Goal: Transaction & Acquisition: Book appointment/travel/reservation

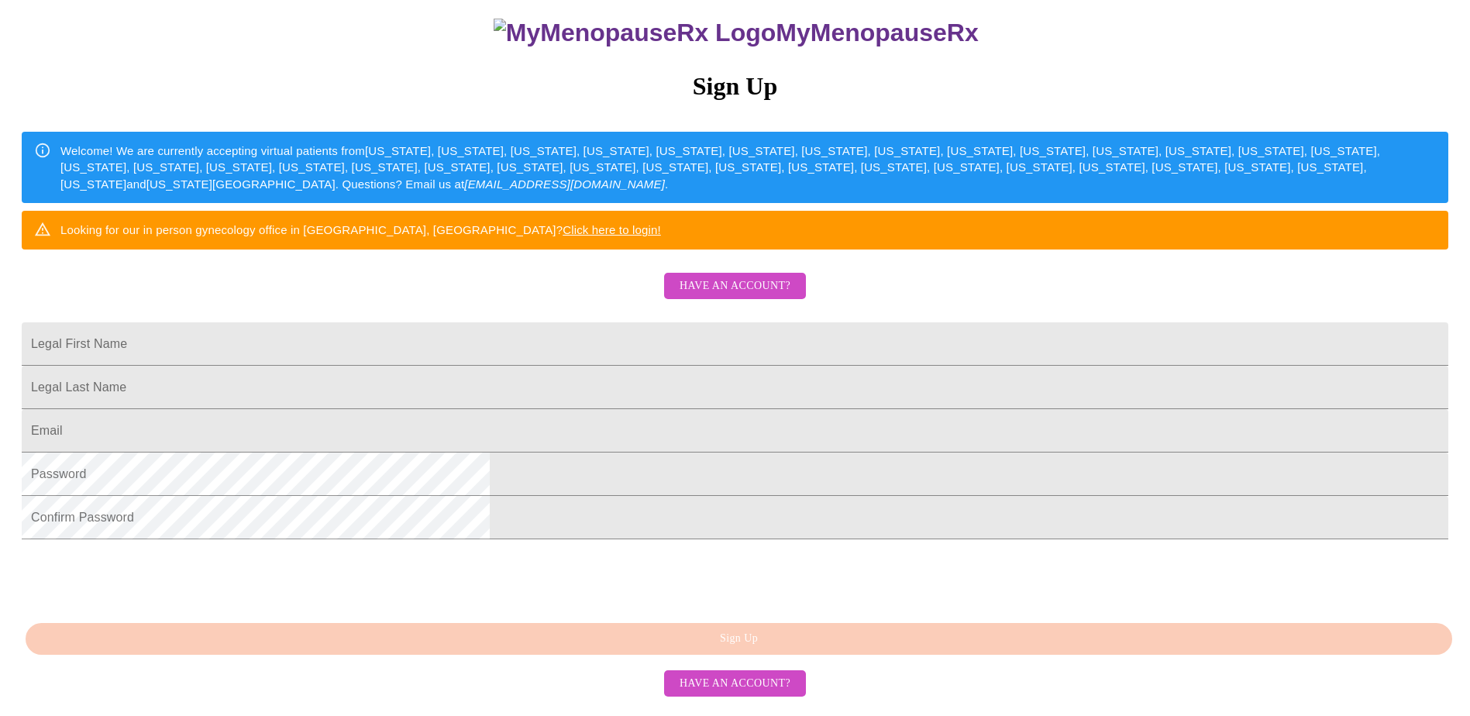
scroll to position [281, 0]
click at [611, 322] on input "Legal First Name" at bounding box center [735, 343] width 1427 height 43
type input "b"
type input "[PERSON_NAME]"
drag, startPoint x: 861, startPoint y: 364, endPoint x: 857, endPoint y: 349, distance: 16.0
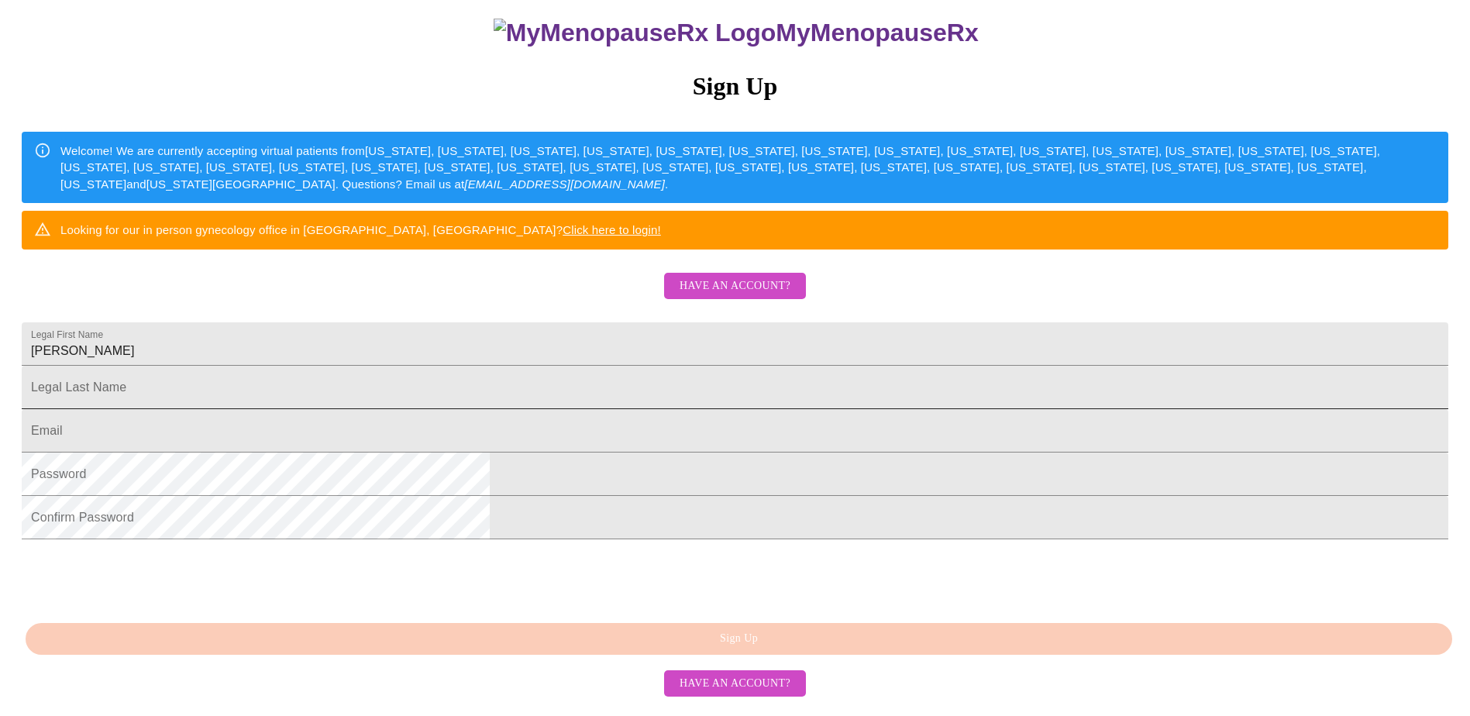
click at [860, 374] on form "Legal Last Name" at bounding box center [735, 395] width 1427 height 43
click at [854, 366] on input "Legal First Name" at bounding box center [735, 387] width 1427 height 43
type input "Abels"
click at [796, 409] on input "Legal First Name" at bounding box center [735, 430] width 1427 height 43
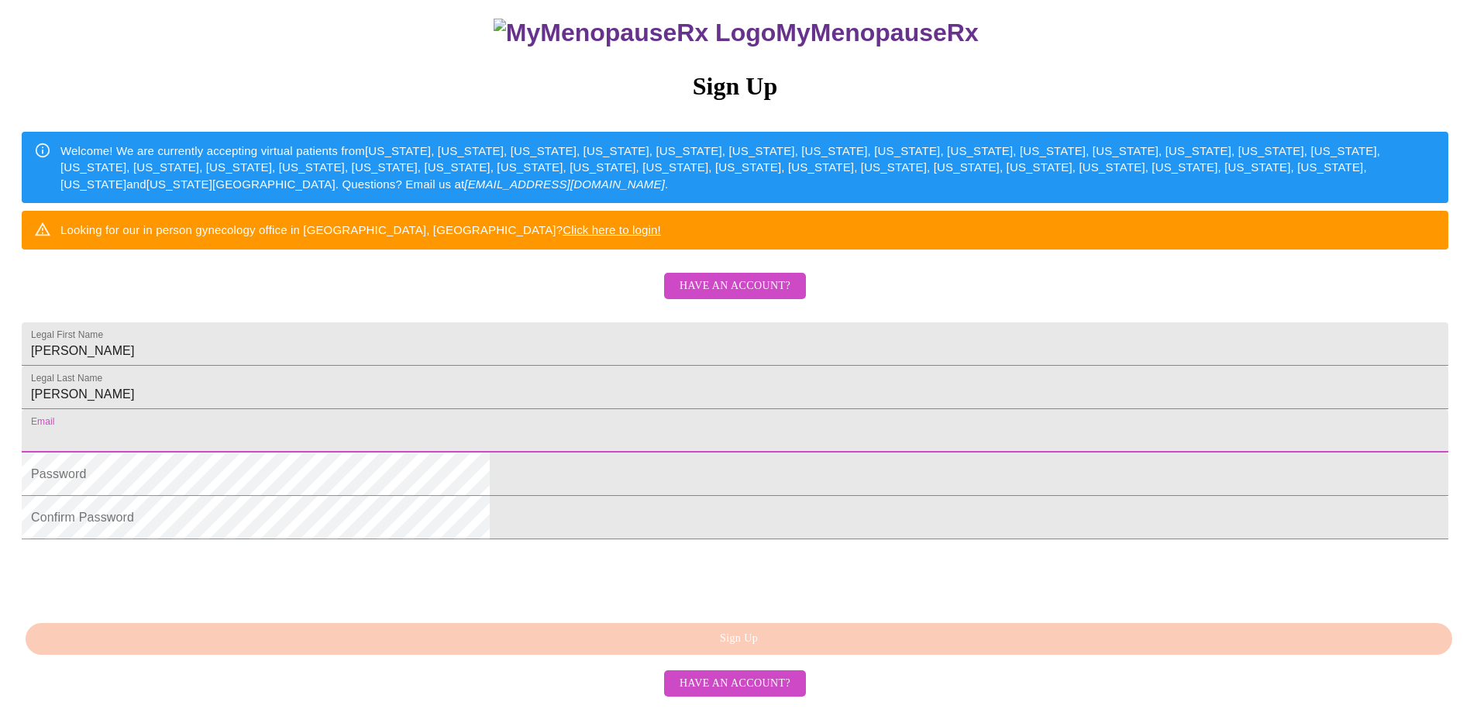
type input "vabels@yahoo.com"
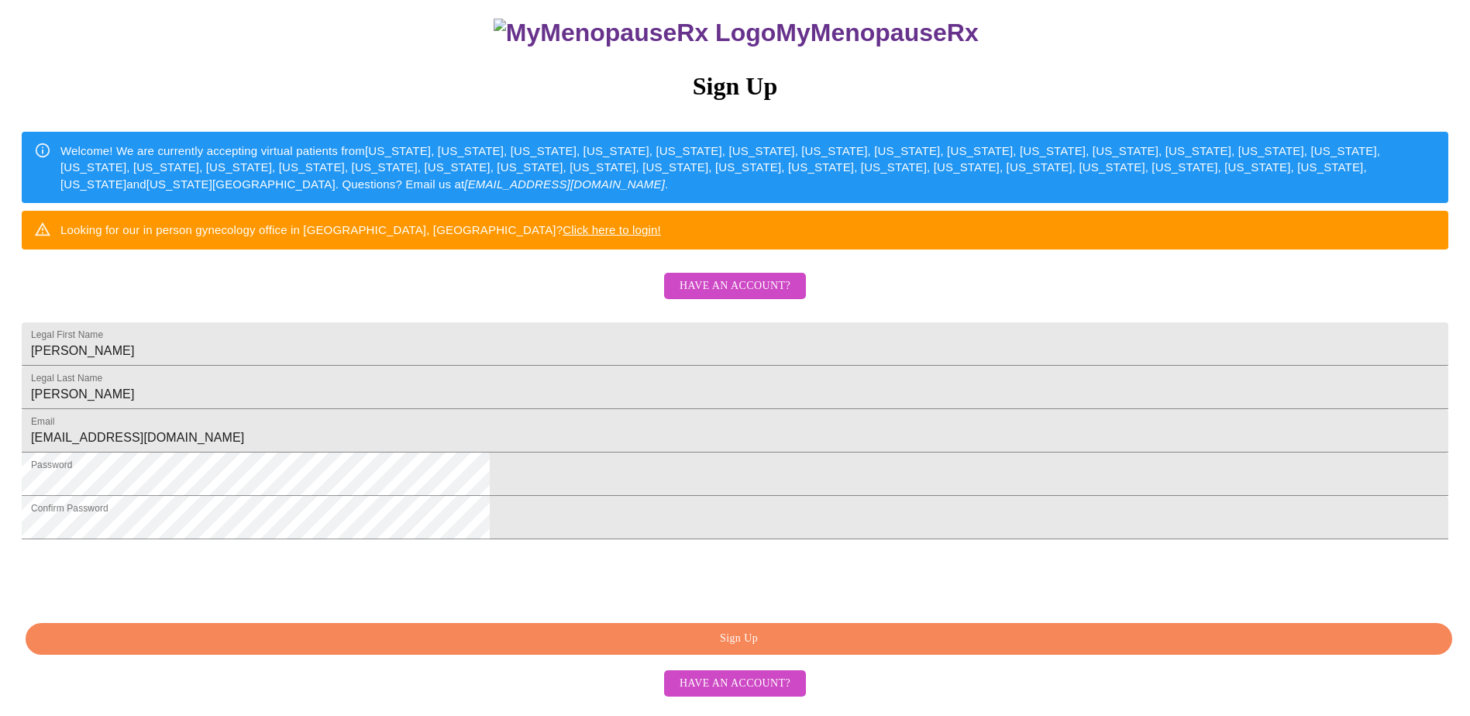
click at [585, 643] on span "Sign Up" at bounding box center [738, 638] width 1391 height 19
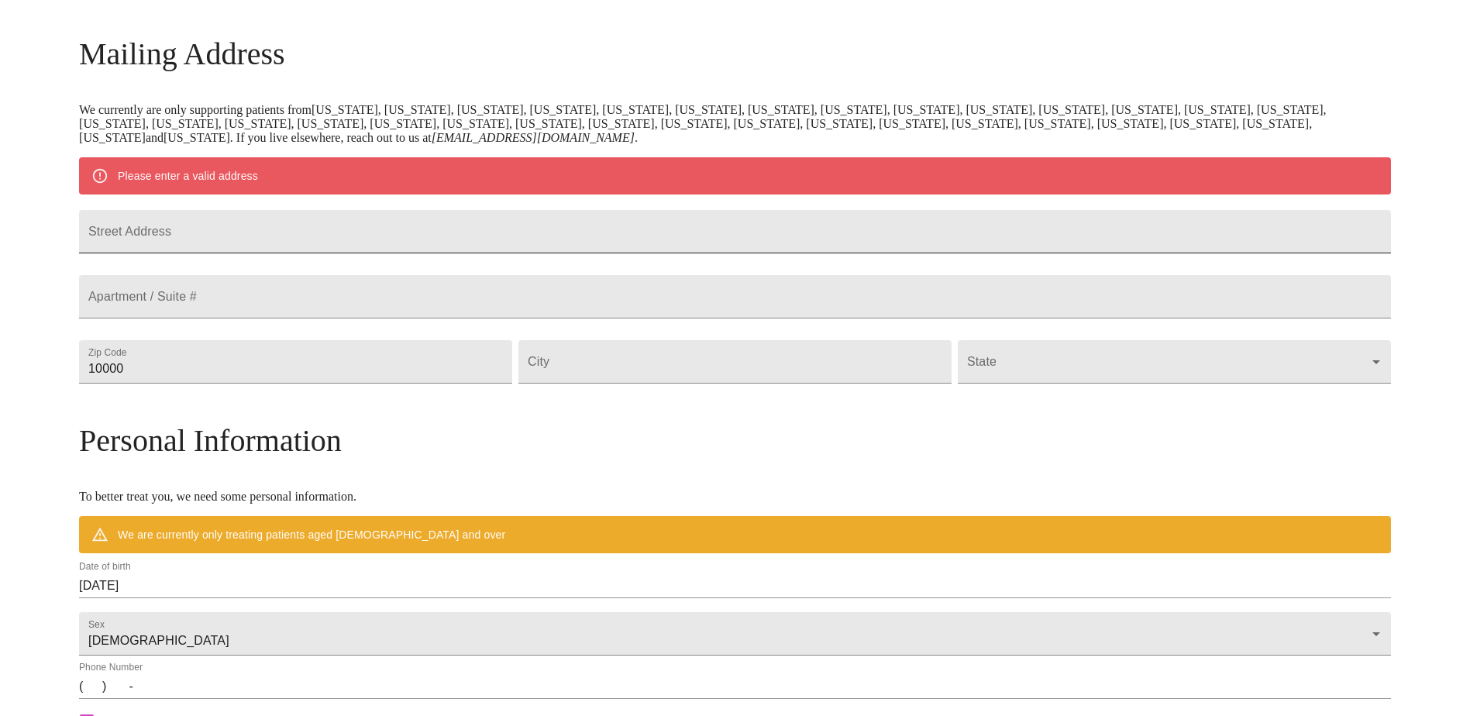
click at [609, 251] on input "Street Address" at bounding box center [735, 231] width 1312 height 43
type input "12142 blairemont way"
click at [380, 384] on input "10000" at bounding box center [295, 361] width 433 height 43
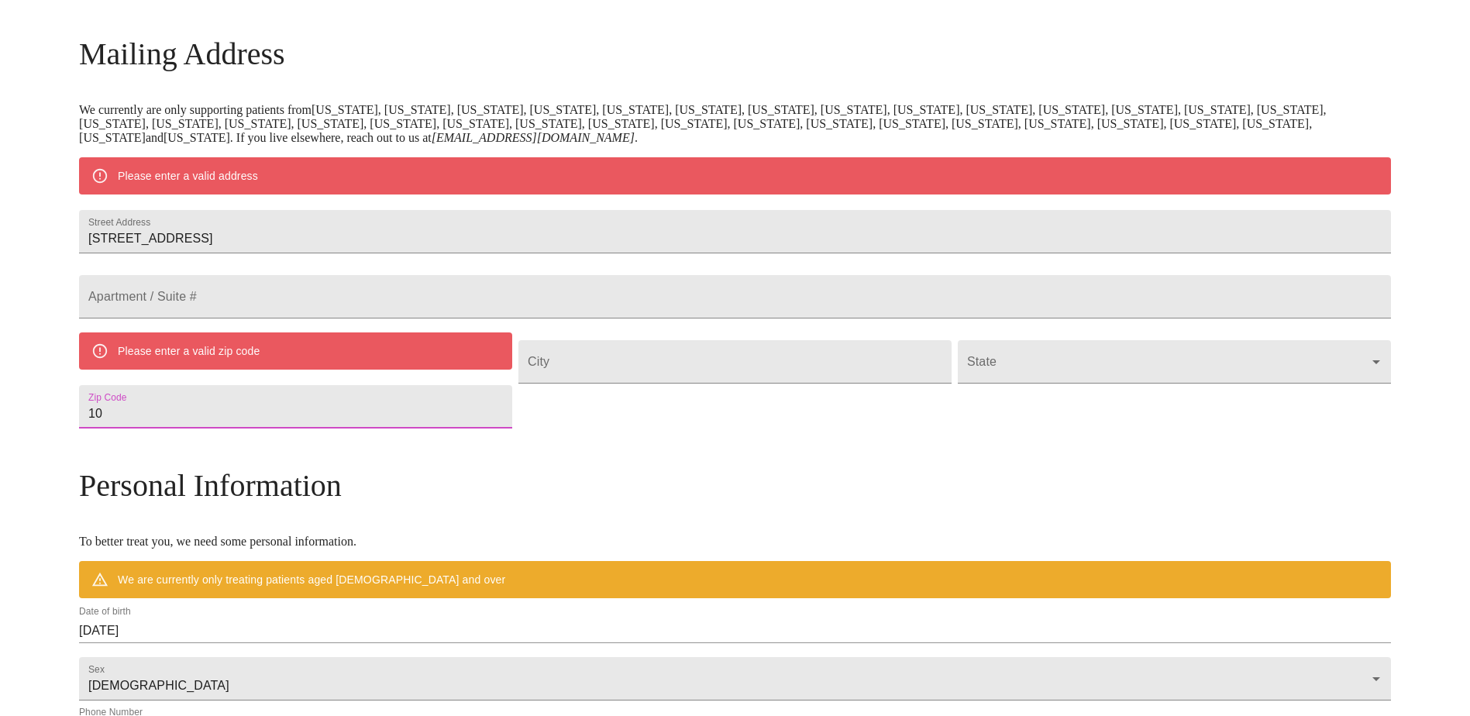
type input "1"
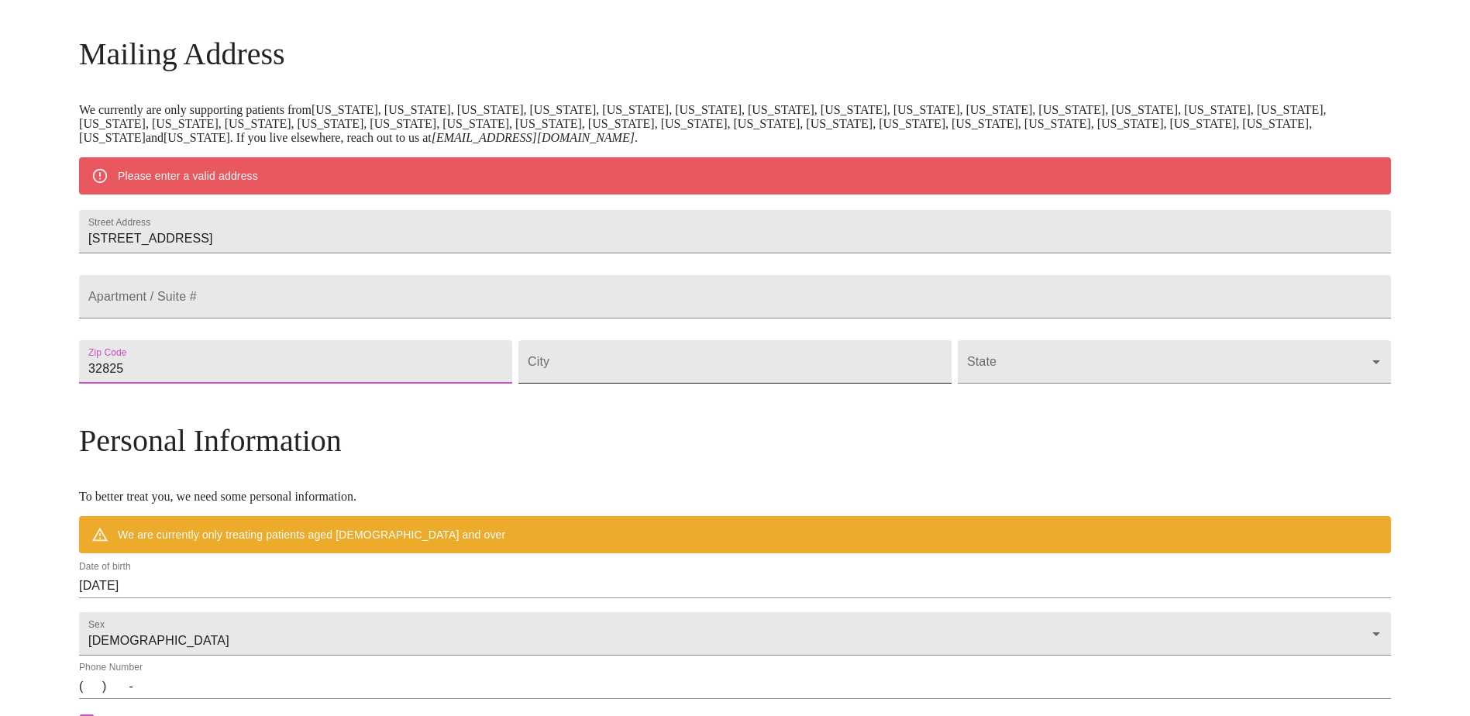
type input "32825"
click at [596, 384] on input "Street Address" at bounding box center [734, 361] width 433 height 43
type input "Orlando"
click at [969, 395] on body "MyMenopauseRx Welcome to MyMenopauseRx Since it's your first time here, you'll …" at bounding box center [735, 390] width 1458 height 1208
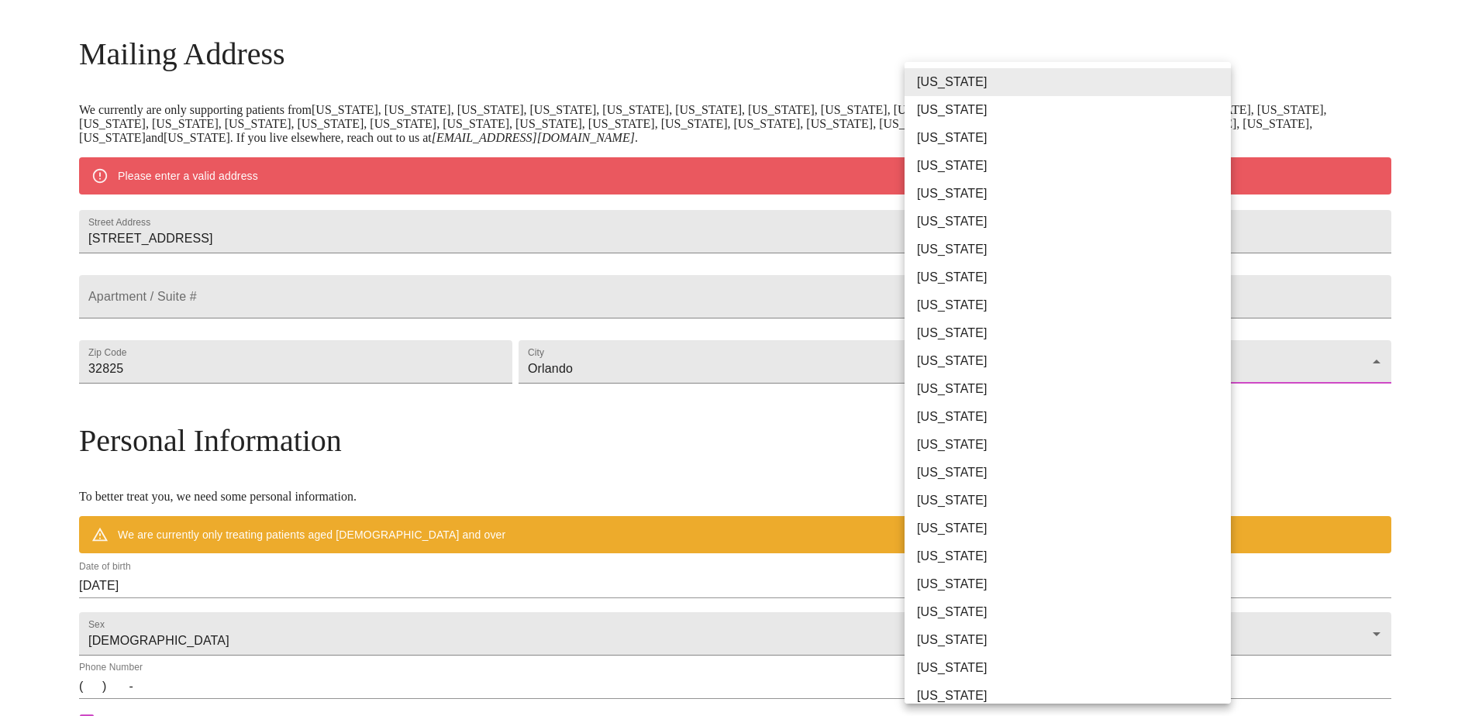
click at [1002, 296] on li "[US_STATE]" at bounding box center [1073, 305] width 338 height 28
type input "[US_STATE]"
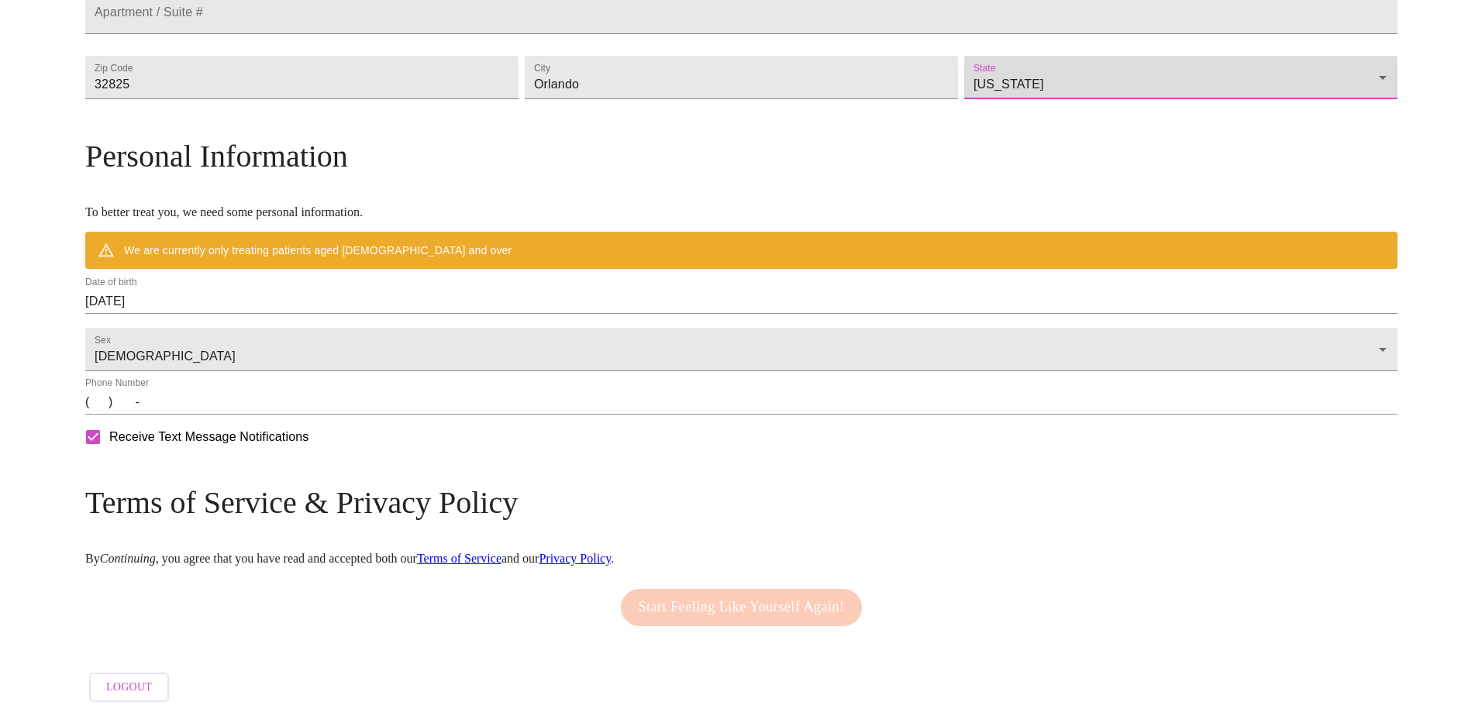
scroll to position [504, 0]
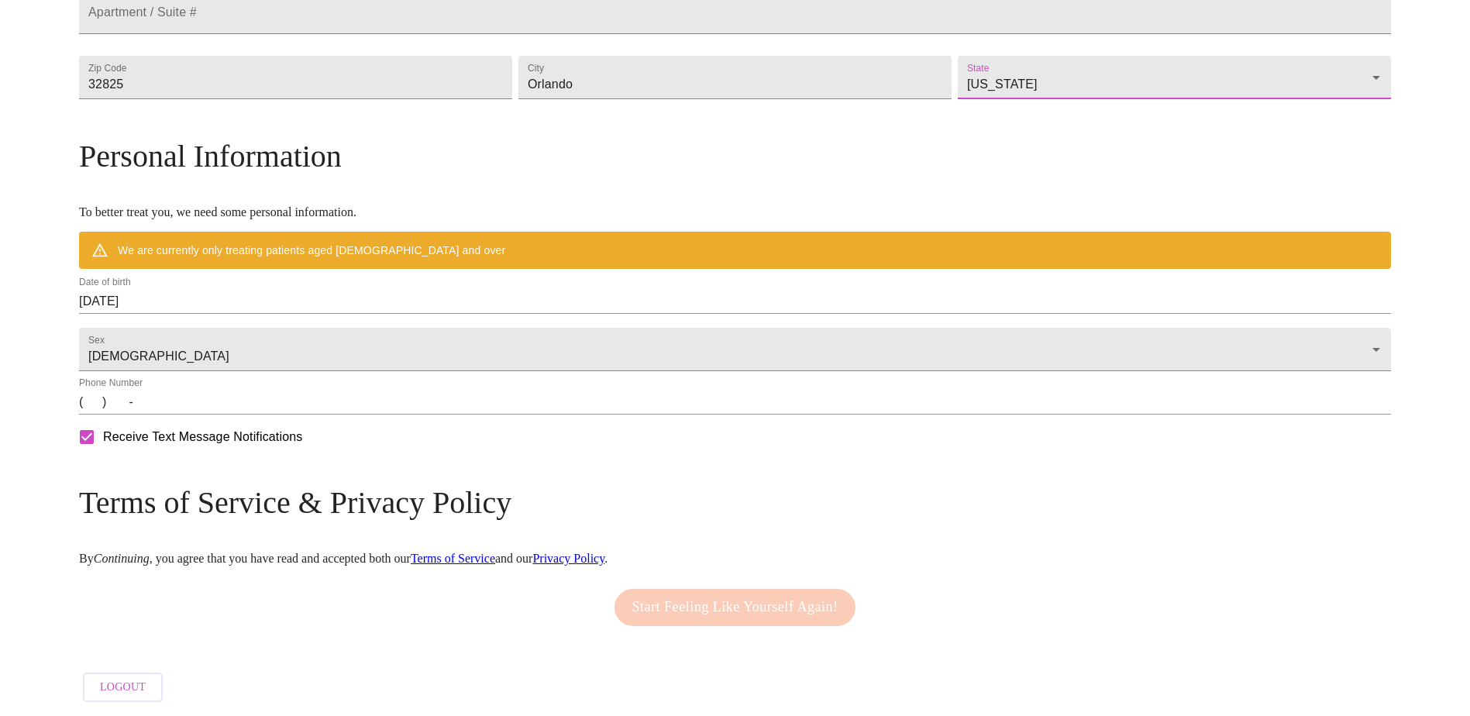
click at [341, 277] on div "Date of birth 09/25/2025" at bounding box center [735, 295] width 1312 height 37
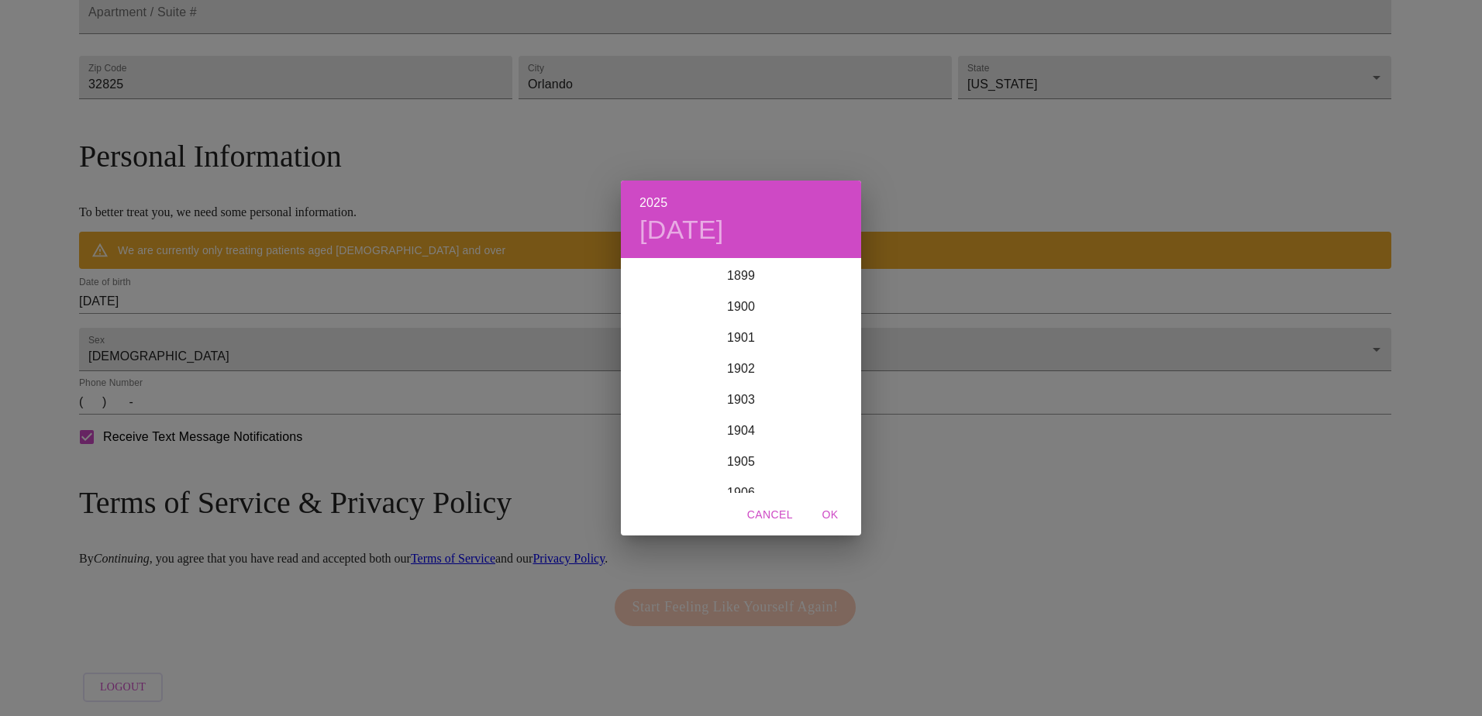
scroll to position [3813, 0]
click at [366, 294] on div "2025 Thu, Sep 25 1899 1900 1901 1902 1903 1904 1905 1906 1907 1908 1909 1910 19…" at bounding box center [741, 358] width 1482 height 716
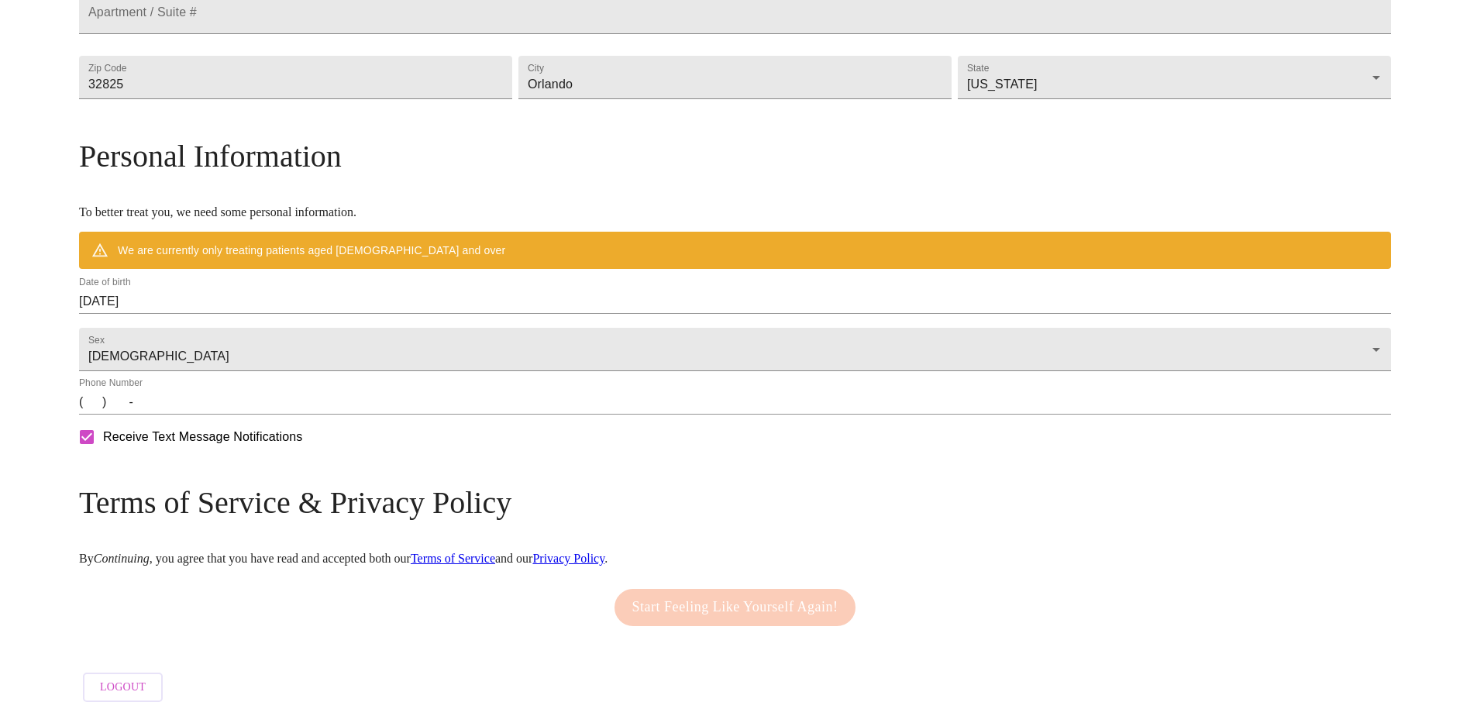
click at [273, 289] on input "09/25/2025" at bounding box center [735, 301] width 1312 height 25
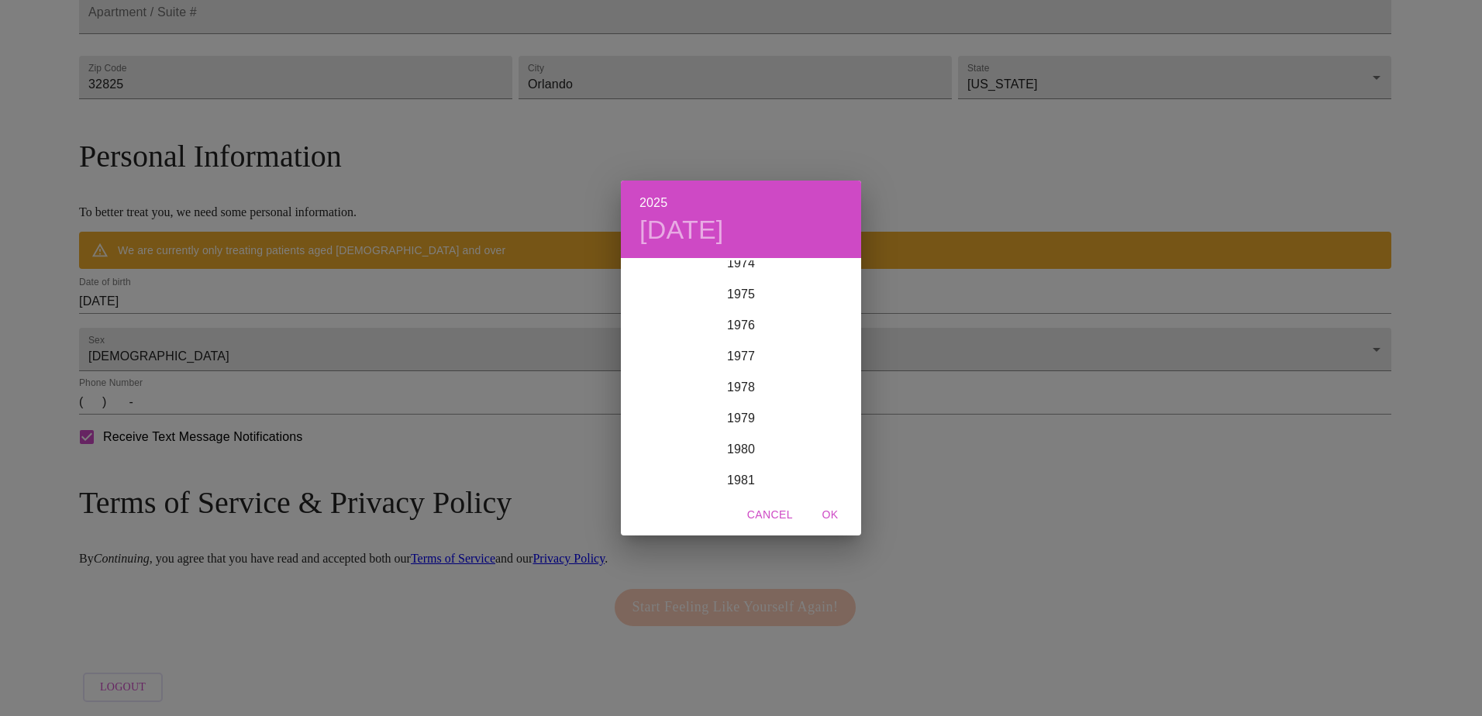
scroll to position [2343, 0]
click at [735, 347] on div "1977" at bounding box center [741, 350] width 240 height 31
click at [824, 349] on div "Jun" at bounding box center [821, 347] width 80 height 58
click at [747, 449] on p "29" at bounding box center [741, 452] width 12 height 15
click at [825, 516] on span "OK" at bounding box center [829, 514] width 37 height 19
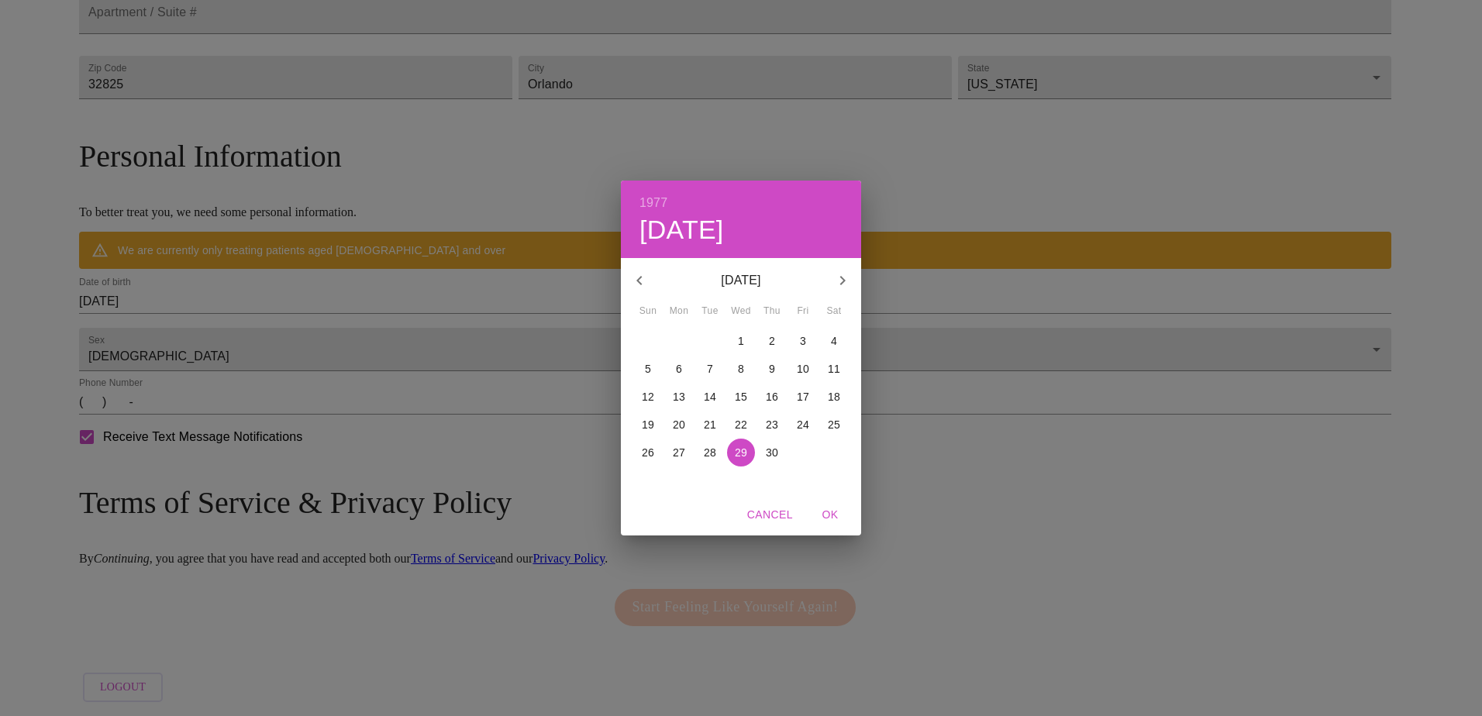
type input "06/29/1977"
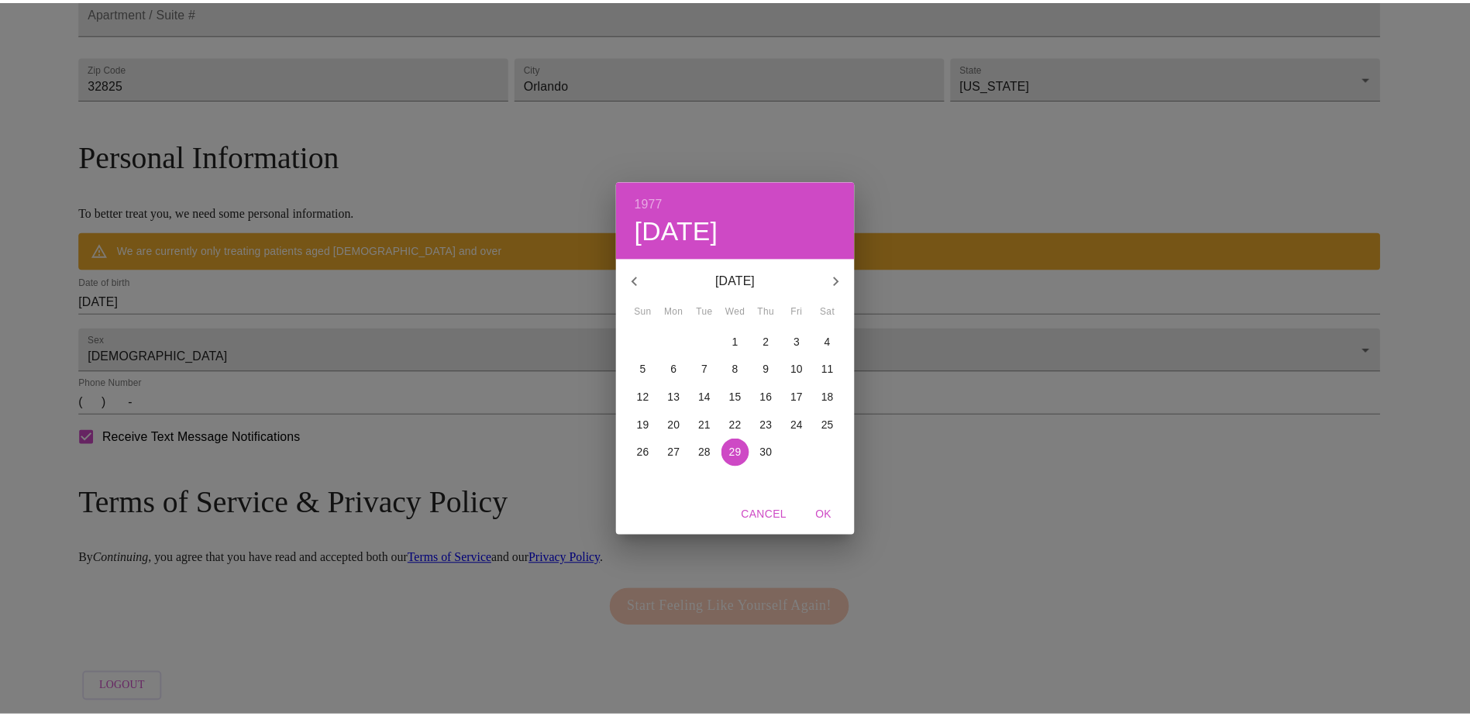
scroll to position [459, 0]
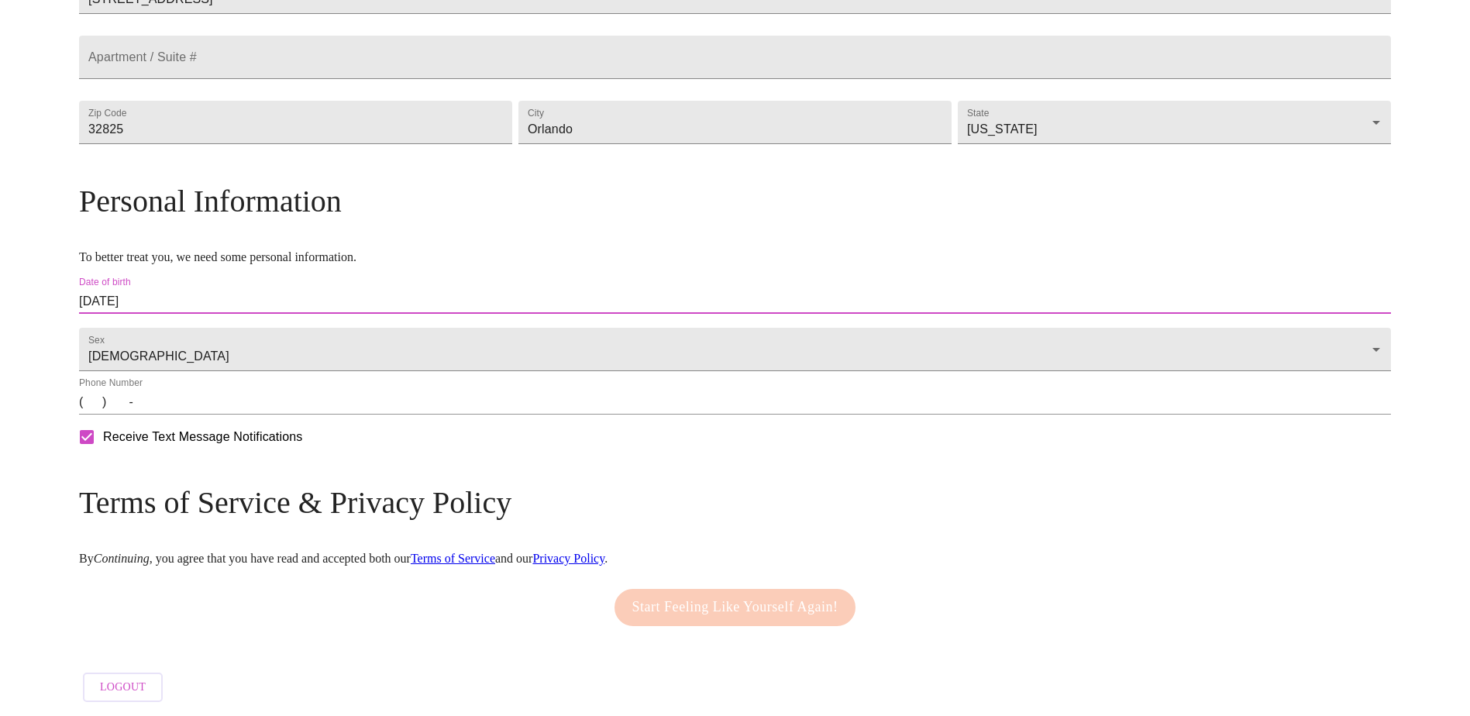
click at [322, 408] on input "(   )    -" at bounding box center [735, 402] width 1312 height 25
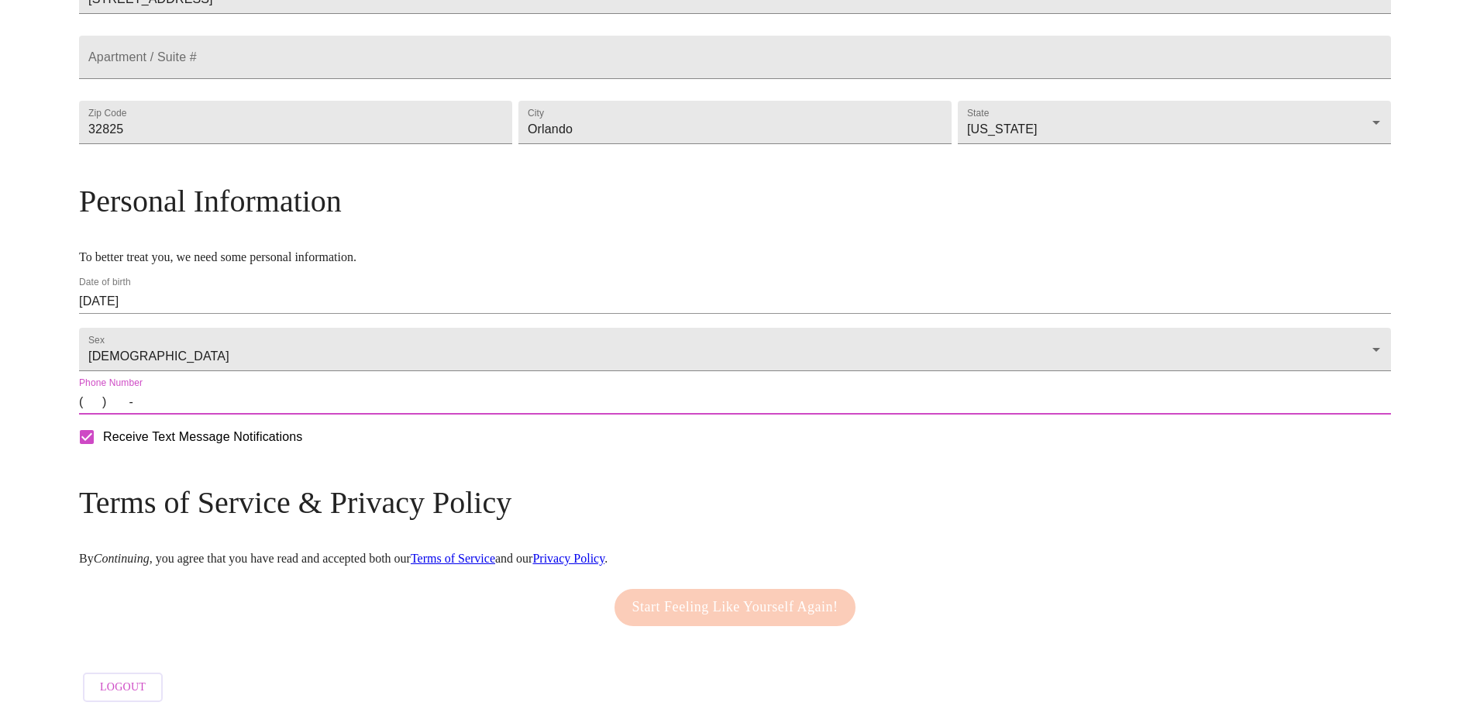
type input "(951) 501-9521"
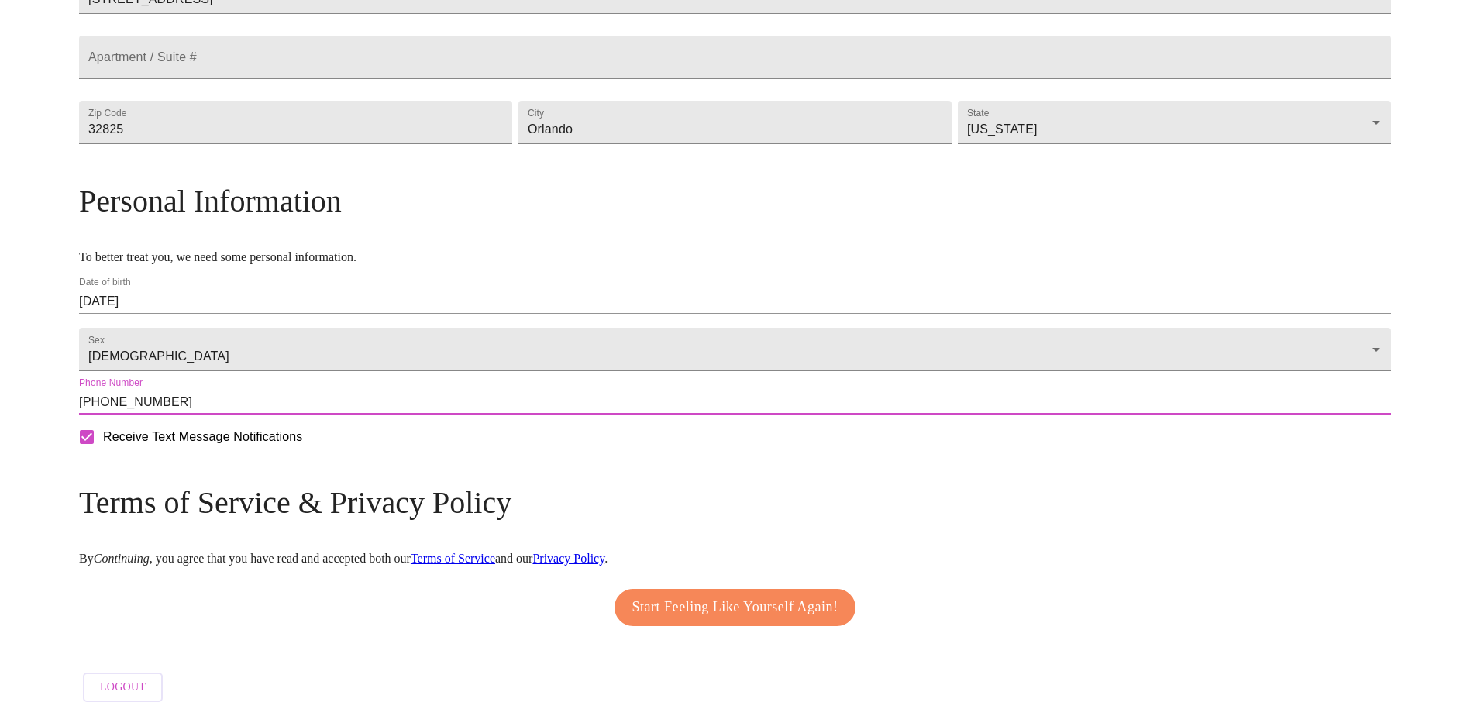
click at [649, 595] on span "Start Feeling Like Yourself Again!" at bounding box center [735, 607] width 206 height 25
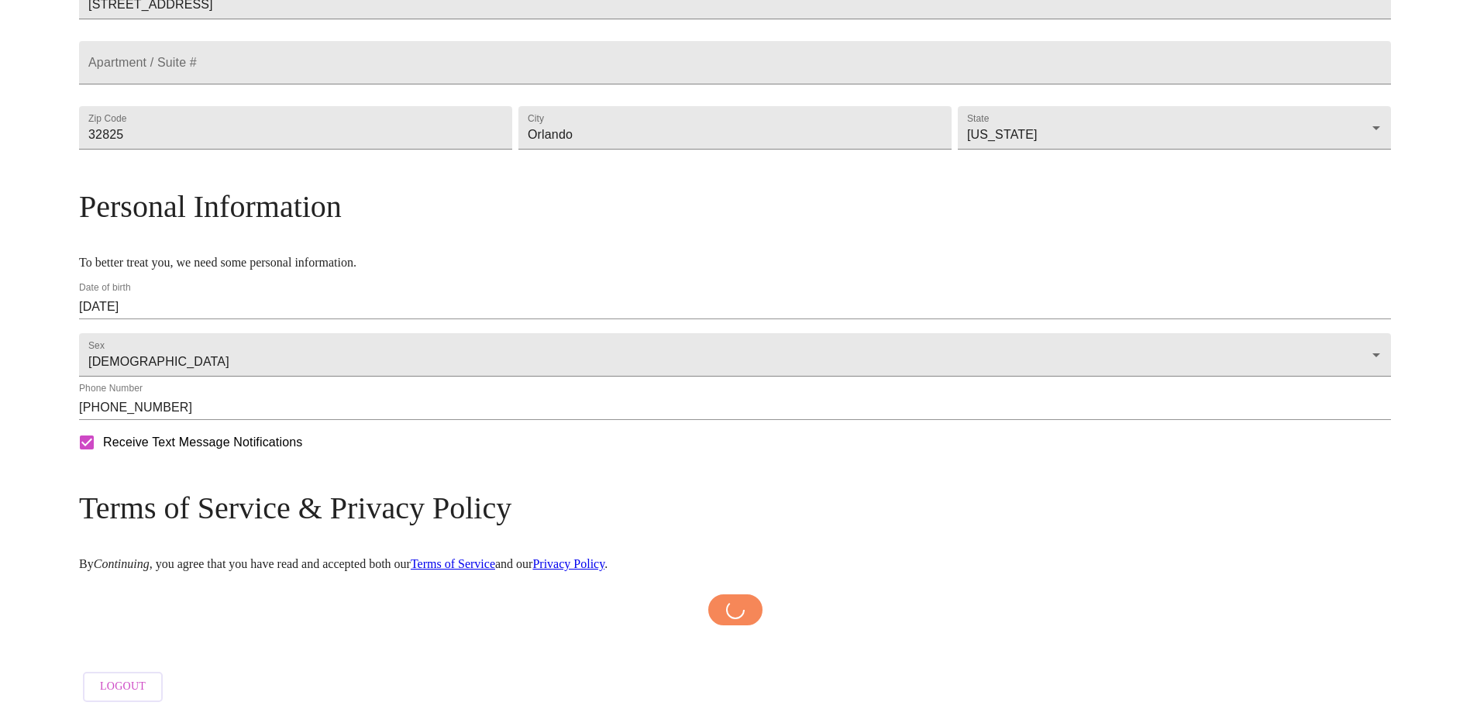
scroll to position [453, 0]
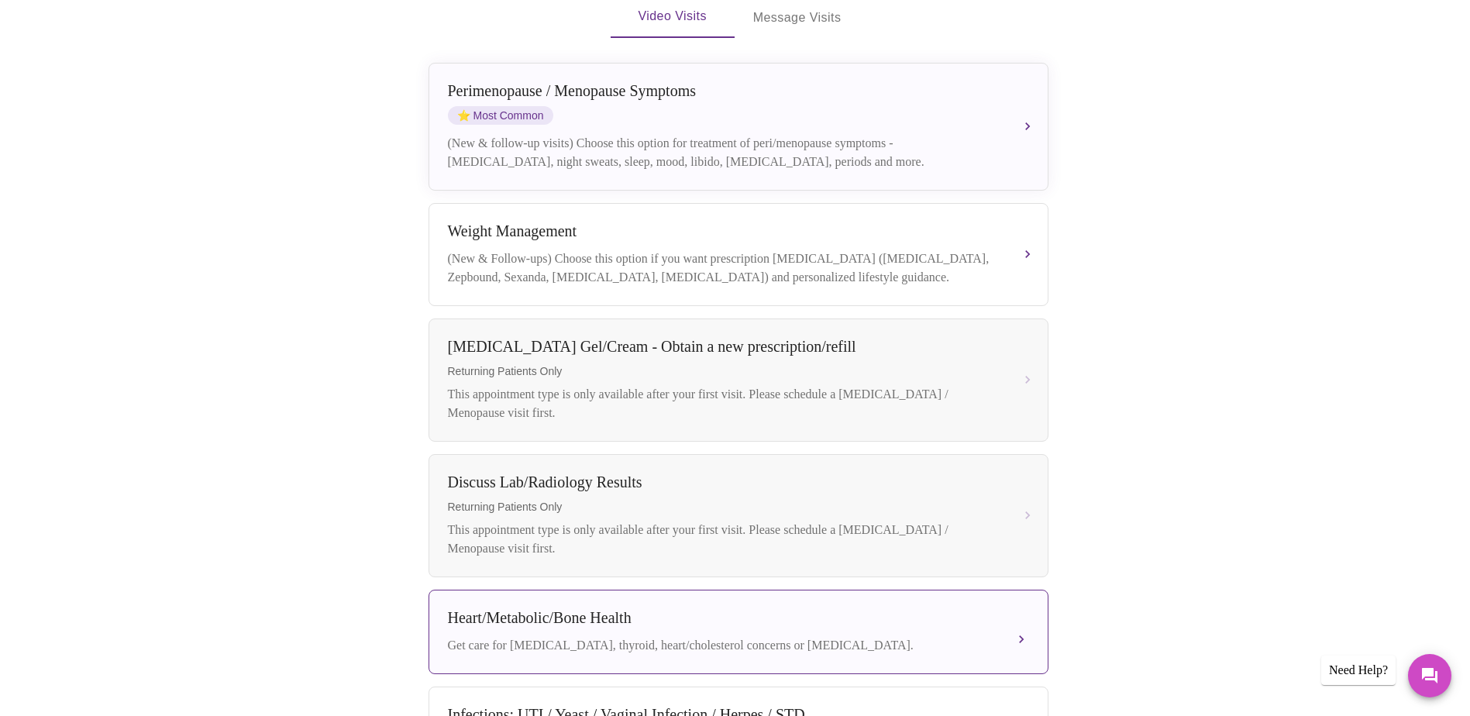
scroll to position [307, 0]
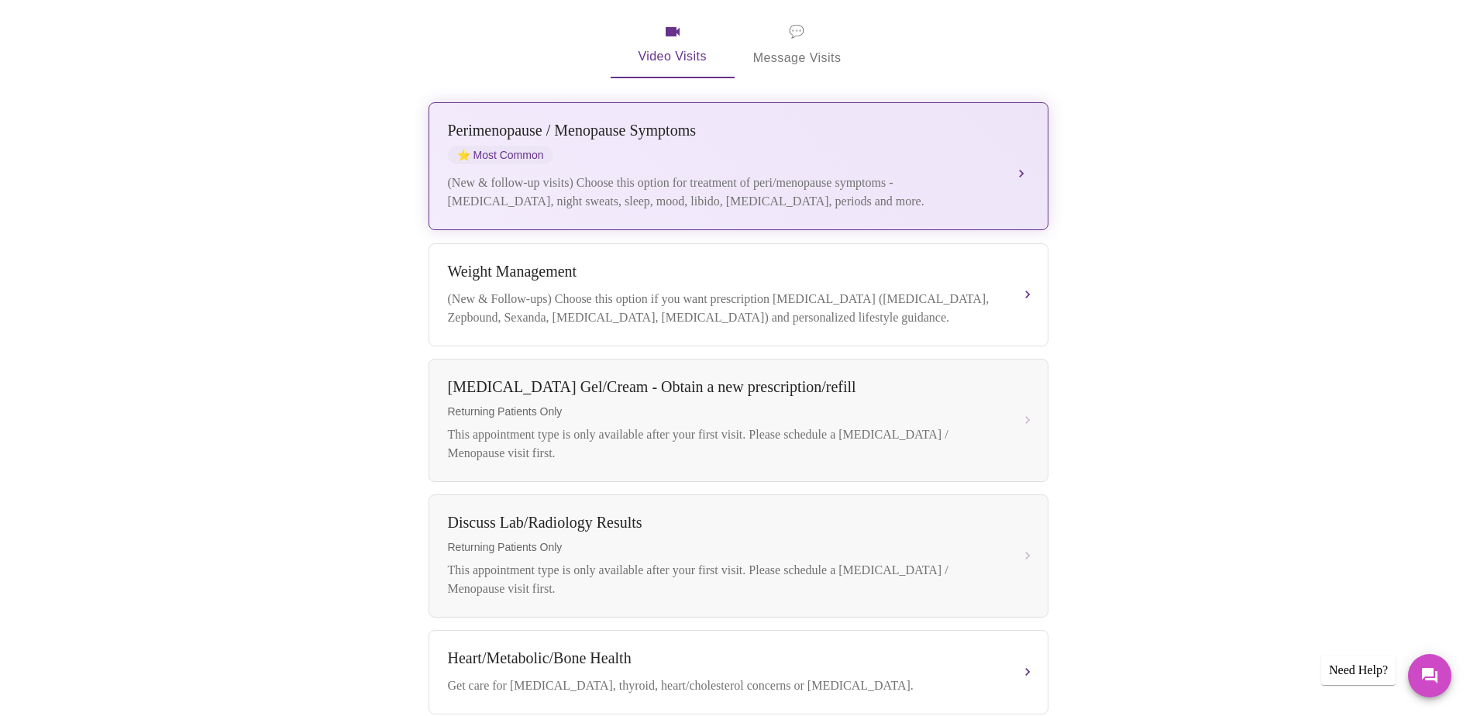
click at [847, 193] on button "[MEDICAL_DATA] / Menopause Symptoms ⭐ Most Common (New & follow-up visits) Choo…" at bounding box center [739, 166] width 620 height 128
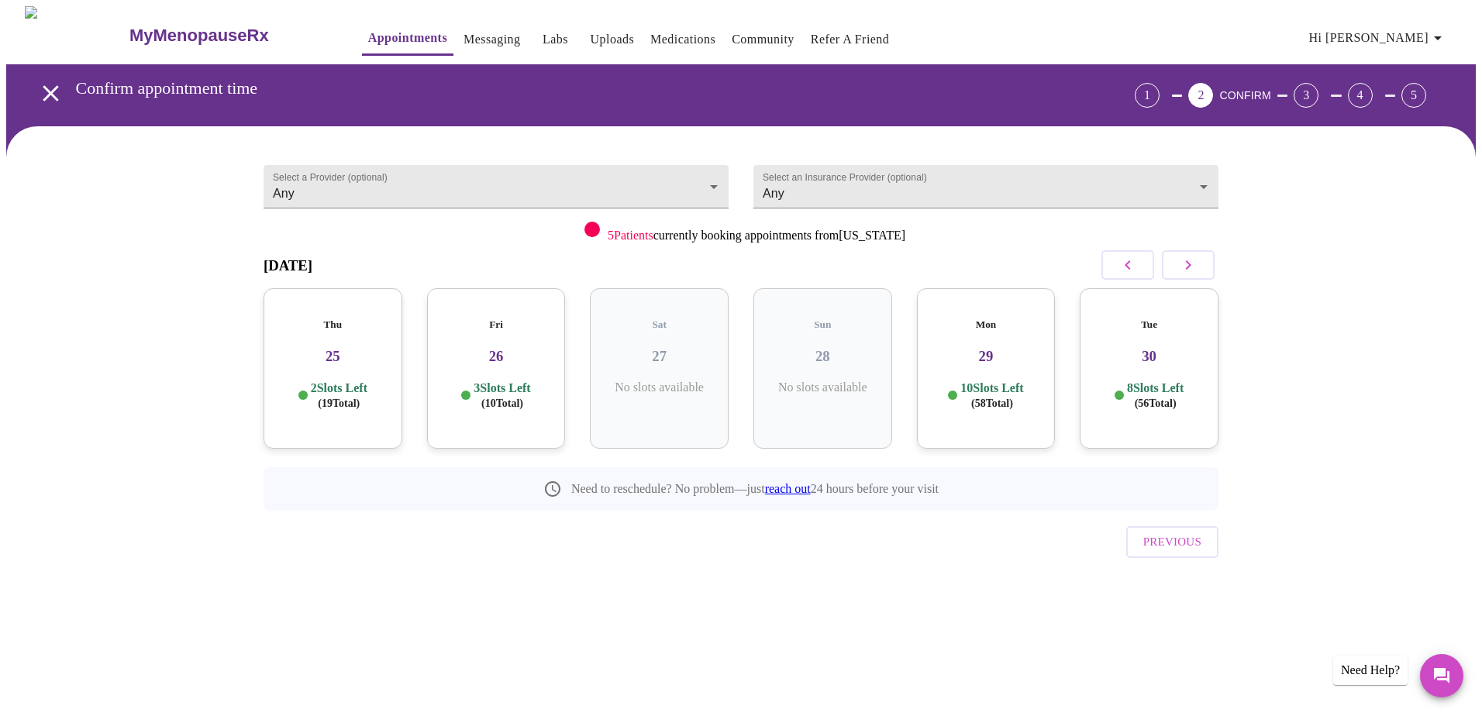
click at [497, 412] on div "Fri 26 3 Slots Left ( 10 Total)" at bounding box center [496, 368] width 139 height 160
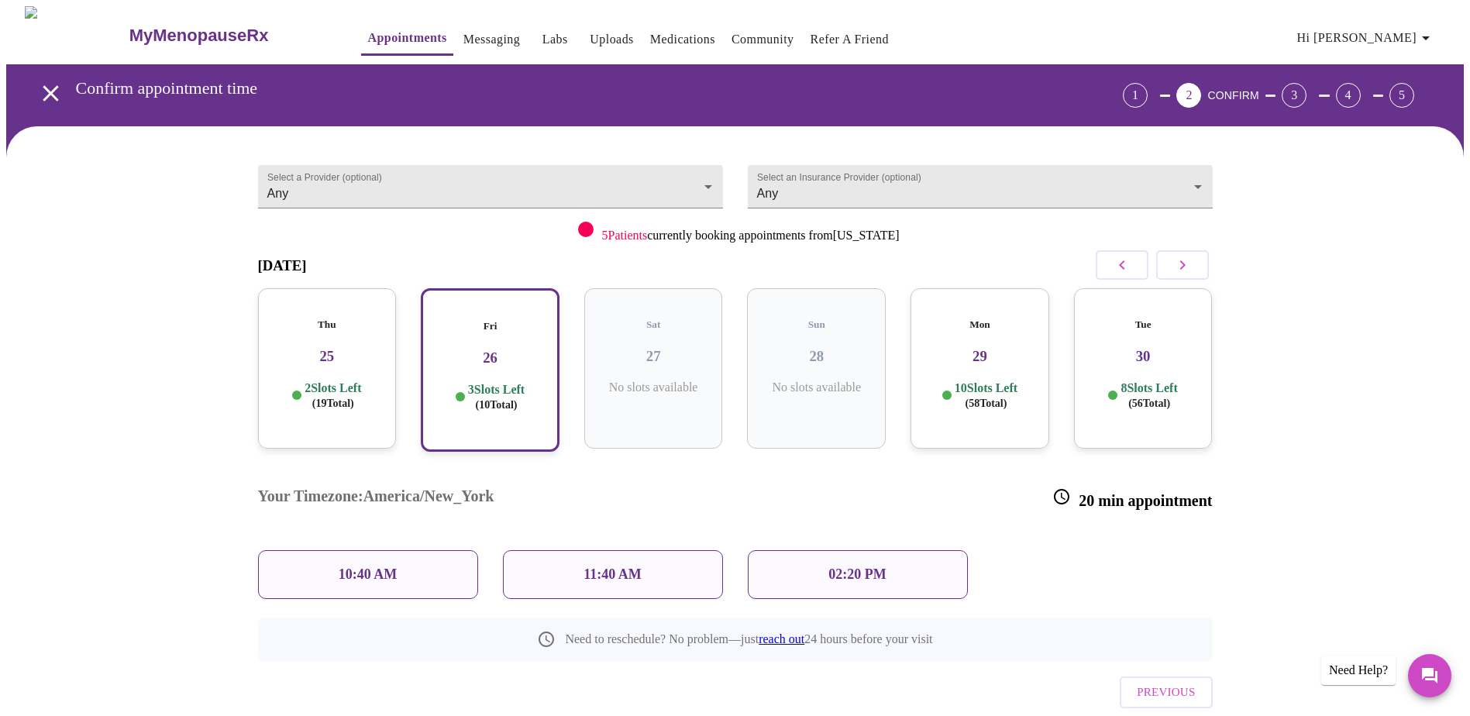
click at [359, 418] on div "Thu 25 2 Slots Left ( 19 Total)" at bounding box center [327, 368] width 139 height 160
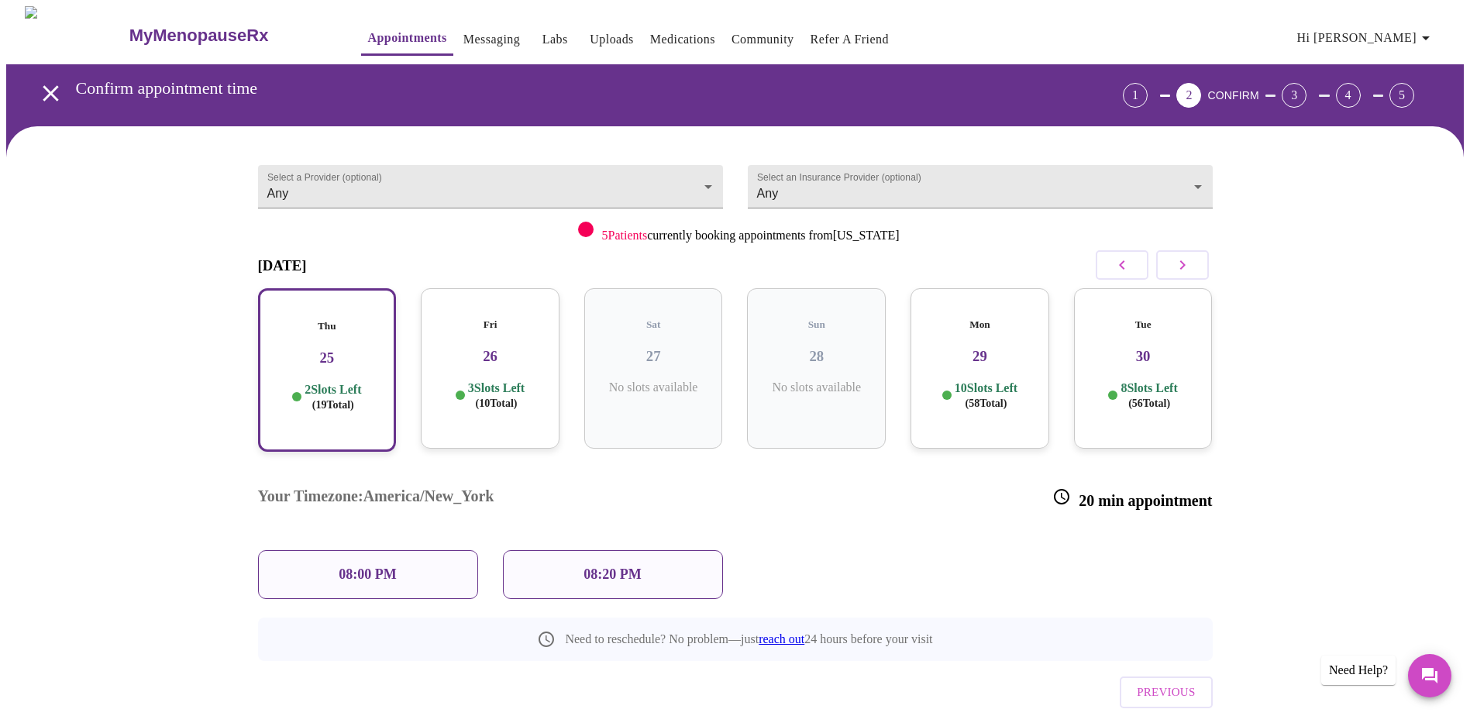
click at [405, 550] on div "08:00 PM" at bounding box center [368, 574] width 220 height 49
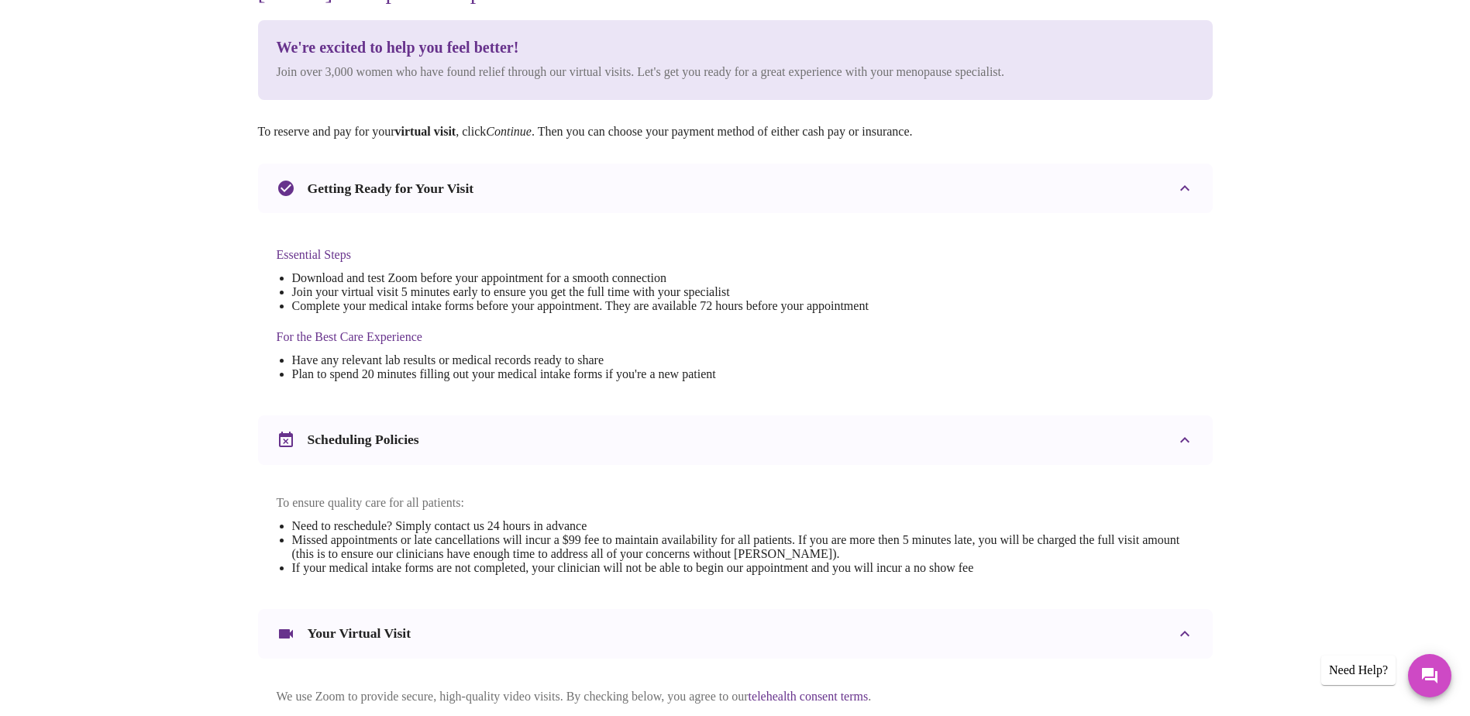
scroll to position [175, 0]
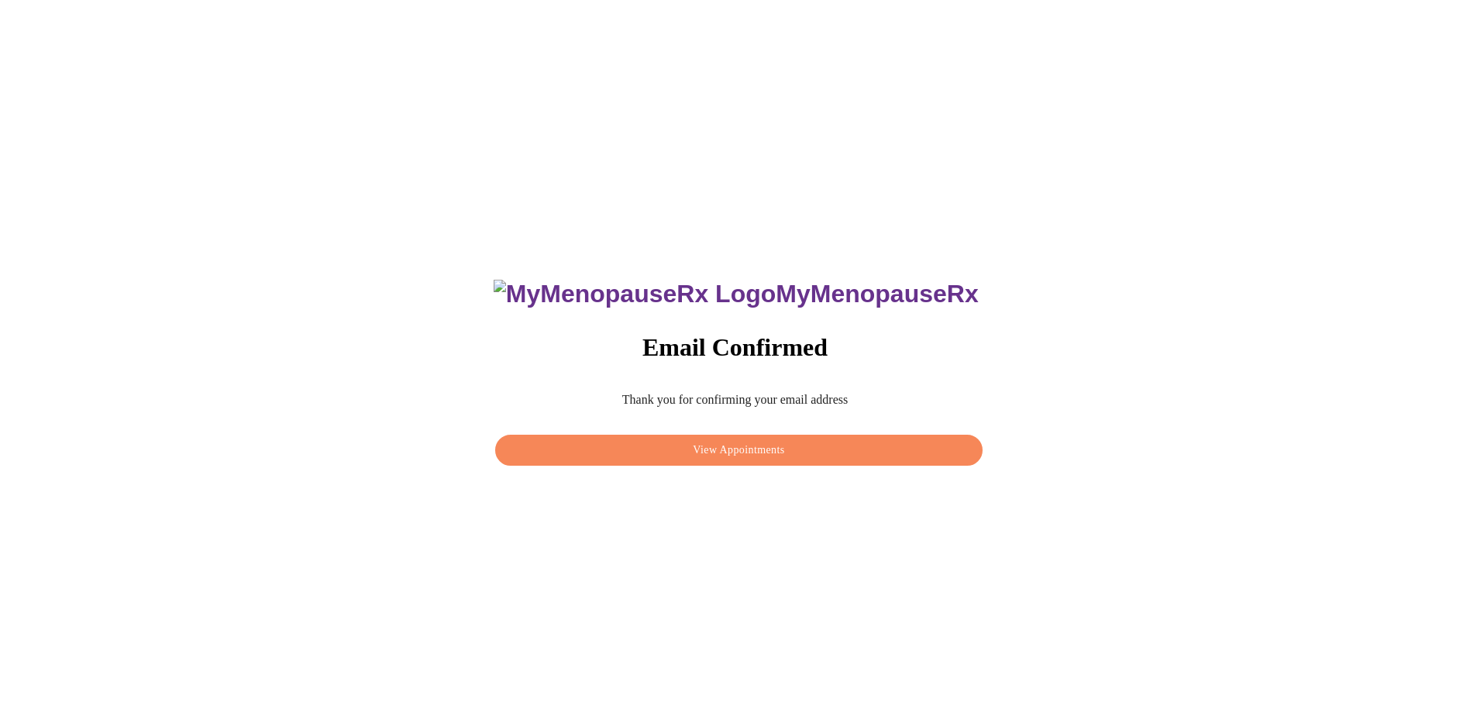
click at [657, 457] on button "View Appointments" at bounding box center [738, 451] width 487 height 32
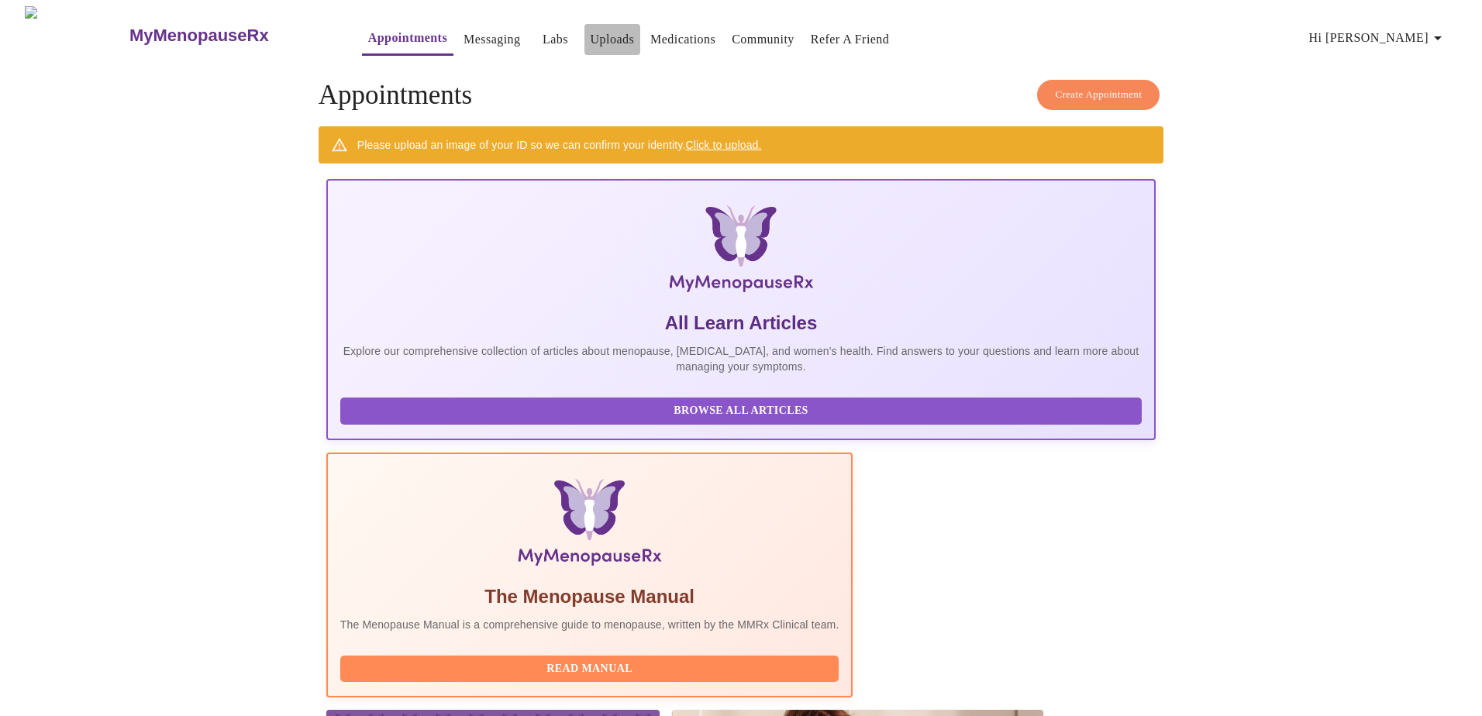
click at [590, 39] on link "Uploads" at bounding box center [612, 40] width 44 height 22
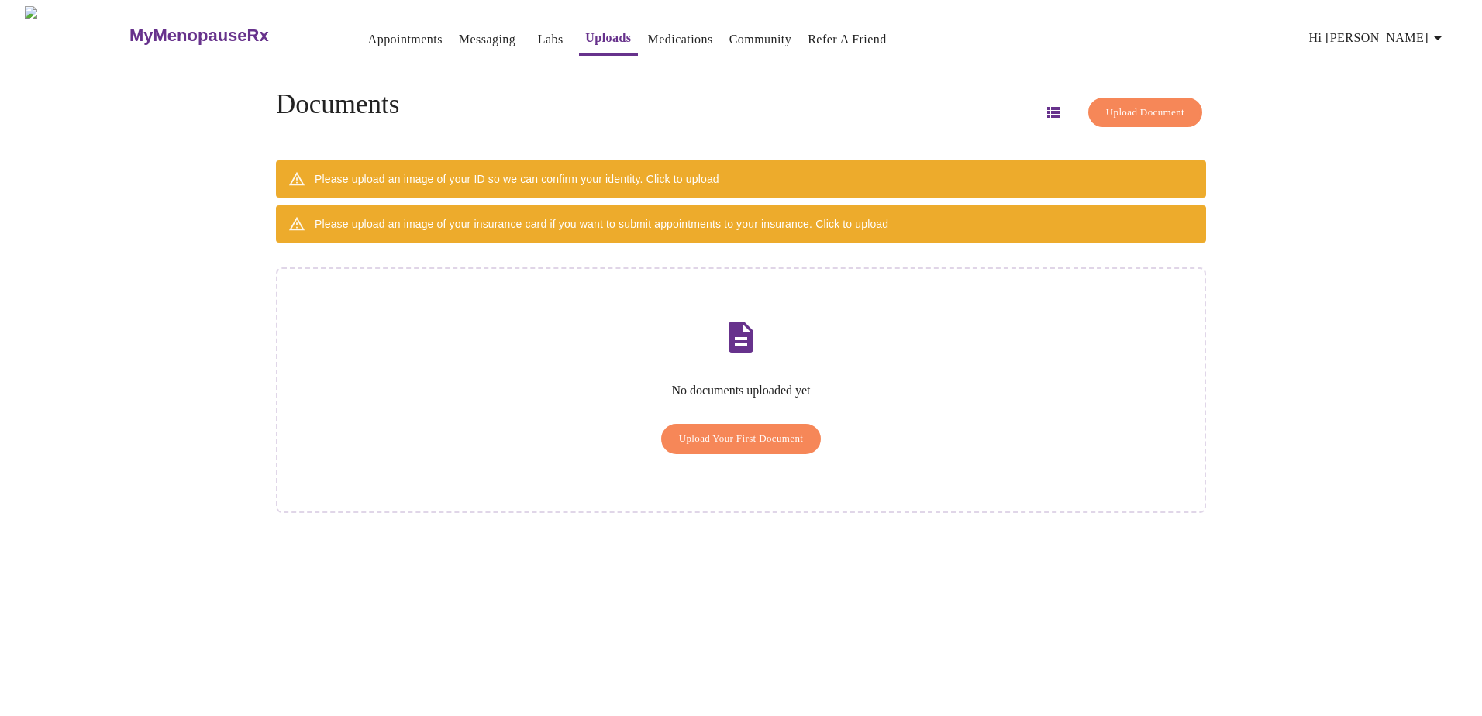
click at [706, 430] on span "Upload Your First Document" at bounding box center [741, 439] width 125 height 18
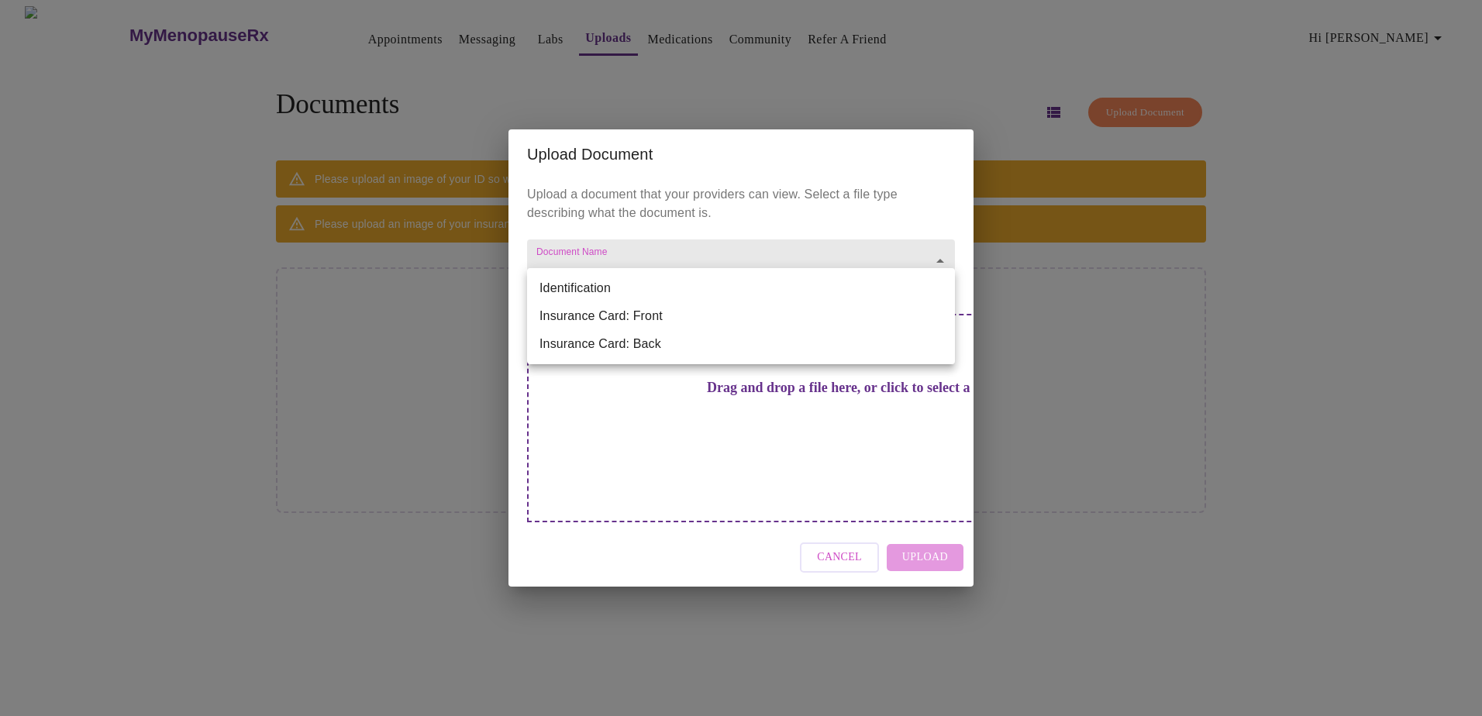
click at [621, 287] on body "MyMenopauseRx Appointments Messaging Labs Uploads Medications Community Refer a…" at bounding box center [740, 364] width 1469 height 716
click at [821, 530] on div at bounding box center [741, 358] width 1482 height 716
click at [625, 291] on body "MyMenopauseRx Appointments Messaging Labs Uploads Medications Community Refer a…" at bounding box center [740, 364] width 1469 height 716
click at [621, 293] on li "Identification" at bounding box center [741, 288] width 428 height 28
type input "Identification"
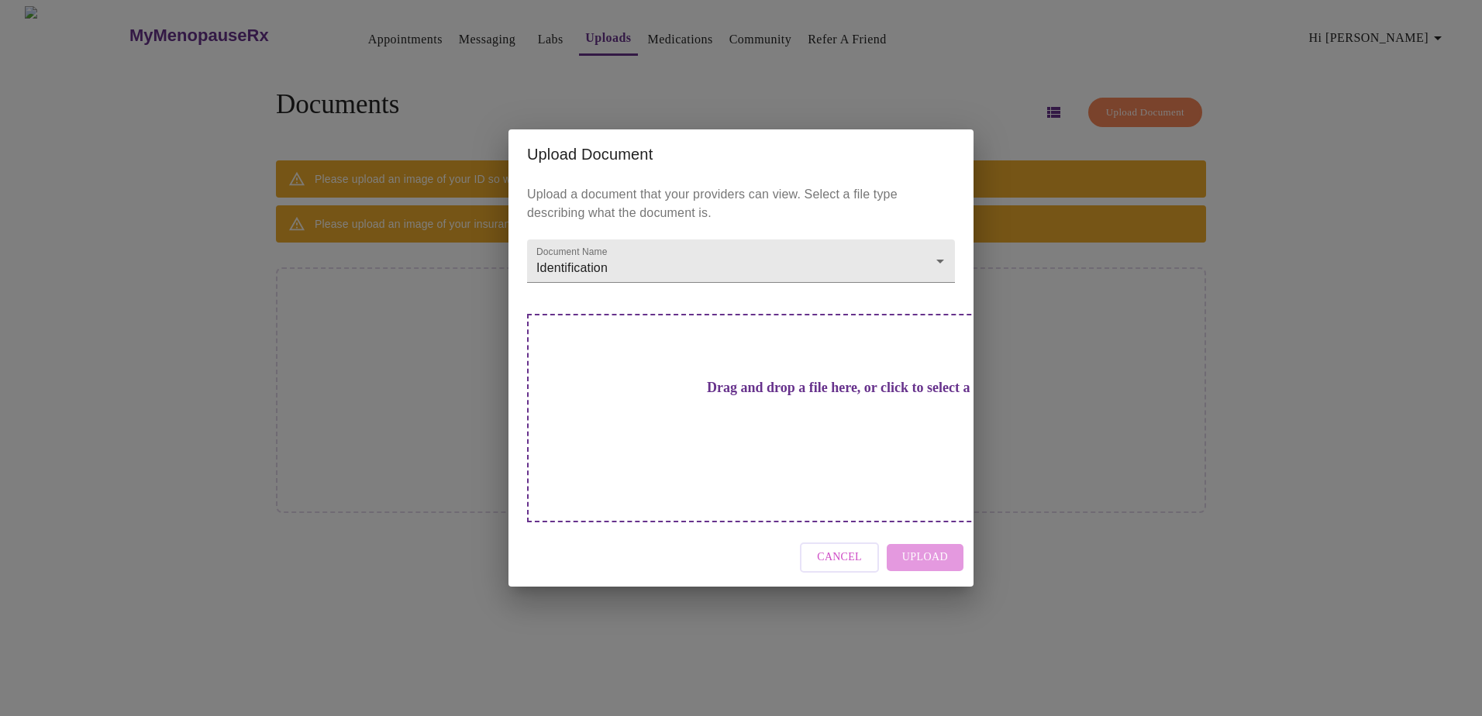
drag, startPoint x: 805, startPoint y: 439, endPoint x: 813, endPoint y: 449, distance: 12.7
click at [813, 449] on div "Drag and drop a file here, or click to select a file" at bounding box center [849, 418] width 645 height 208
click at [838, 542] on button "Cancel" at bounding box center [839, 557] width 79 height 30
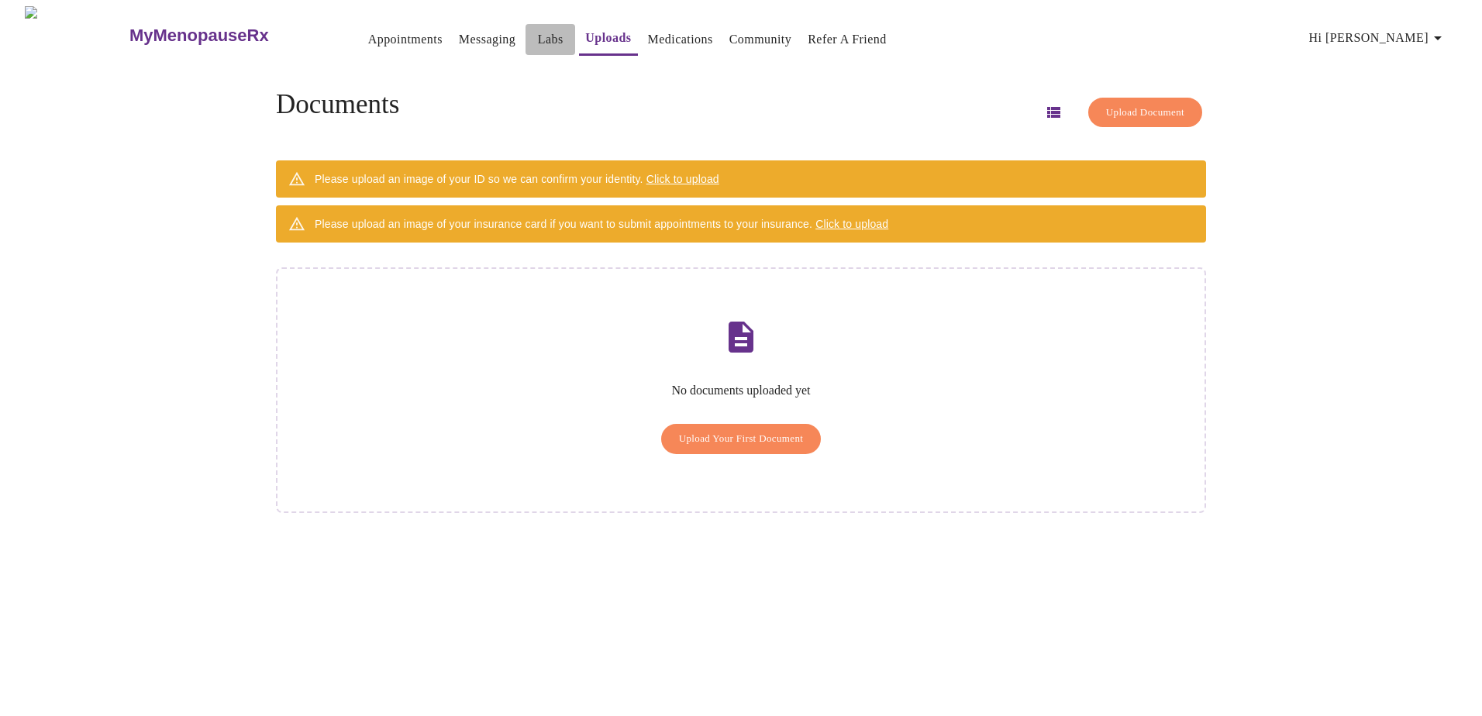
click at [538, 29] on link "Labs" at bounding box center [551, 40] width 26 height 22
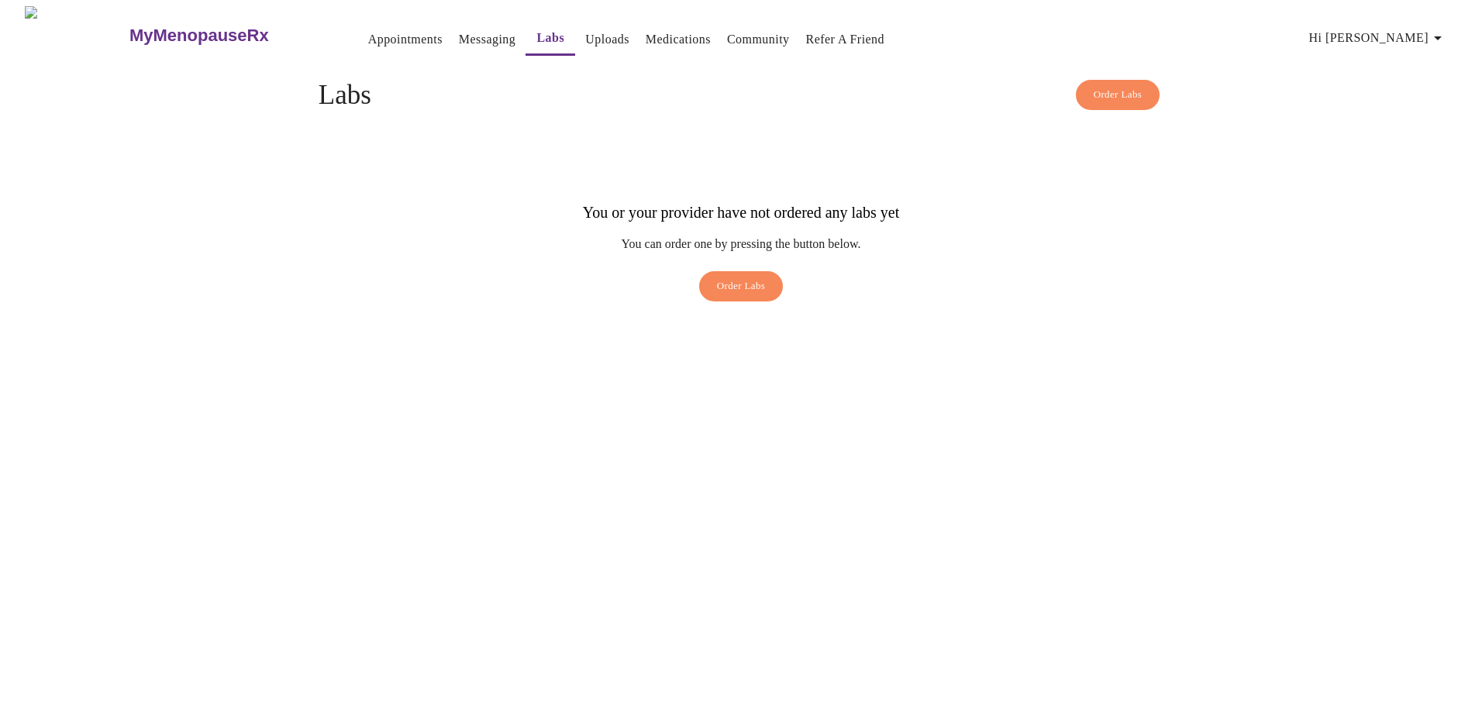
click at [585, 32] on link "Uploads" at bounding box center [607, 40] width 44 height 22
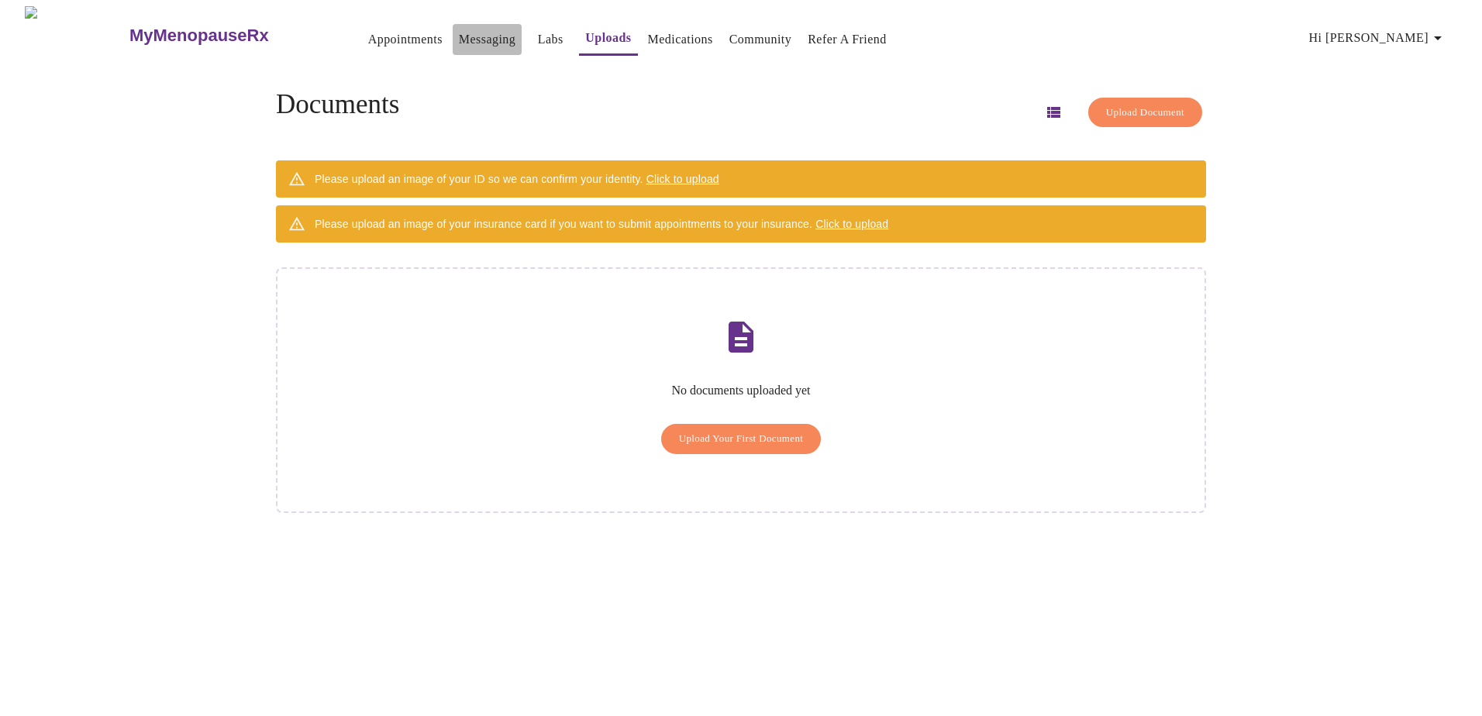
click at [459, 39] on link "Messaging" at bounding box center [487, 40] width 57 height 22
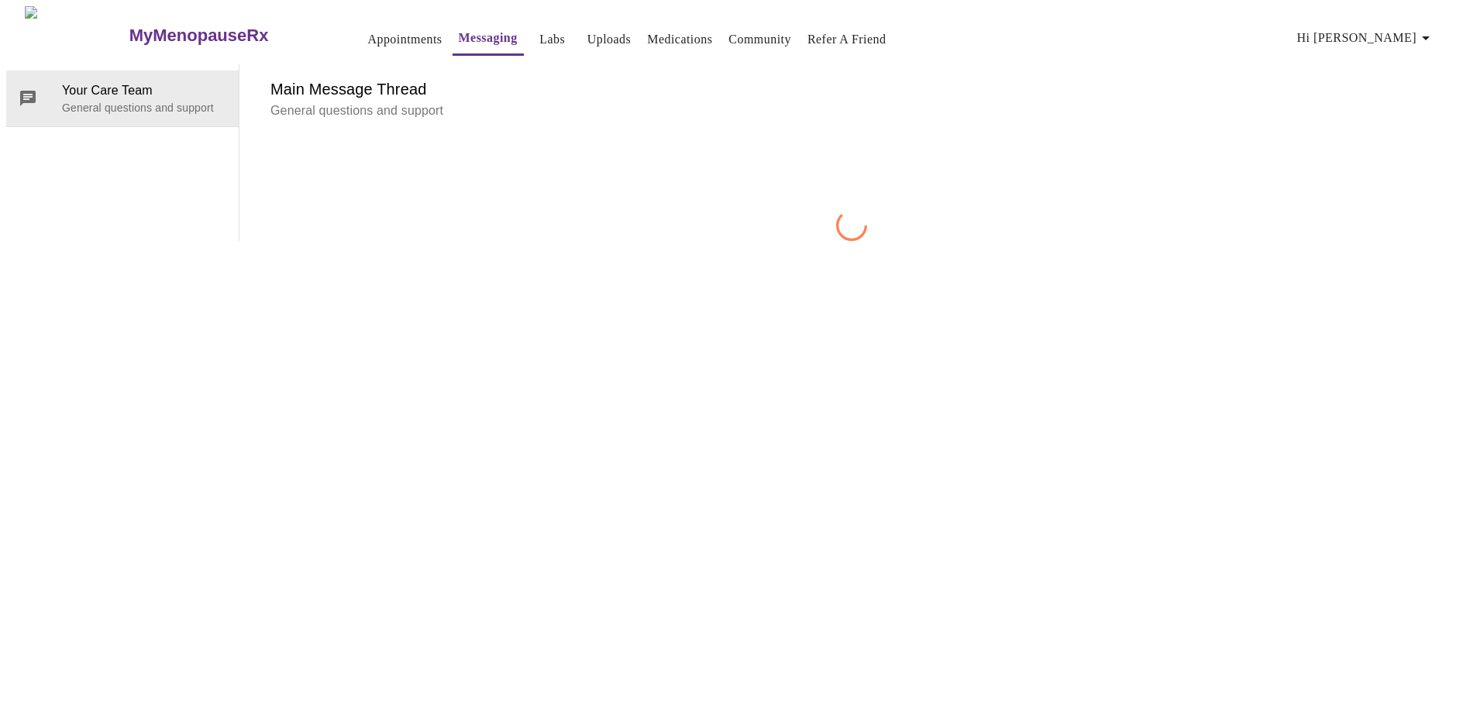
scroll to position [58, 0]
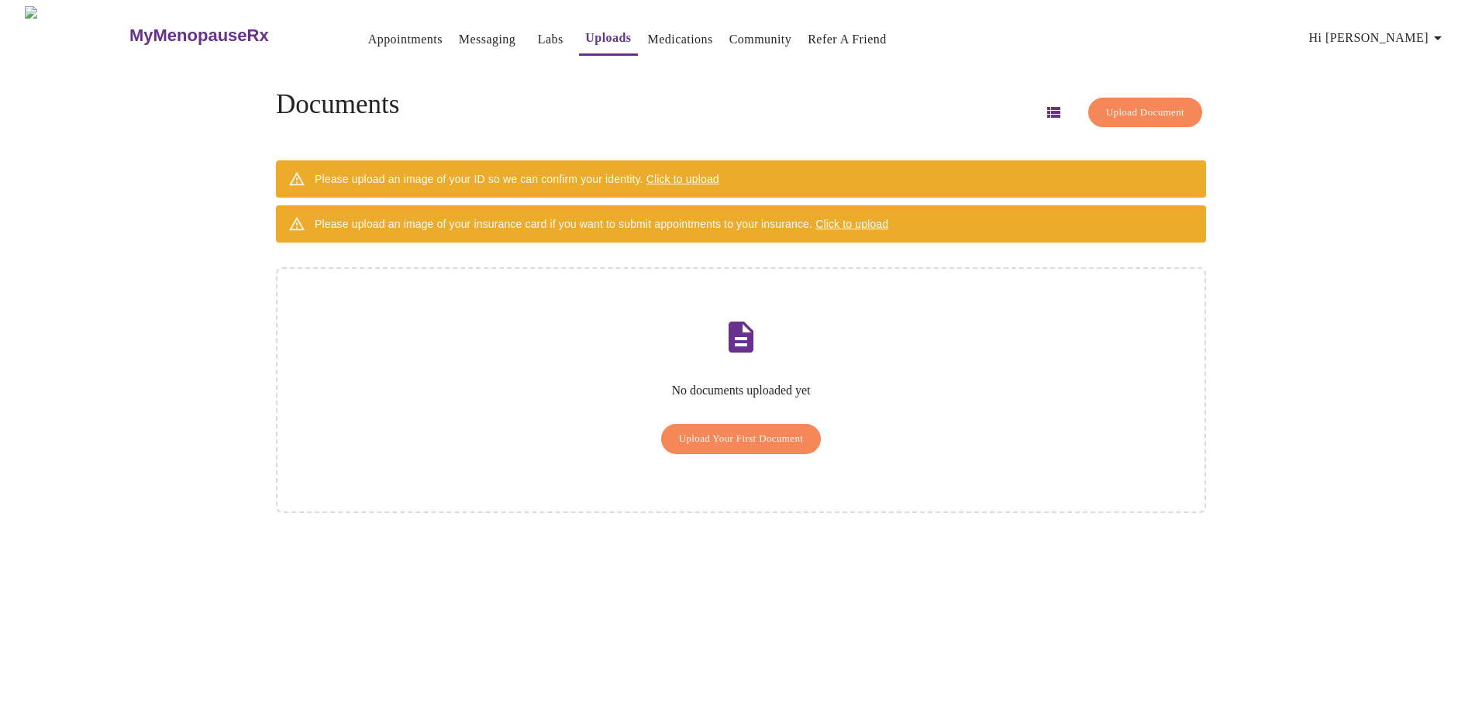
click at [1401, 33] on span "Hi [PERSON_NAME]" at bounding box center [1378, 38] width 138 height 22
click at [1410, 85] on li "Invoices" at bounding box center [1410, 88] width 71 height 28
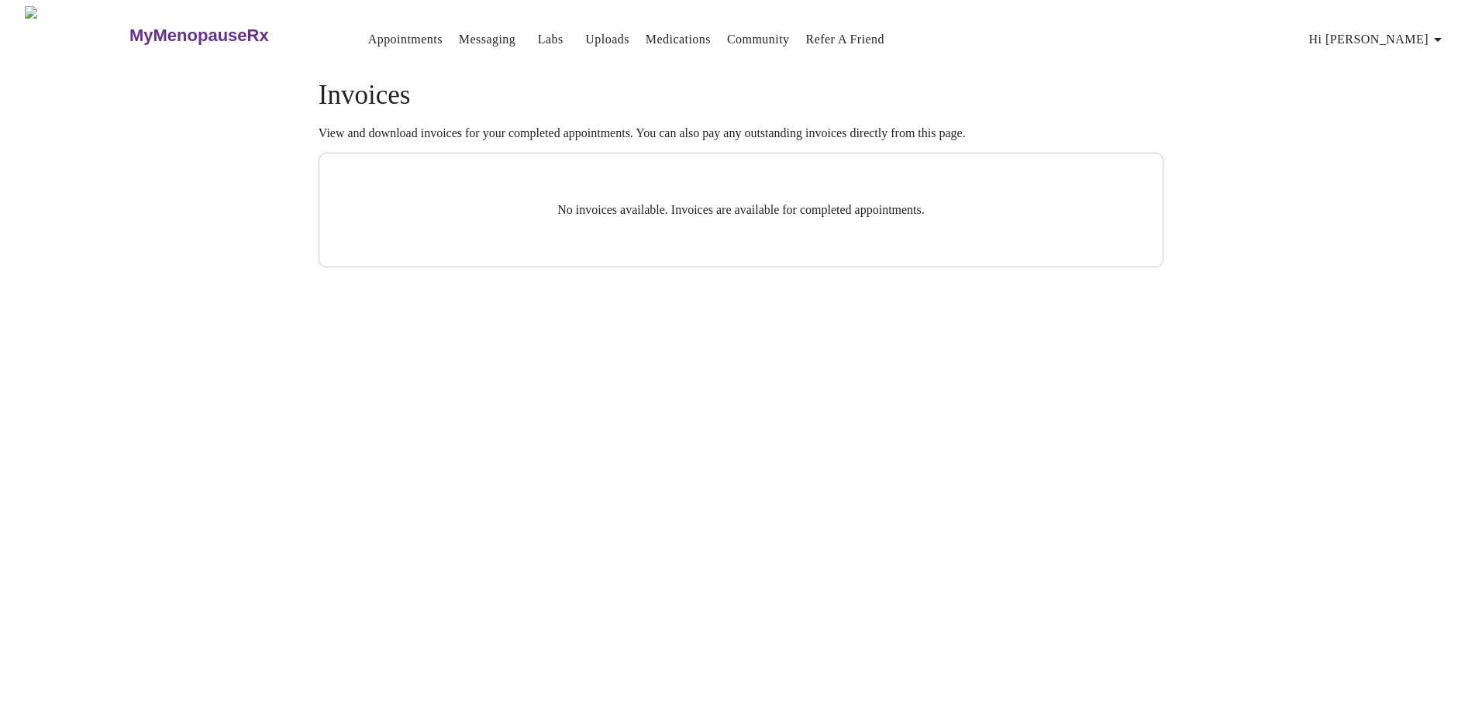
click at [645, 37] on link "Medications" at bounding box center [677, 40] width 65 height 22
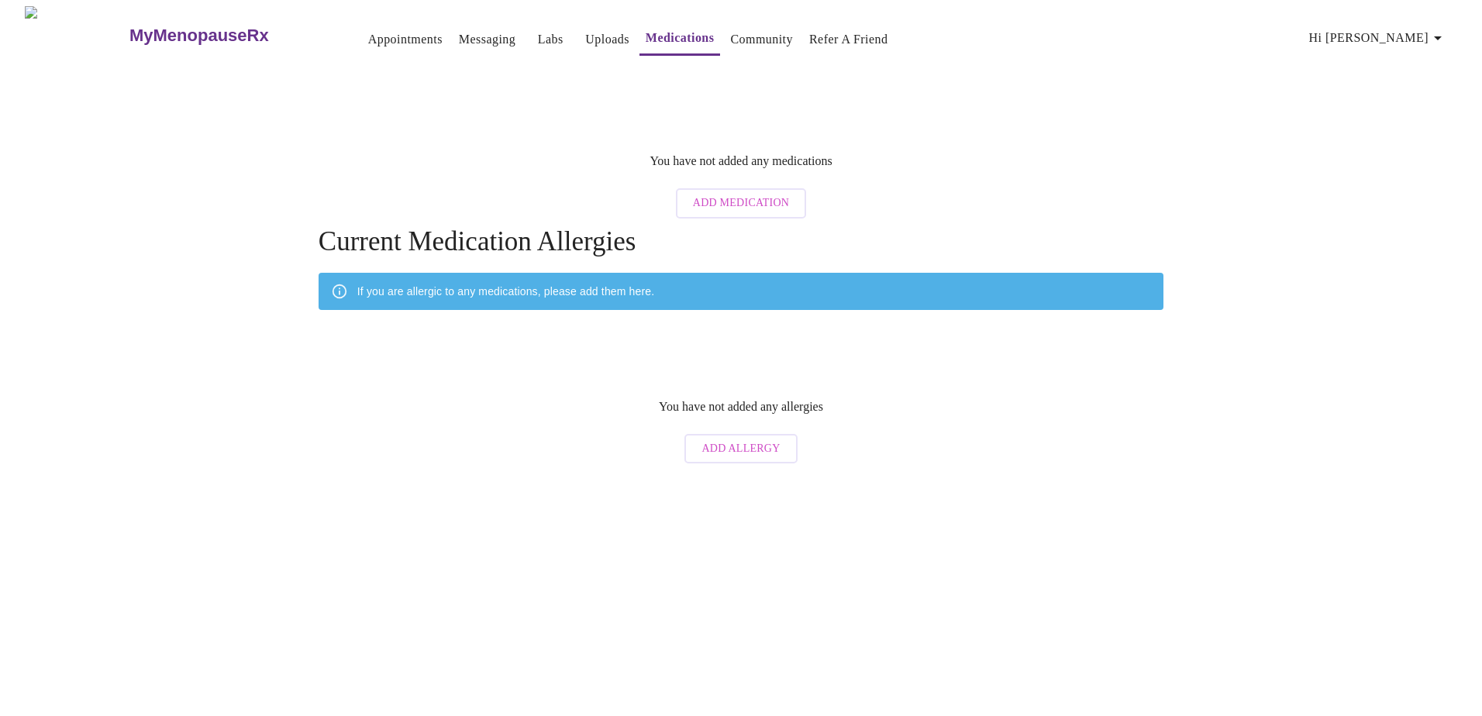
click at [585, 34] on link "Uploads" at bounding box center [607, 40] width 44 height 22
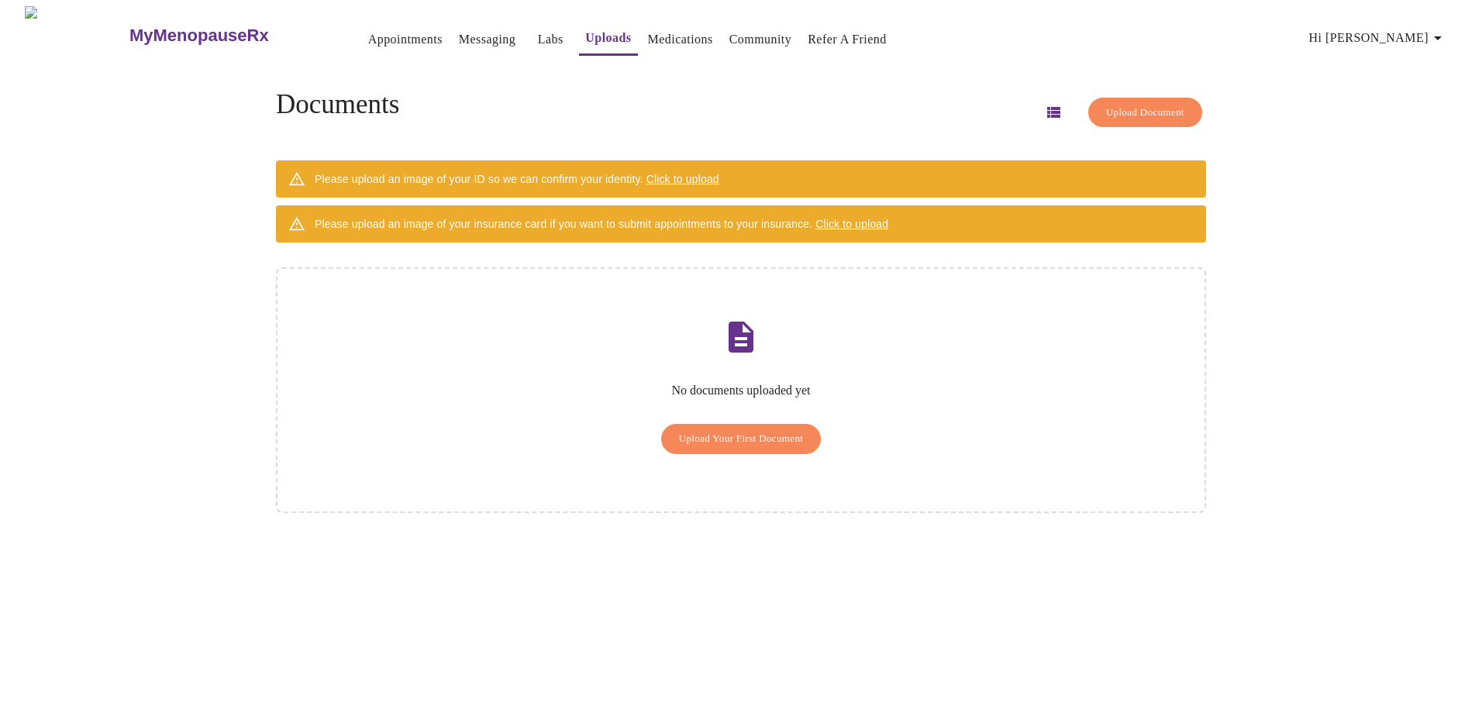
click at [765, 430] on span "Upload Your First Document" at bounding box center [741, 439] width 125 height 18
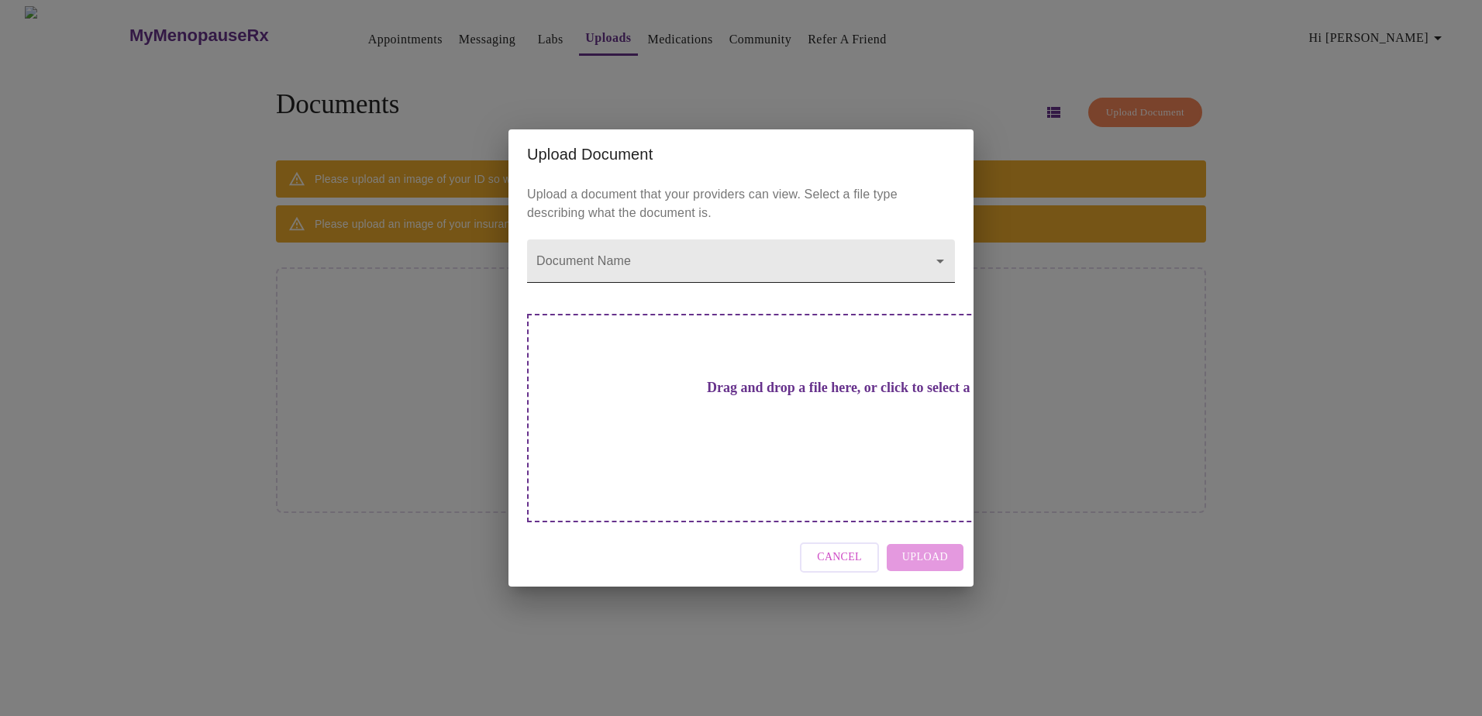
drag, startPoint x: 976, startPoint y: 289, endPoint x: 952, endPoint y: 284, distance: 25.2
click at [974, 288] on div "Upload Document Upload a document that your providers can view. Select a file t…" at bounding box center [741, 358] width 1482 height 716
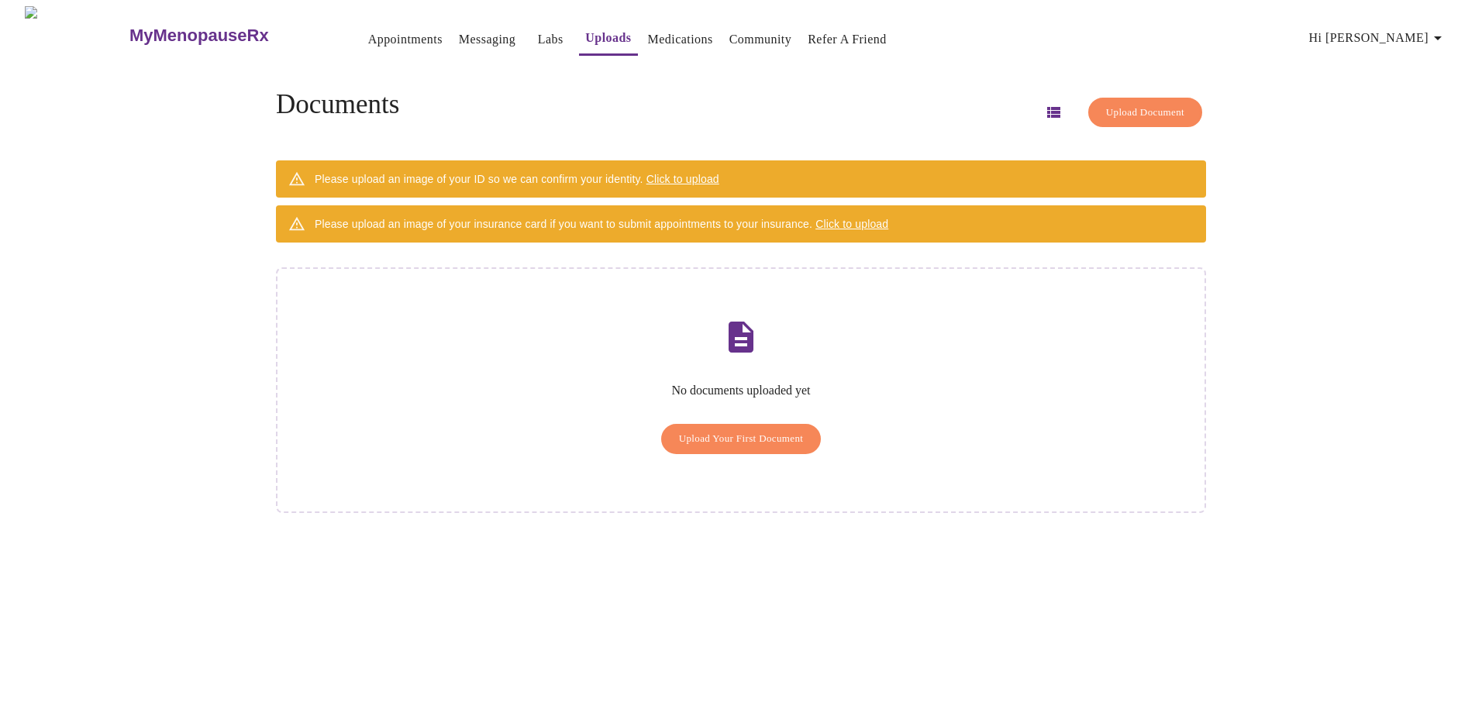
click at [942, 282] on div "No documents uploaded yet Upload Your First Document" at bounding box center [741, 390] width 930 height 246
click at [708, 430] on span "Upload Your First Document" at bounding box center [741, 439] width 125 height 18
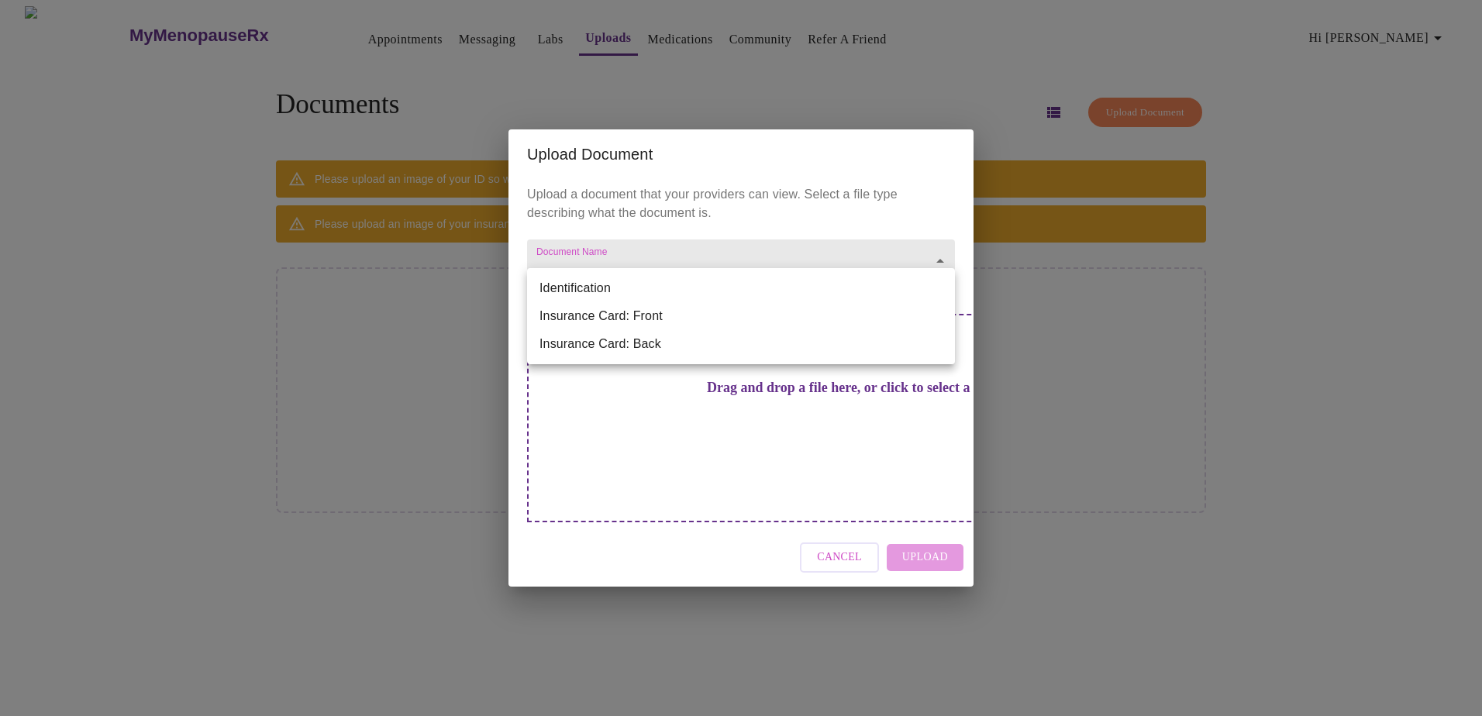
click at [740, 299] on body "MyMenopauseRx Appointments Messaging Labs Uploads Medications Community Refer a…" at bounding box center [740, 364] width 1469 height 716
click at [573, 287] on li "Identification" at bounding box center [741, 288] width 428 height 28
type input "Identification"
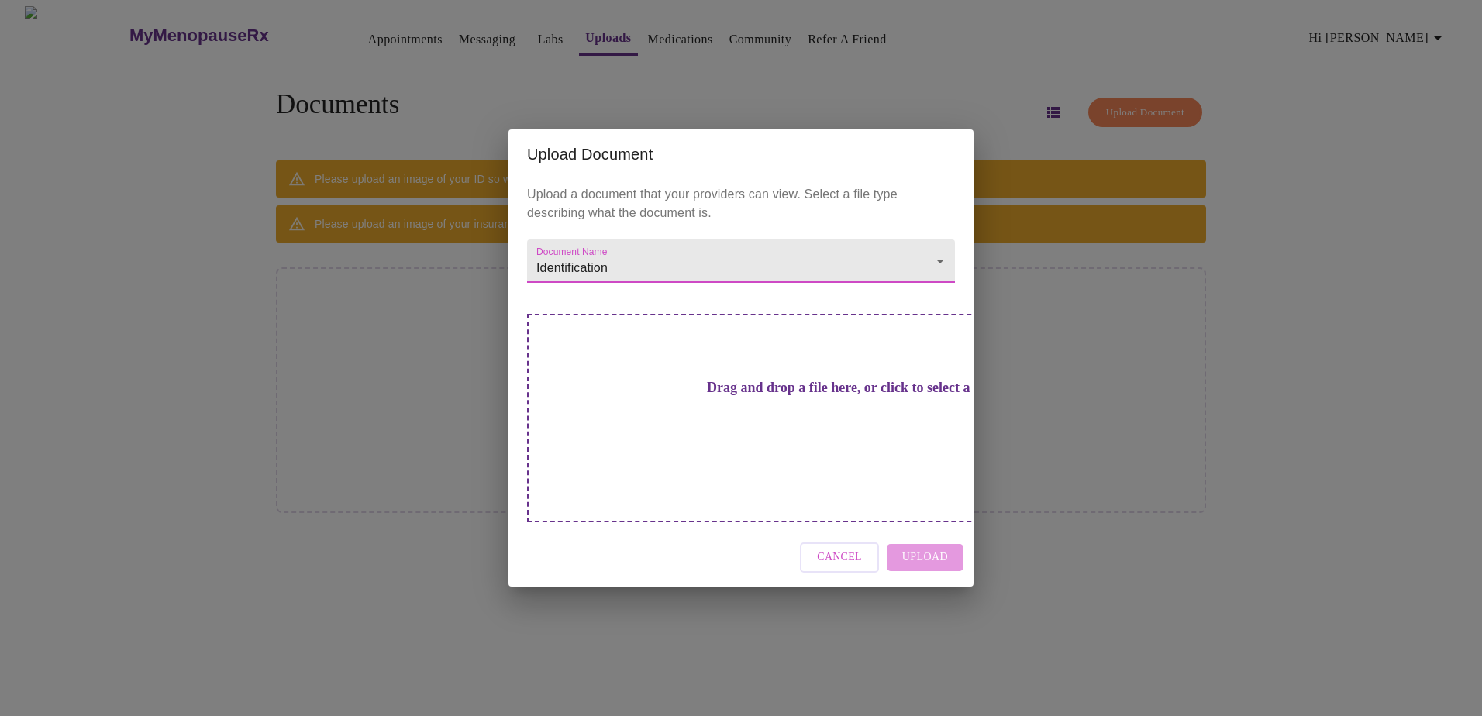
click at [818, 542] on button "Cancel" at bounding box center [839, 557] width 79 height 30
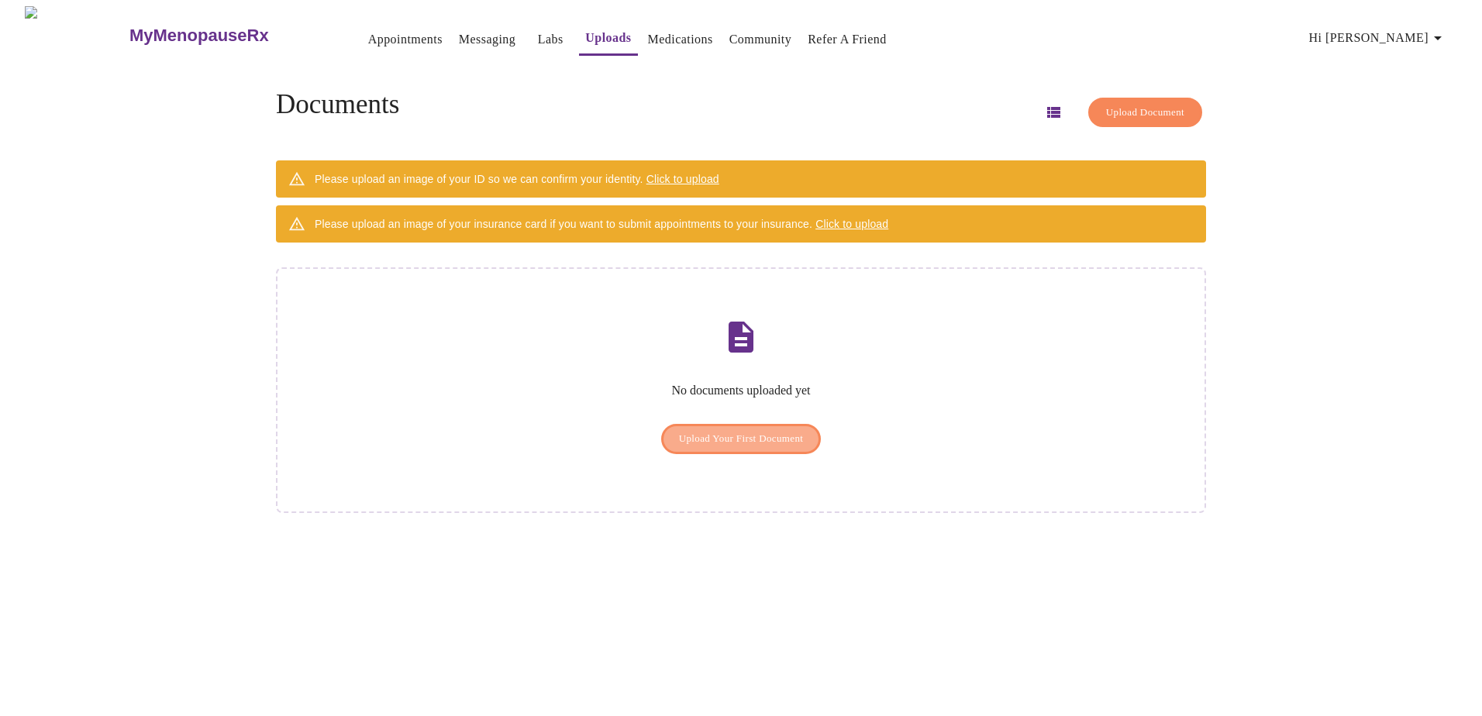
click at [749, 430] on span "Upload Your First Document" at bounding box center [741, 439] width 125 height 18
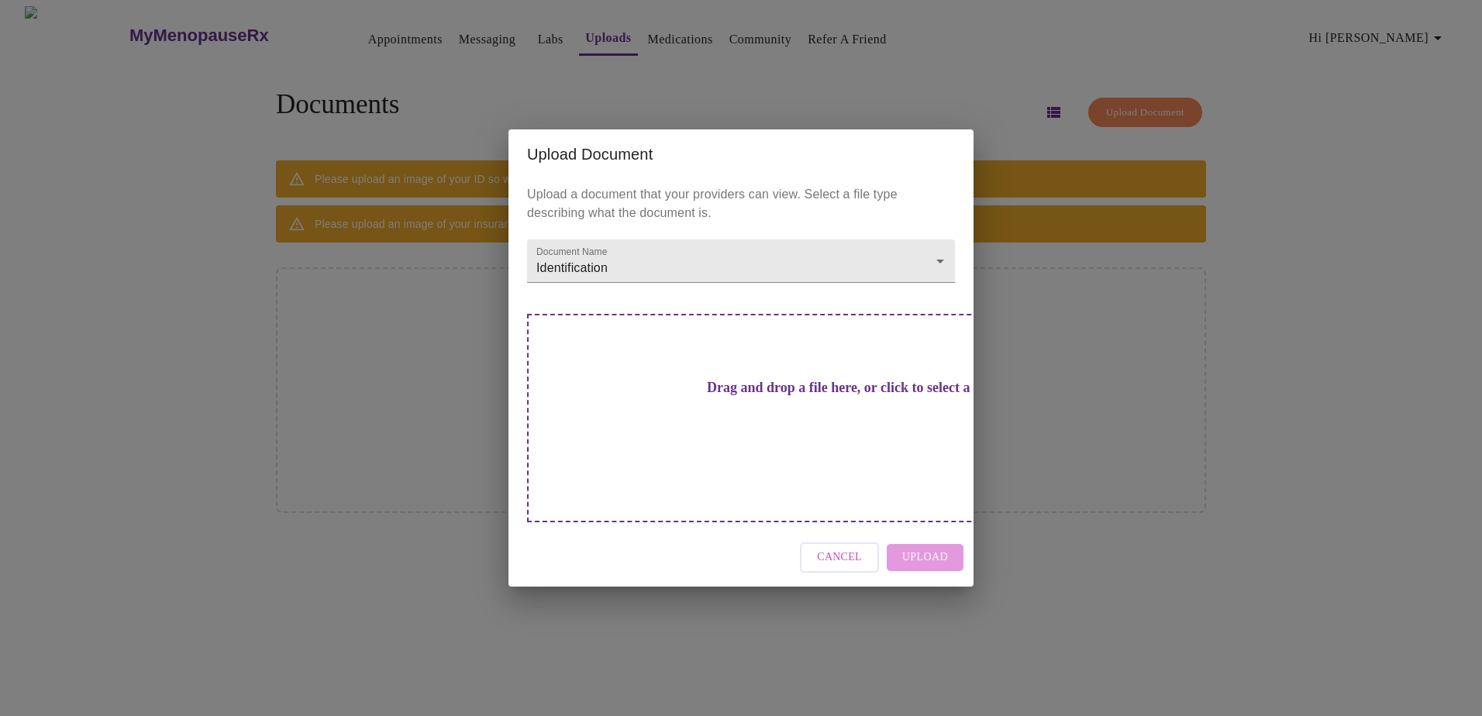
click at [925, 533] on div "Cancel Upload" at bounding box center [740, 557] width 465 height 58
click at [838, 396] on h3 "Drag and drop a file here, or click to select a file" at bounding box center [849, 388] width 428 height 16
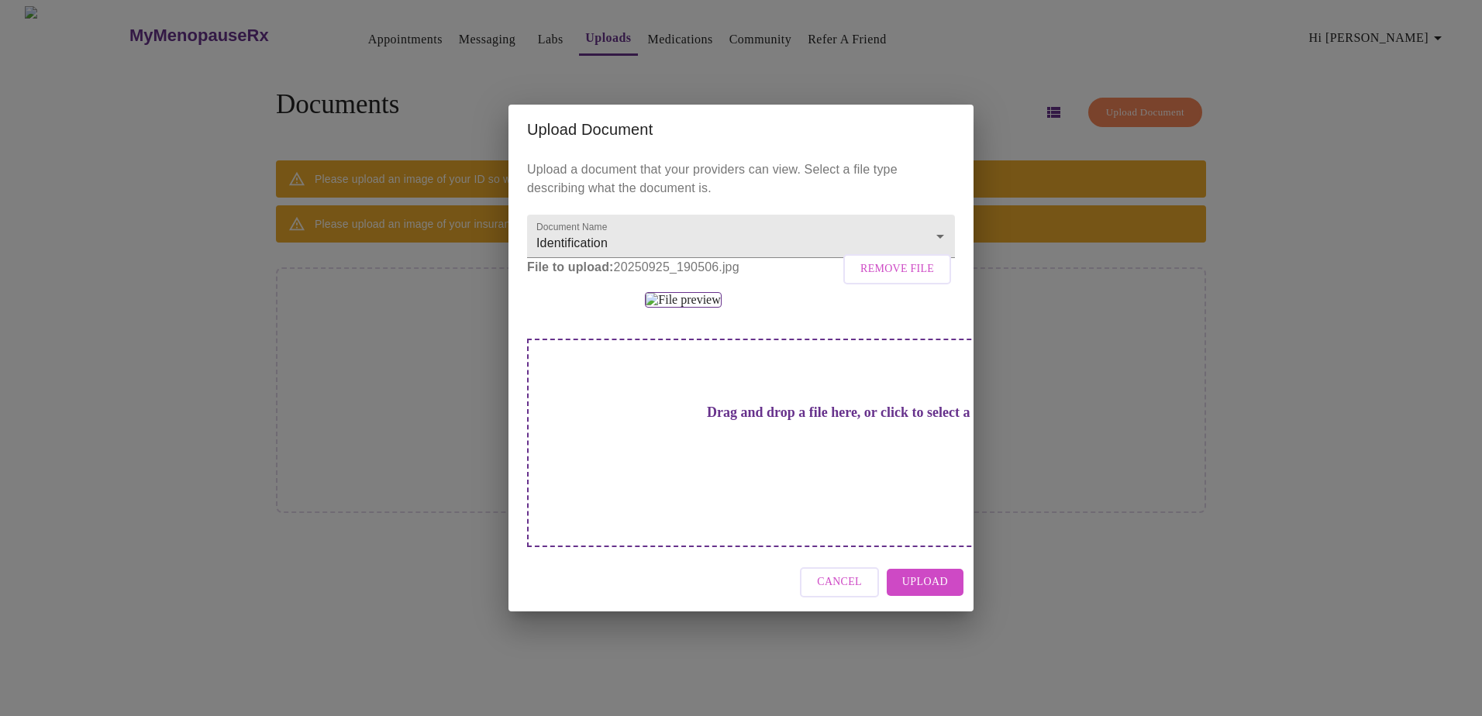
click at [917, 592] on span "Upload" at bounding box center [925, 582] width 46 height 19
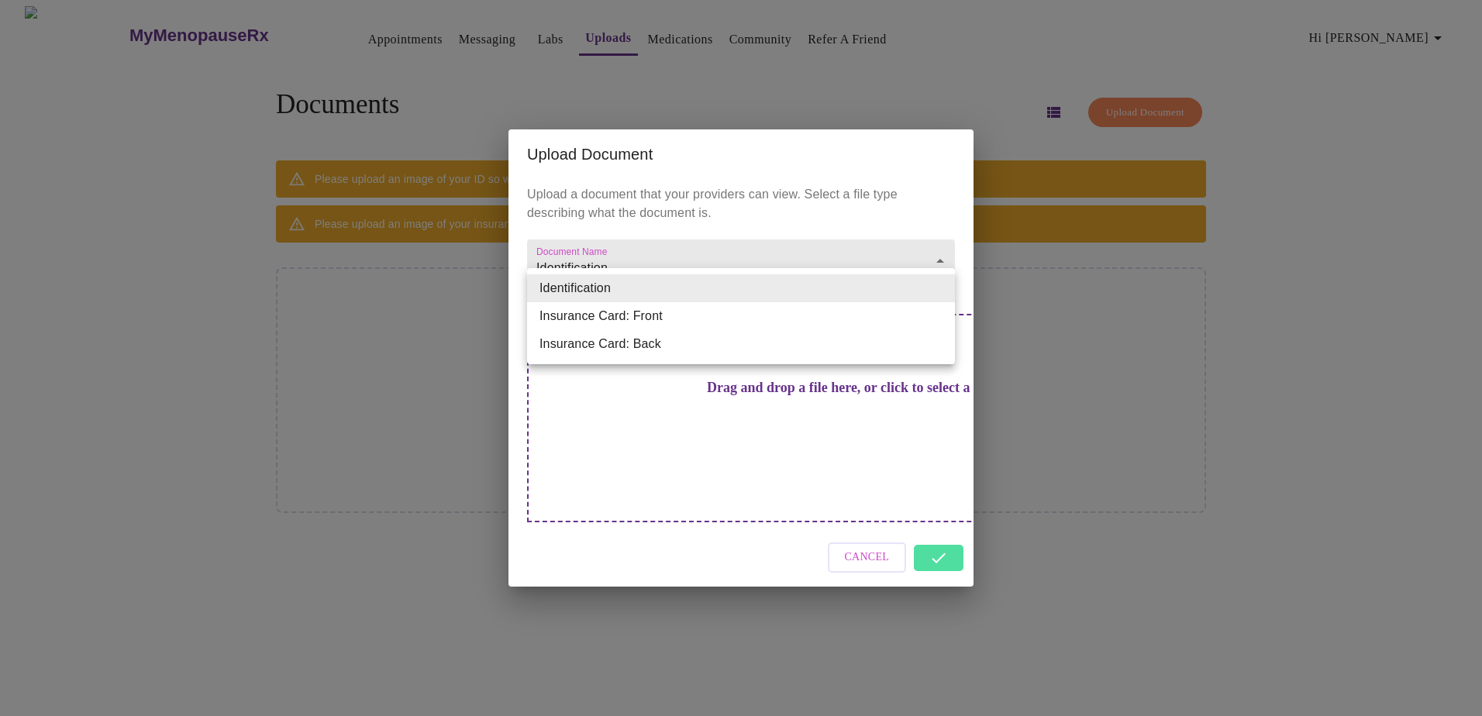
click at [759, 287] on body "MyMenopauseRx Appointments Messaging Labs Uploads Medications Community Refer a…" at bounding box center [740, 364] width 1469 height 716
click at [760, 319] on li "Insurance Card: Front" at bounding box center [741, 316] width 428 height 28
type input "Insurance Card: Front"
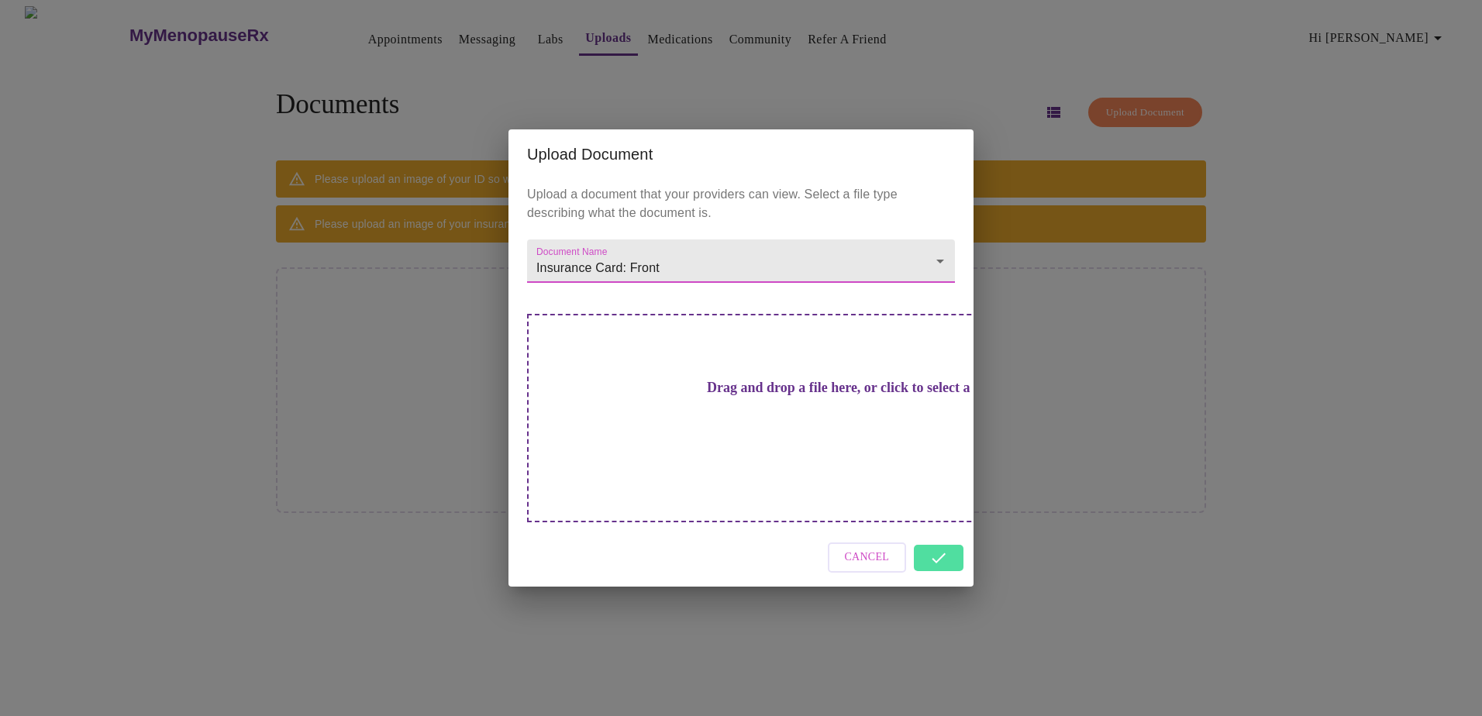
click at [879, 466] on div "Drag and drop a file here, or click to select a file" at bounding box center [849, 418] width 645 height 208
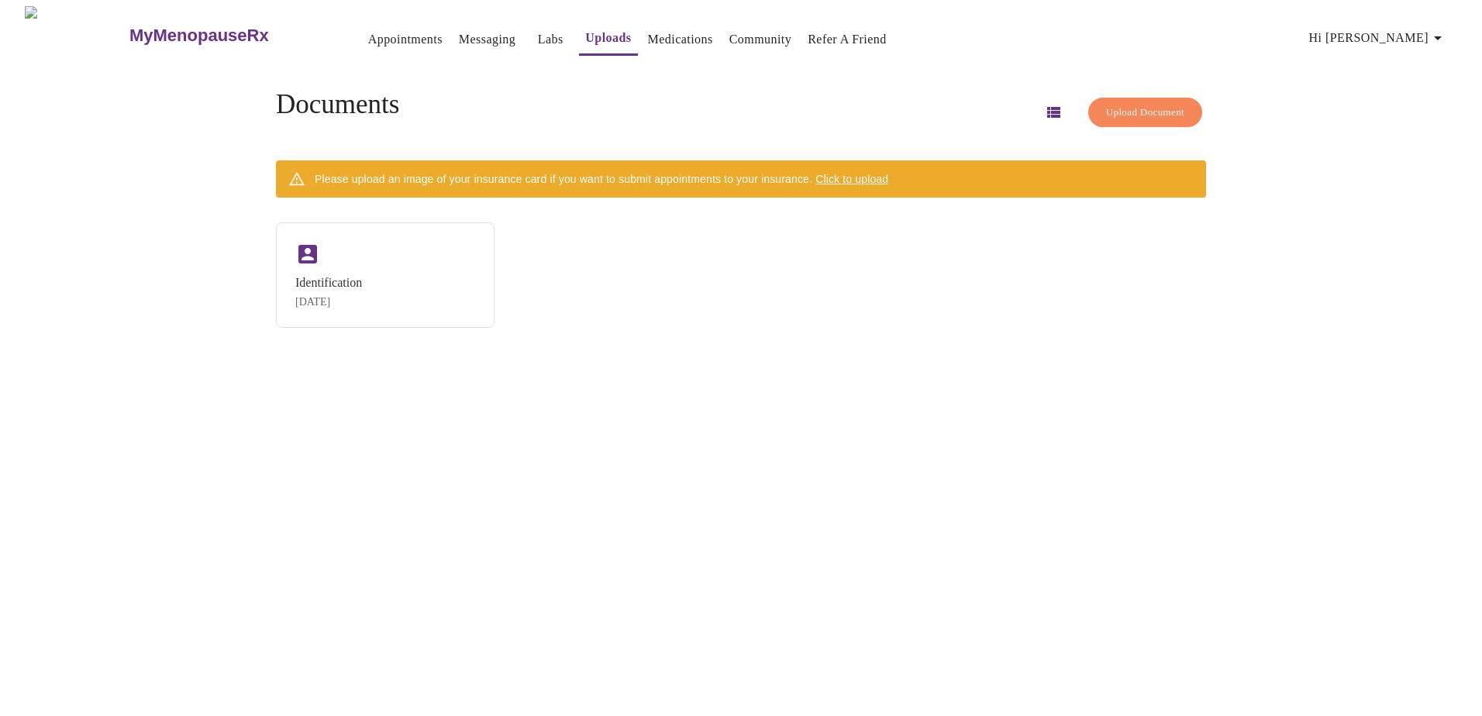
click at [859, 173] on span "Click to upload" at bounding box center [851, 179] width 73 height 12
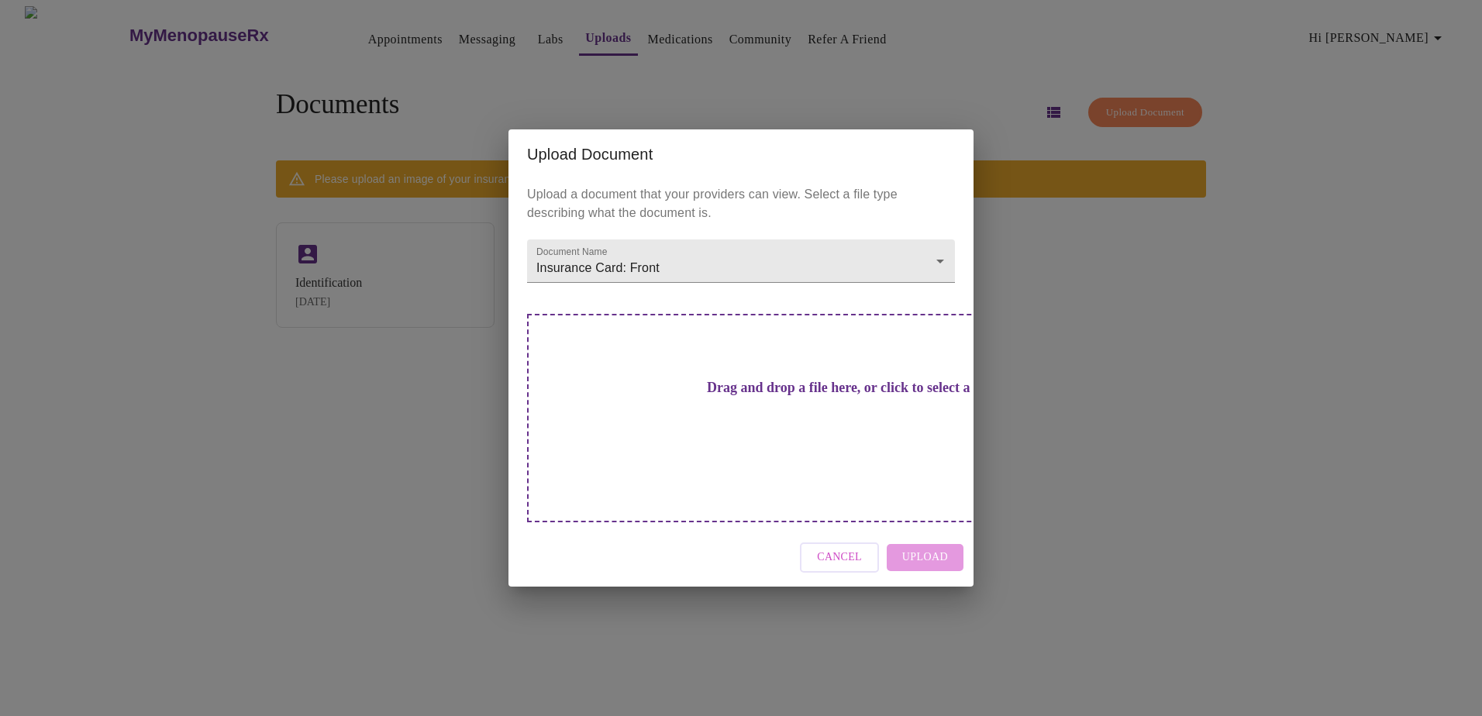
click at [704, 376] on div "Drag and drop a file here, or click to select a file" at bounding box center [849, 418] width 645 height 208
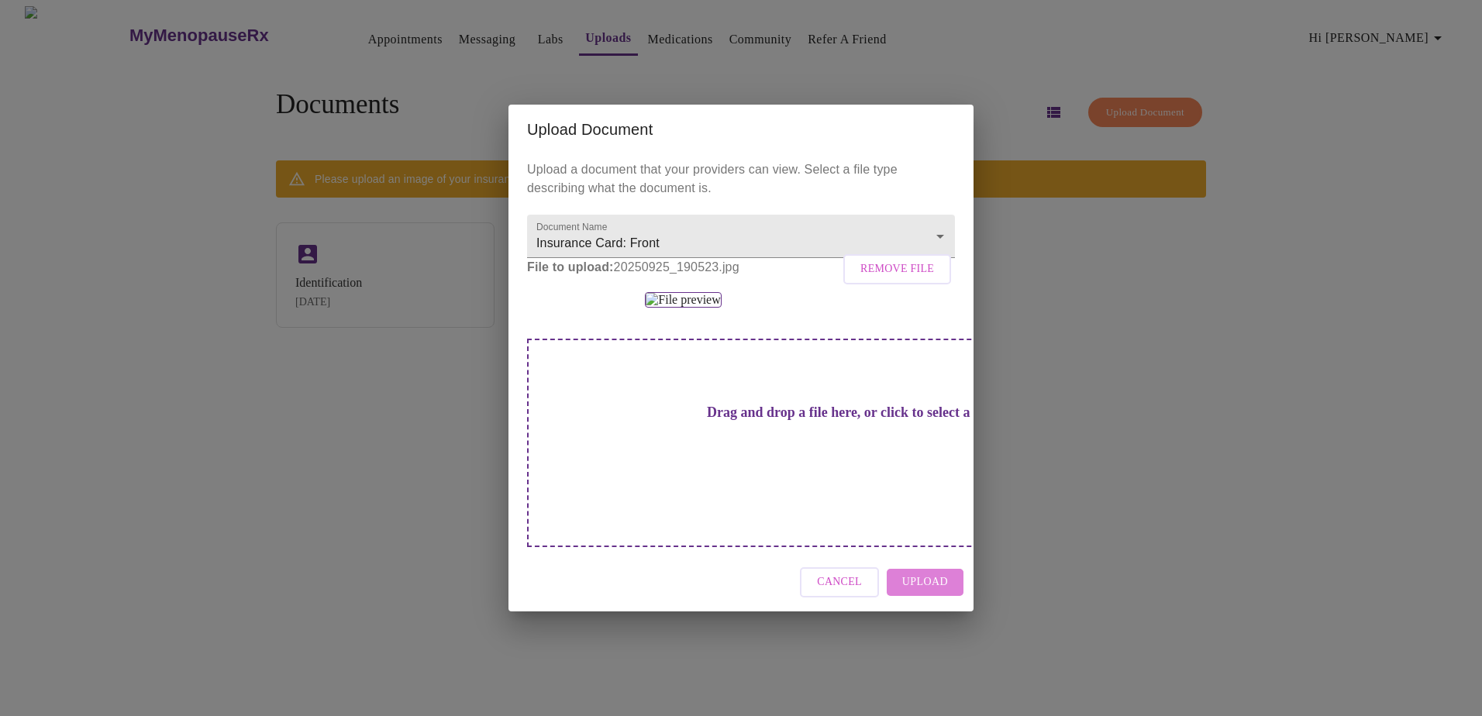
click at [908, 592] on span "Upload" at bounding box center [925, 582] width 46 height 19
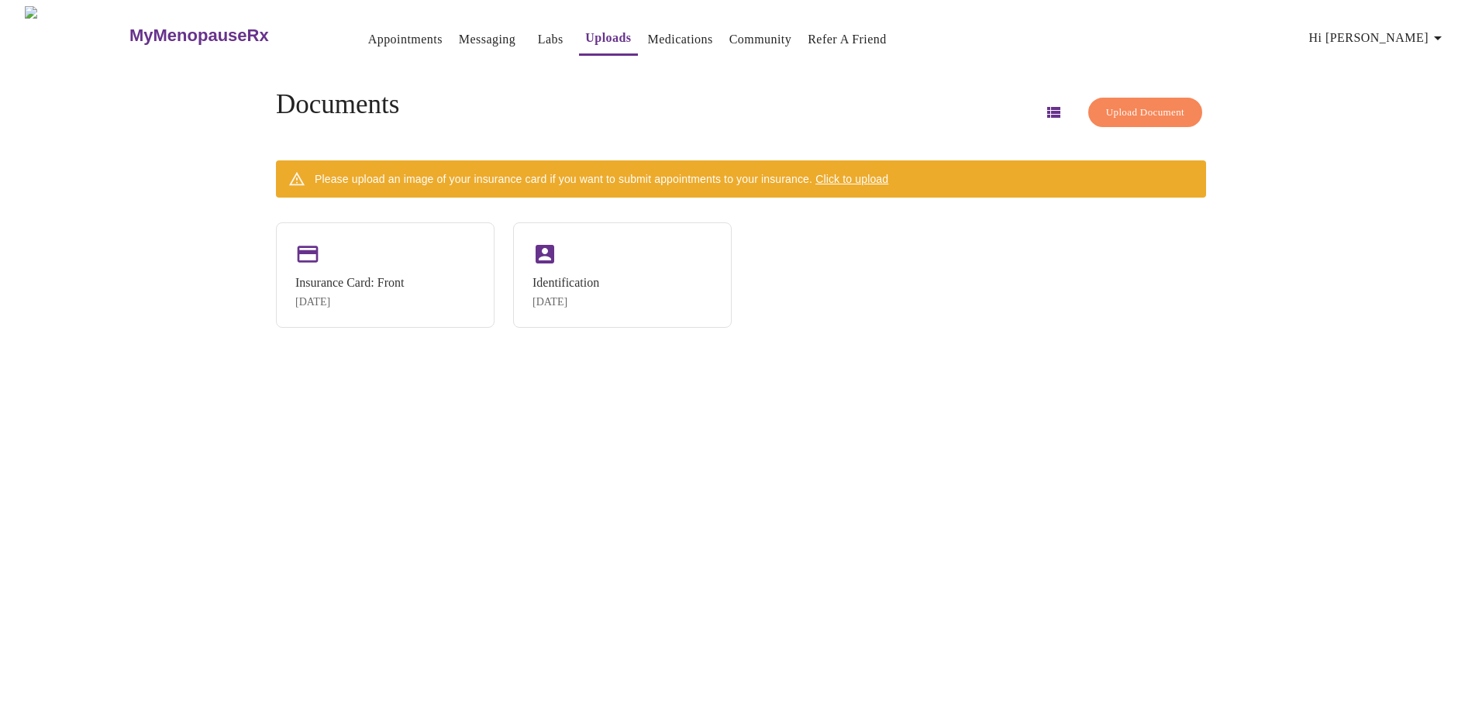
click at [845, 175] on span "Click to upload" at bounding box center [851, 179] width 73 height 12
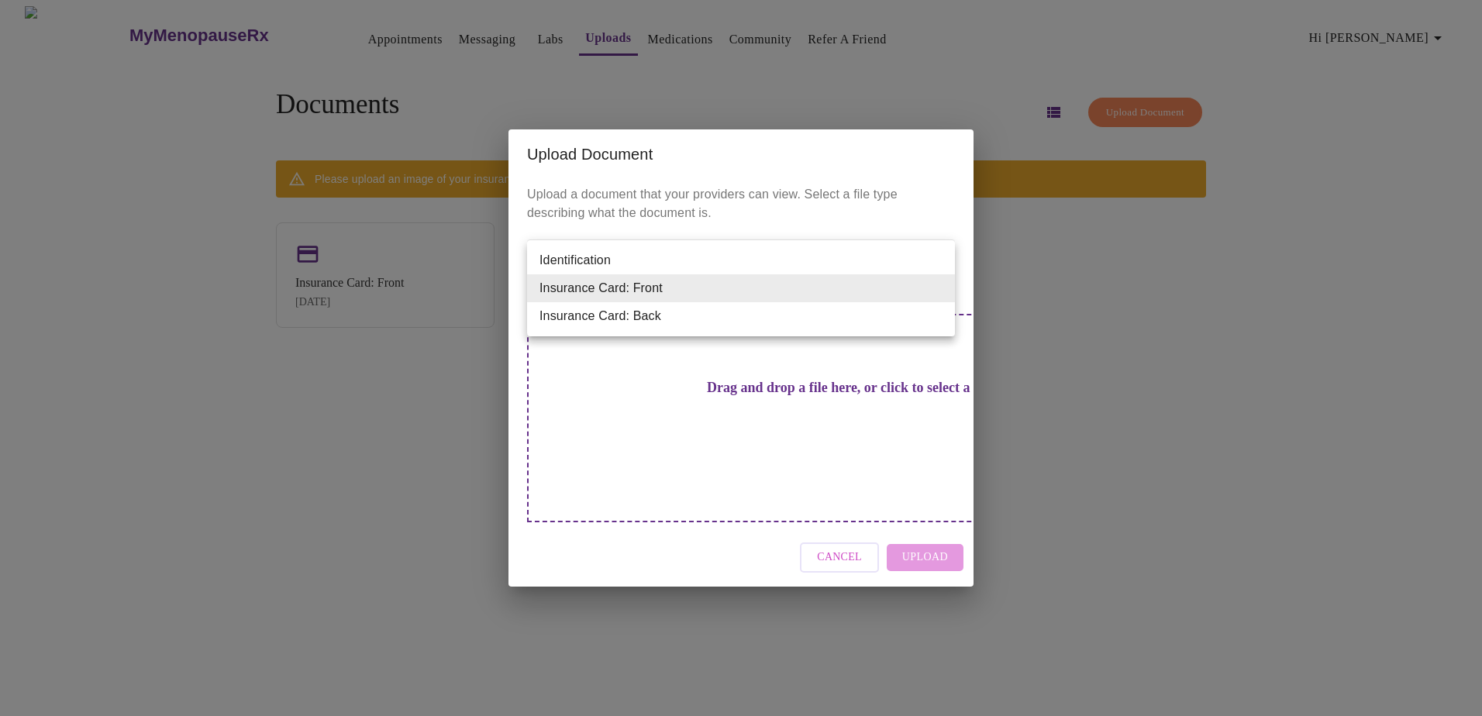
click at [667, 305] on body "MyMenopauseRx Appointments Messaging Labs Uploads Medications Community Refer a…" at bounding box center [740, 364] width 1469 height 716
click at [675, 312] on li "Insurance Card: Back" at bounding box center [741, 316] width 428 height 28
type input "Insurance Card: Back"
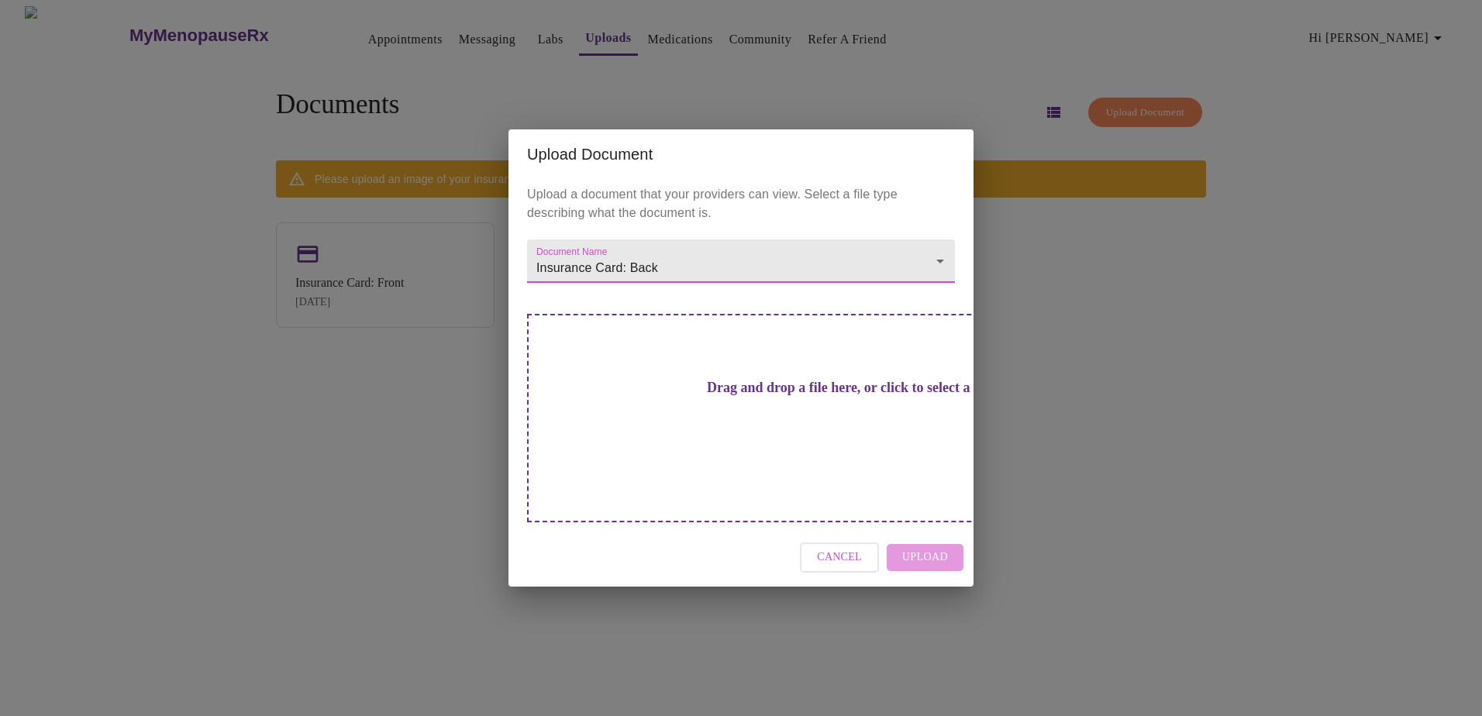
click at [783, 444] on div "Drag and drop a file here, or click to select a file" at bounding box center [849, 418] width 645 height 208
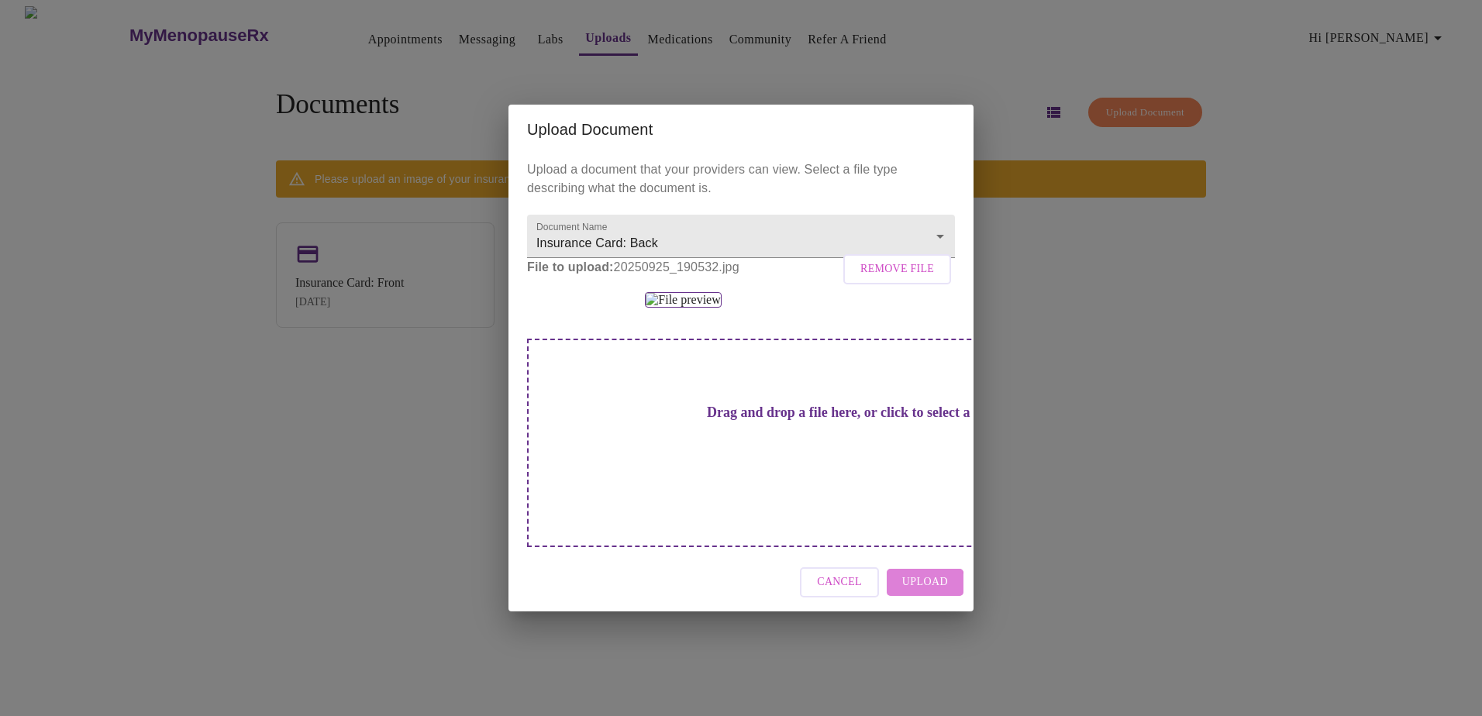
click at [904, 596] on button "Upload" at bounding box center [924, 582] width 77 height 27
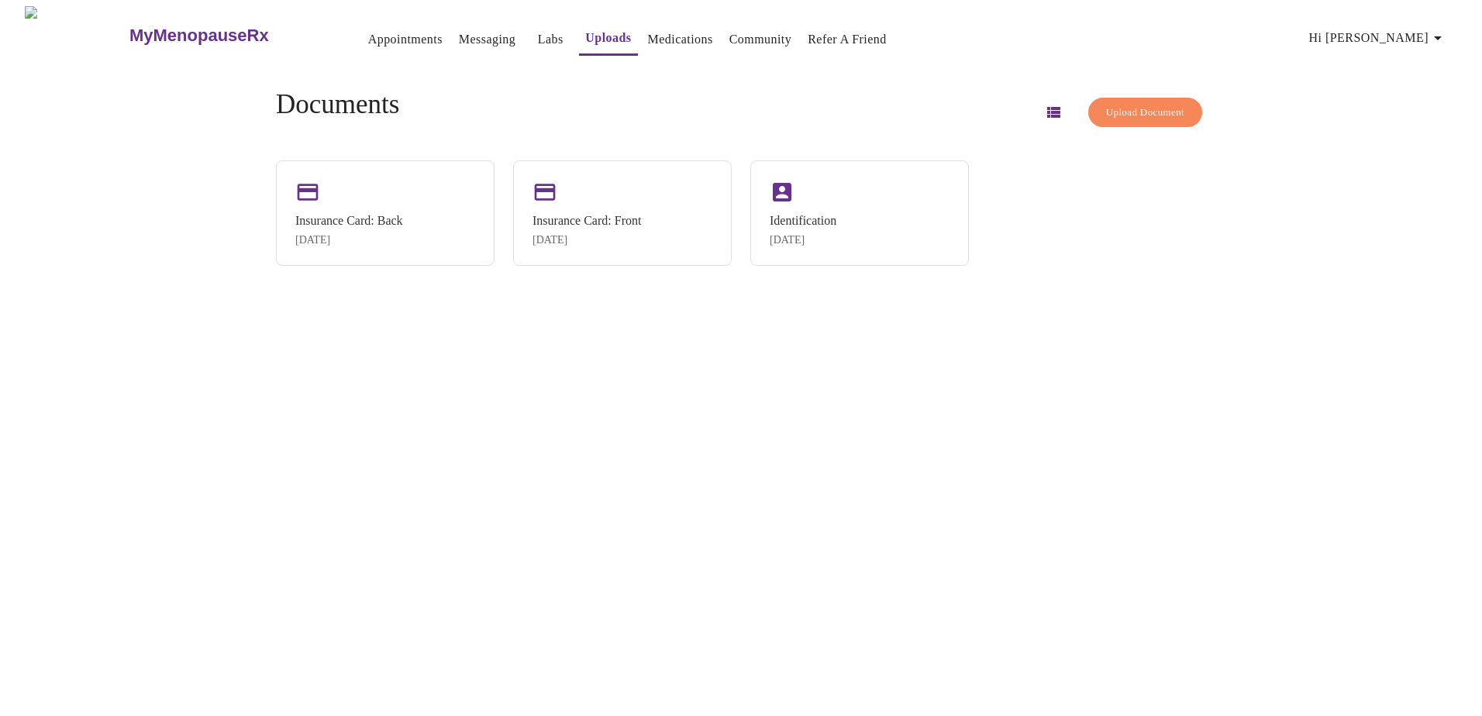
click at [201, 29] on h3 "MyMenopauseRx" at bounding box center [198, 36] width 139 height 20
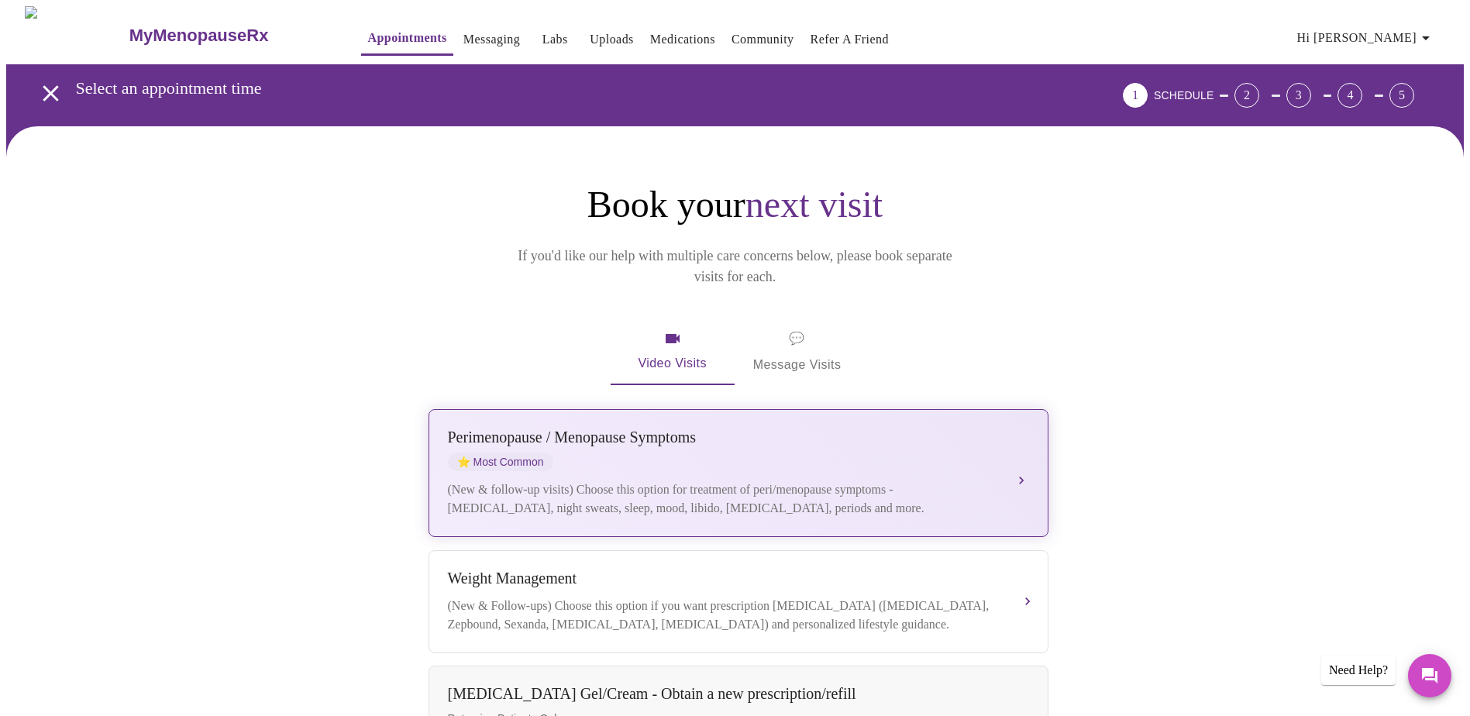
click at [746, 480] on div "(New & follow-up visits) Choose this option for treatment of peri/menopause sym…" at bounding box center [723, 498] width 550 height 37
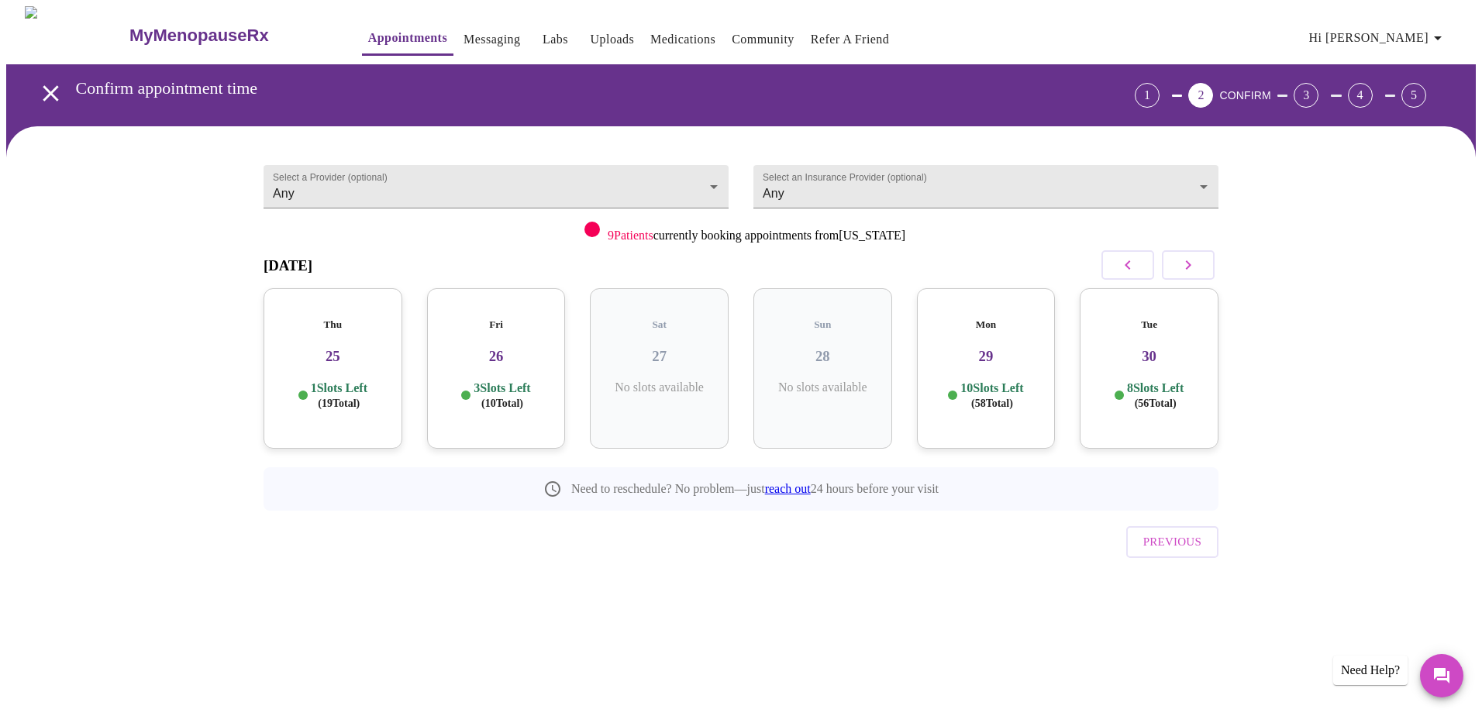
click at [359, 380] on p "1 Slots Left ( 19 Total)" at bounding box center [339, 395] width 57 height 30
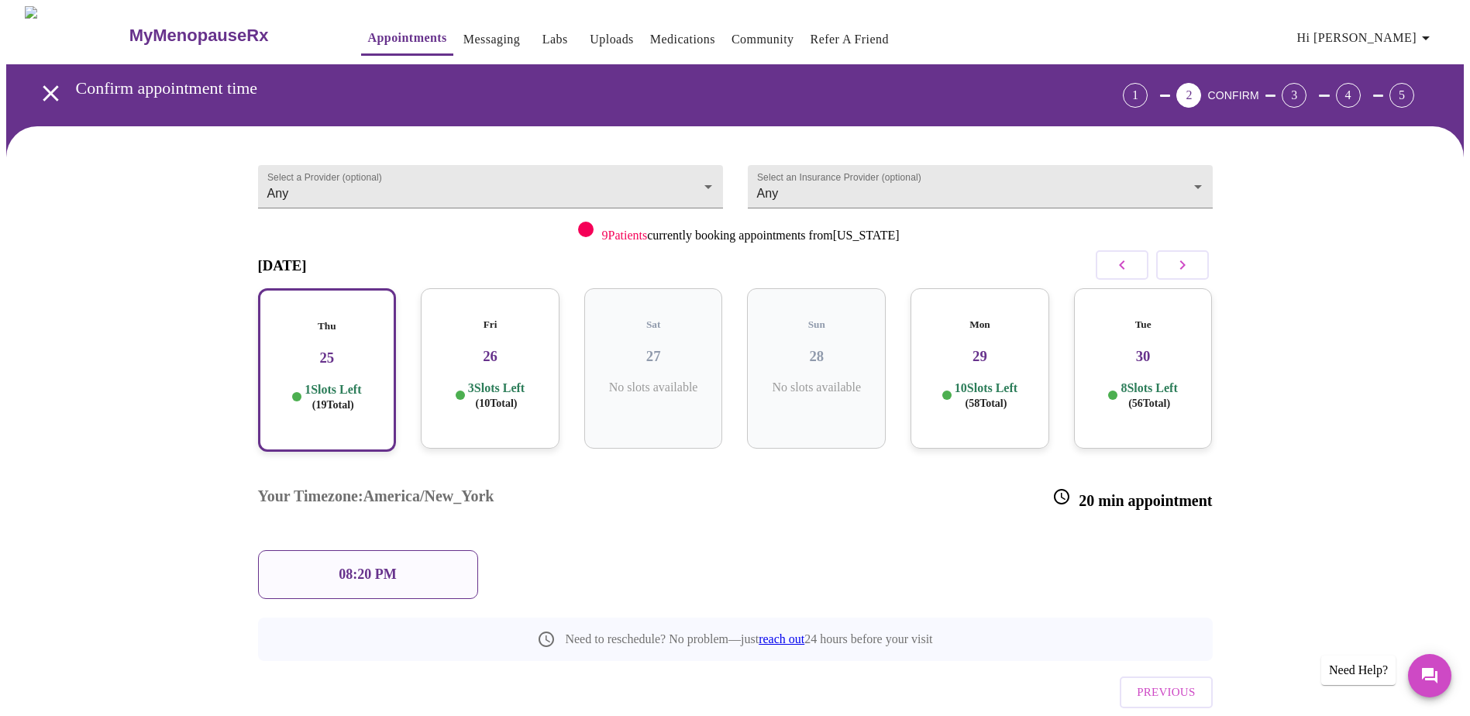
click at [477, 356] on div "Fri 26 3 Slots Left ( 10 Total)" at bounding box center [490, 368] width 139 height 160
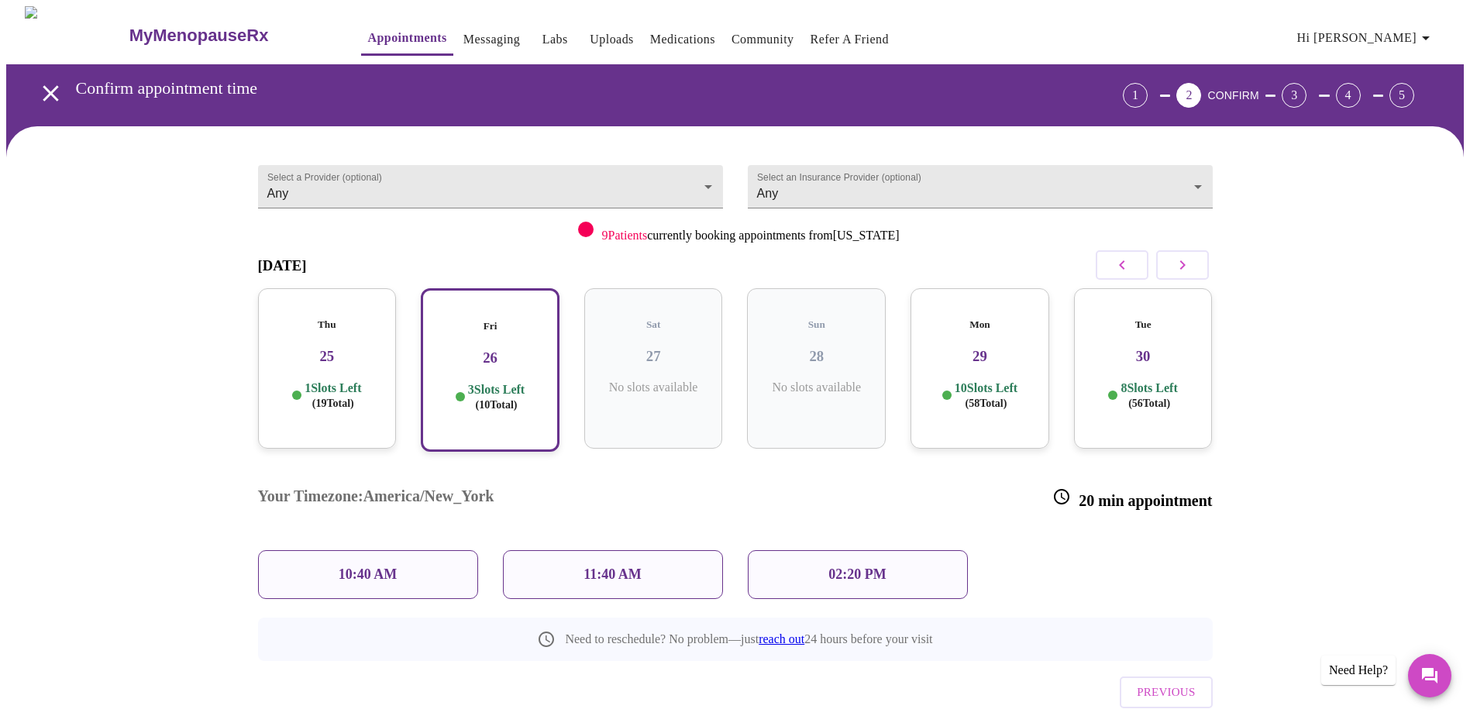
click at [948, 380] on div "10 Slots Left ( 58 Total)" at bounding box center [980, 395] width 114 height 30
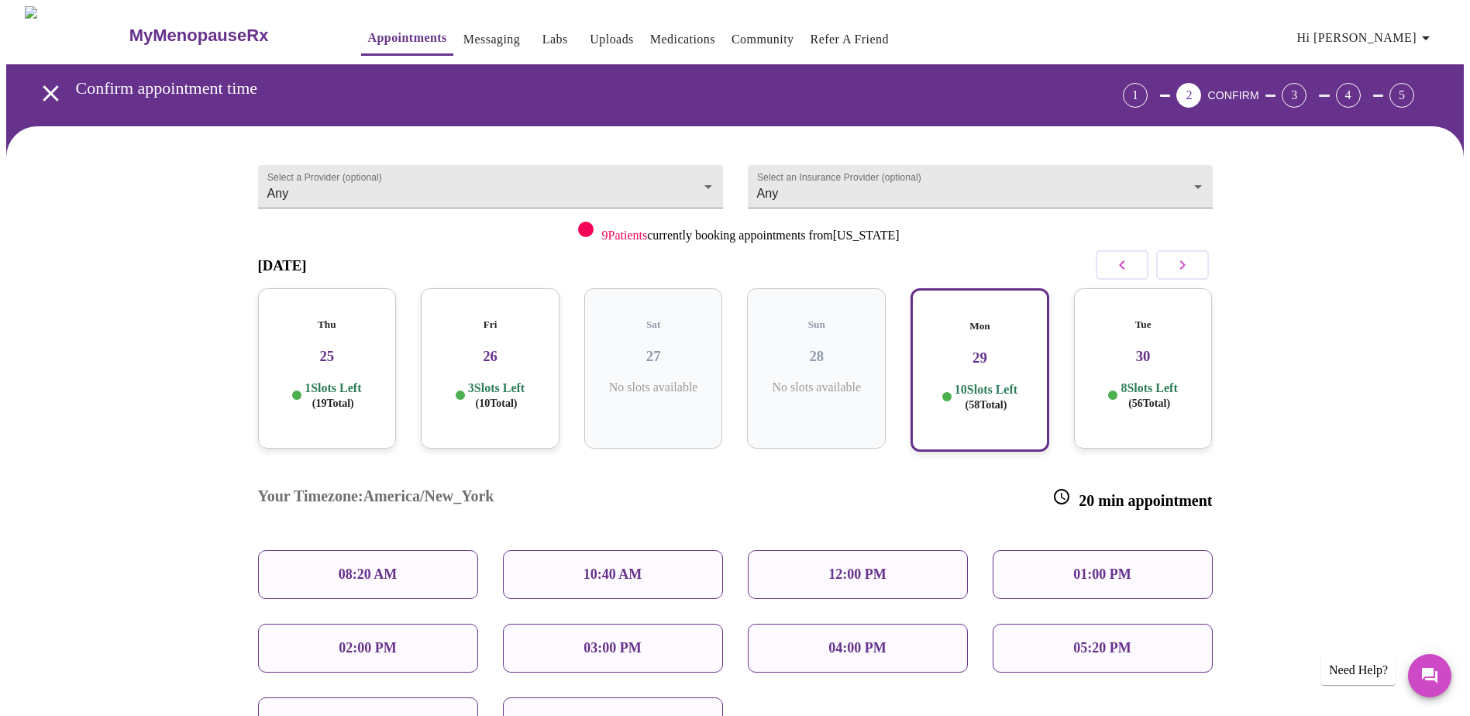
click at [376, 348] on h3 "25" at bounding box center [327, 356] width 114 height 17
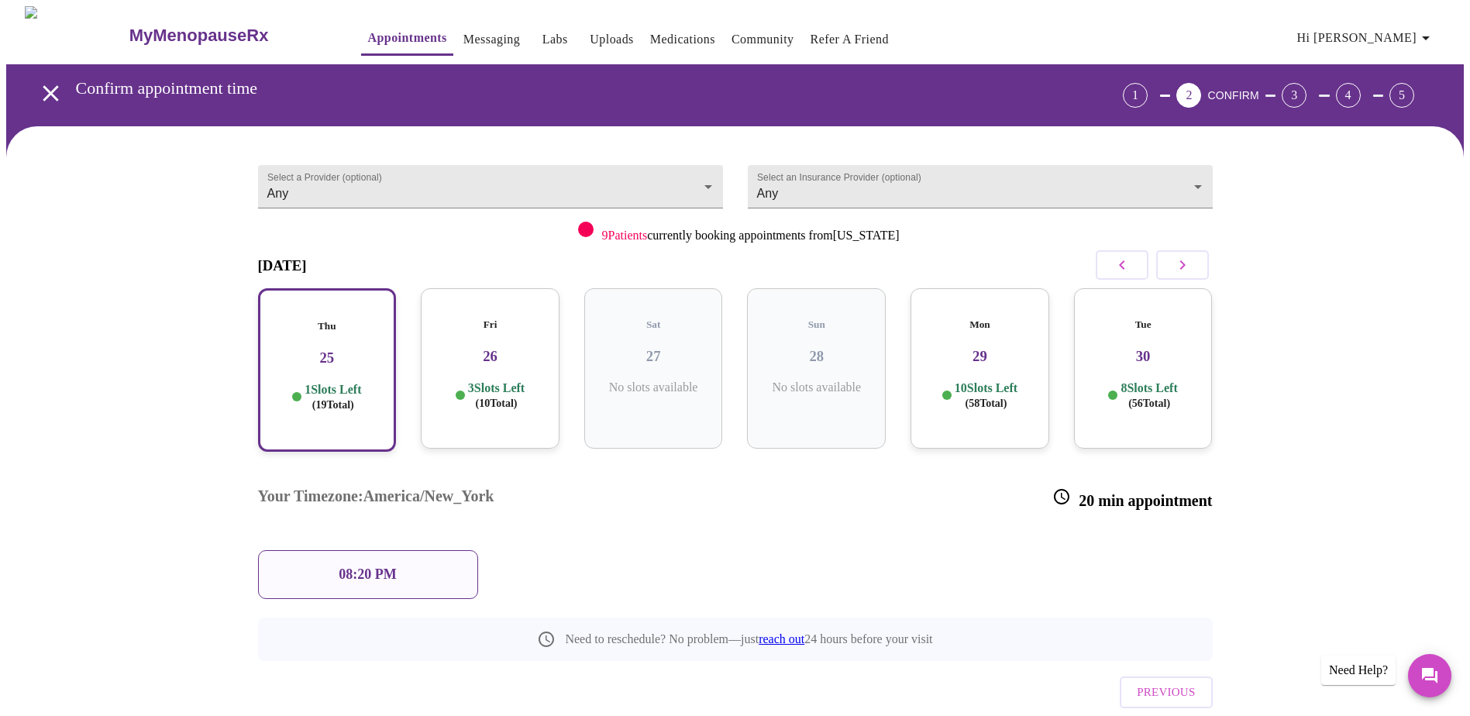
click at [381, 550] on div "08:20 PM" at bounding box center [368, 574] width 220 height 49
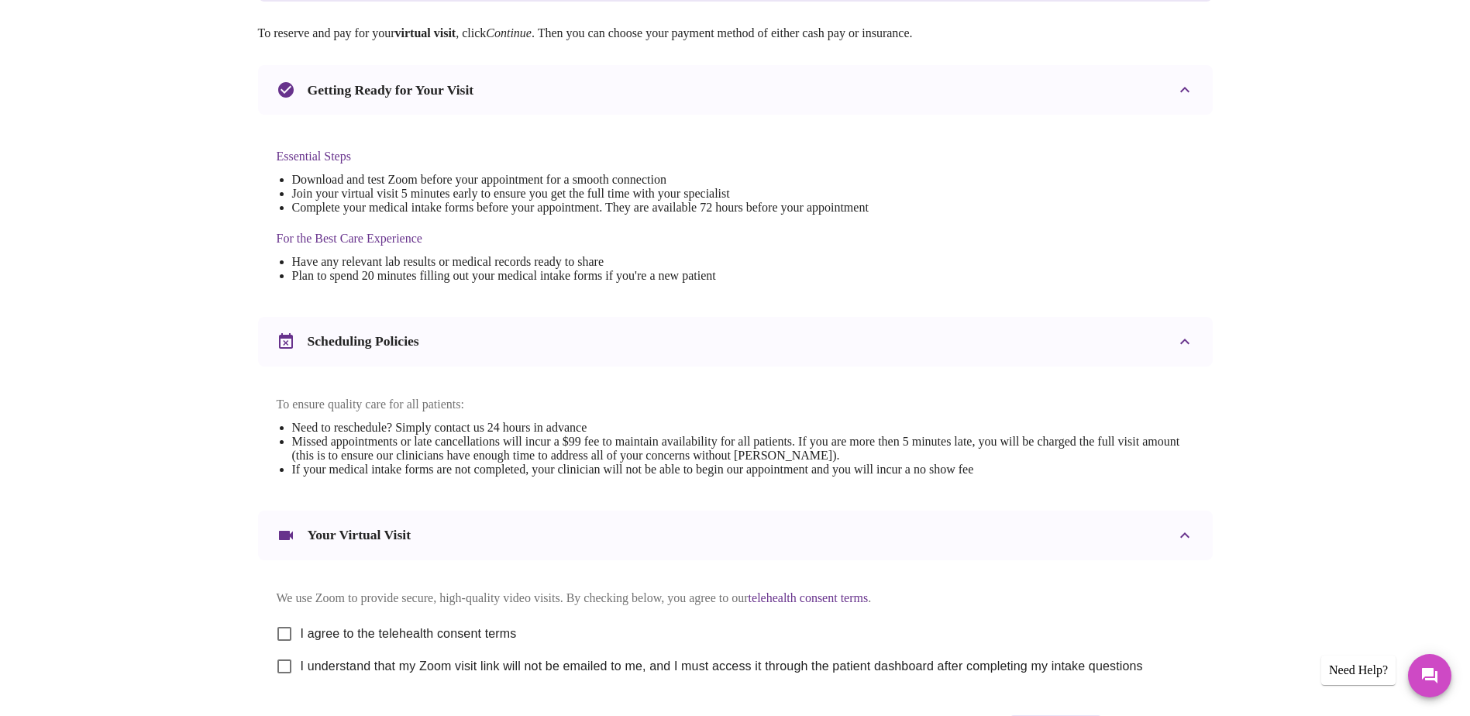
scroll to position [387, 0]
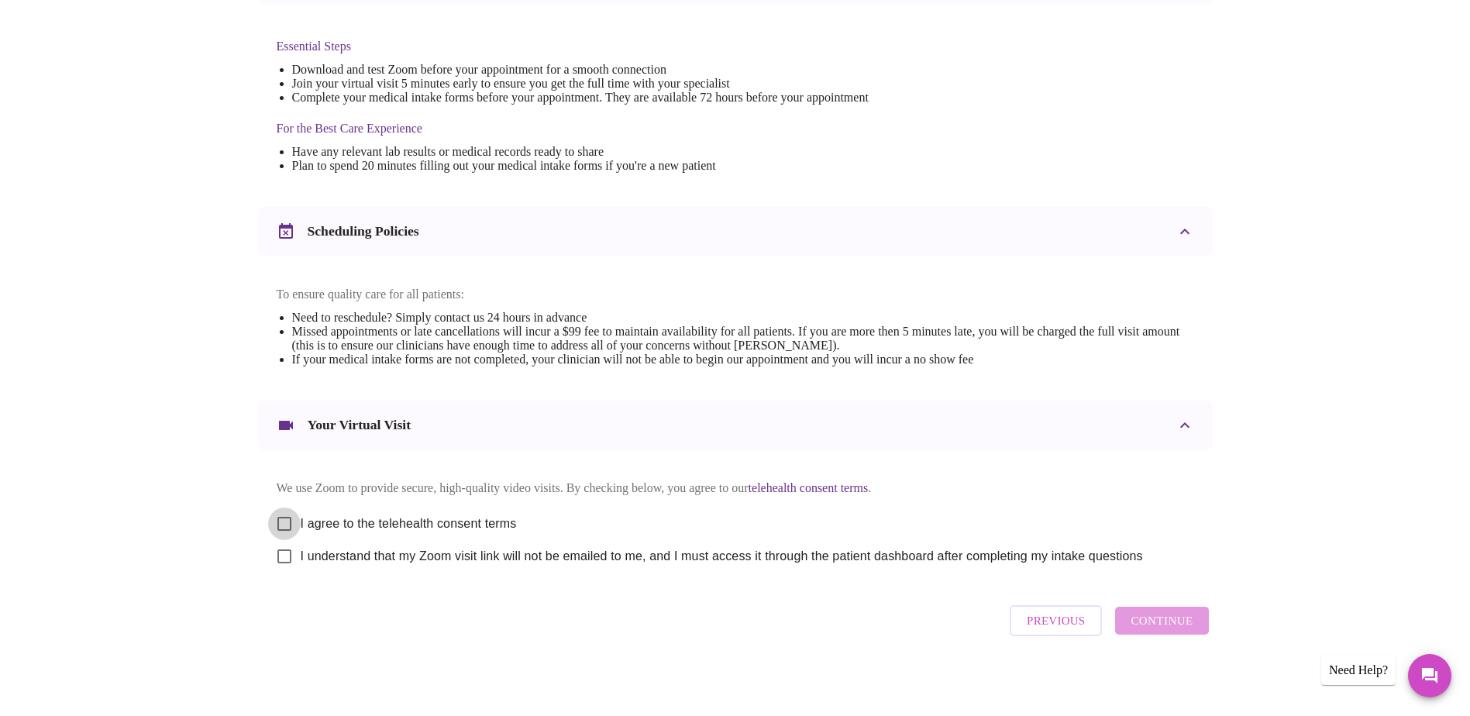
click at [291, 535] on input "I agree to the telehealth consent terms" at bounding box center [284, 524] width 33 height 33
checkbox input "true"
click at [280, 571] on input "I understand that my Zoom visit link will not be emailed to me, and I must acce…" at bounding box center [284, 556] width 33 height 33
checkbox input "true"
click at [1172, 635] on button "Continue" at bounding box center [1161, 621] width 93 height 28
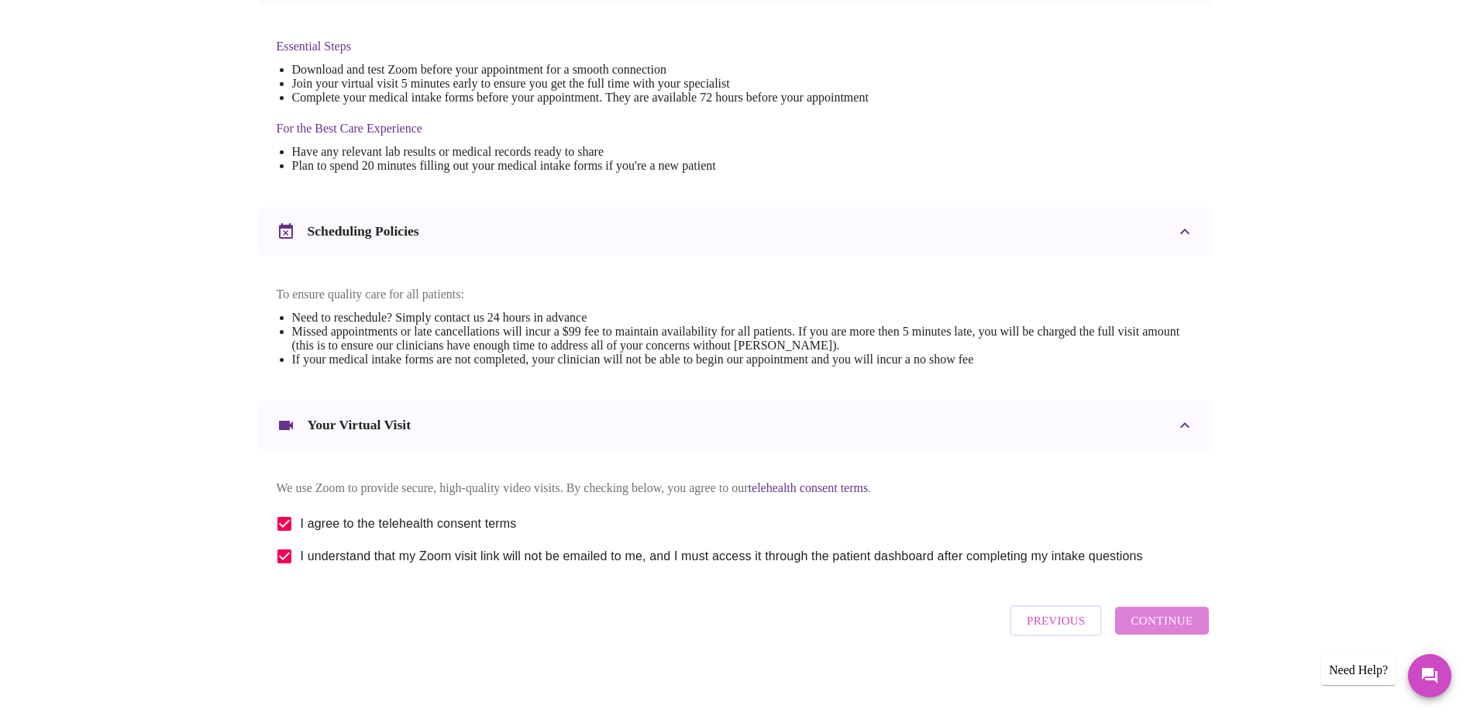
scroll to position [0, 0]
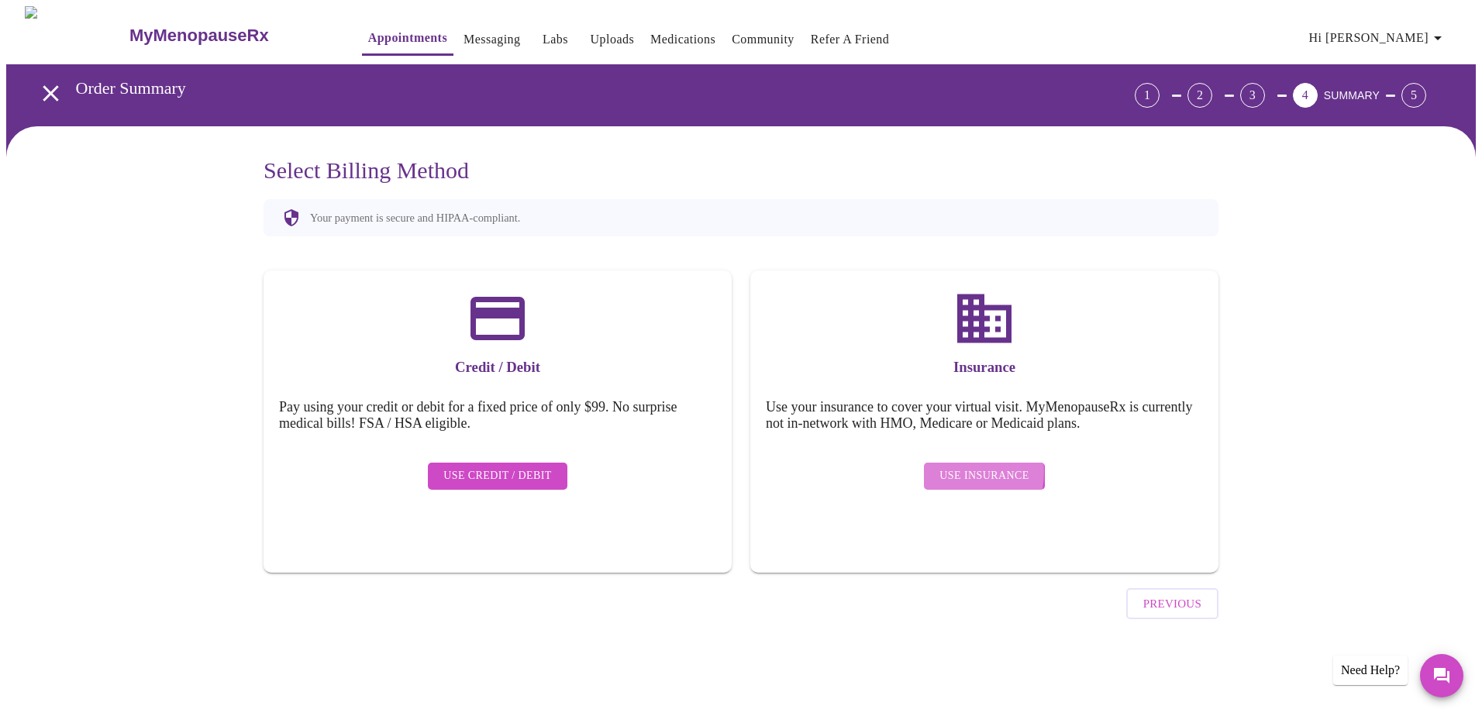
click at [950, 466] on span "Use Insurance" at bounding box center [983, 475] width 89 height 19
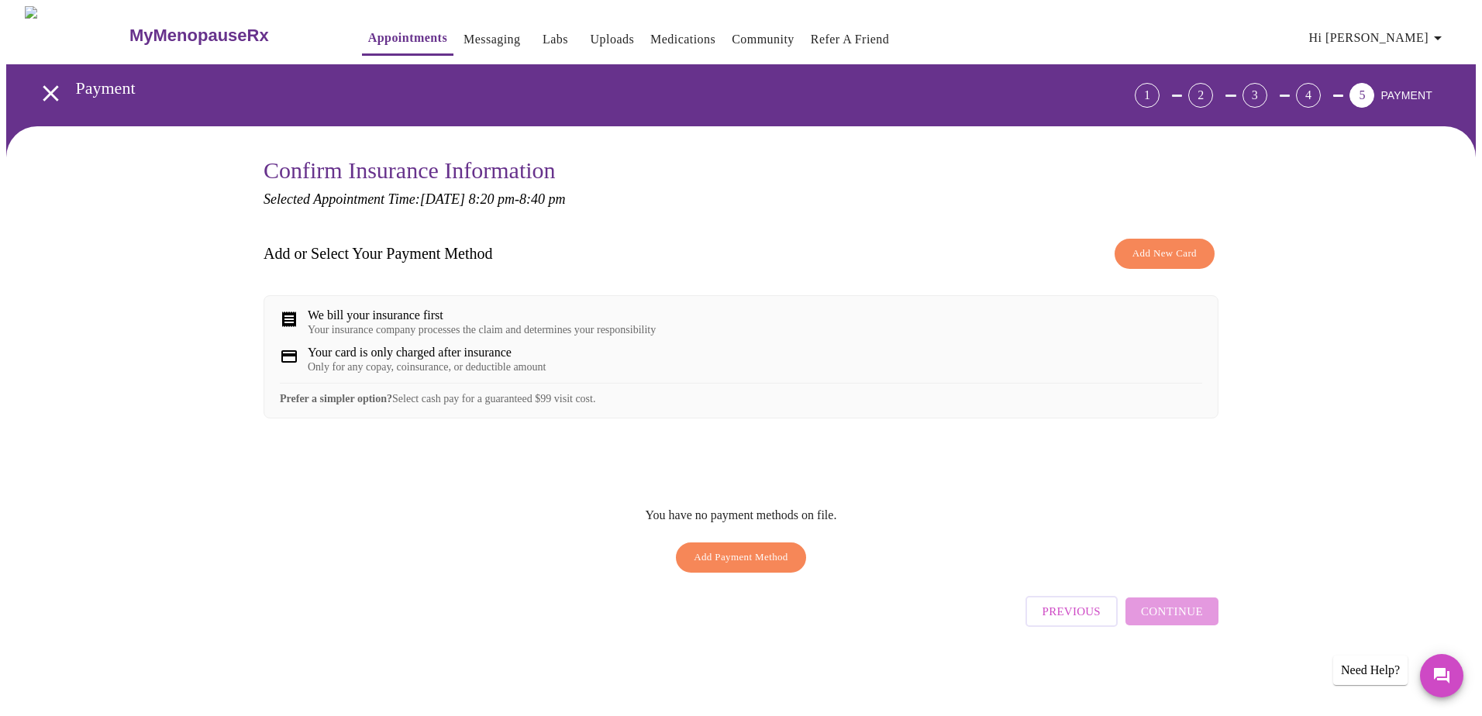
click at [751, 566] on span "Add Payment Method" at bounding box center [741, 558] width 95 height 18
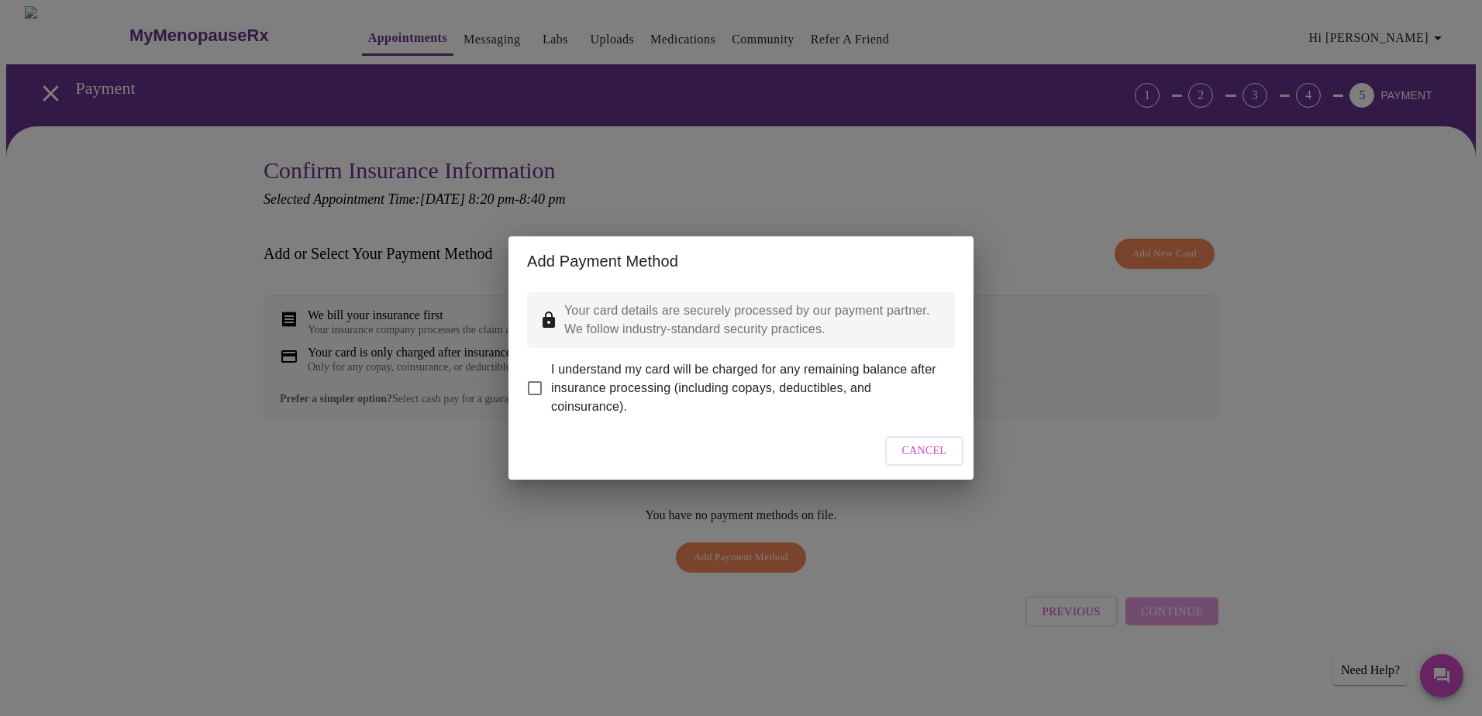
click at [536, 380] on input "I understand my card will be charged for any remaining balance after insurance …" at bounding box center [534, 388] width 33 height 33
checkbox input "true"
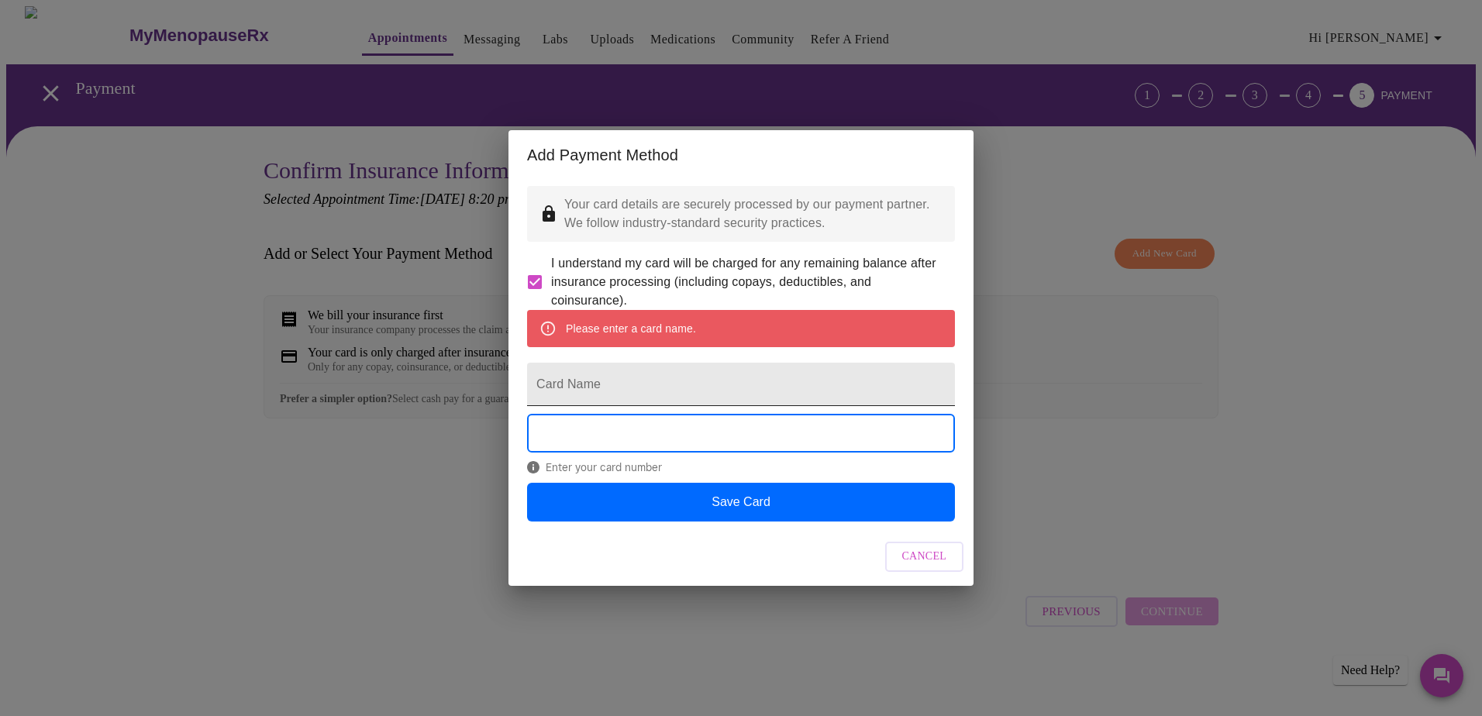
click at [594, 393] on input "Card Name" at bounding box center [741, 384] width 428 height 43
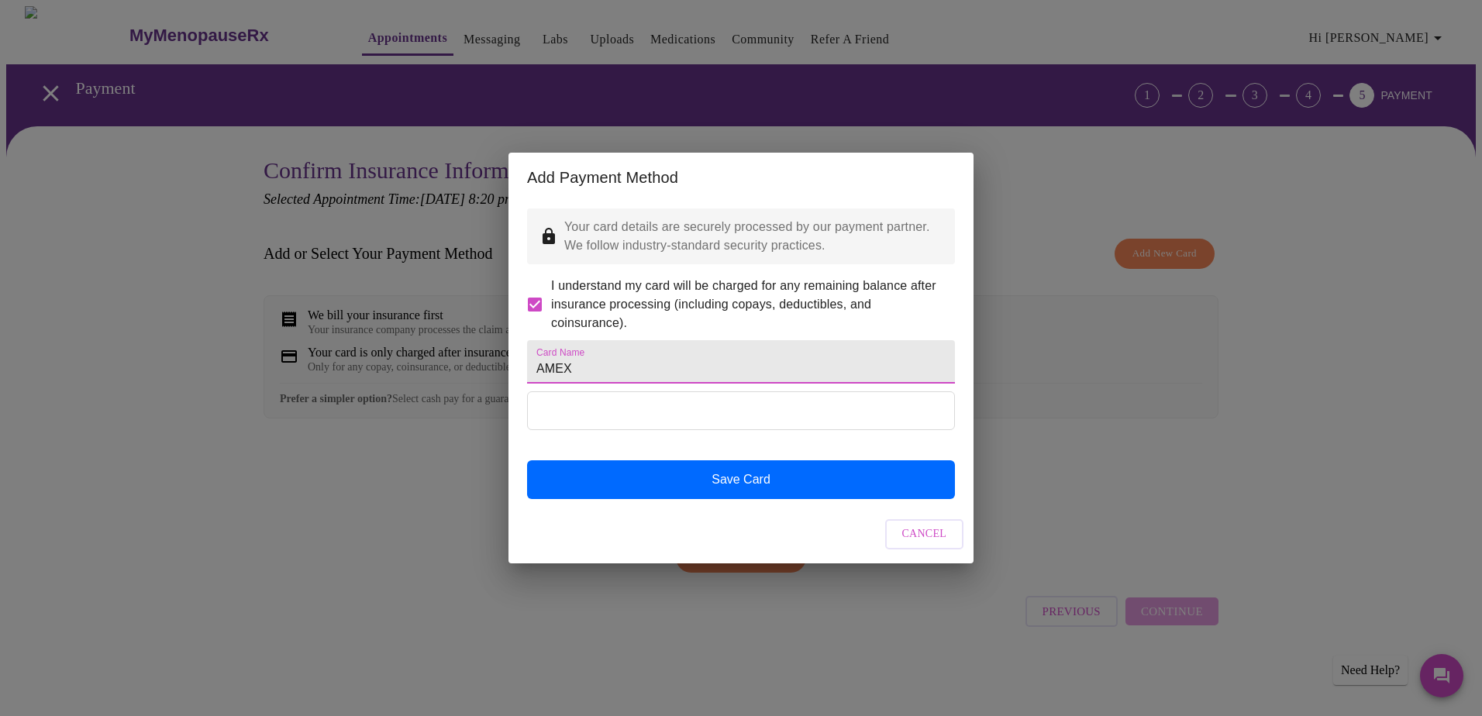
type input "AMEX"
drag, startPoint x: 608, startPoint y: 394, endPoint x: 606, endPoint y: 410, distance: 15.7
click at [608, 394] on div "Card Name AMEX Save Card" at bounding box center [741, 415] width 428 height 167
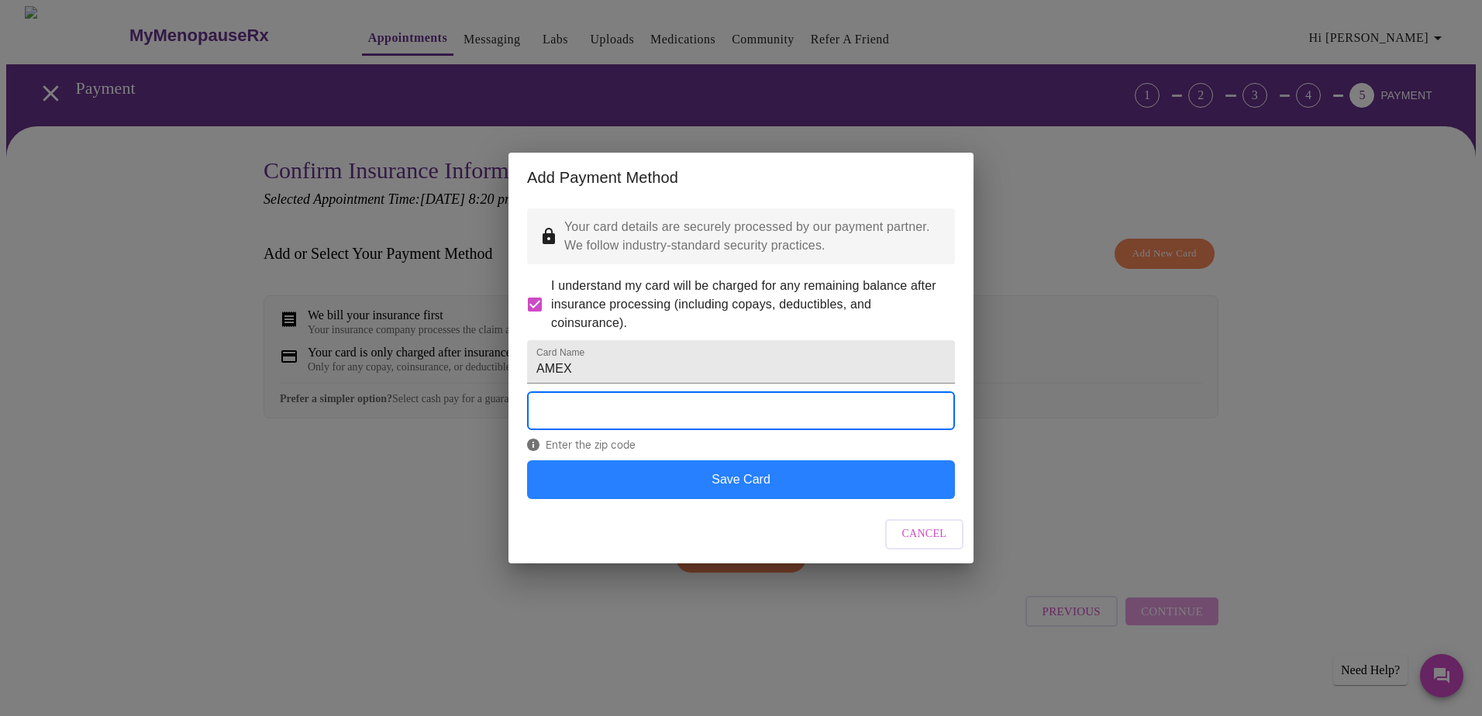
click at [855, 489] on button "Save Card" at bounding box center [741, 479] width 428 height 39
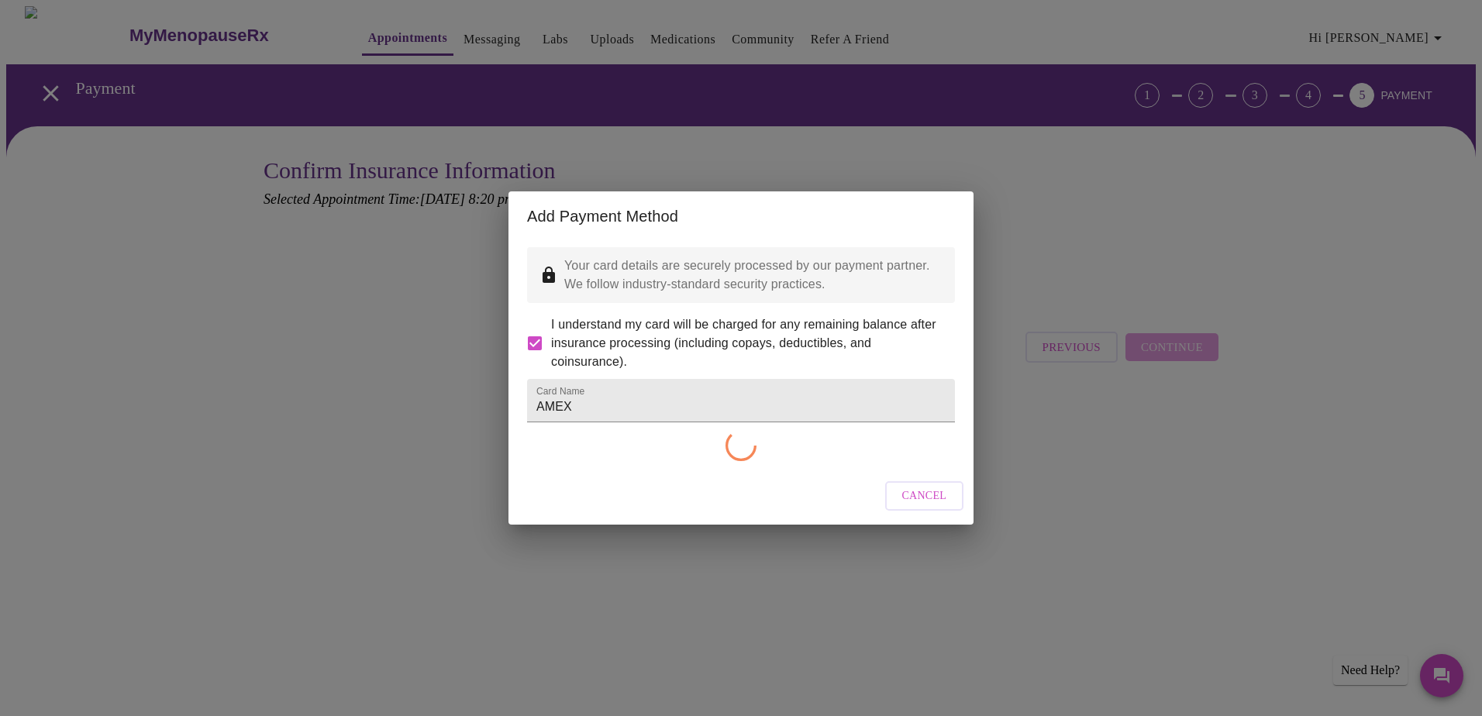
checkbox input "false"
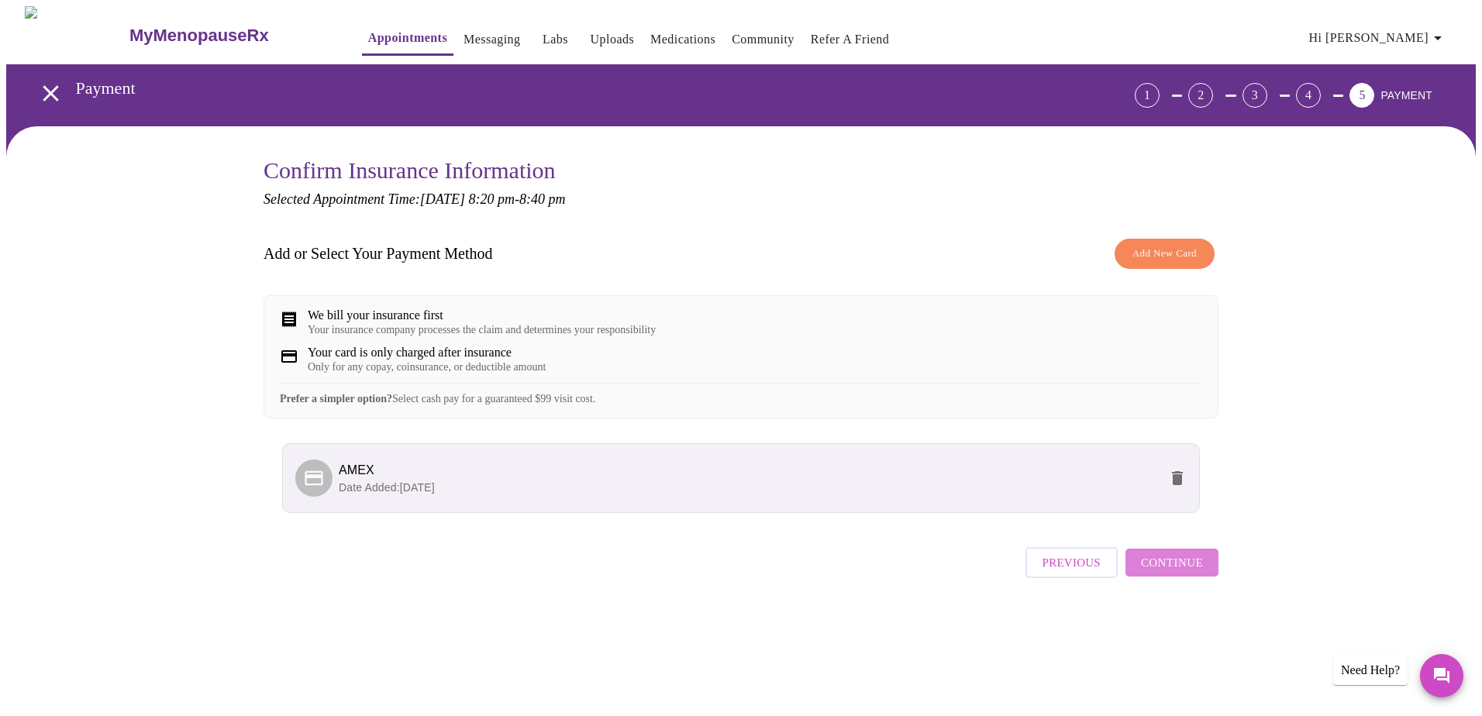
click at [1182, 573] on span "Continue" at bounding box center [1172, 563] width 62 height 20
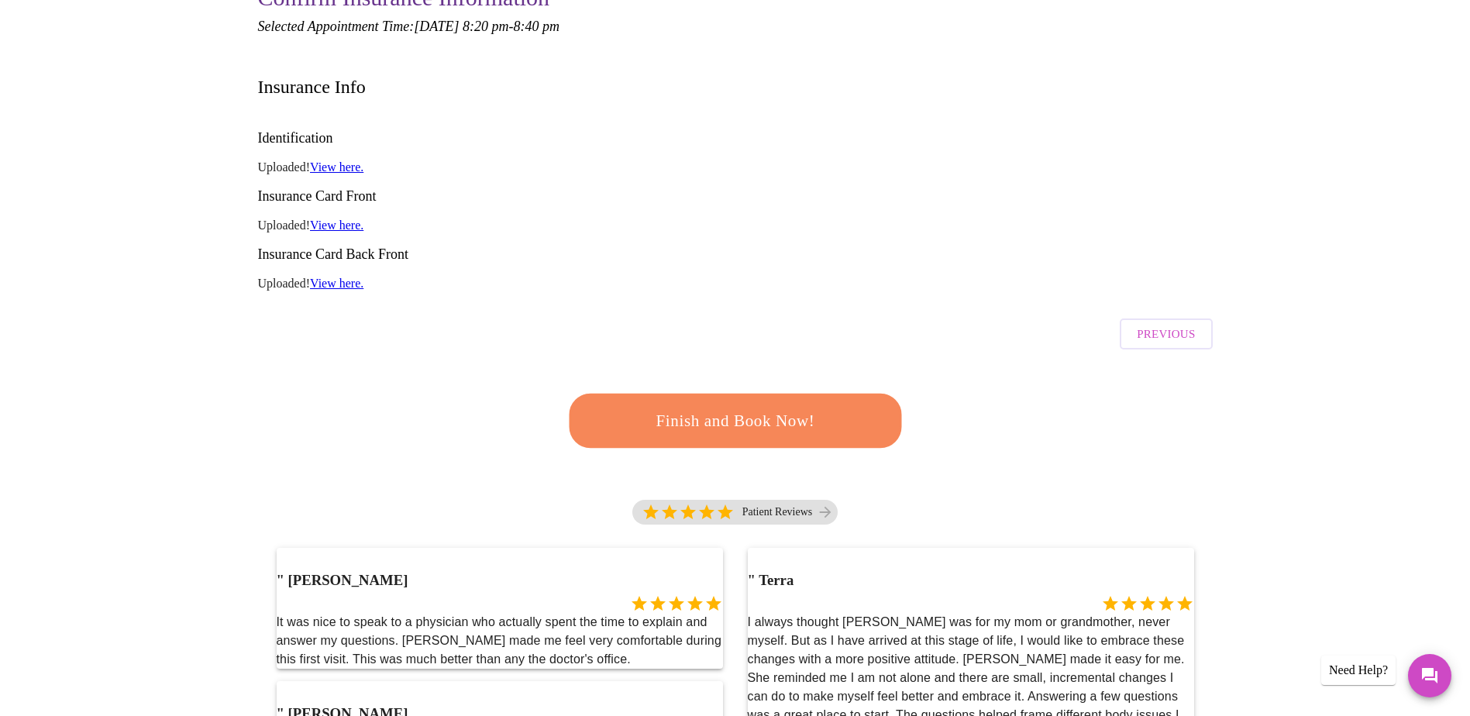
scroll to position [77, 0]
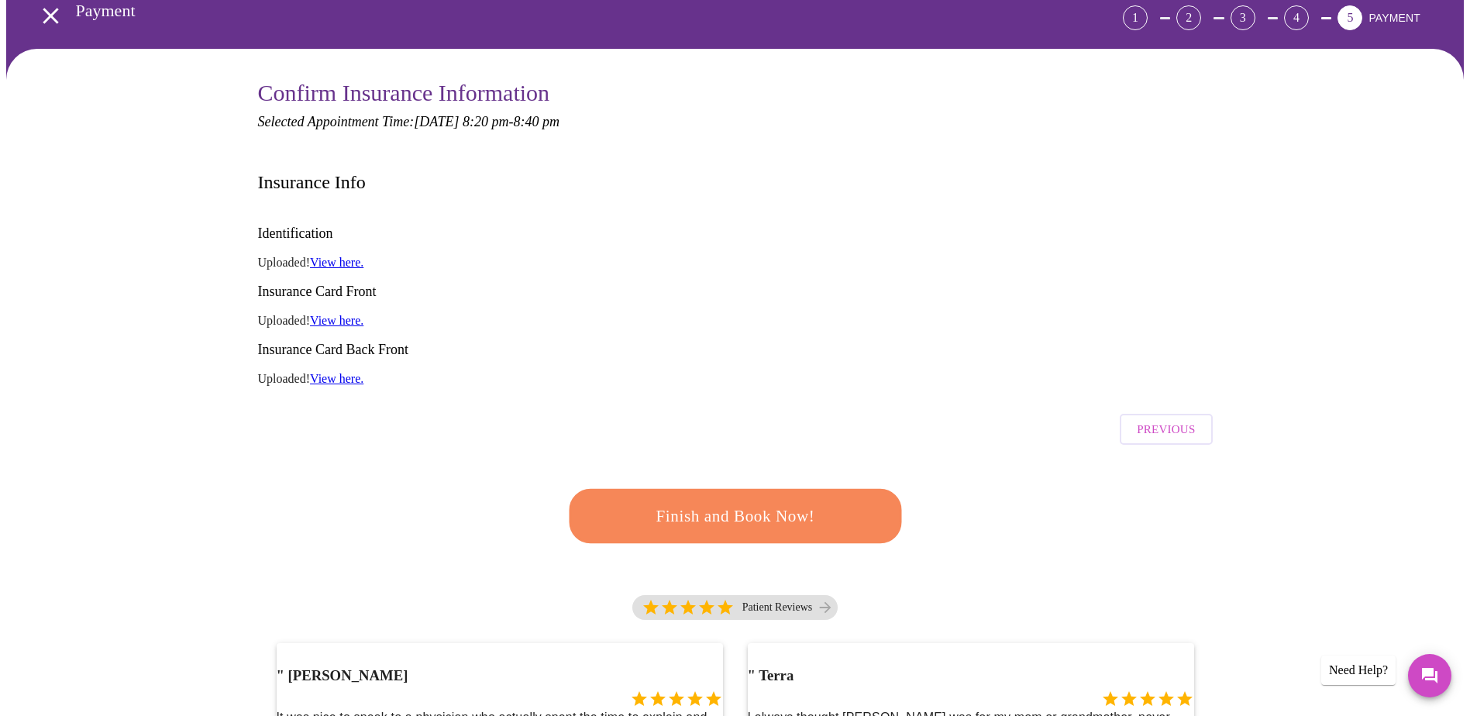
click at [842, 489] on button "Finish and Book Now!" at bounding box center [735, 516] width 332 height 54
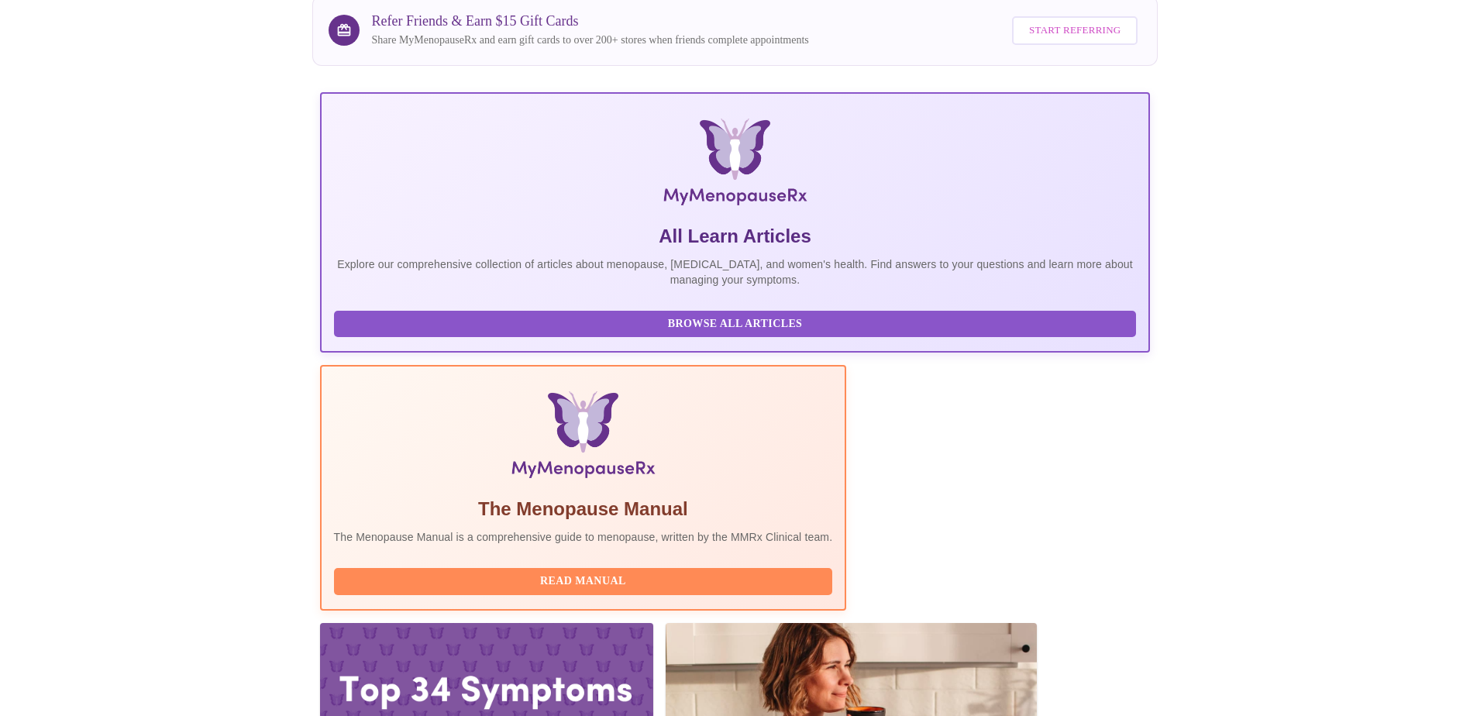
scroll to position [133, 0]
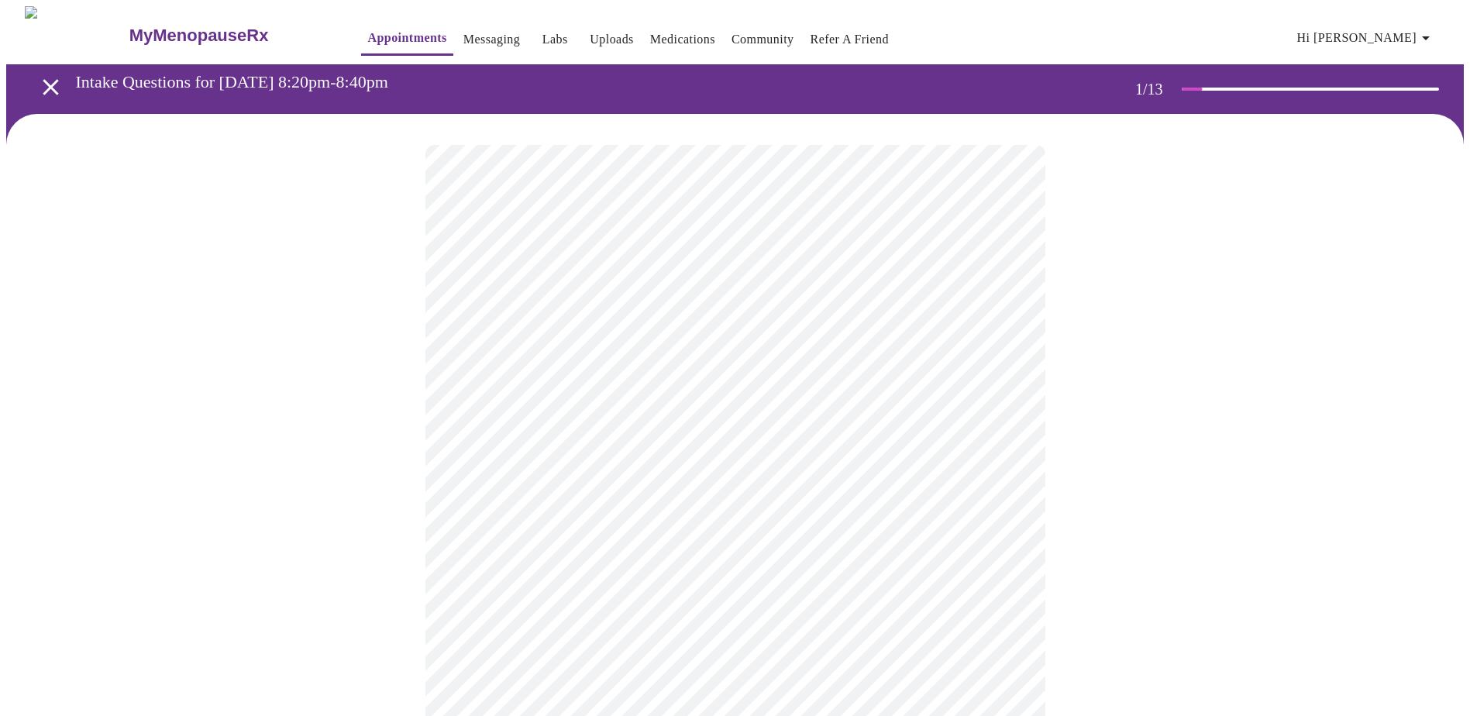
click at [664, 346] on body "MyMenopauseRx Appointments Messaging Labs Uploads Medications Community Refer a…" at bounding box center [735, 718] width 1458 height 1425
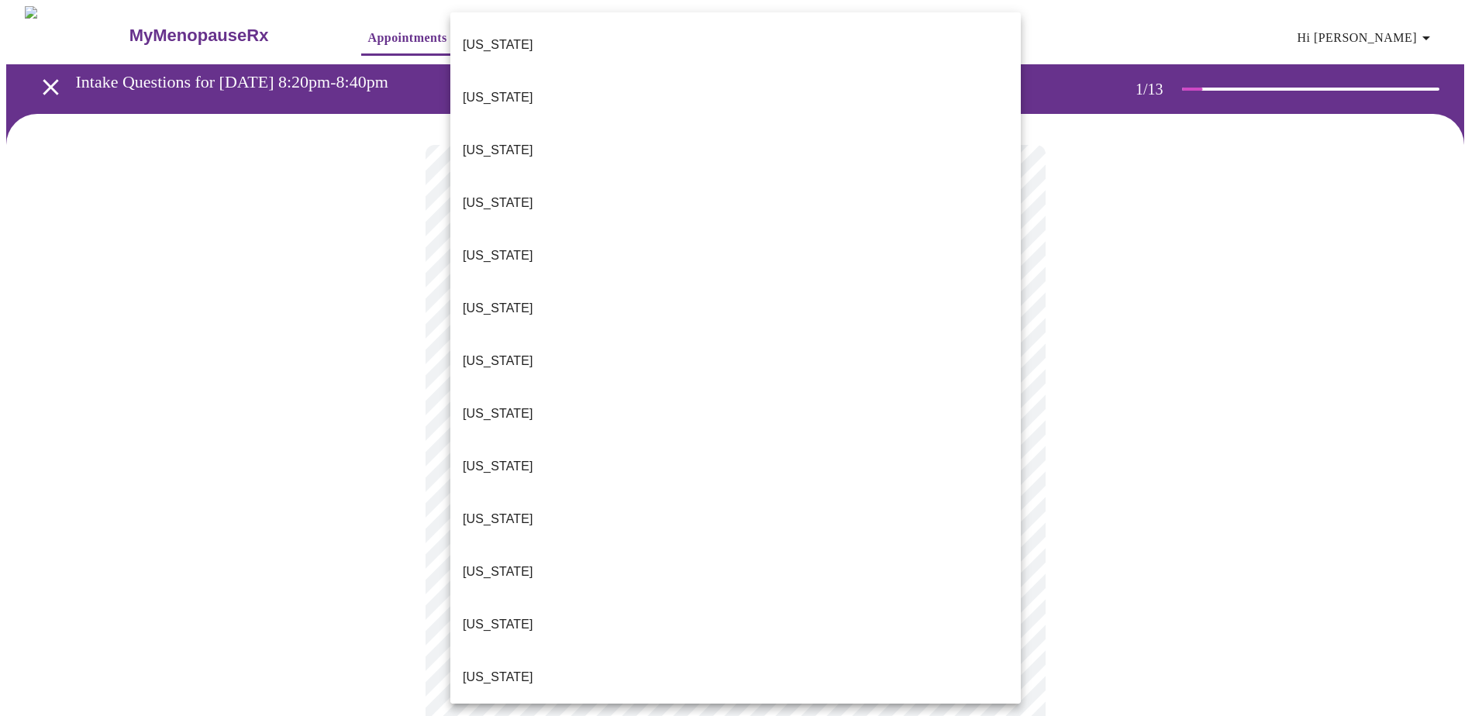
click at [561, 440] on li "[US_STATE]" at bounding box center [735, 466] width 570 height 53
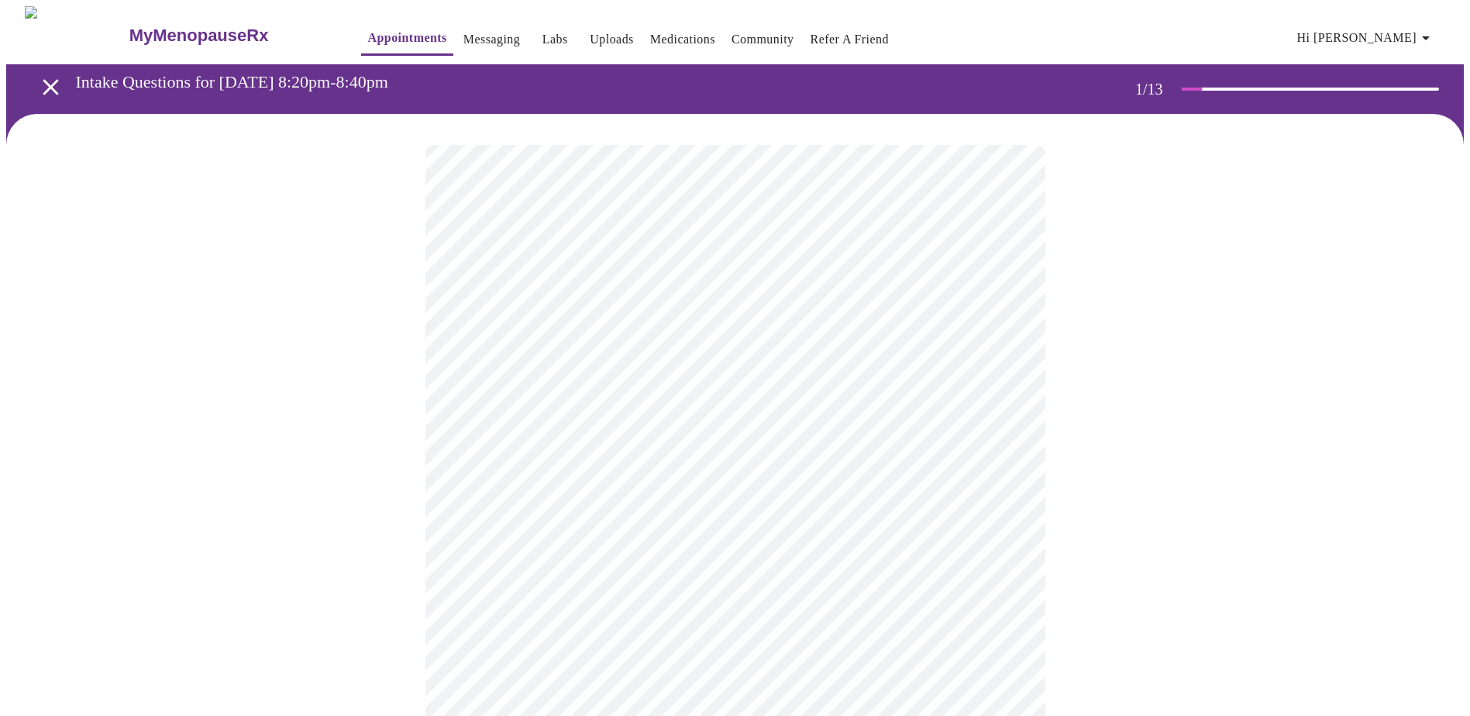
click at [570, 449] on body "MyMenopauseRx Appointments Messaging Labs Uploads Medications Community Refer a…" at bounding box center [735, 714] width 1458 height 1416
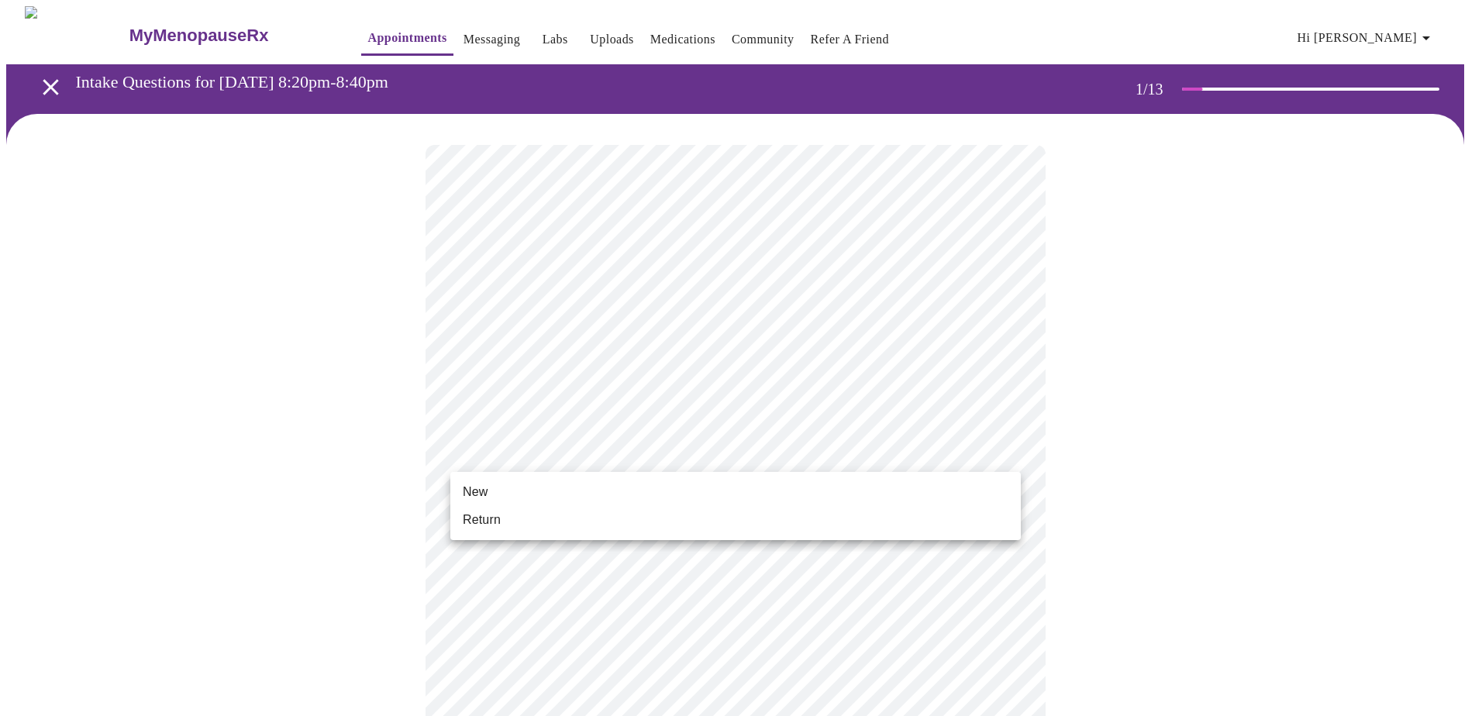
click at [545, 497] on li "New" at bounding box center [735, 492] width 570 height 28
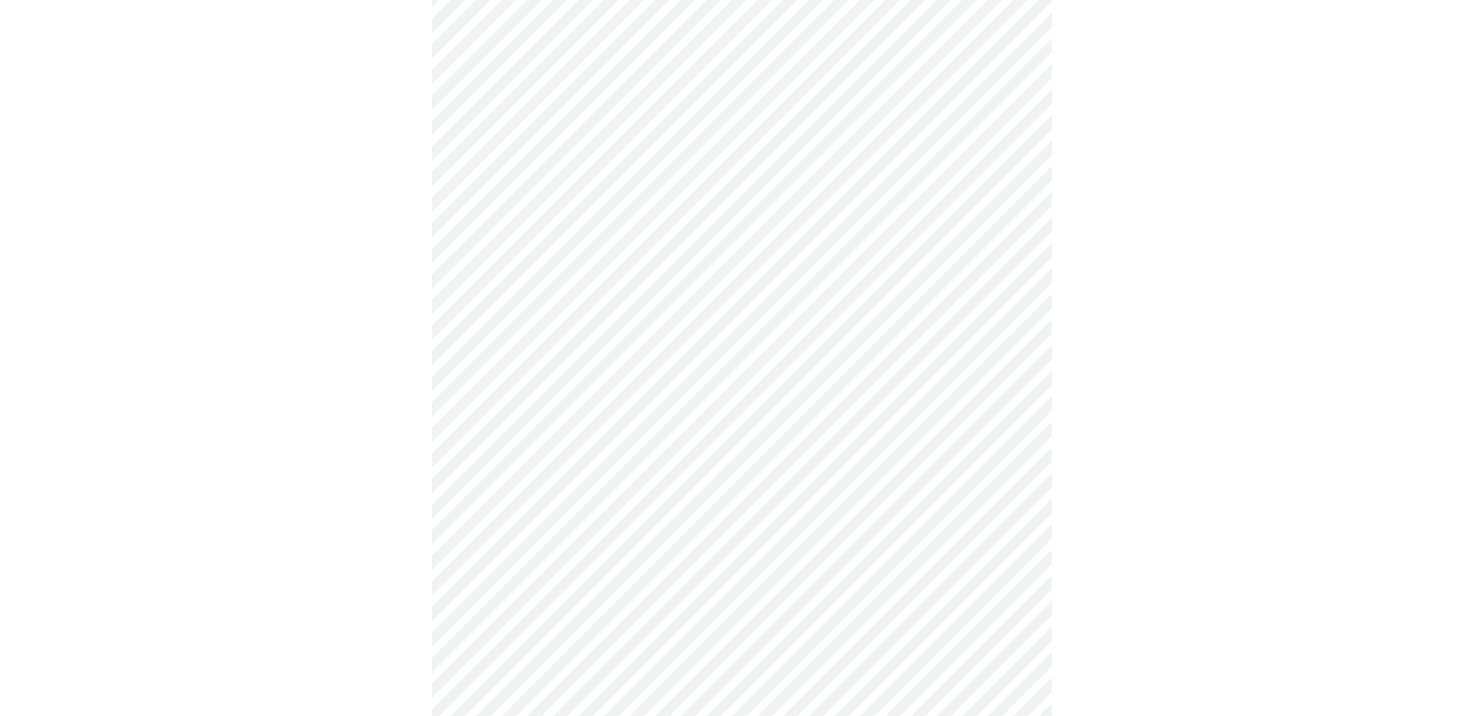
scroll to position [678, 0]
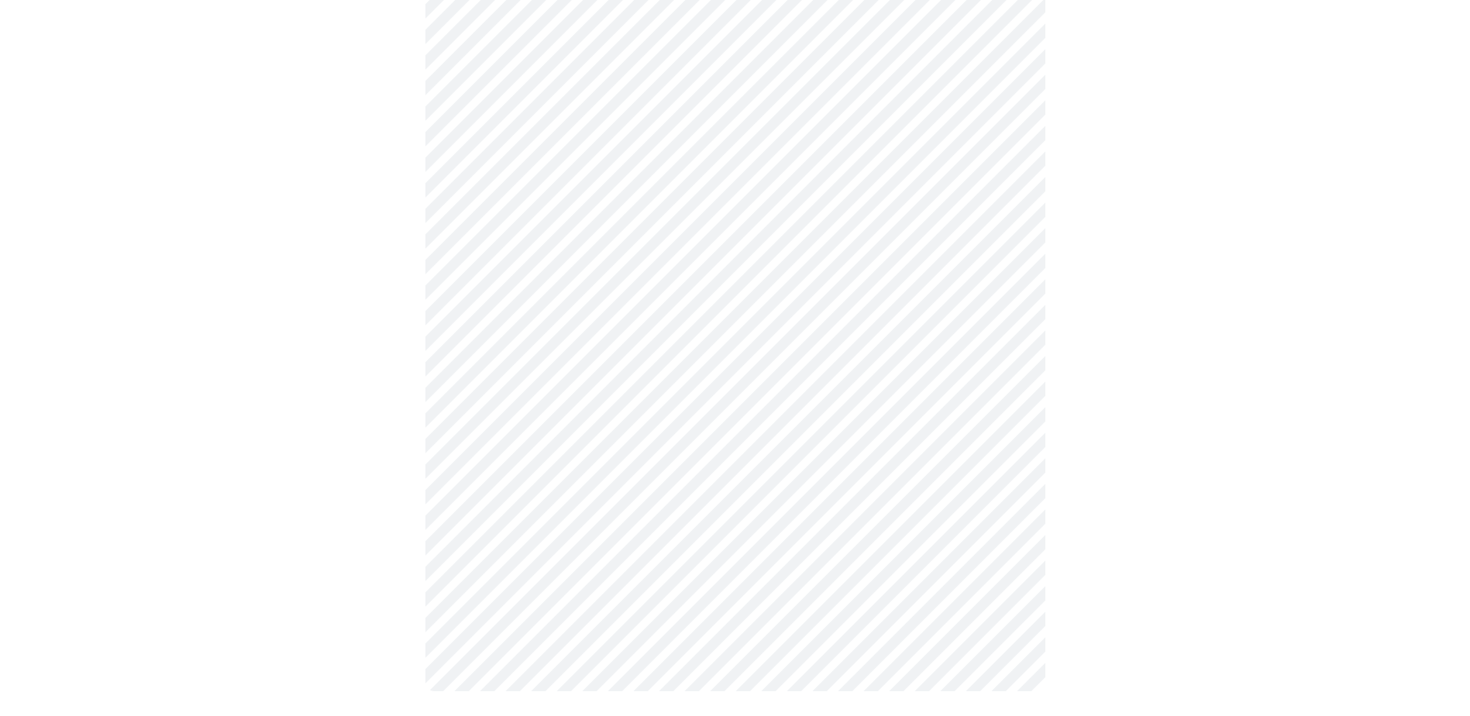
click at [788, 492] on body "MyMenopauseRx Appointments Messaging Labs Uploads Medications Community Refer a…" at bounding box center [735, 25] width 1458 height 1394
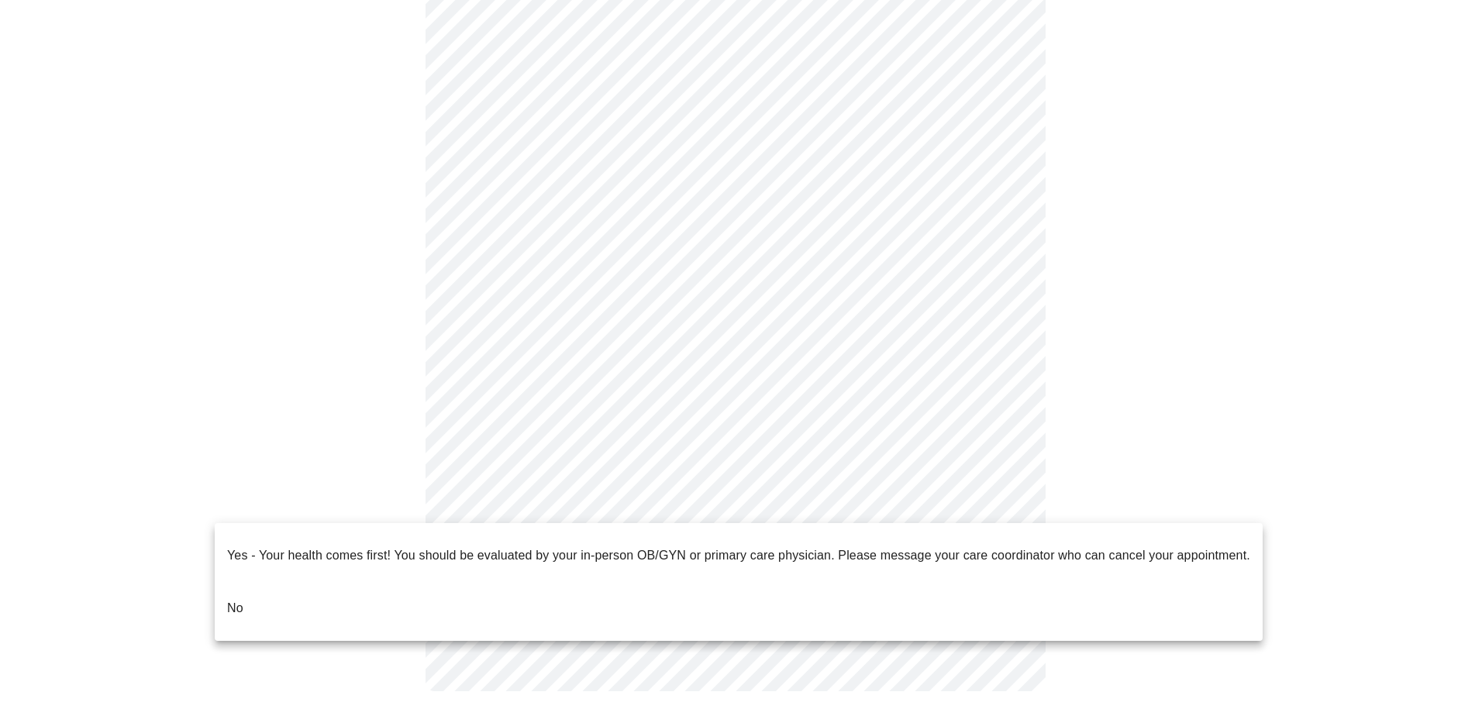
click at [369, 597] on li "No" at bounding box center [739, 608] width 1048 height 53
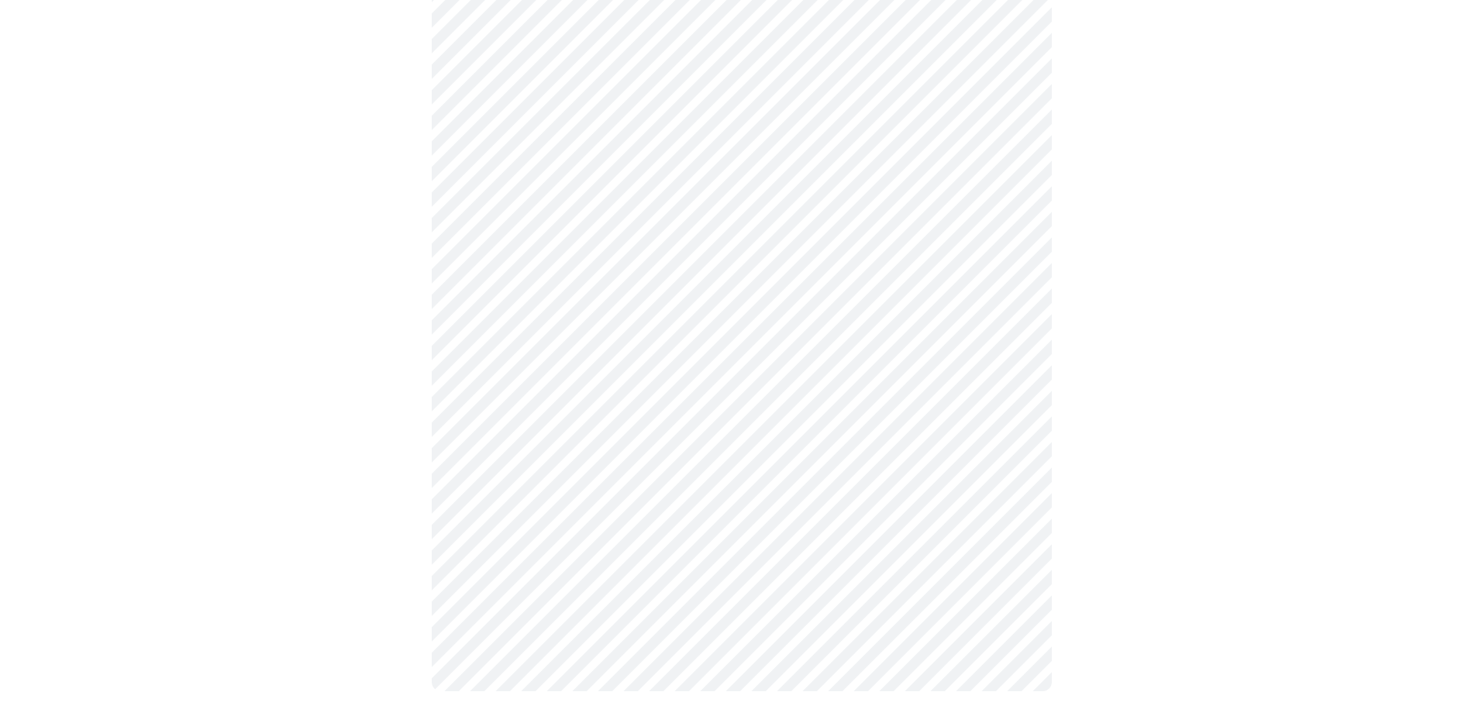
scroll to position [0, 0]
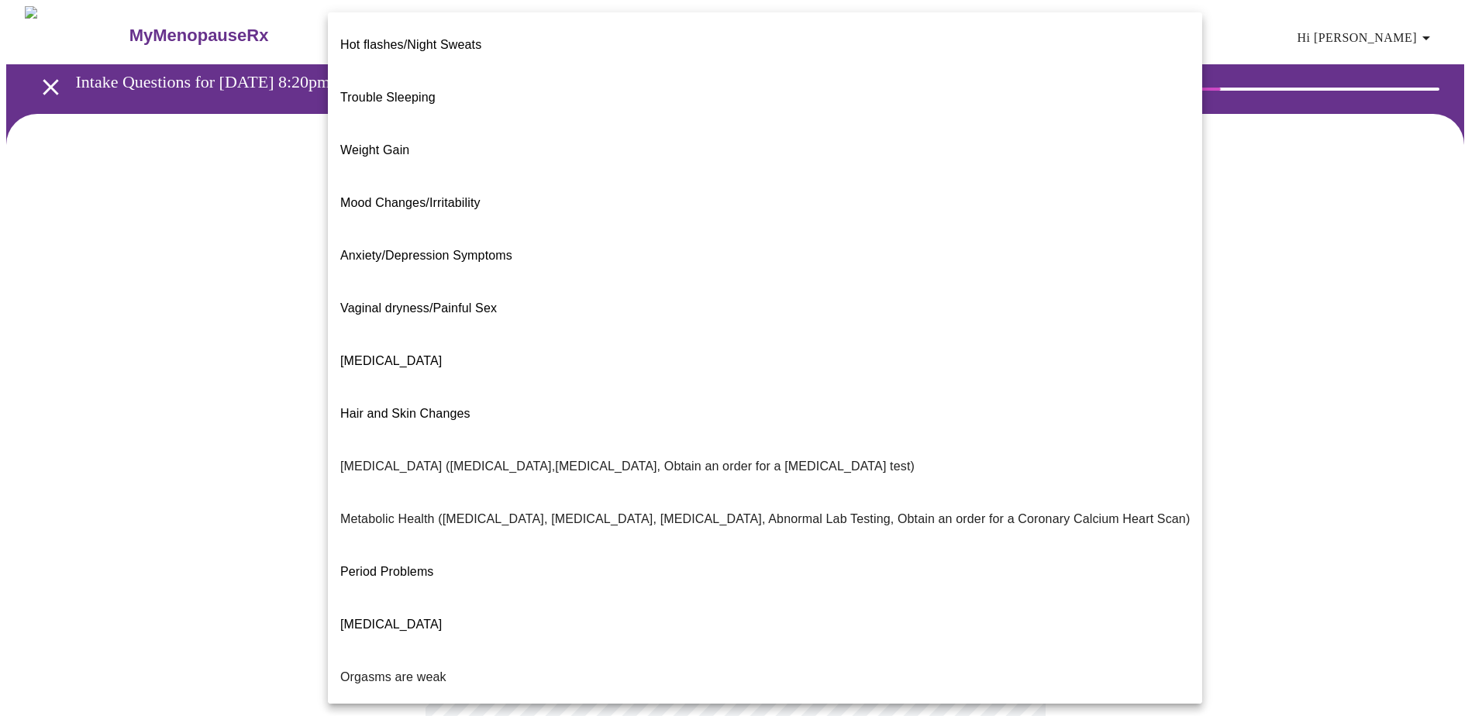
click at [859, 325] on body "MyMenopauseRx Appointments Messaging Labs Uploads Medications Community Refer a…" at bounding box center [740, 471] width 1469 height 931
click at [649, 177] on li "Mood Changes/Irritability" at bounding box center [765, 203] width 874 height 53
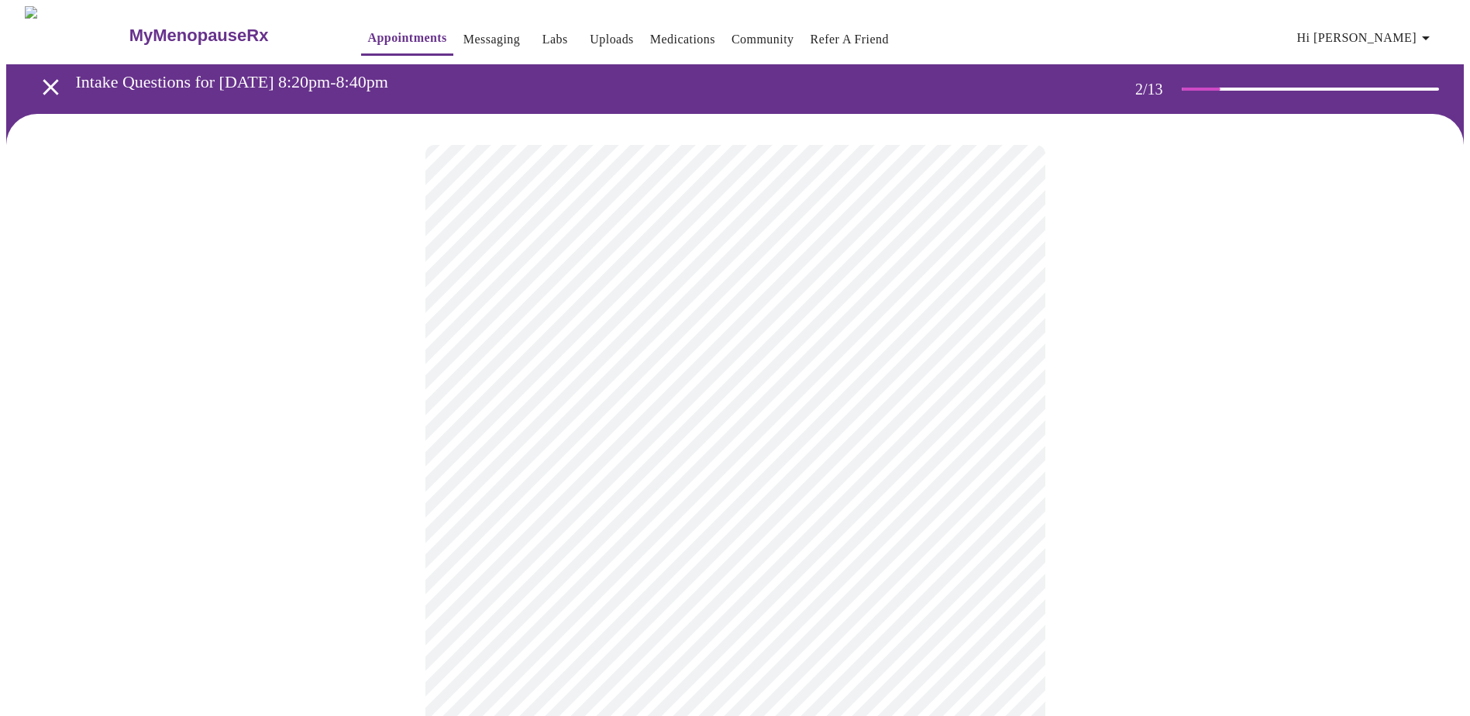
click at [724, 342] on body "MyMenopauseRx Appointments Messaging Labs Uploads Medications Community Refer a…" at bounding box center [735, 467] width 1458 height 922
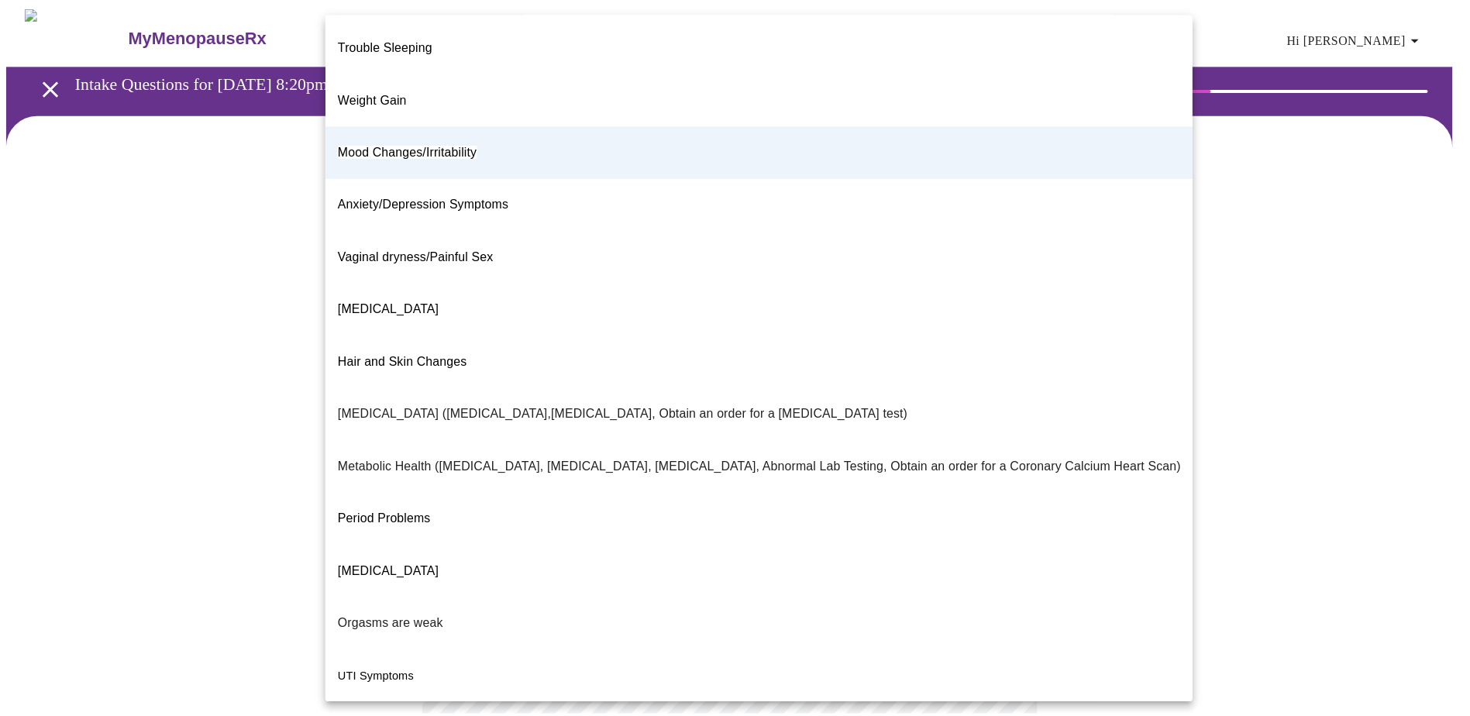
scroll to position [87, 0]
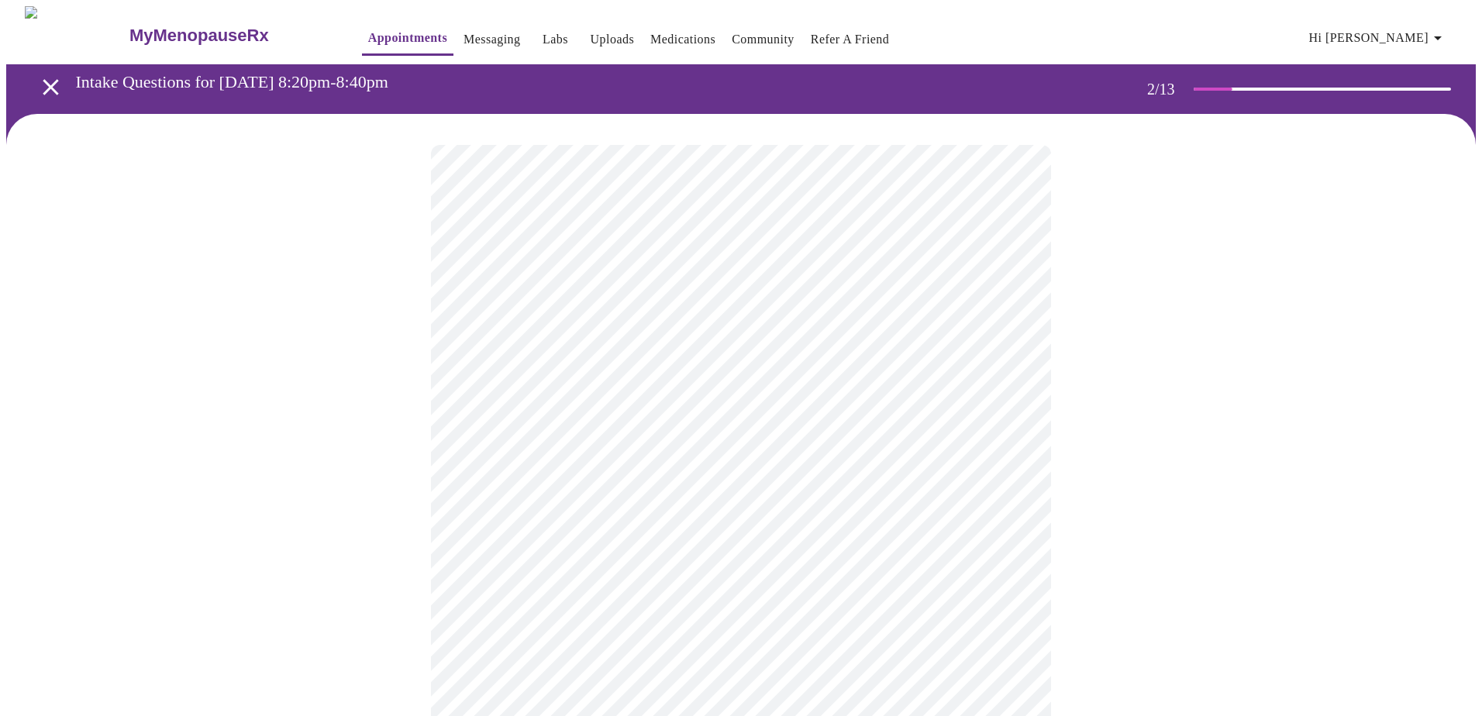
click at [764, 474] on body "MyMenopauseRx Appointments Messaging Labs Uploads Medications Community Refer a…" at bounding box center [740, 467] width 1469 height 922
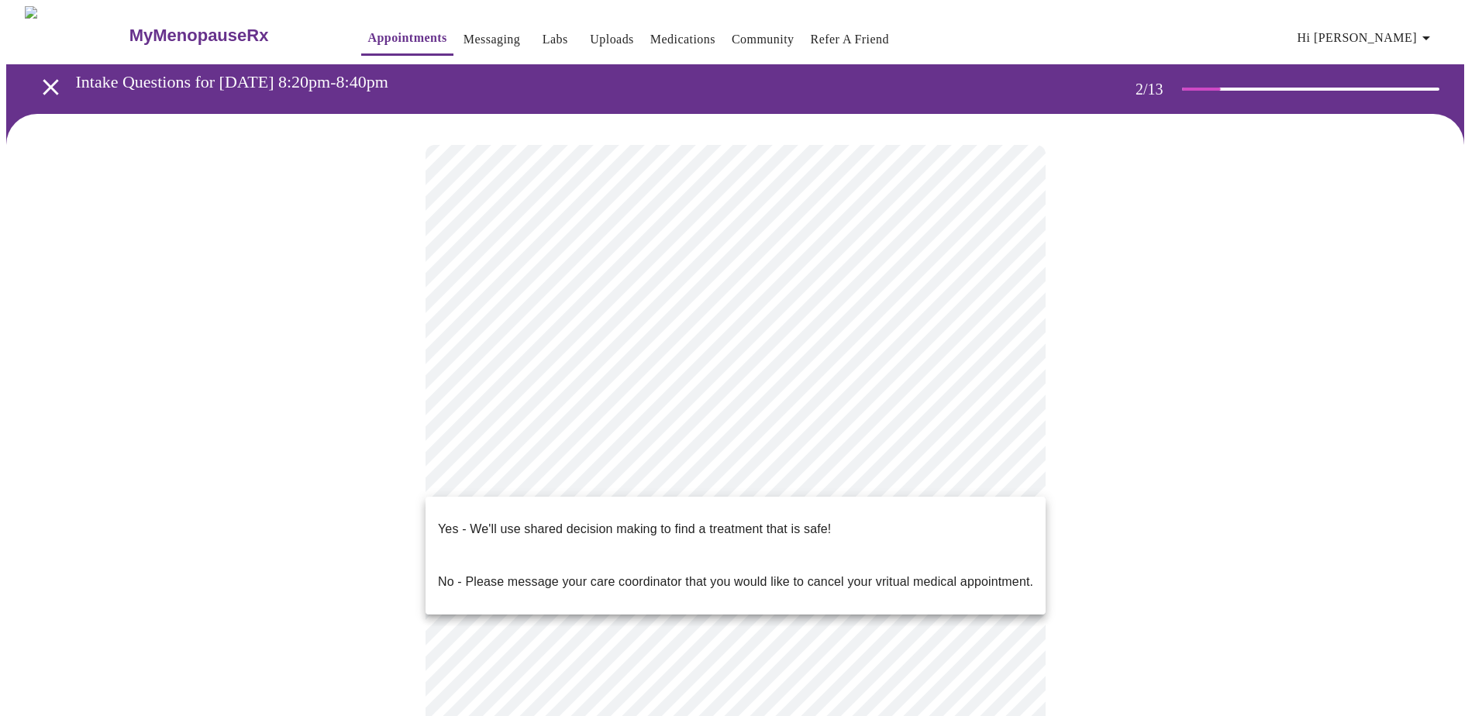
click at [1074, 391] on div at bounding box center [741, 358] width 1482 height 716
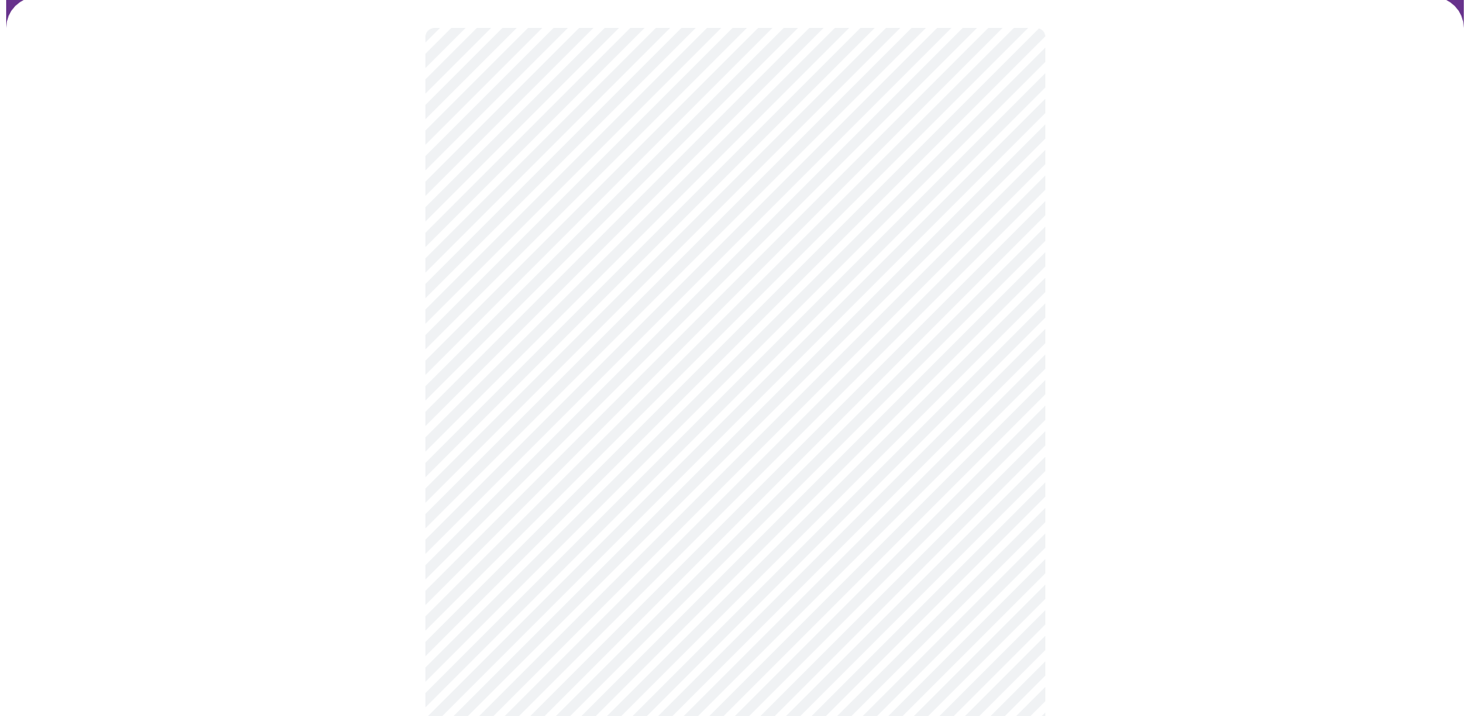
scroll to position [155, 0]
click at [716, 319] on body "MyMenopauseRx Appointments Messaging Labs Uploads Medications Community Refer a…" at bounding box center [735, 312] width 1458 height 922
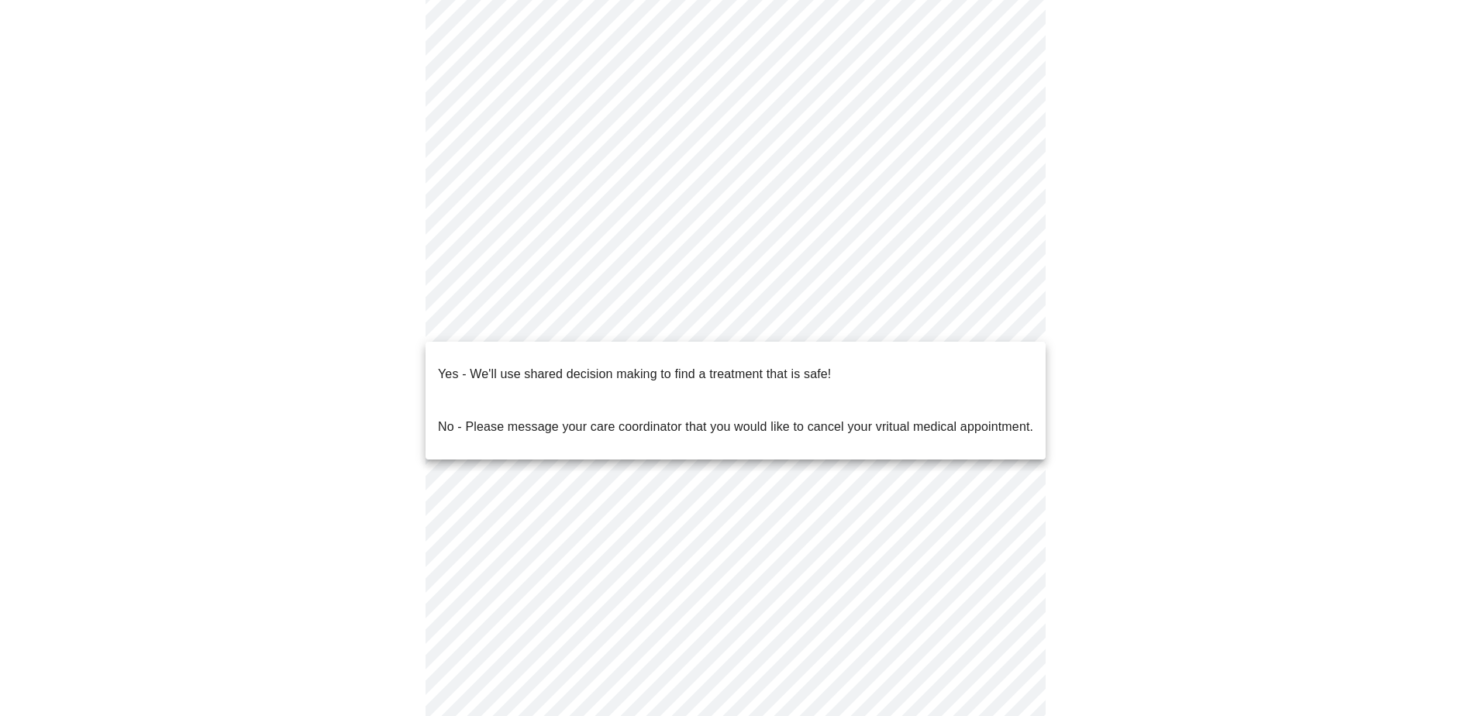
click at [705, 365] on p "Yes - We'll use shared decision making to find a treatment that is safe!" at bounding box center [634, 374] width 393 height 19
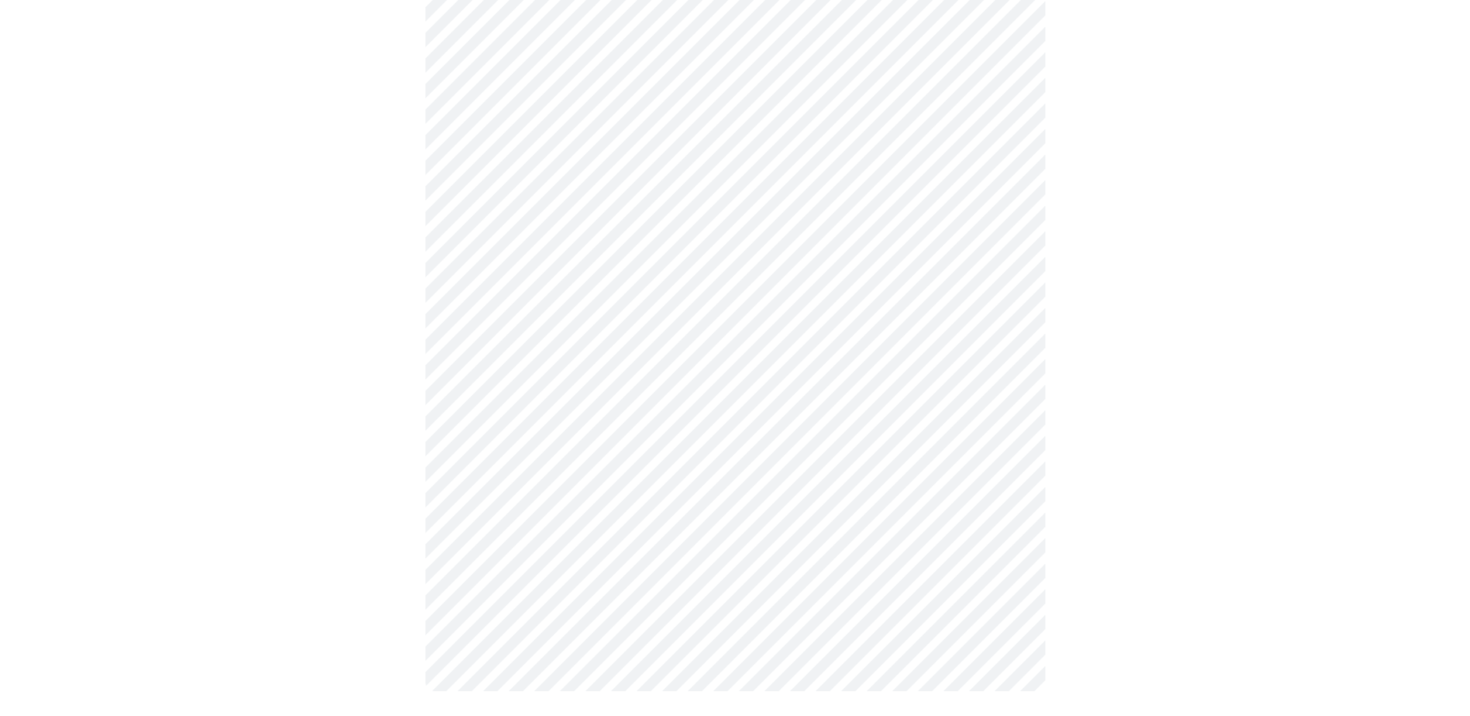
scroll to position [0, 0]
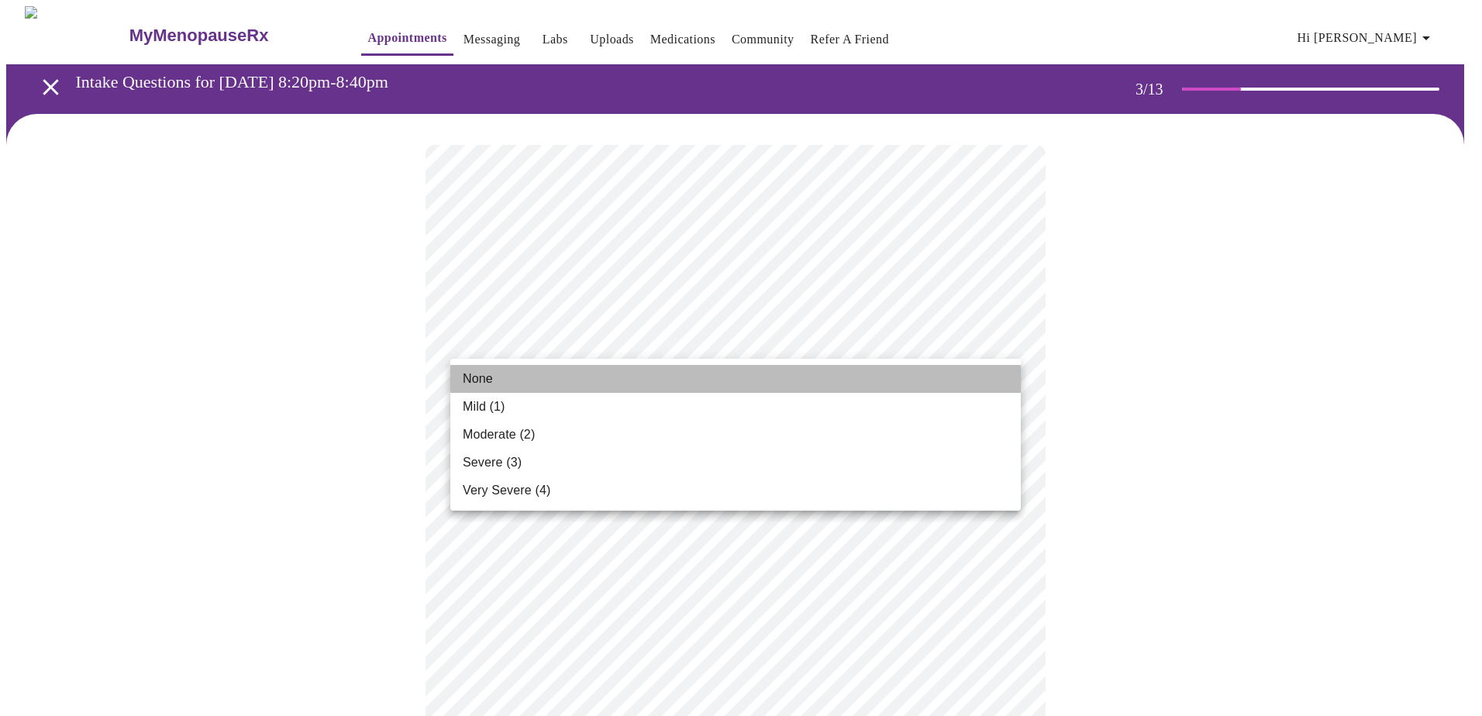
click at [772, 377] on li "None" at bounding box center [735, 379] width 570 height 28
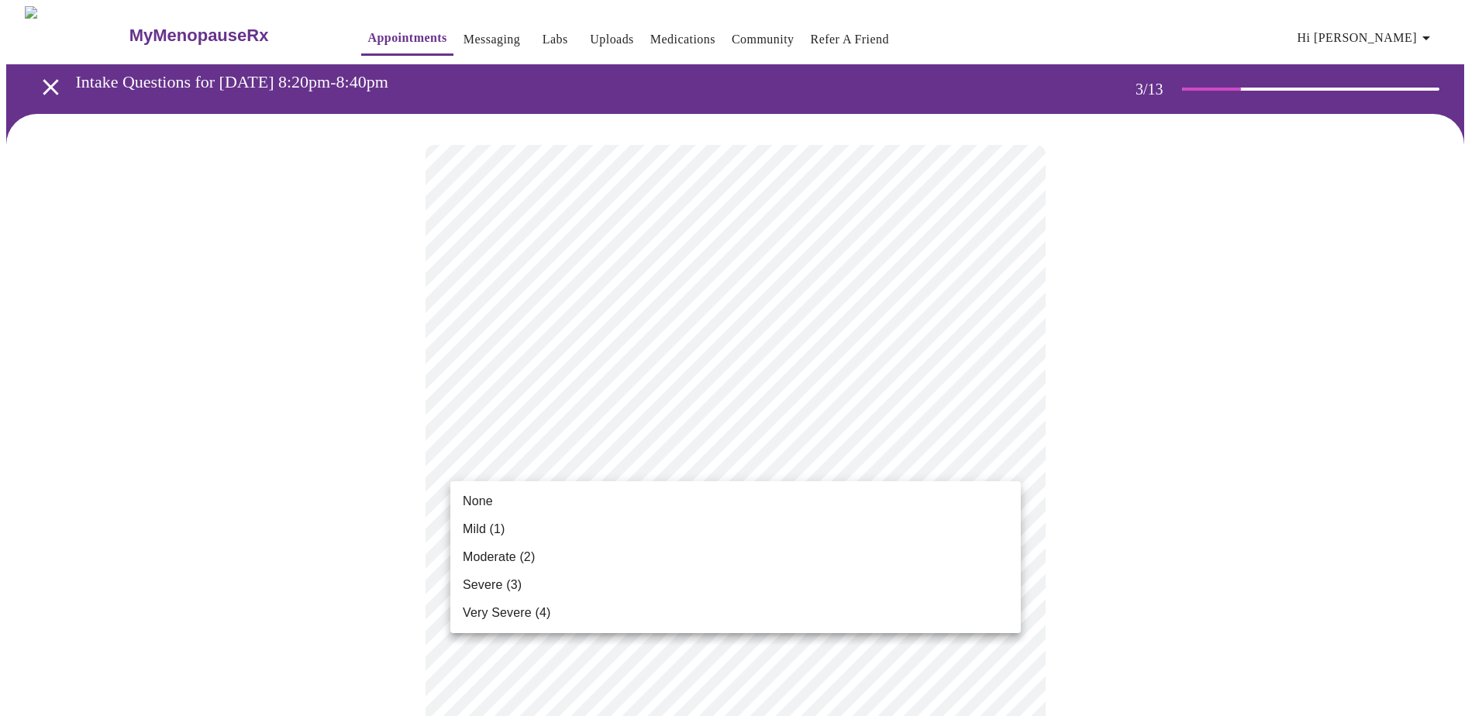
click at [713, 520] on li "Mild (1)" at bounding box center [735, 529] width 570 height 28
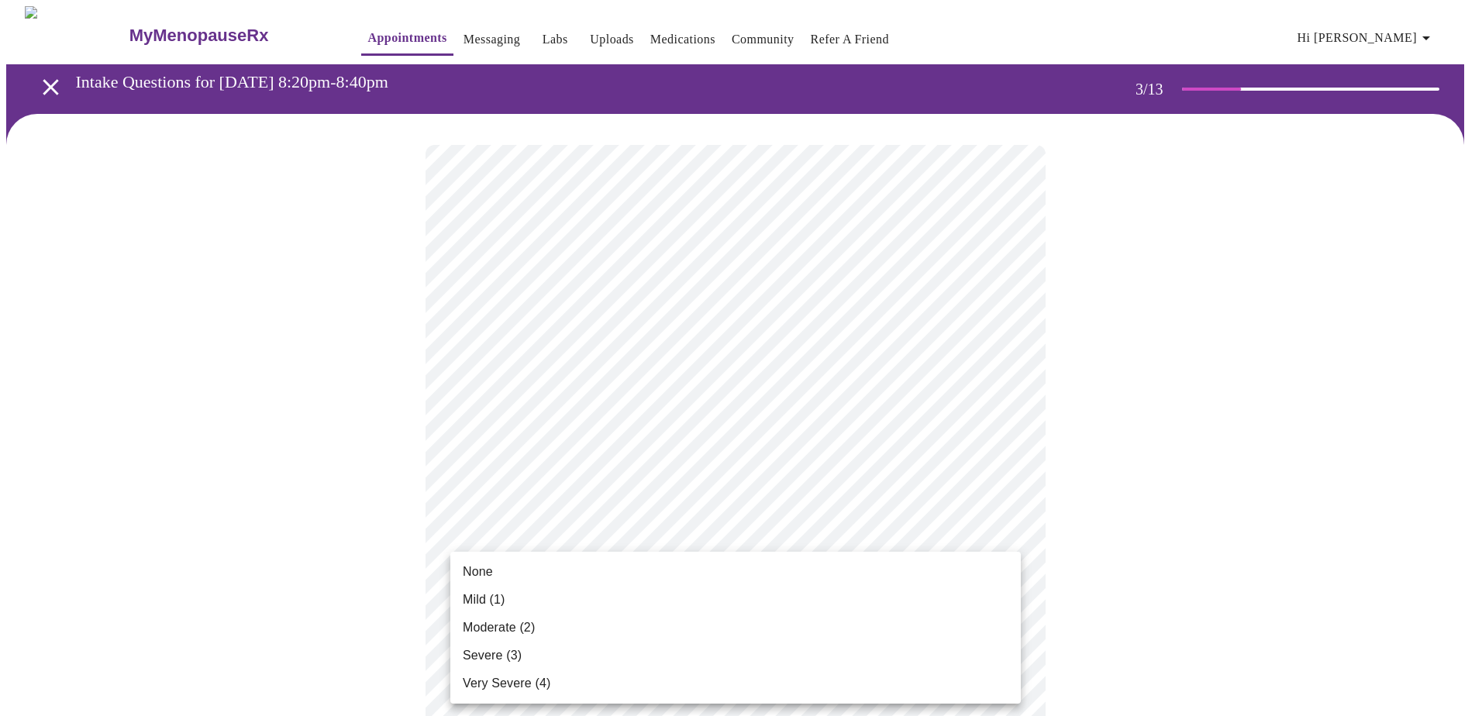
click at [659, 640] on li "Moderate (2)" at bounding box center [735, 628] width 570 height 28
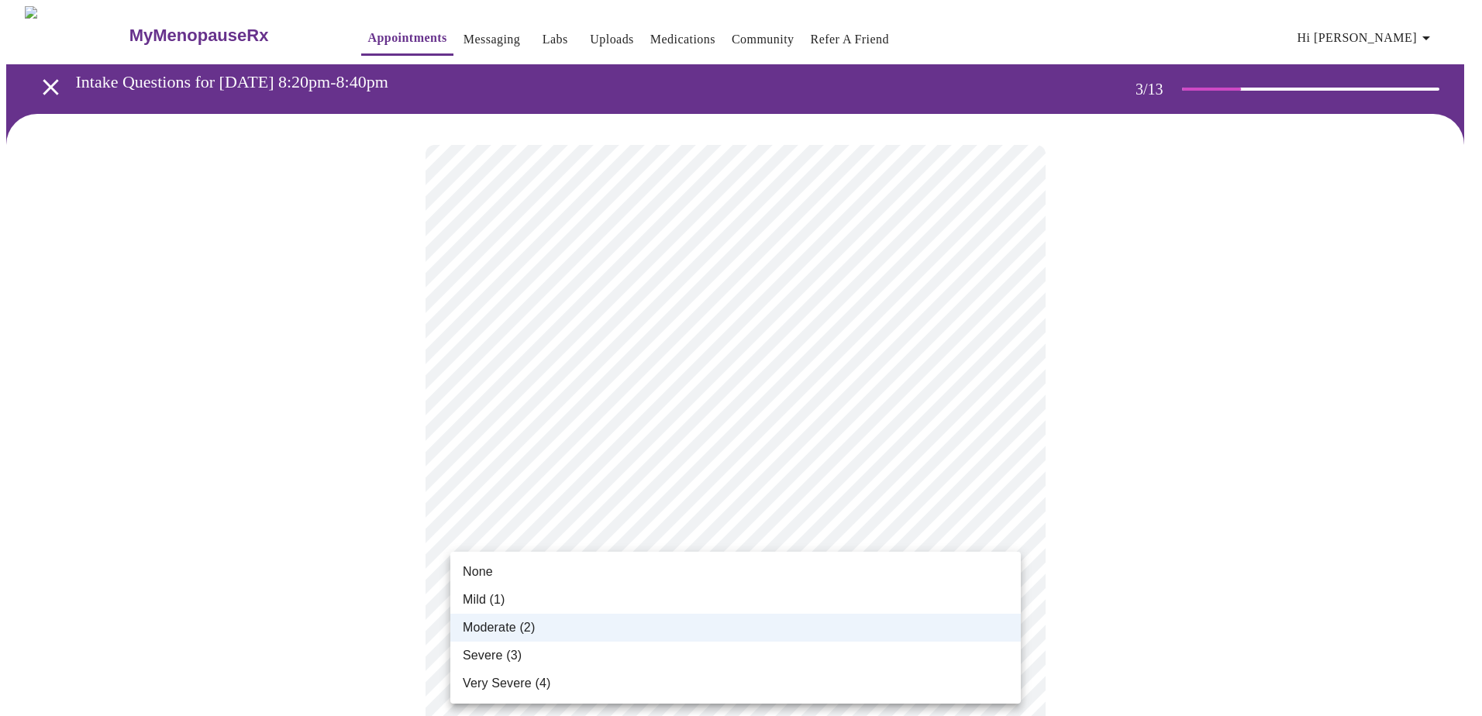
click at [652, 649] on li "Severe (3)" at bounding box center [735, 656] width 570 height 28
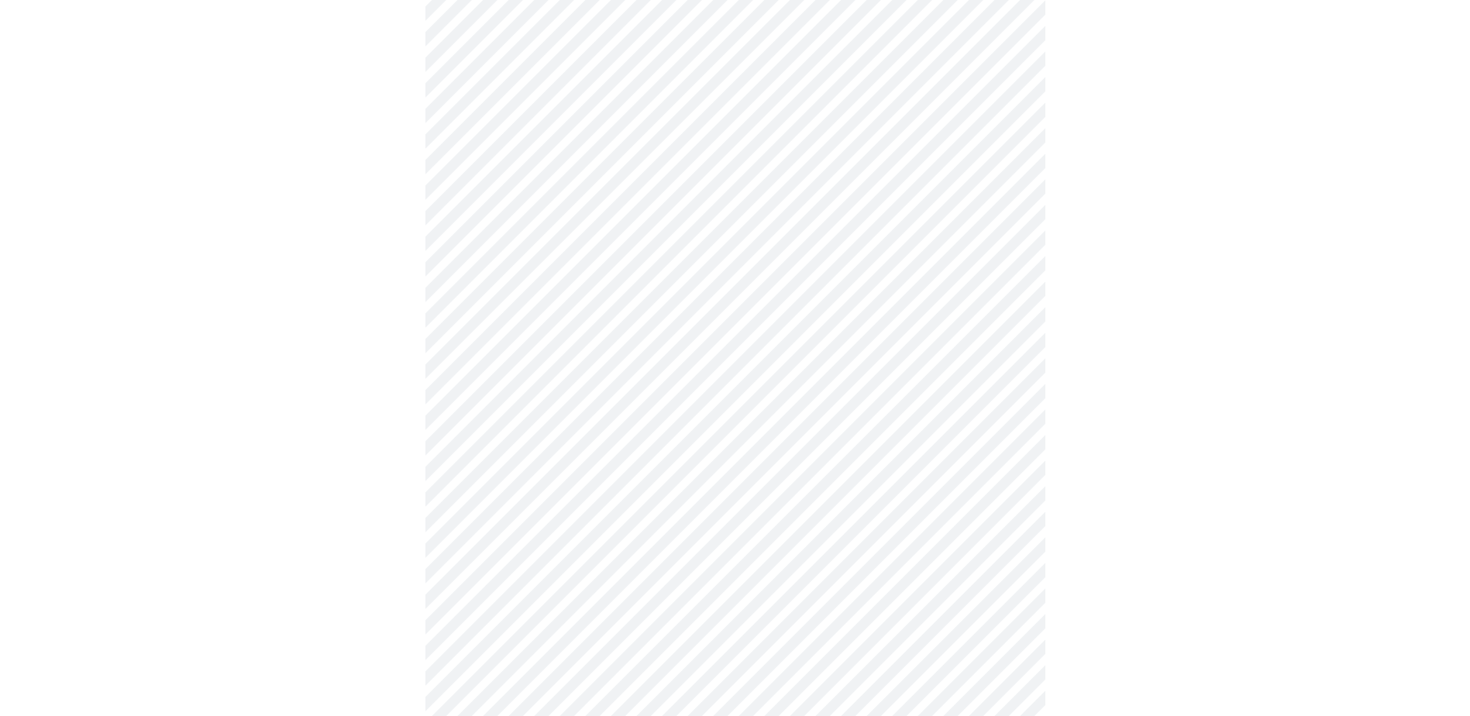
scroll to position [387, 0]
click at [661, 318] on body "MyMenopauseRx Appointments Messaging Labs Uploads Medications Community Refer a…" at bounding box center [735, 617] width 1458 height 1996
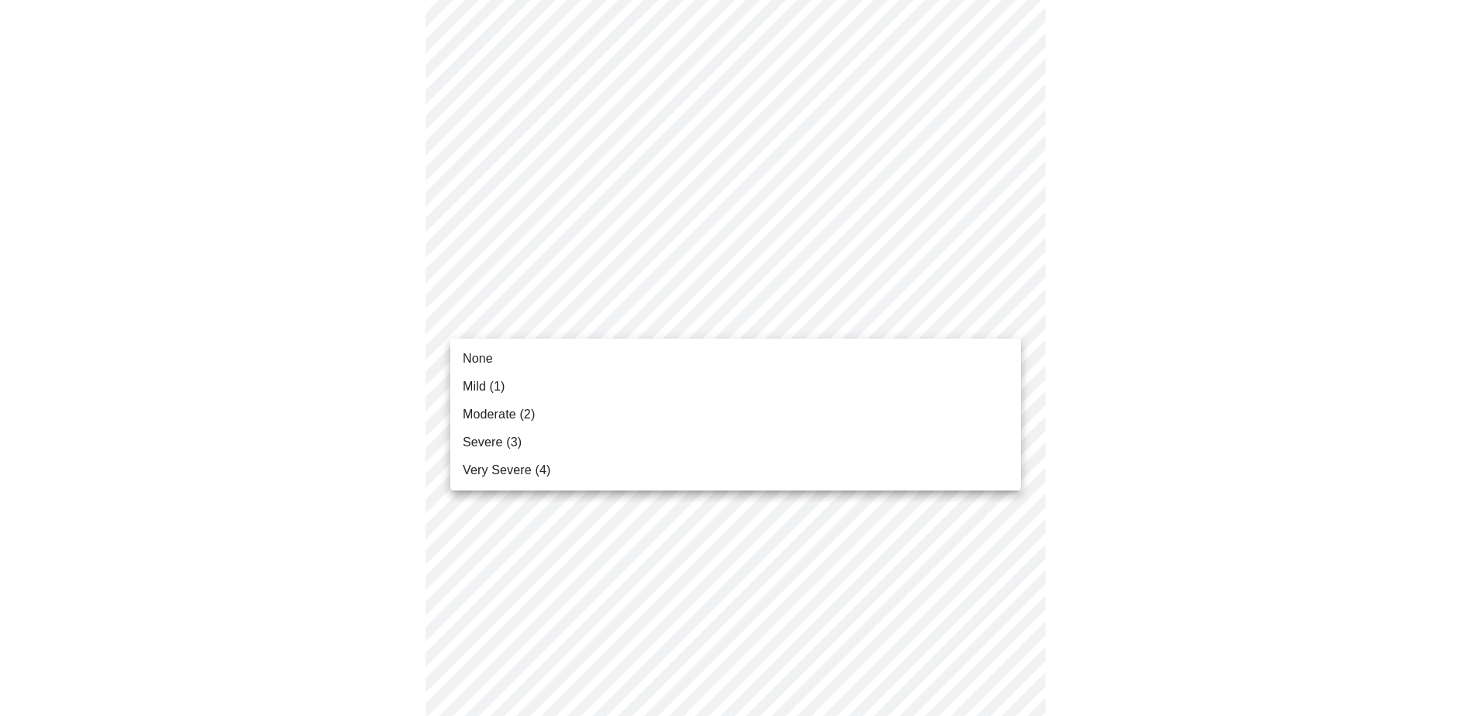
click at [374, 366] on div at bounding box center [741, 358] width 1482 height 716
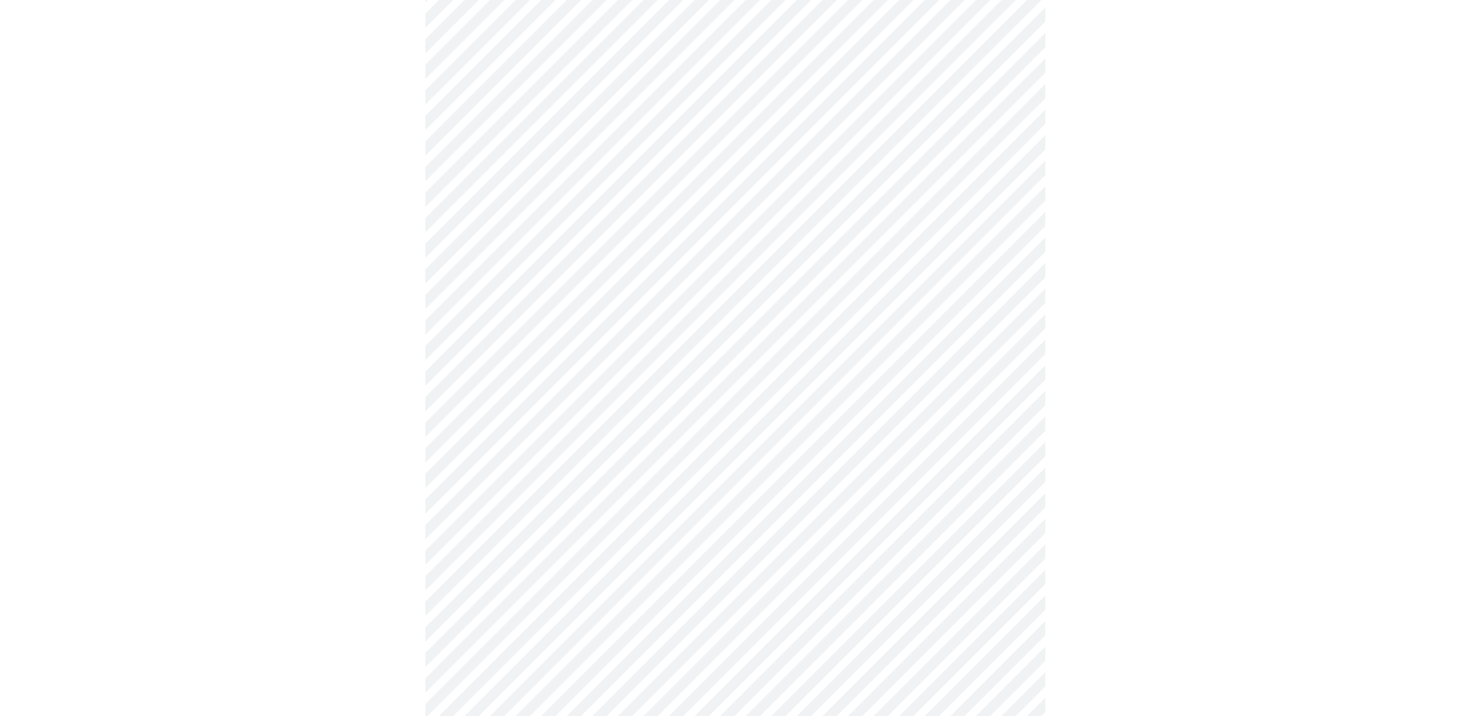
click at [667, 324] on body "MyMenopauseRx Appointments Messaging Labs Uploads Medications Community Refer a…" at bounding box center [735, 617] width 1458 height 1996
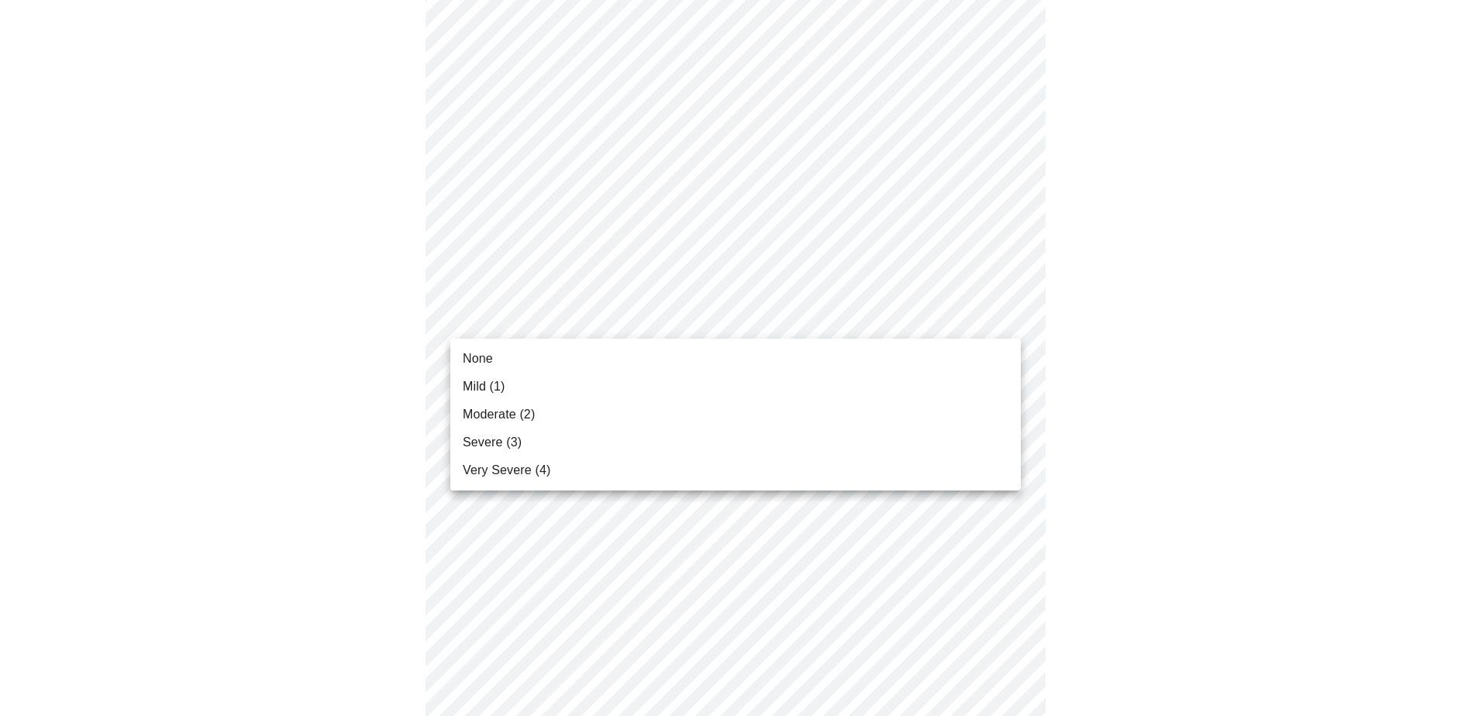
click at [629, 354] on li "None" at bounding box center [735, 359] width 570 height 28
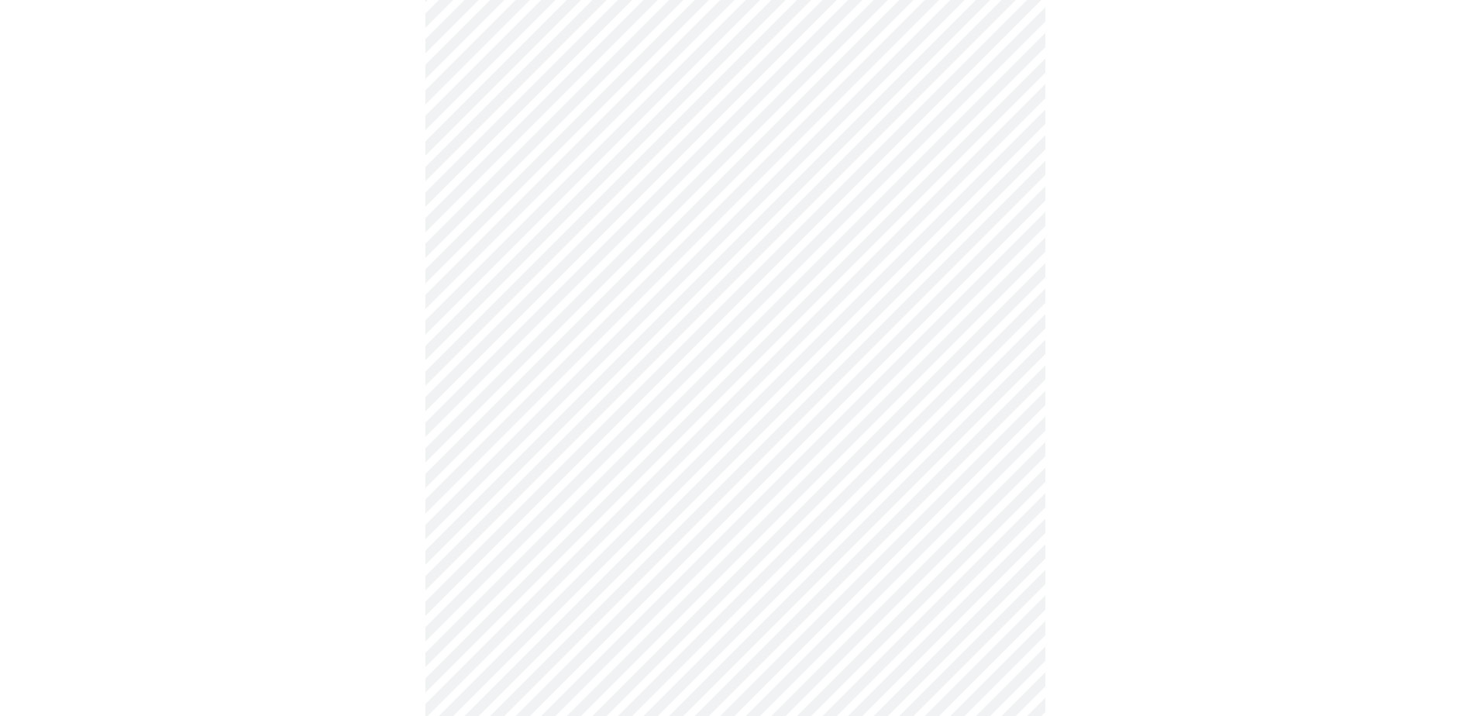
click at [605, 415] on body "MyMenopauseRx Appointments Messaging Labs Uploads Medications Community Refer a…" at bounding box center [735, 606] width 1458 height 1974
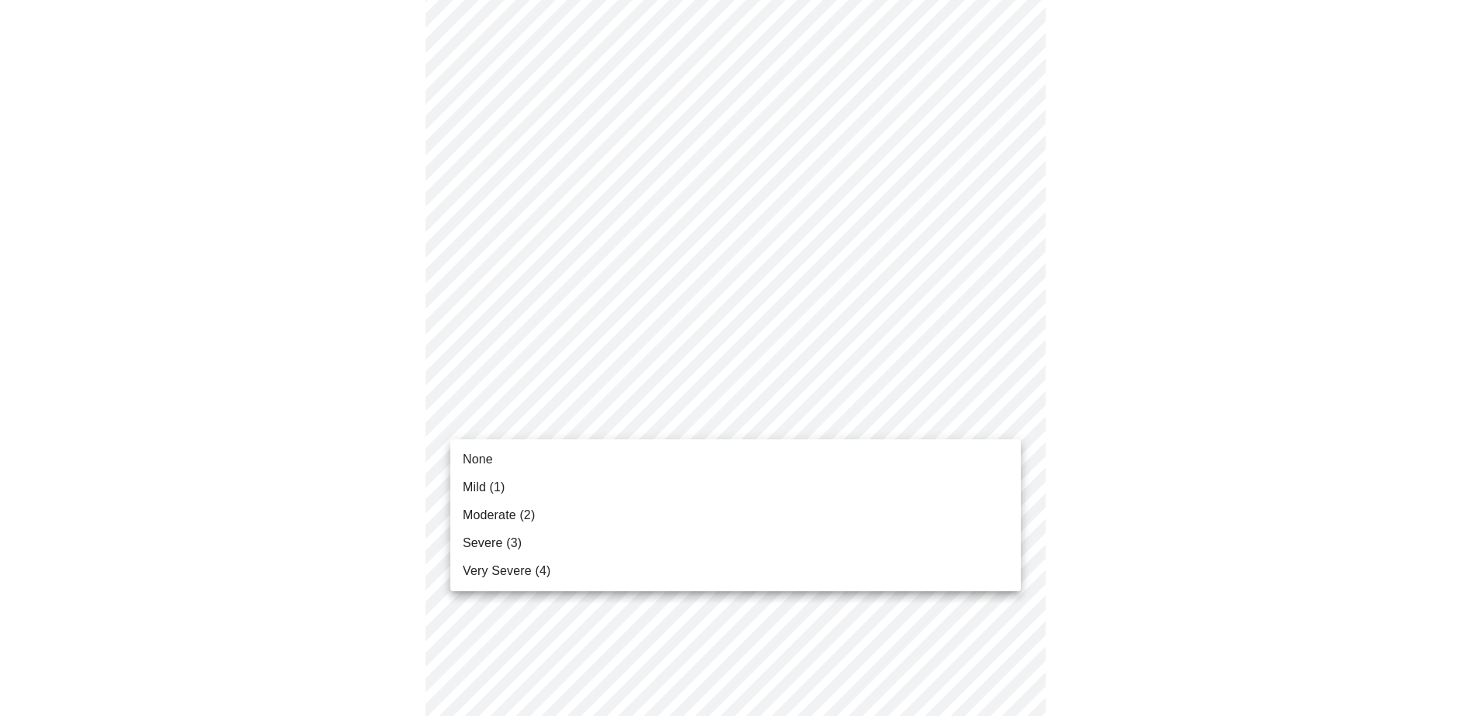
click at [590, 515] on li "Moderate (2)" at bounding box center [735, 515] width 570 height 28
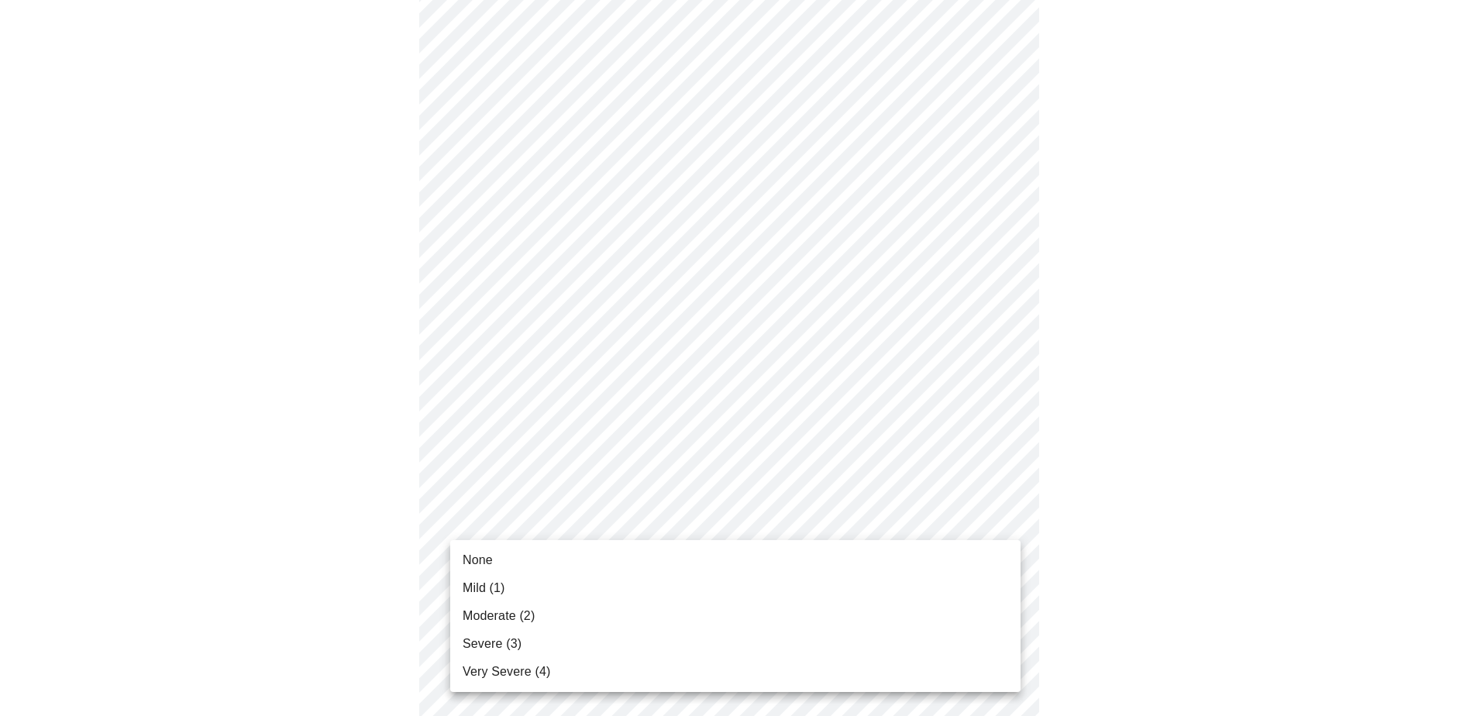
click at [591, 515] on body "MyMenopauseRx Appointments Messaging Labs Uploads Medications Community Refer a…" at bounding box center [735, 595] width 1458 height 1953
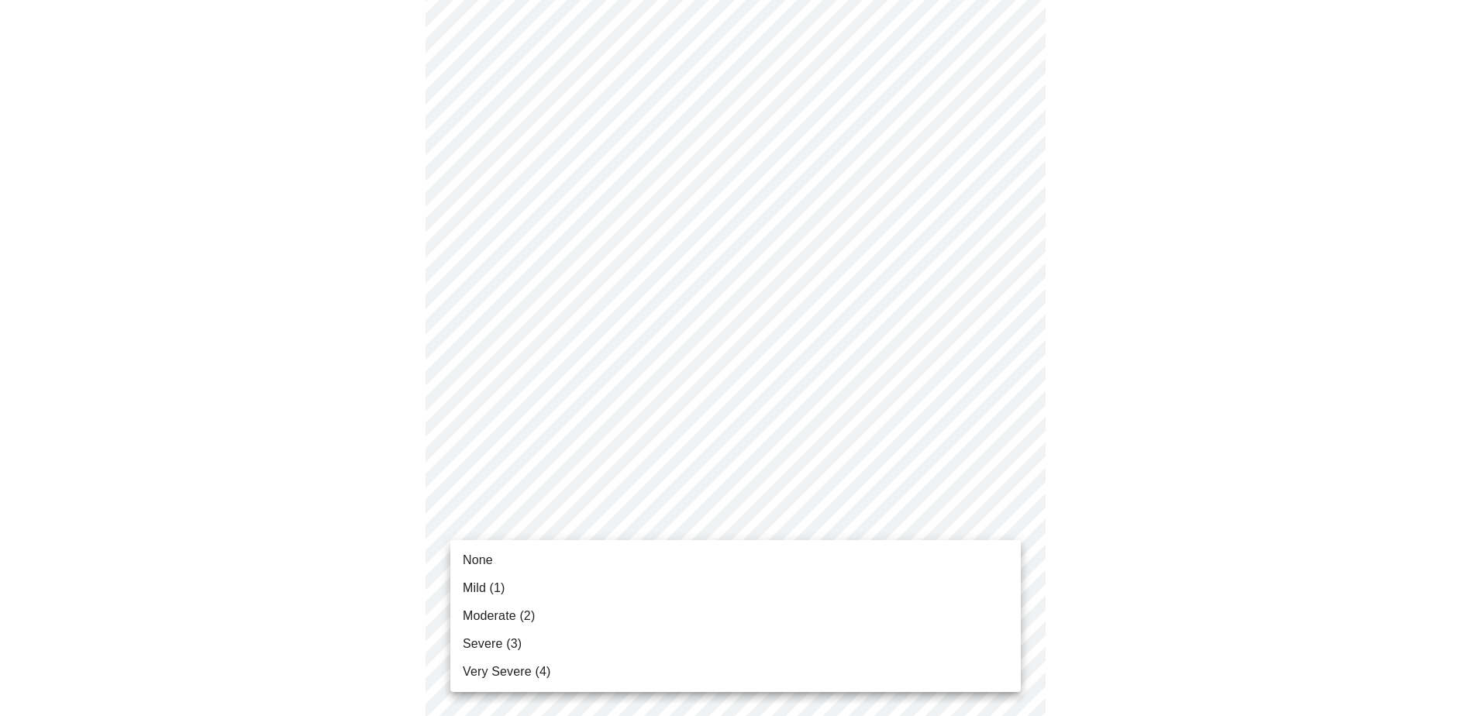
click at [559, 585] on li "Mild (1)" at bounding box center [735, 588] width 570 height 28
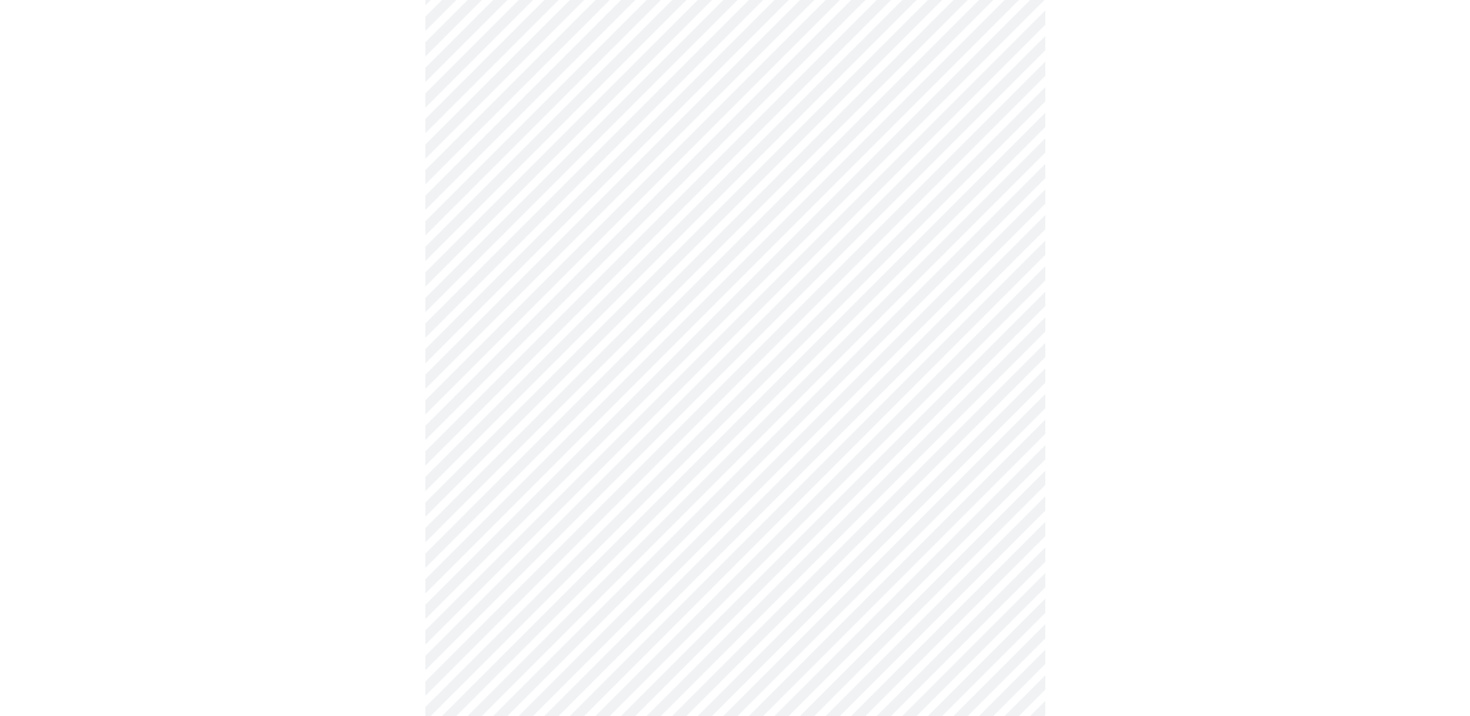
scroll to position [775, 0]
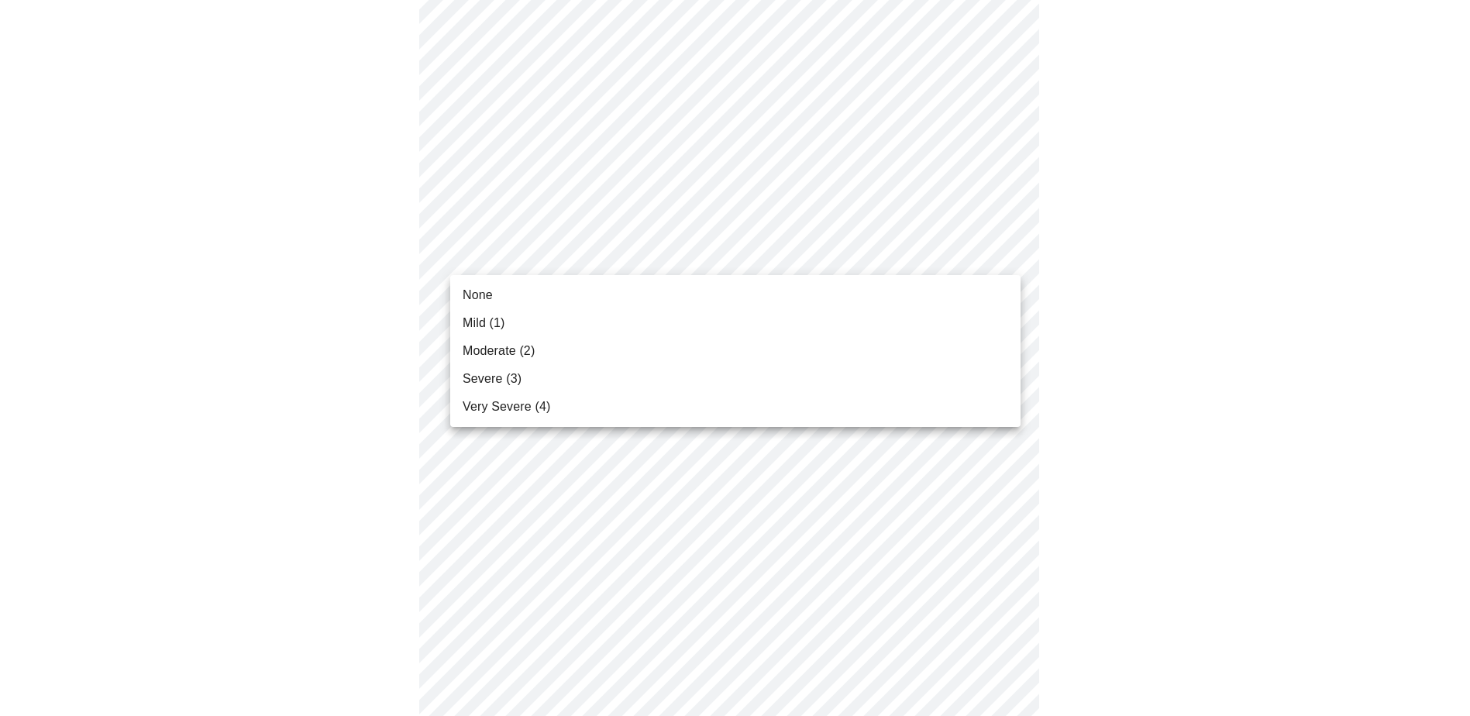
click at [701, 267] on body "MyMenopauseRx Appointments Messaging Labs Uploads Medications Community Refer a…" at bounding box center [735, 196] width 1458 height 1931
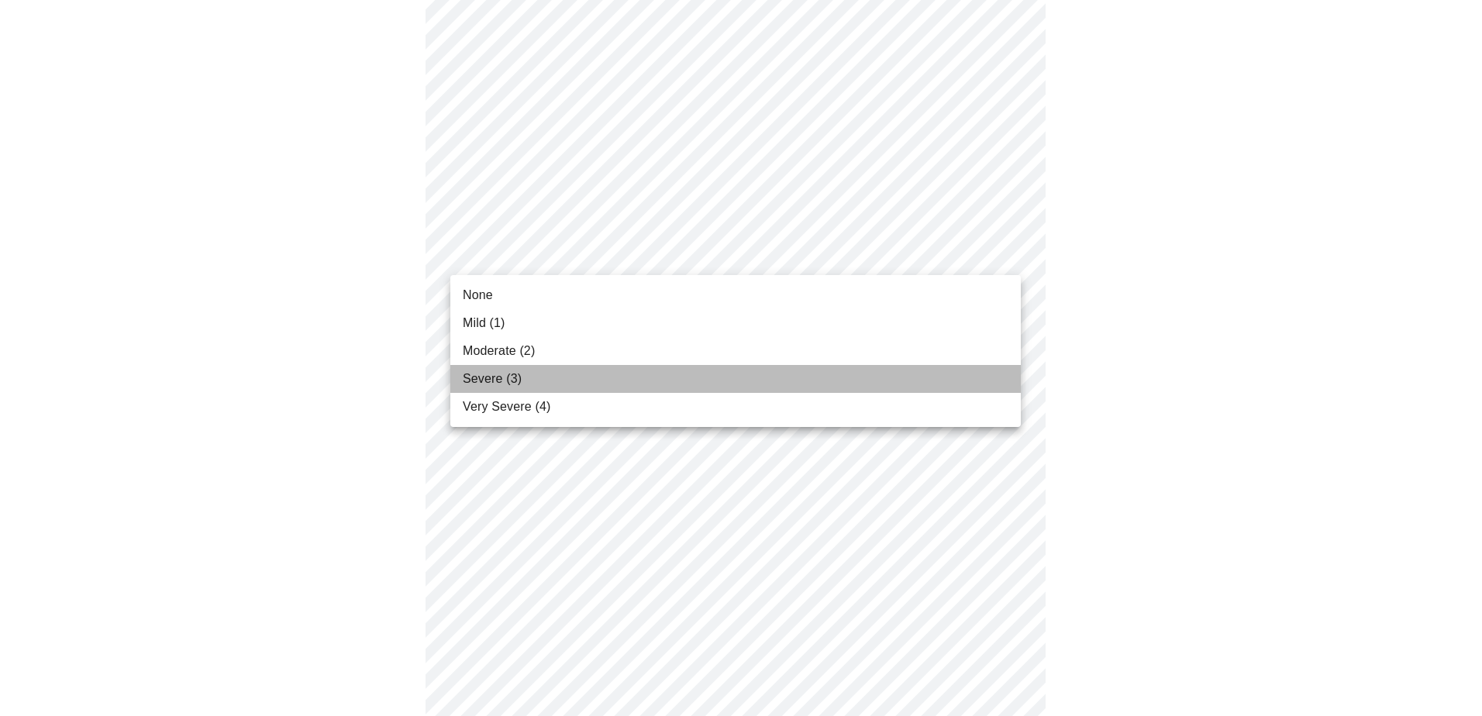
click at [635, 371] on li "Severe (3)" at bounding box center [735, 379] width 570 height 28
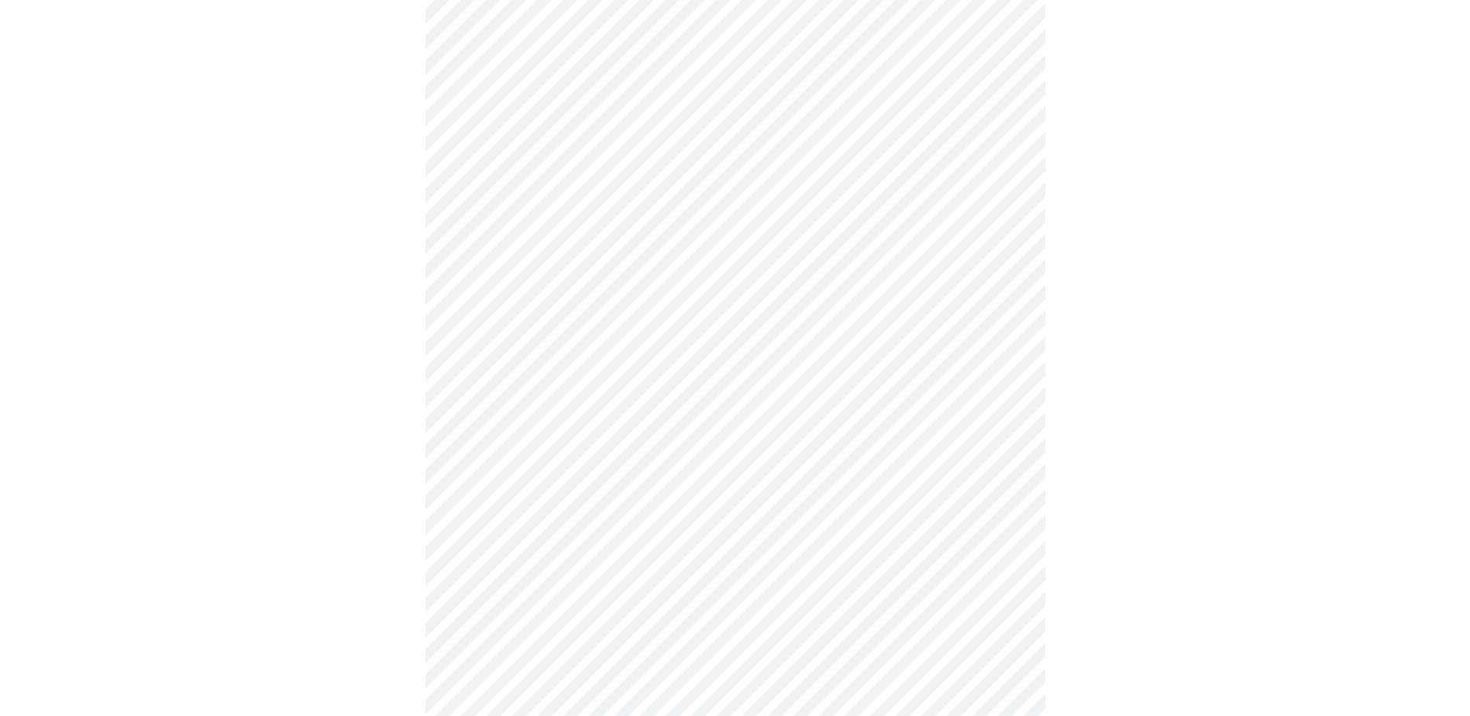
click at [620, 373] on body "MyMenopauseRx Appointments Messaging Labs Uploads Medications Community Refer a…" at bounding box center [735, 185] width 1458 height 1909
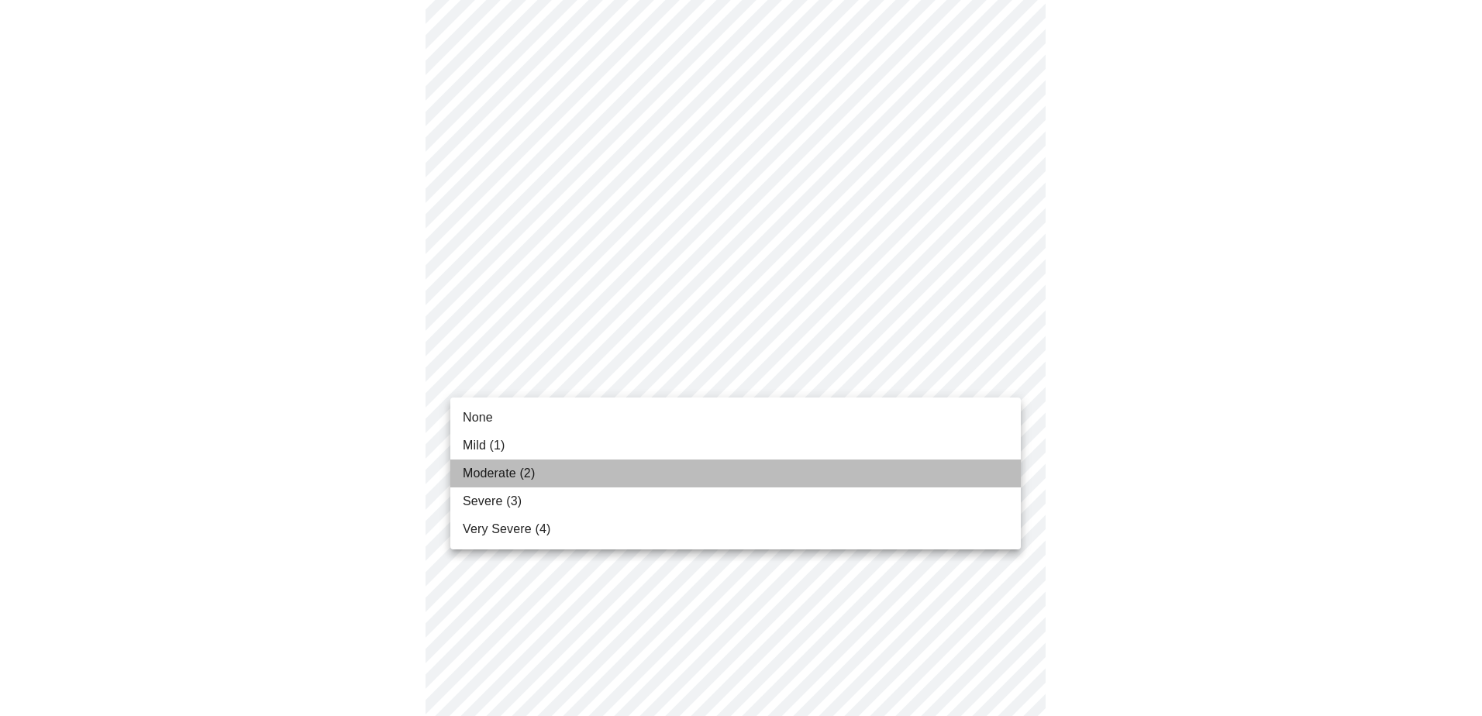
click at [597, 475] on li "Moderate (2)" at bounding box center [735, 474] width 570 height 28
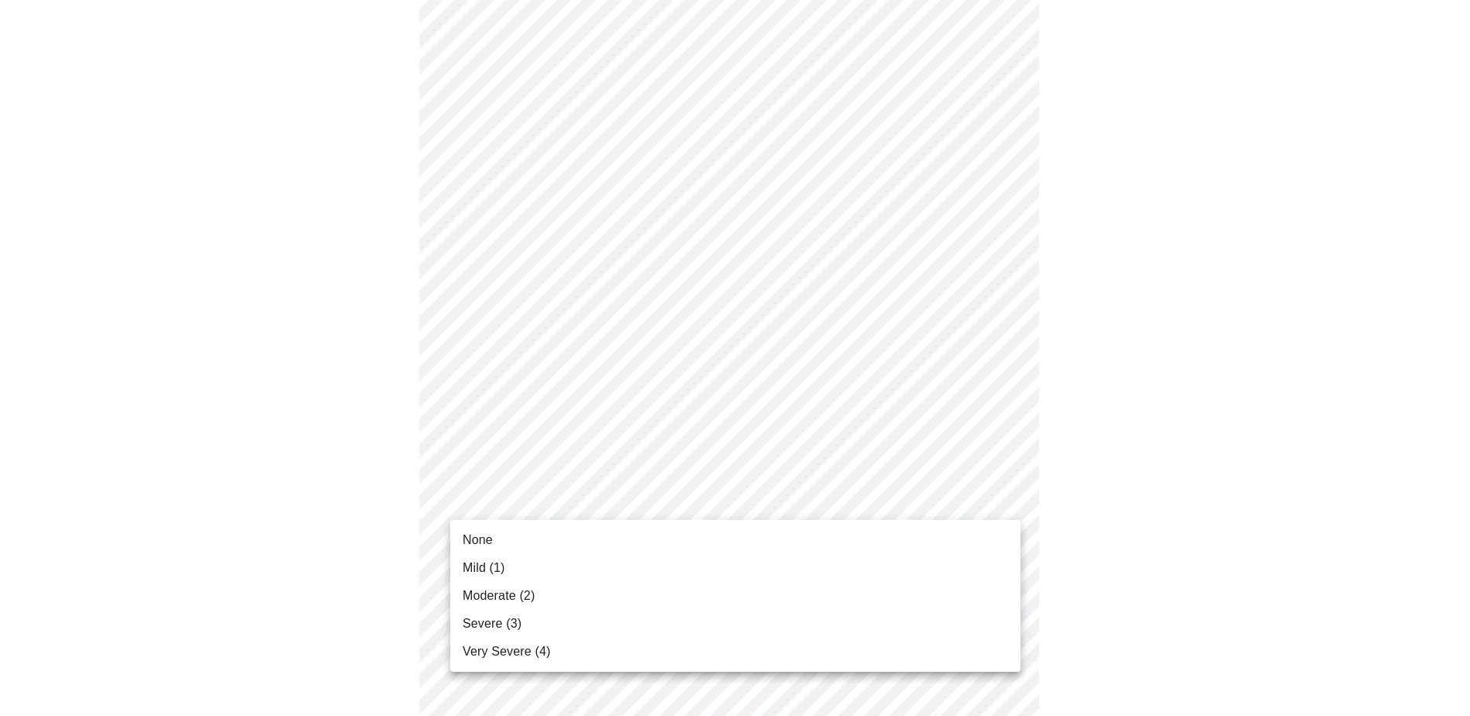
click at [575, 503] on body "MyMenopauseRx Appointments Messaging Labs Uploads Medications Community Refer a…" at bounding box center [735, 175] width 1458 height 1888
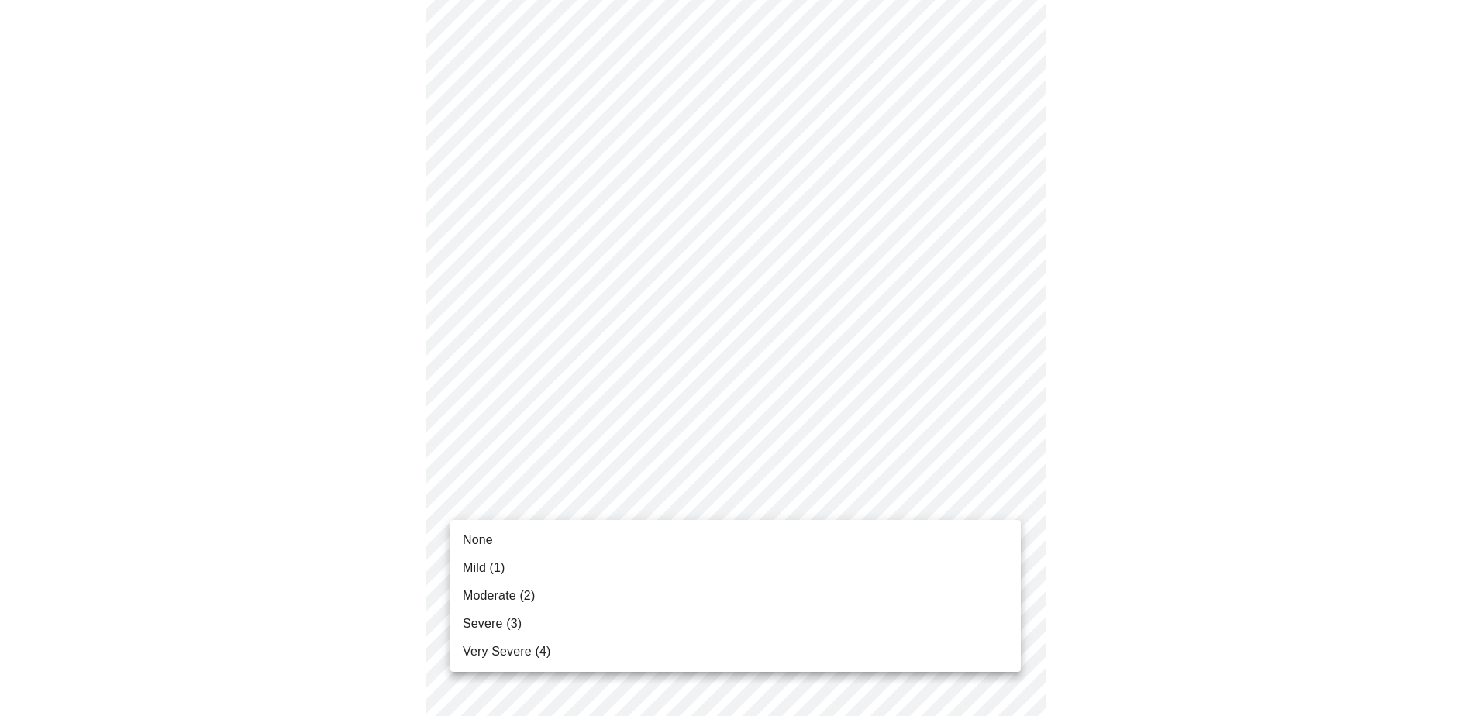
click at [585, 618] on li "Severe (3)" at bounding box center [735, 624] width 570 height 28
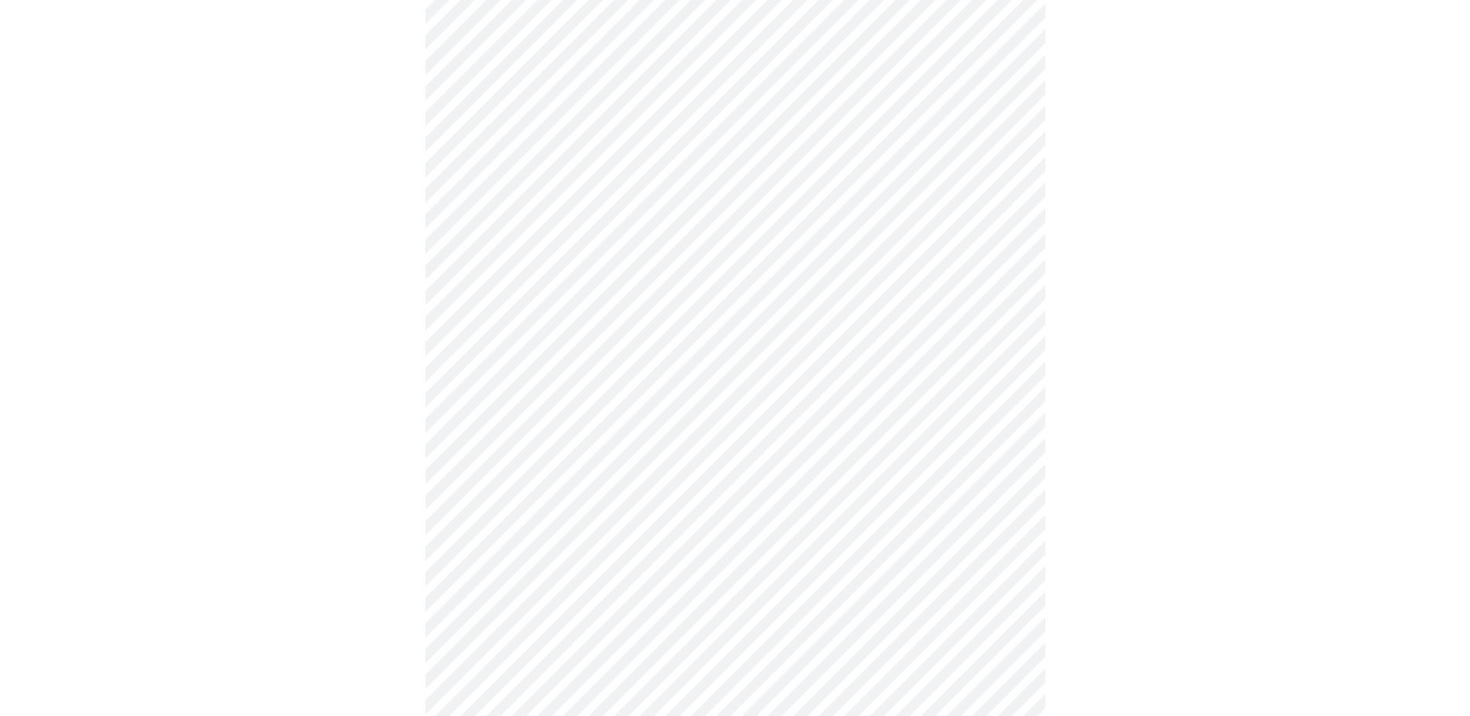
scroll to position [1085, 0]
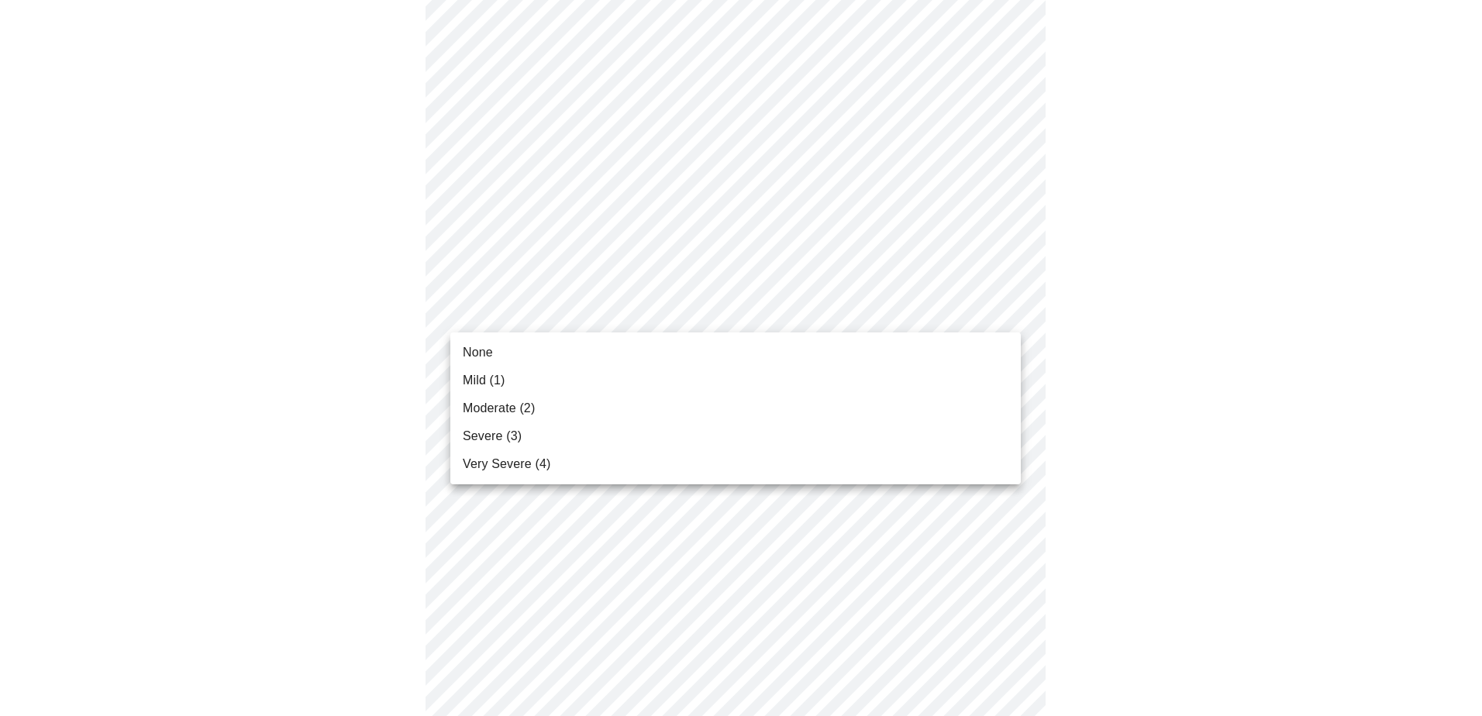
click at [608, 357] on li "None" at bounding box center [735, 353] width 570 height 28
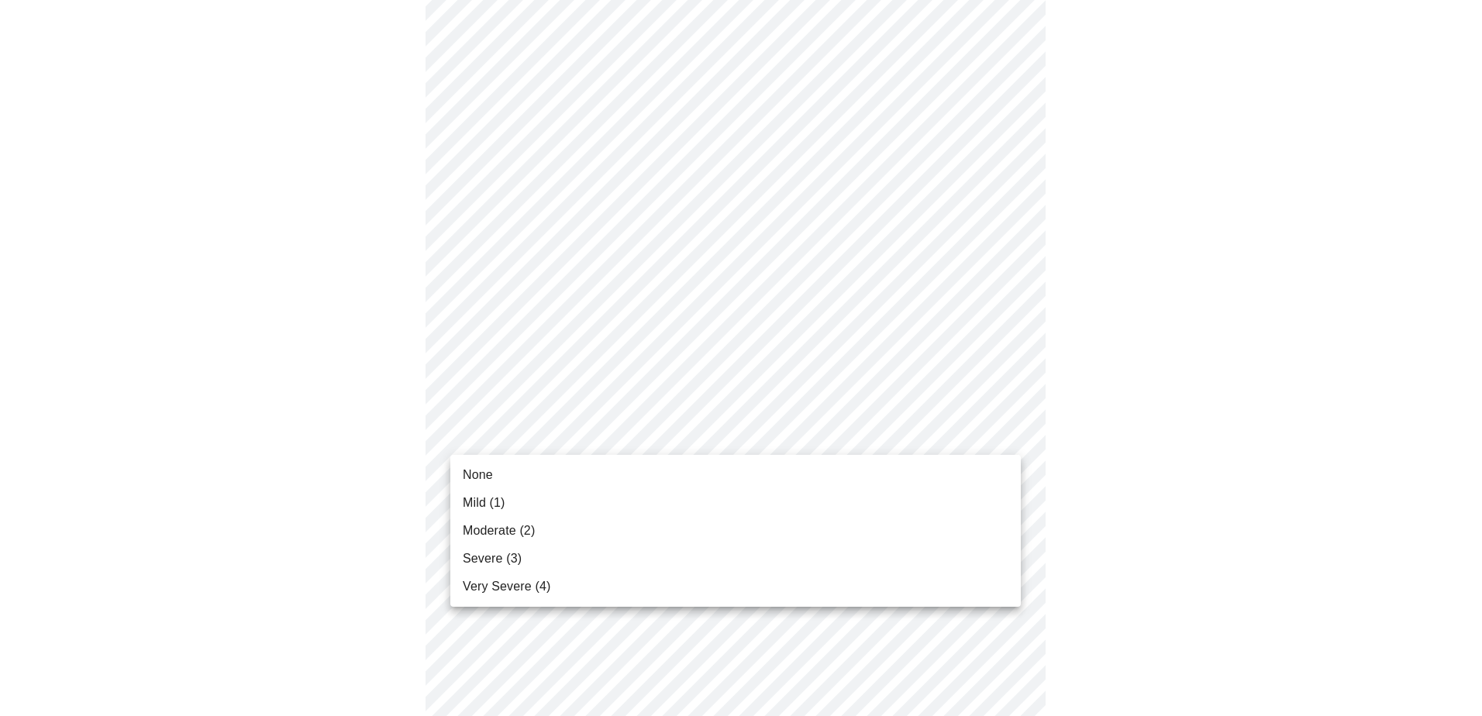
click at [598, 501] on li "Mild (1)" at bounding box center [735, 503] width 570 height 28
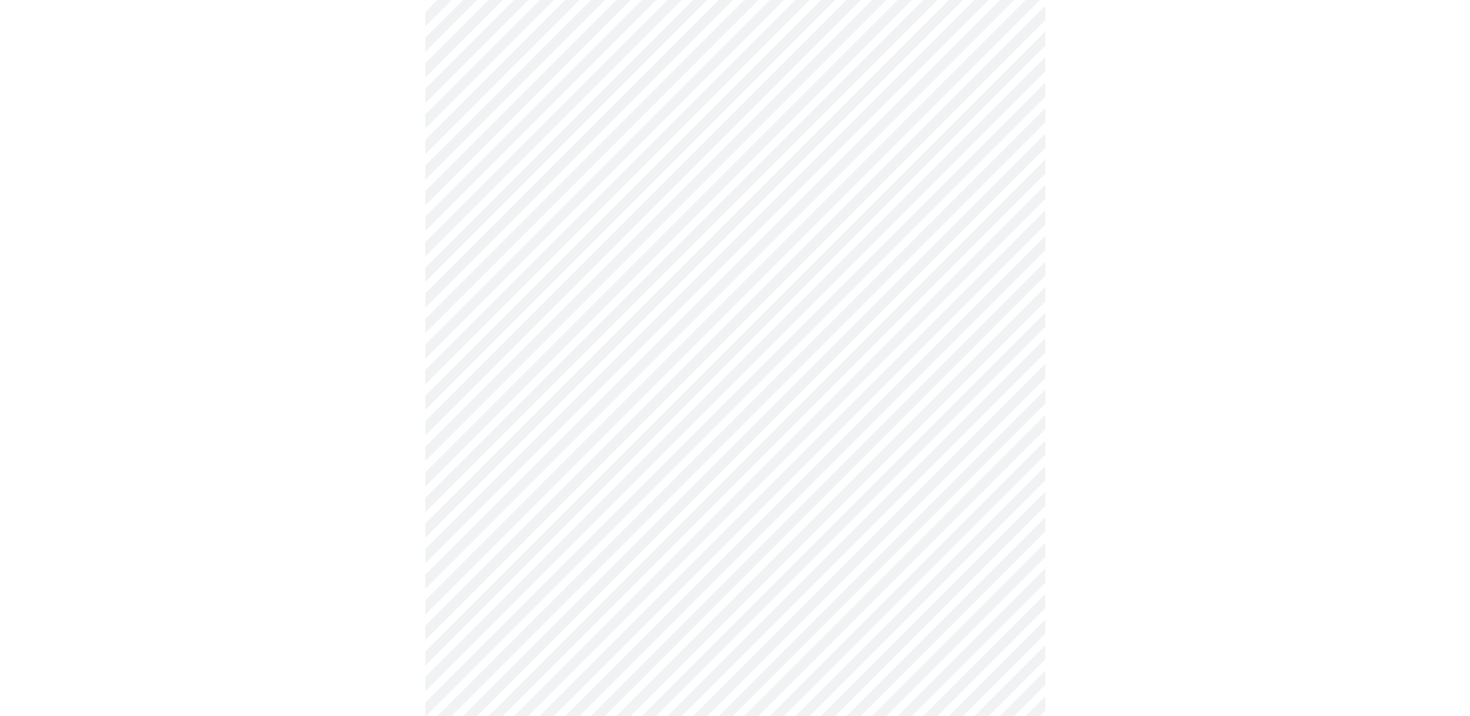
scroll to position [620, 0]
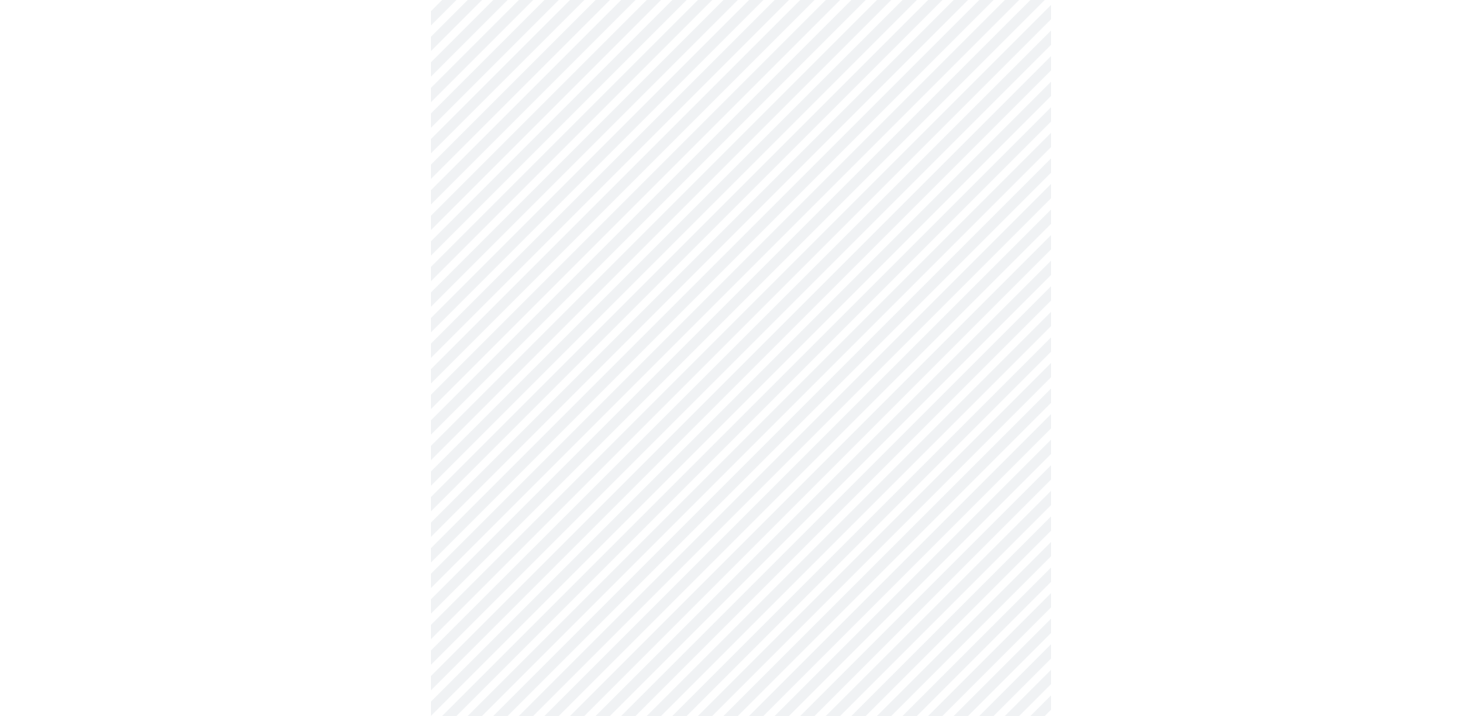
click at [723, 371] on body "MyMenopauseRx Appointments Messaging Labs Uploads Medications Community Refer a…" at bounding box center [740, 167] width 1469 height 1563
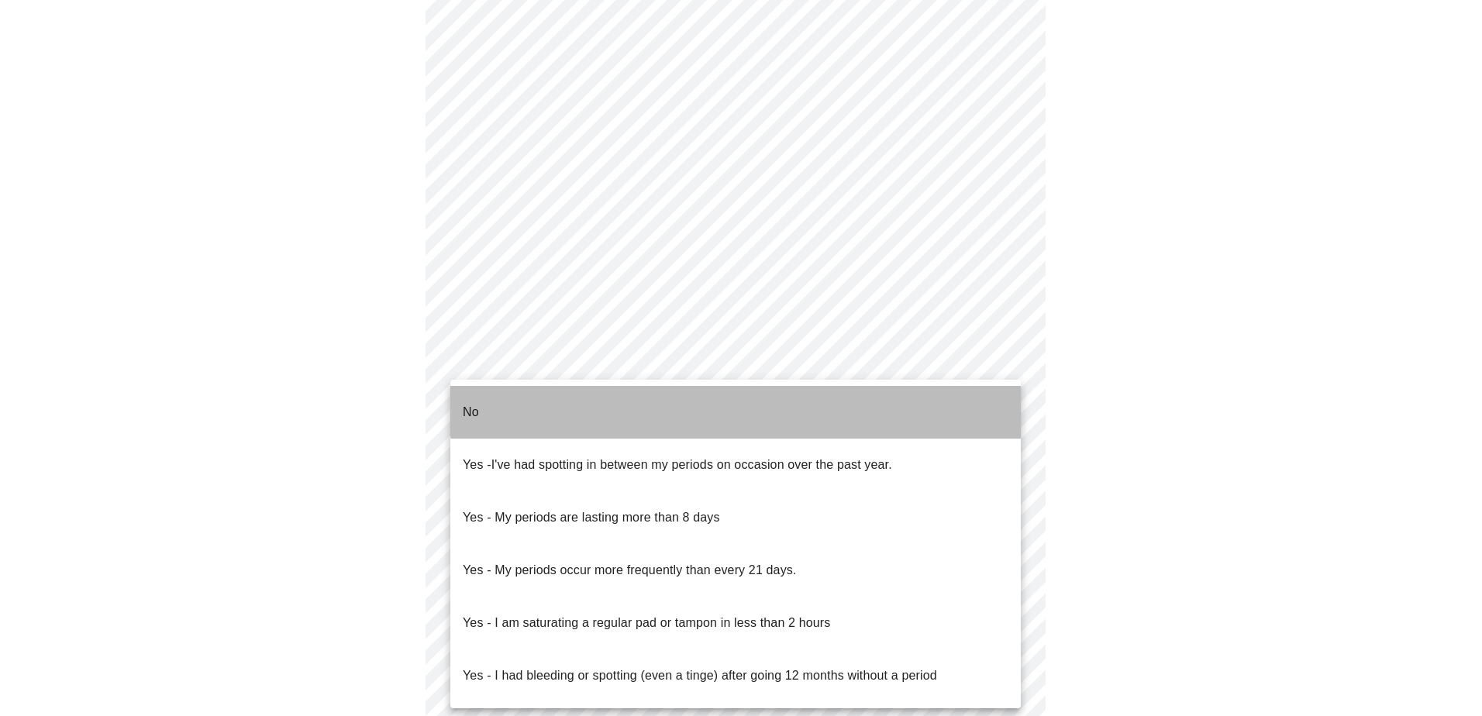
click at [737, 405] on li "No" at bounding box center [735, 412] width 570 height 53
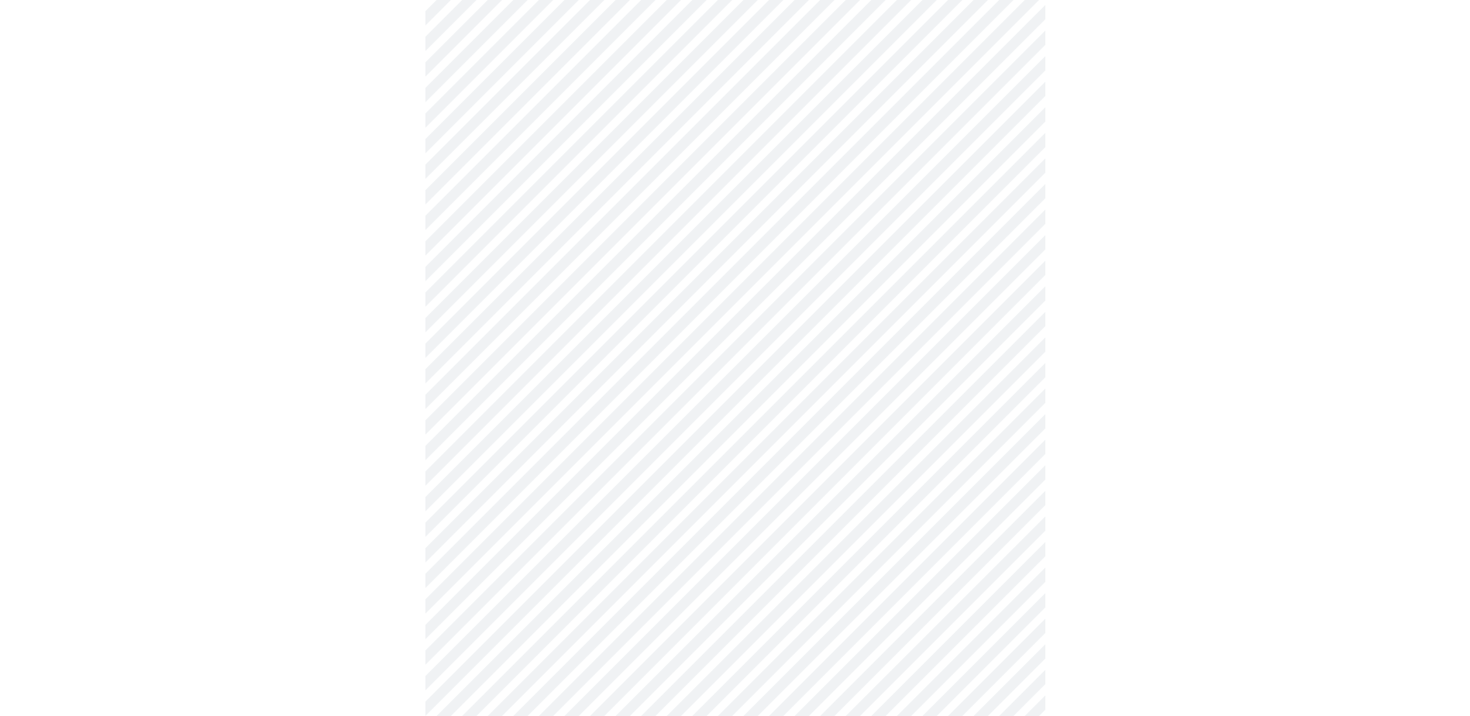
click at [720, 470] on body "MyMenopauseRx Appointments Messaging Labs Uploads Medications Community Refer a…" at bounding box center [735, 163] width 1458 height 1554
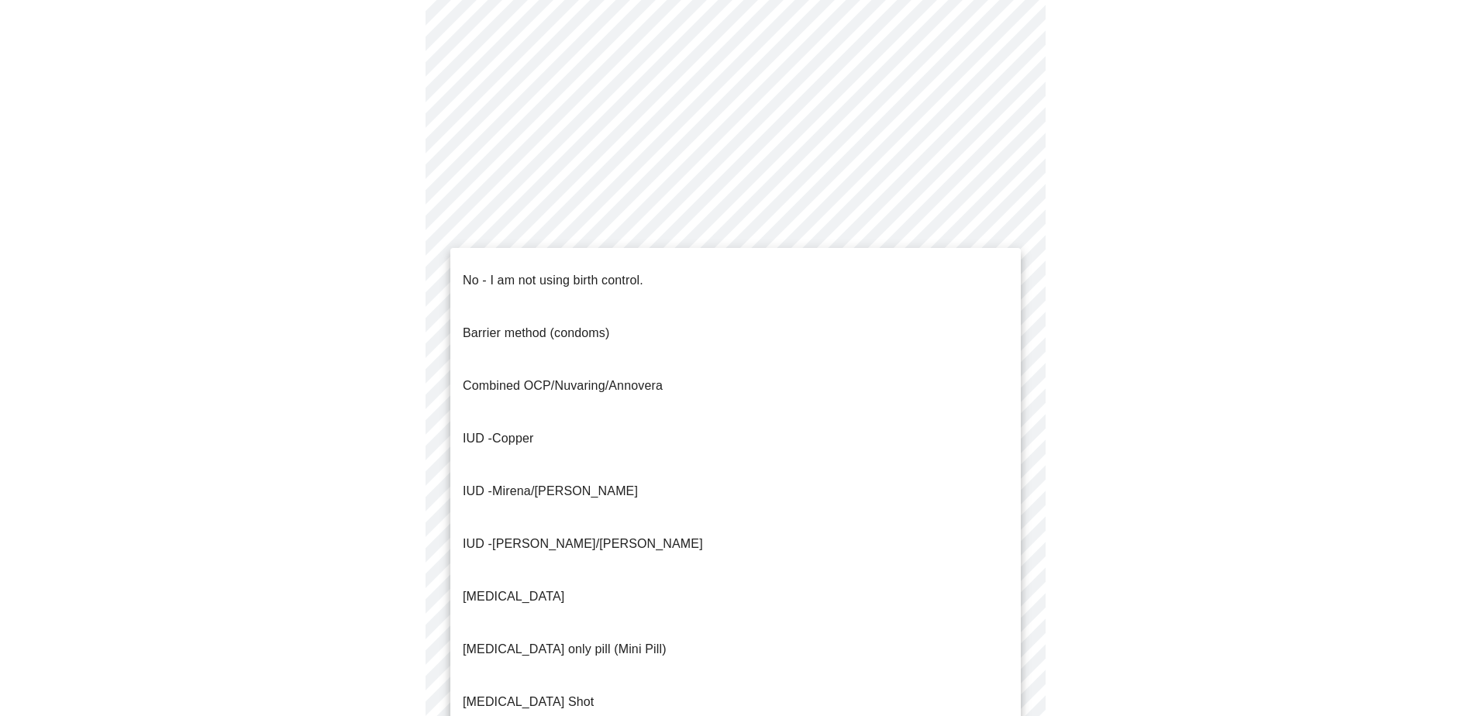
click at [674, 266] on li "No - I am not using birth control." at bounding box center [735, 280] width 570 height 53
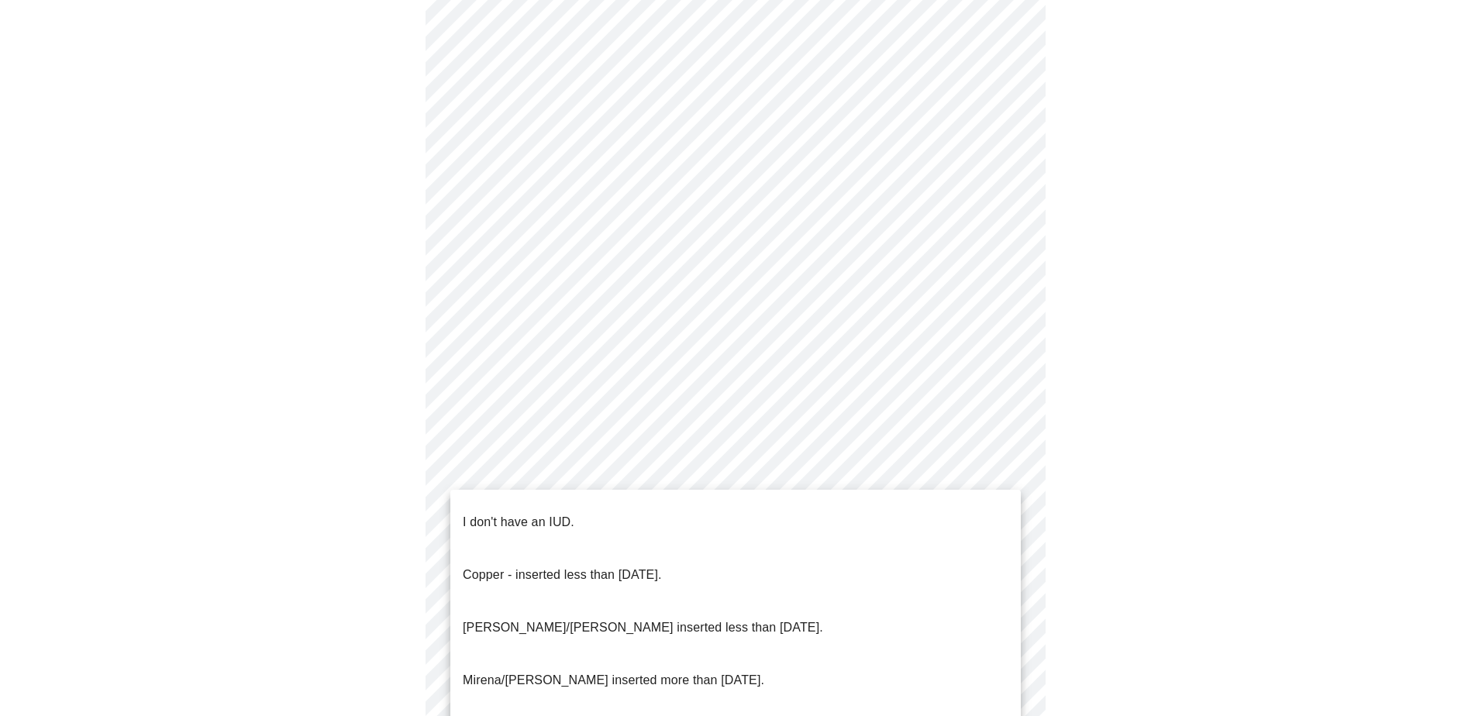
click at [676, 566] on body "MyMenopauseRx Appointments Messaging Labs Uploads Medications Community Refer a…" at bounding box center [740, 158] width 1469 height 1544
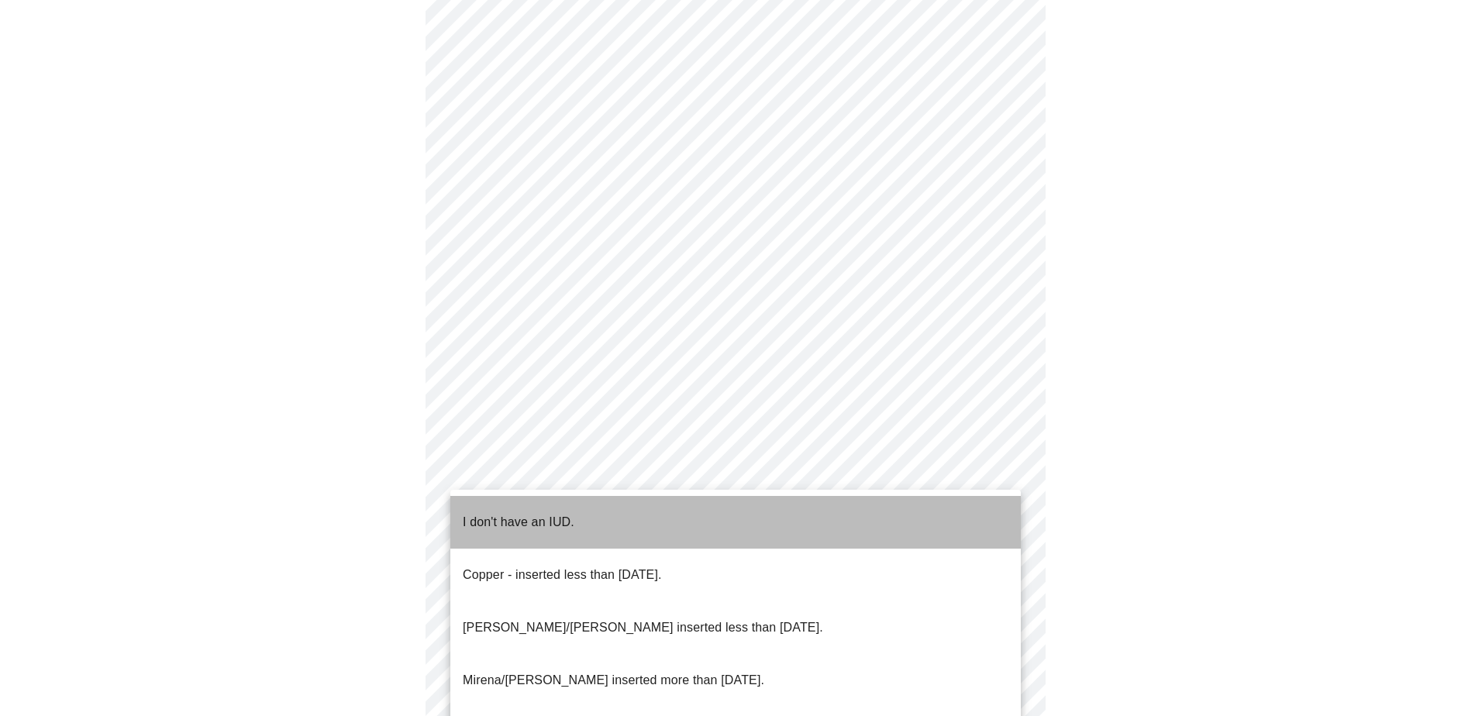
click at [656, 524] on li "I don't have an IUD." at bounding box center [735, 522] width 570 height 53
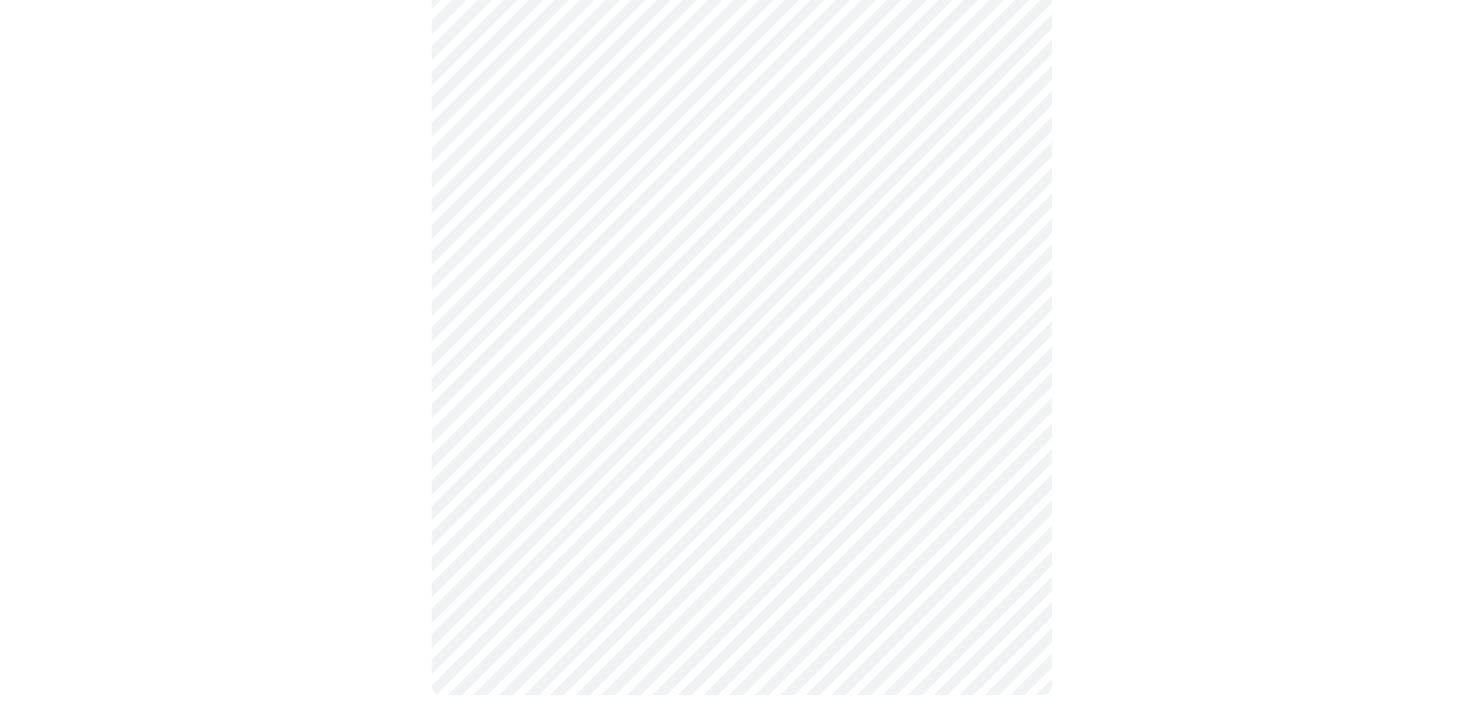
scroll to position [819, 0]
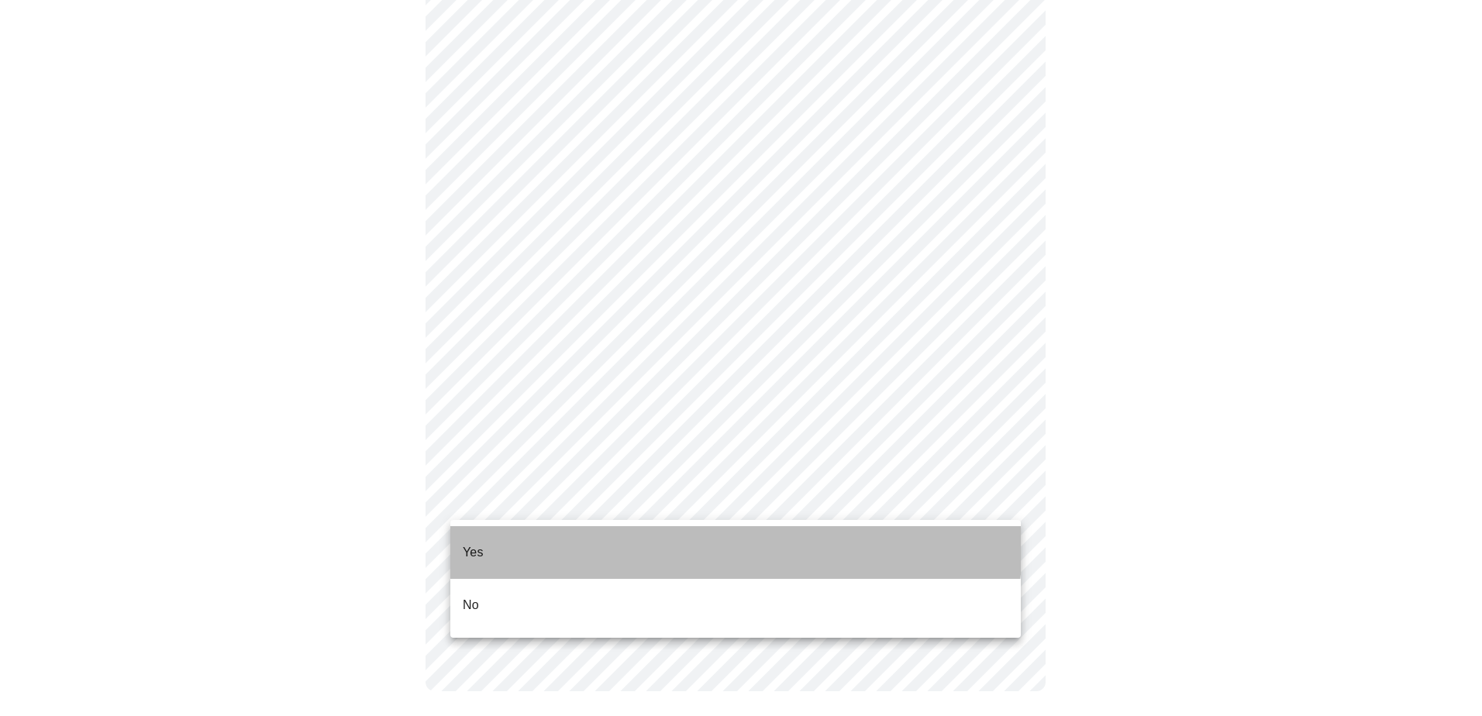
click at [625, 539] on li "Yes" at bounding box center [735, 552] width 570 height 53
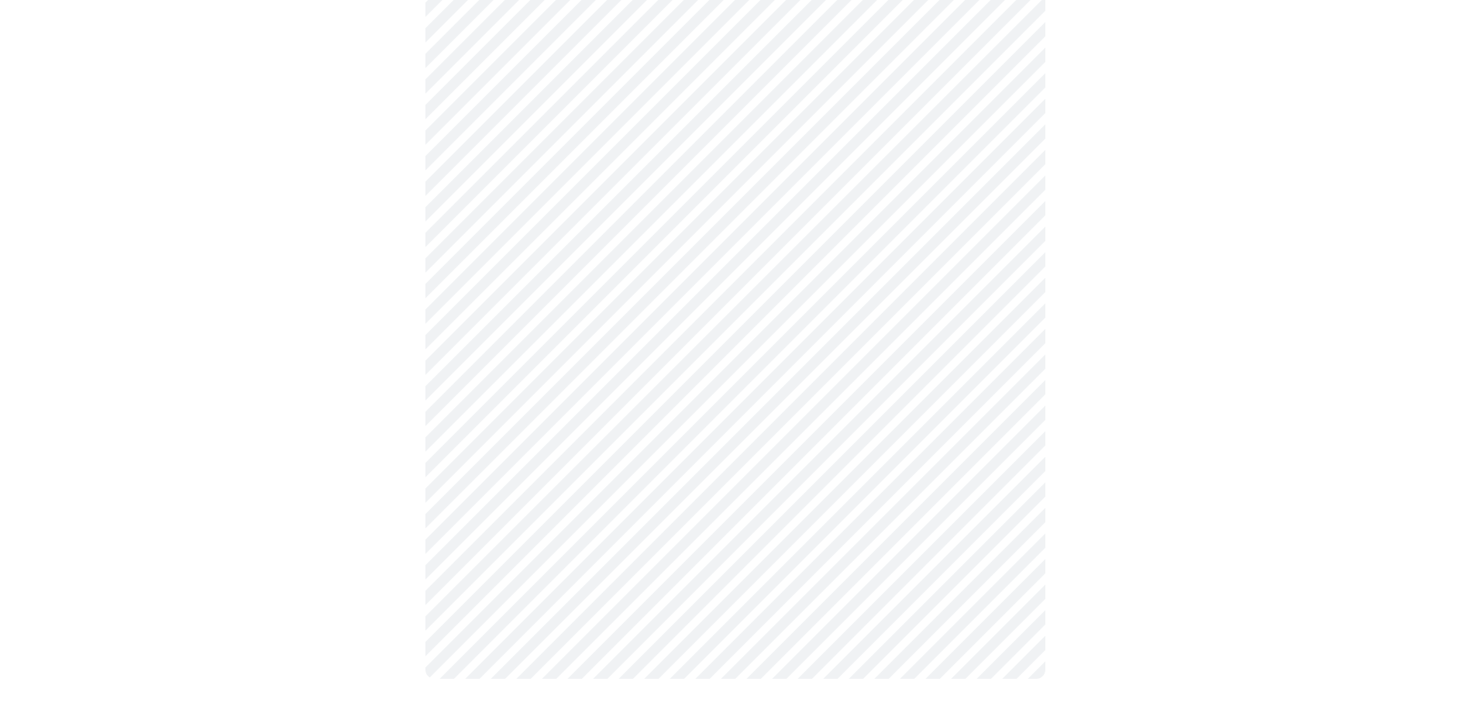
scroll to position [0, 0]
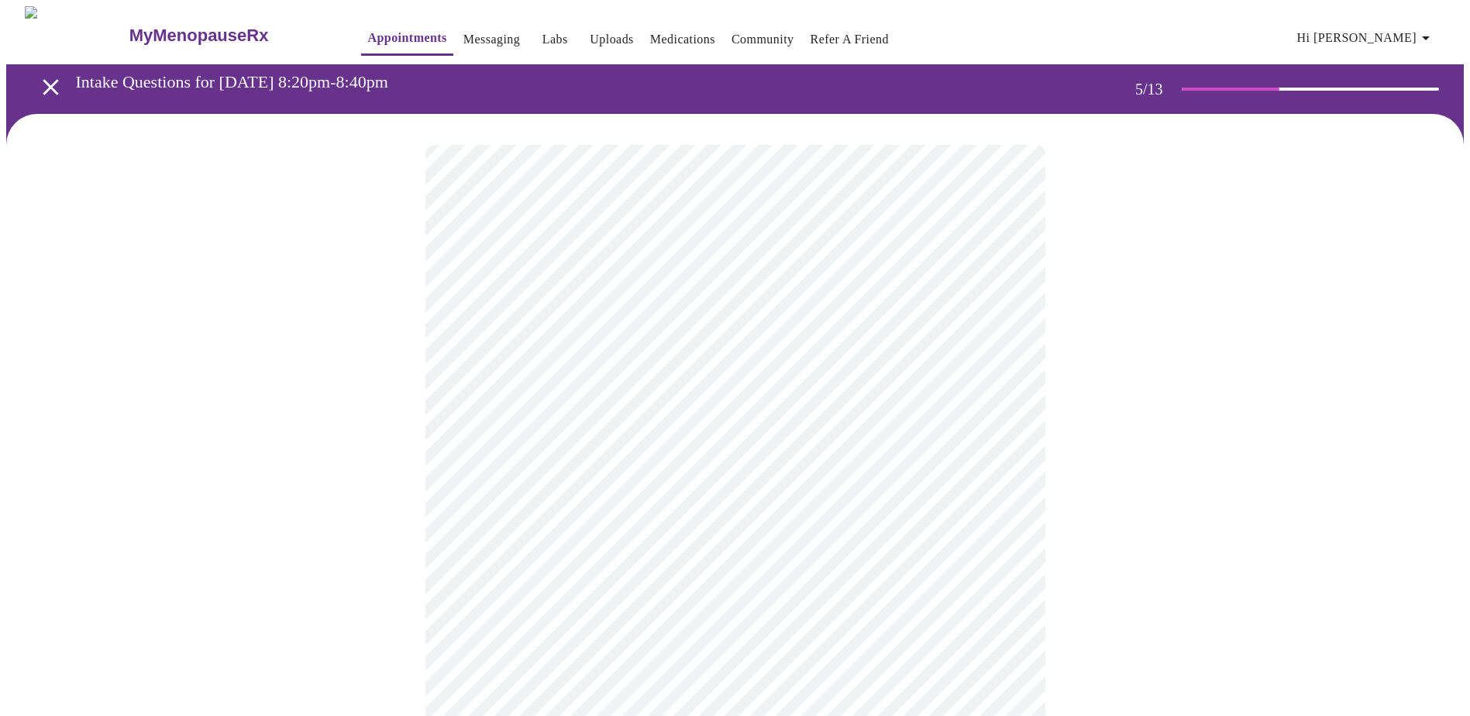
click at [732, 398] on body "MyMenopauseRx Appointments Messaging Labs Uploads Medications Community Refer a…" at bounding box center [735, 633] width 1458 height 1255
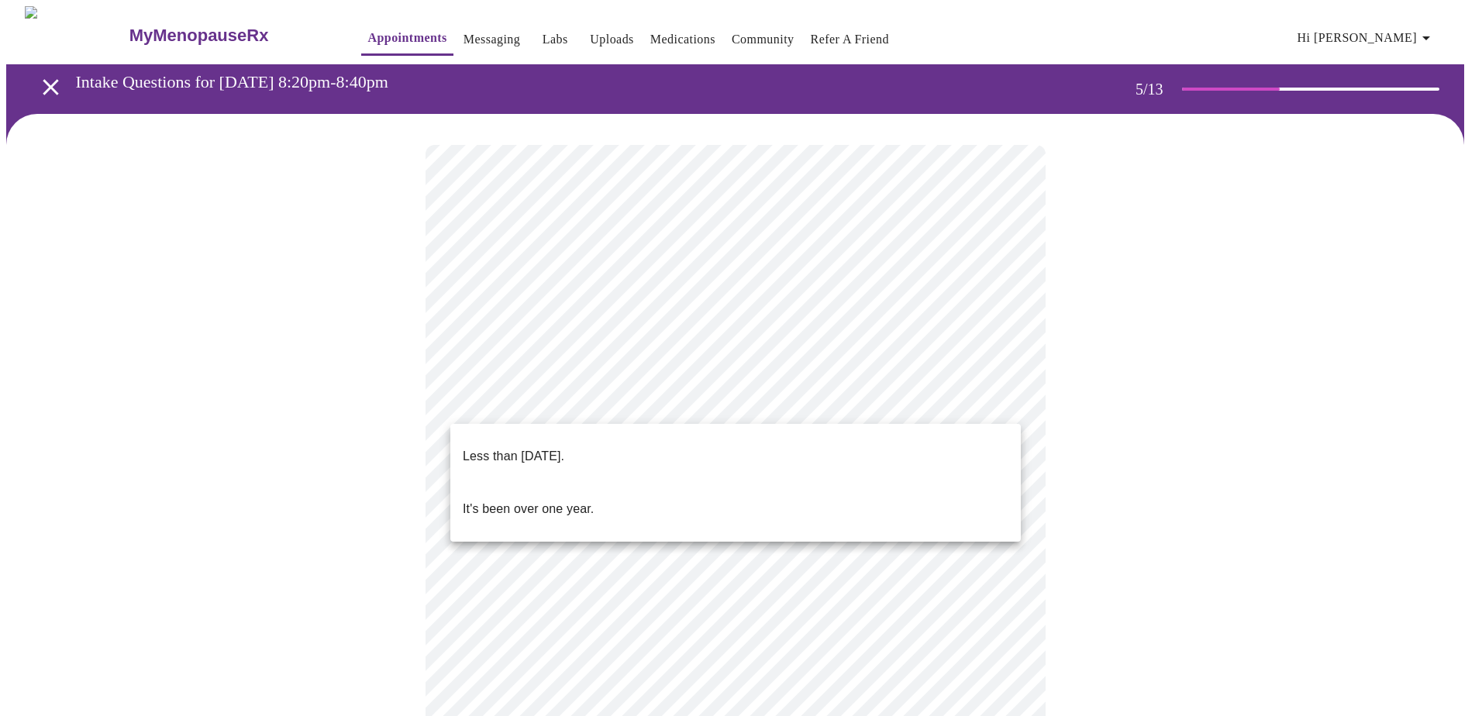
click at [713, 463] on li "Less than [DATE]." at bounding box center [735, 456] width 570 height 53
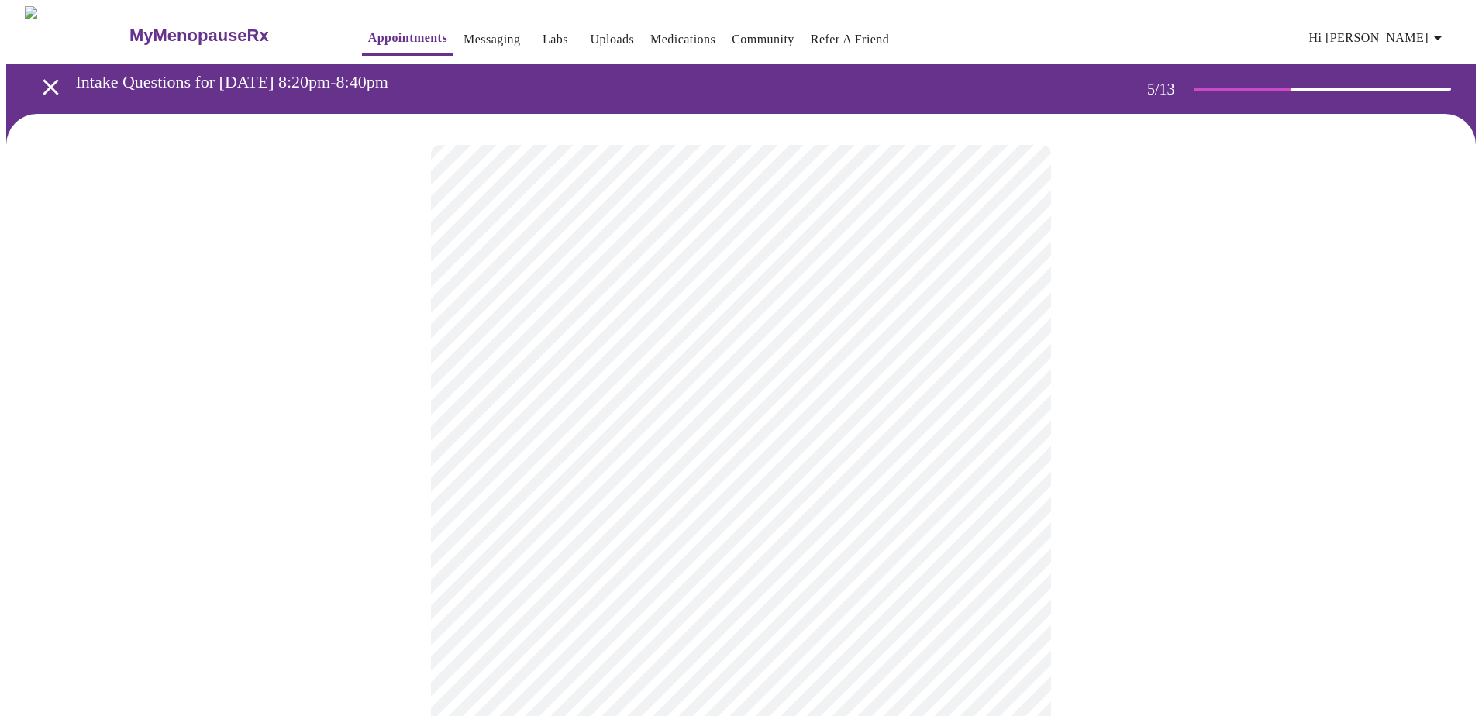
click at [704, 536] on body "MyMenopauseRx Appointments Messaging Labs Uploads Medications Community Refer a…" at bounding box center [740, 629] width 1469 height 1246
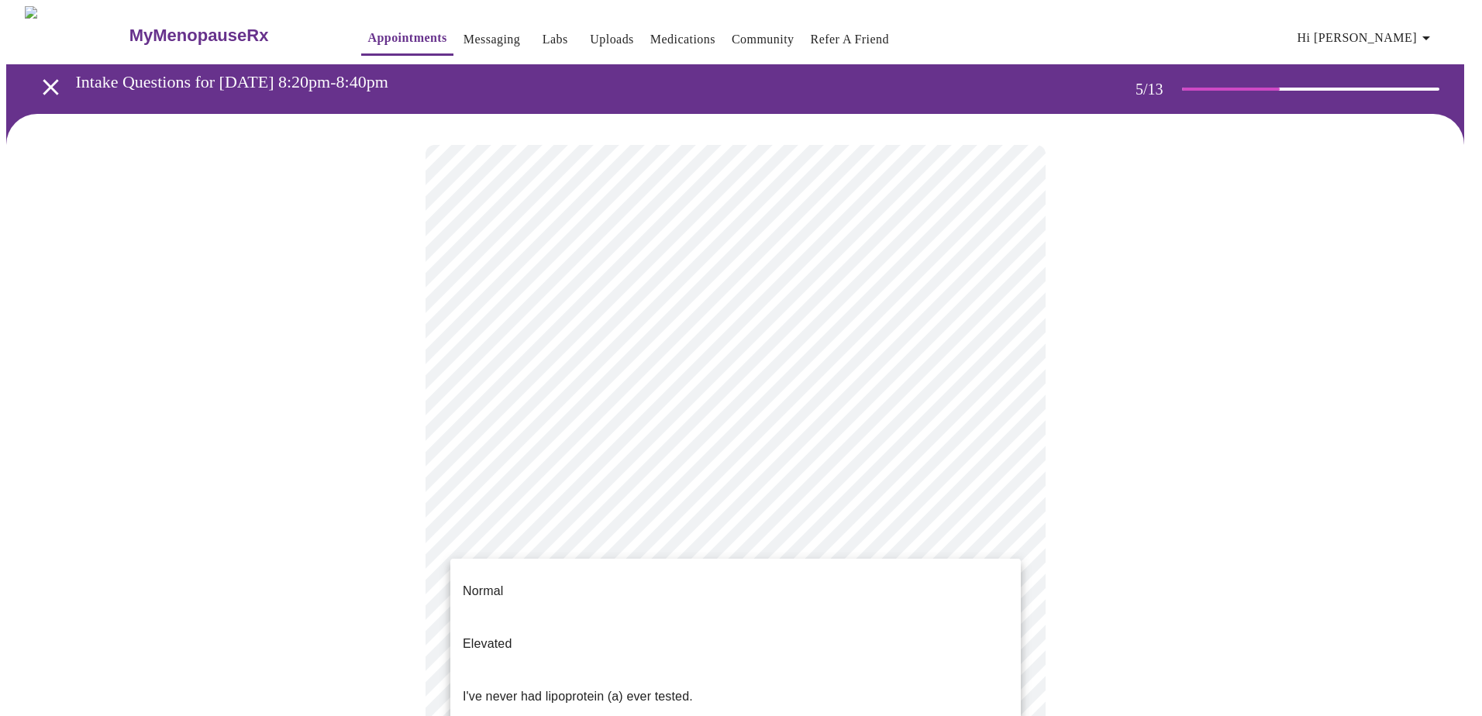
click at [728, 618] on li "Elevated" at bounding box center [735, 644] width 570 height 53
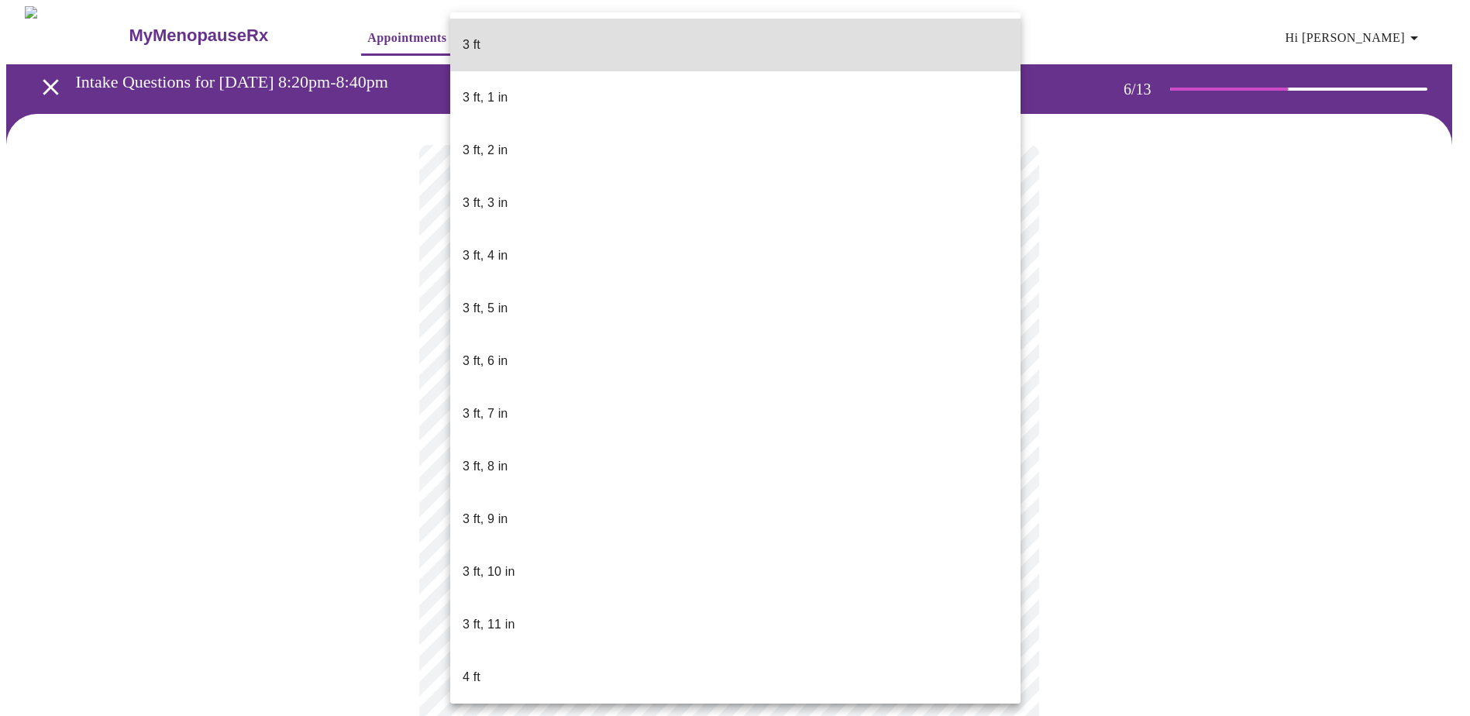
click at [656, 450] on body "MyMenopauseRx Appointments Messaging Labs Uploads Medications Community Refer a…" at bounding box center [735, 420] width 1458 height 828
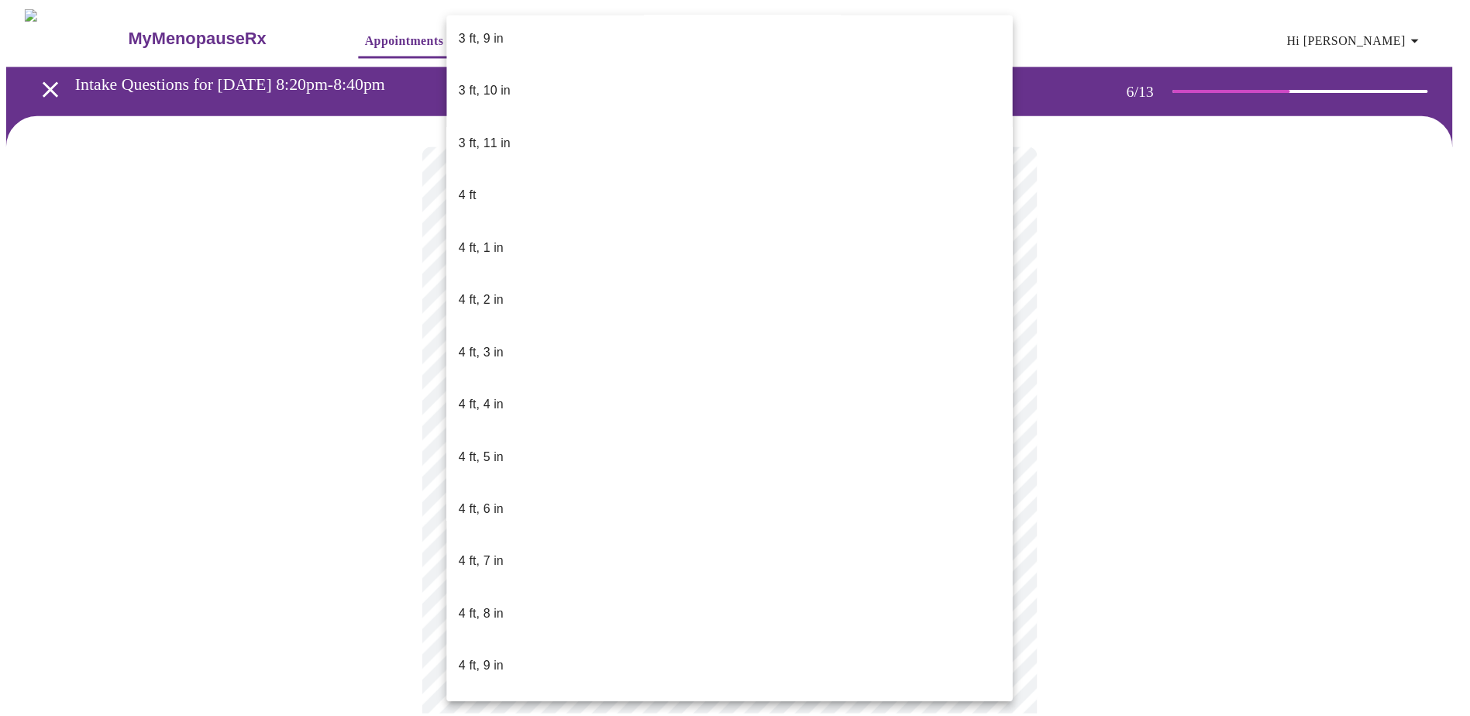
scroll to position [542, 0]
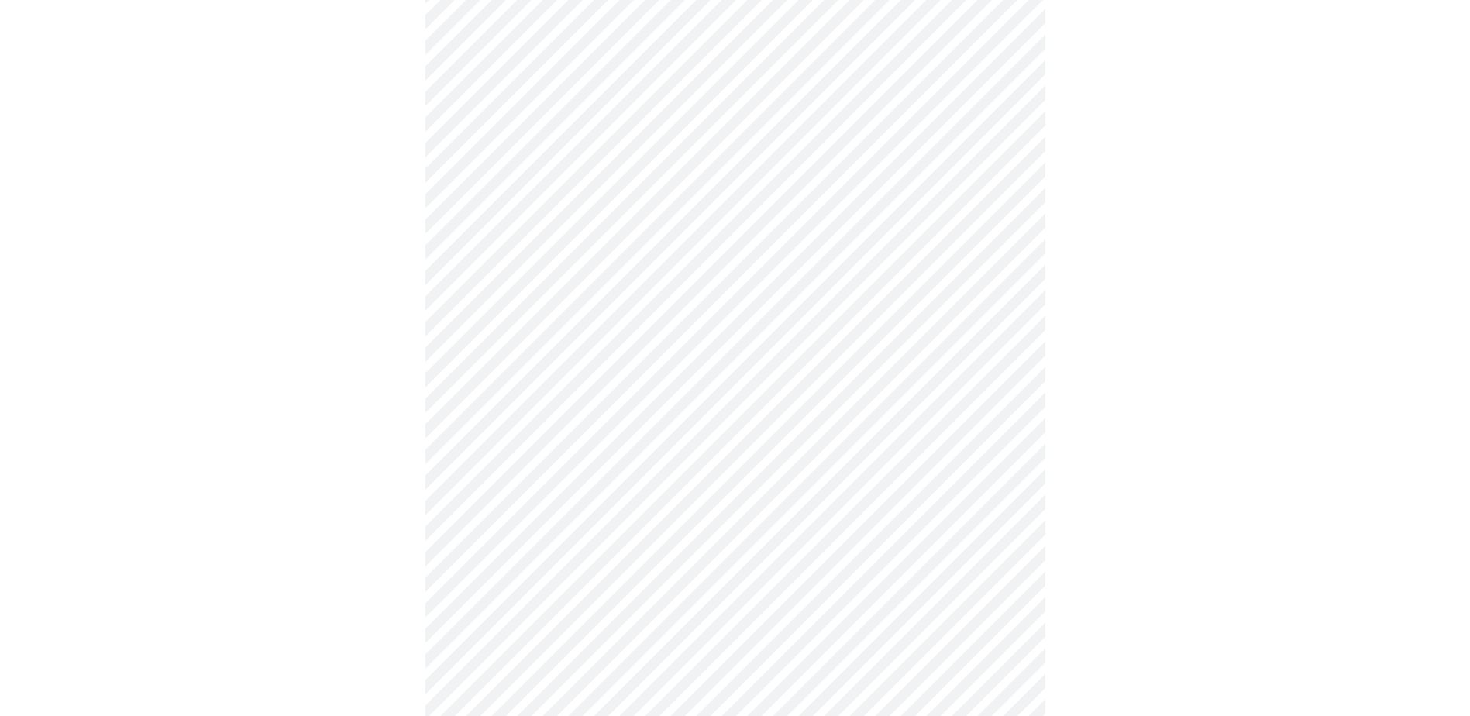
scroll to position [3952, 0]
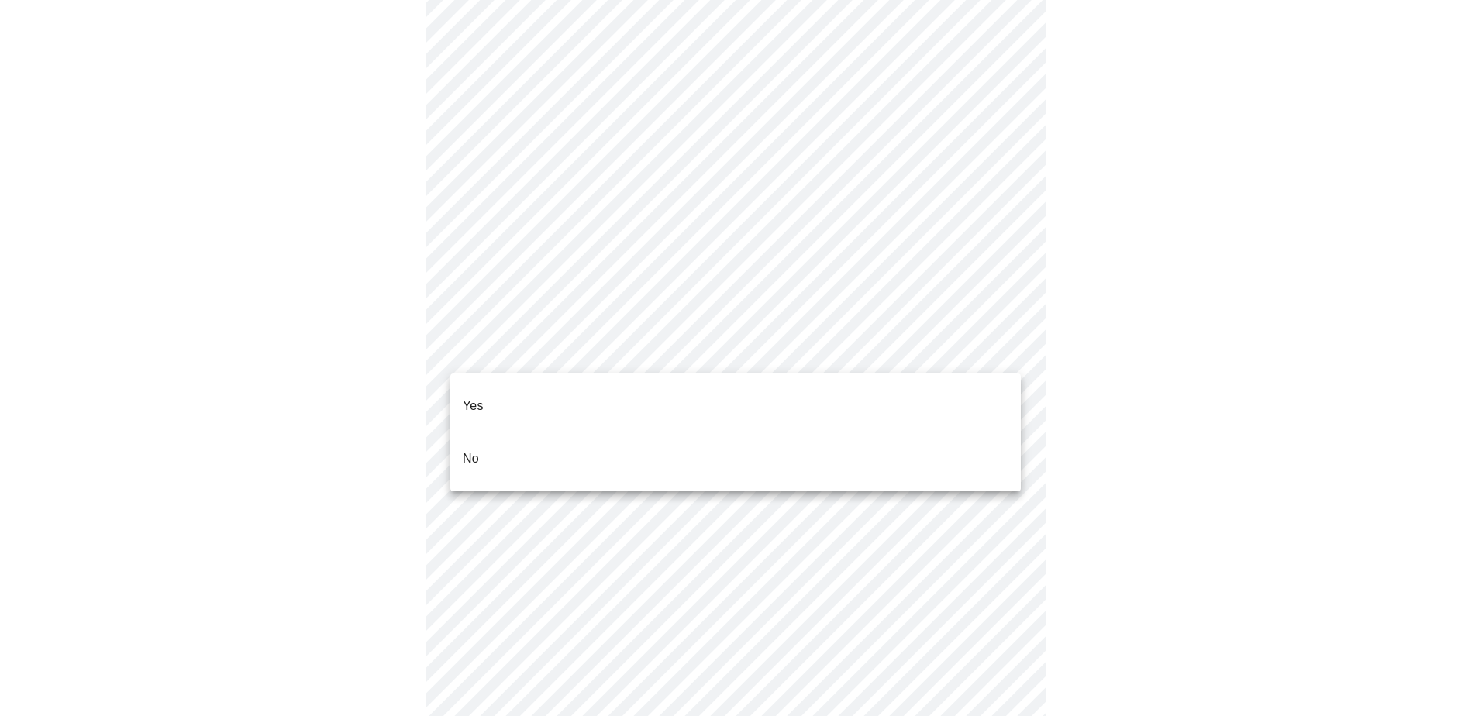
click at [639, 420] on ul "Yes No" at bounding box center [735, 433] width 570 height 118
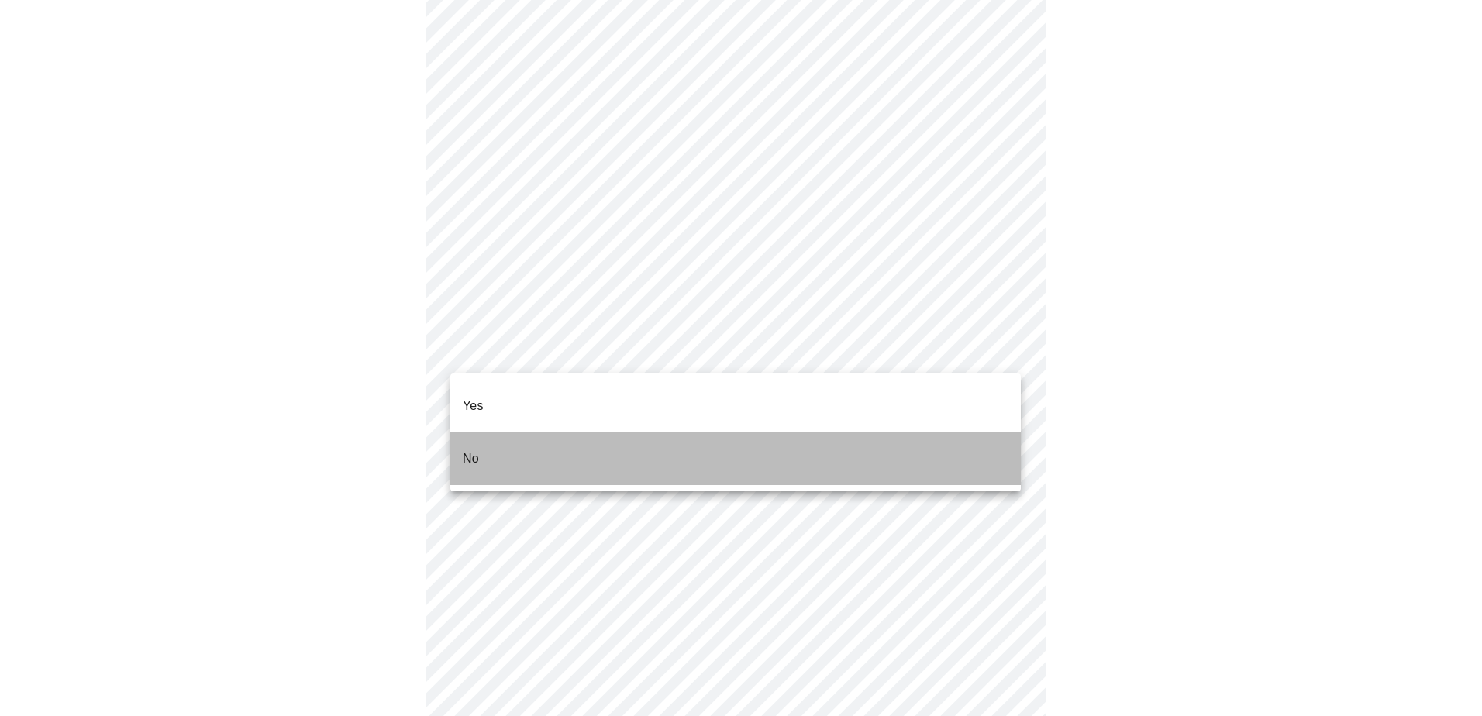
click at [641, 432] on li "No" at bounding box center [735, 458] width 570 height 53
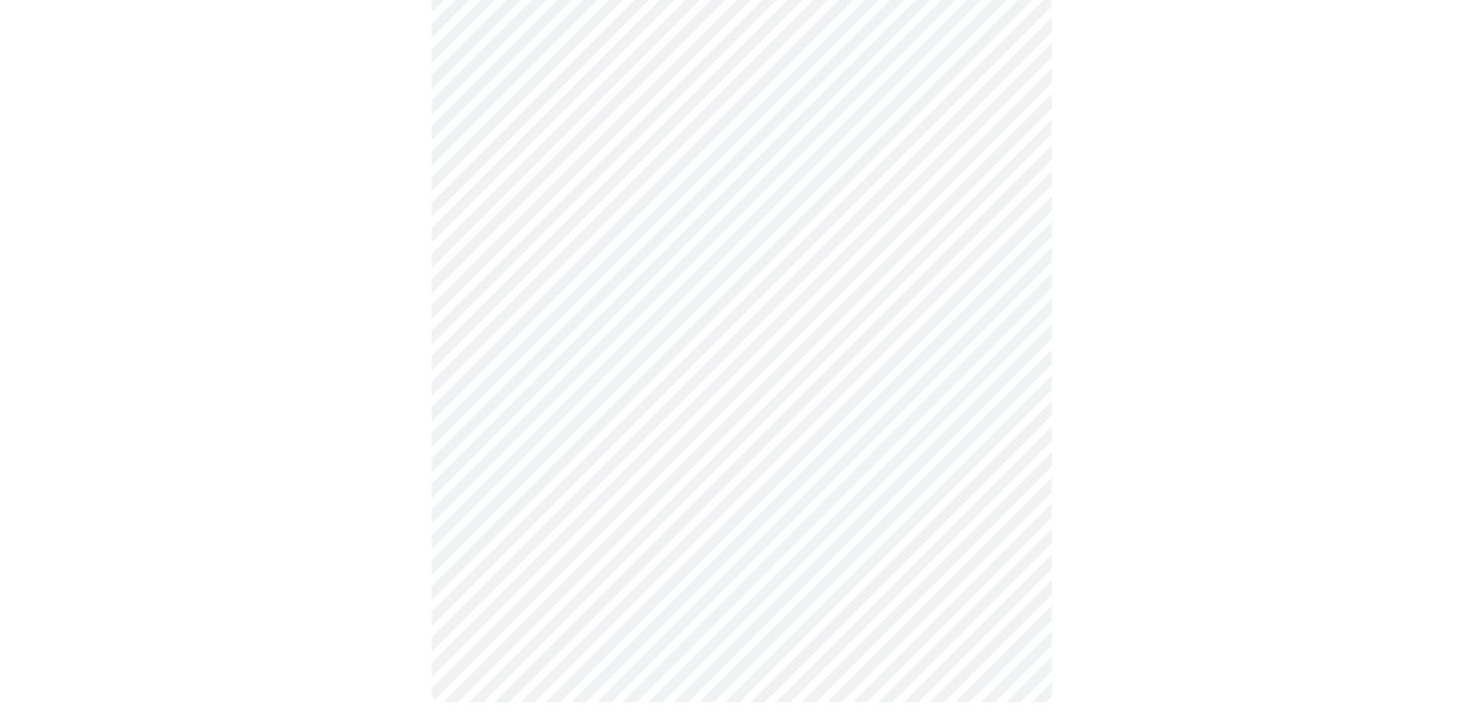
scroll to position [797, 0]
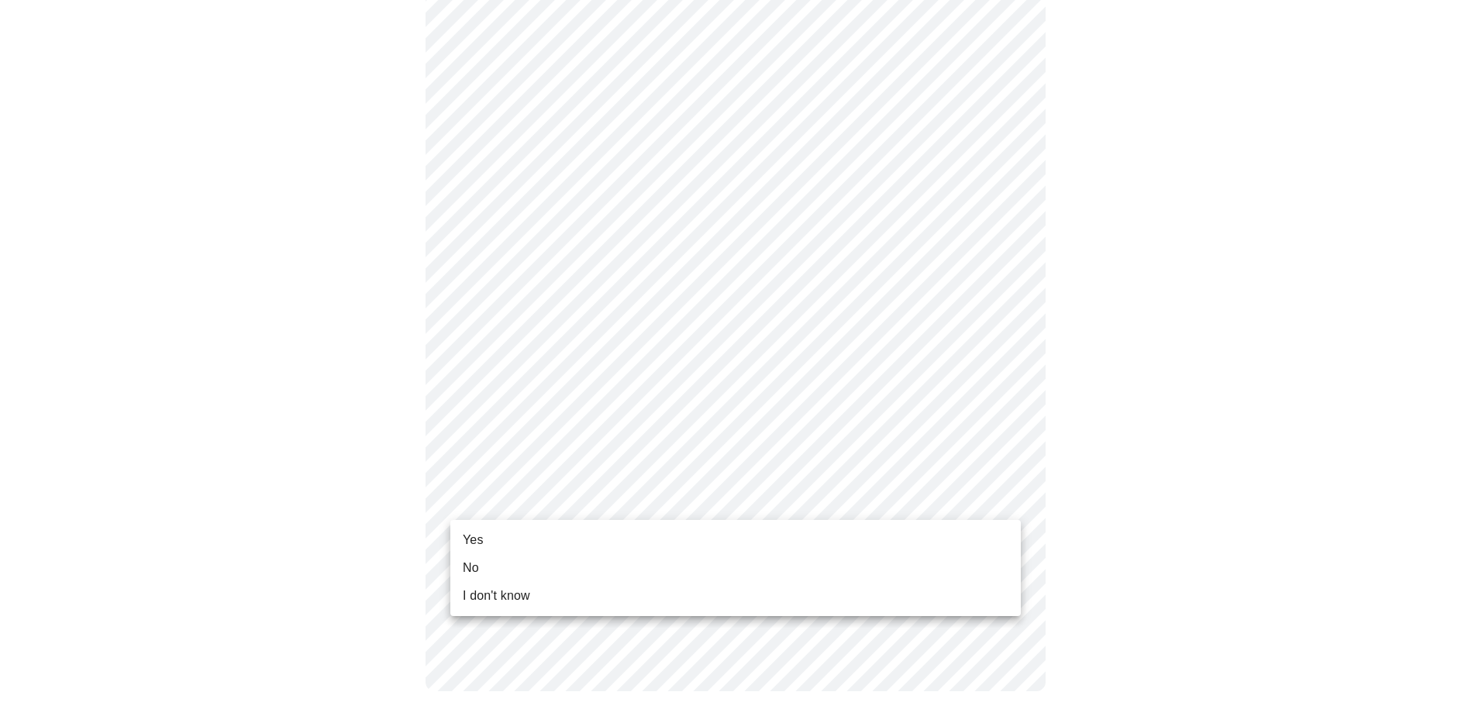
click at [570, 530] on li "Yes" at bounding box center [735, 540] width 570 height 28
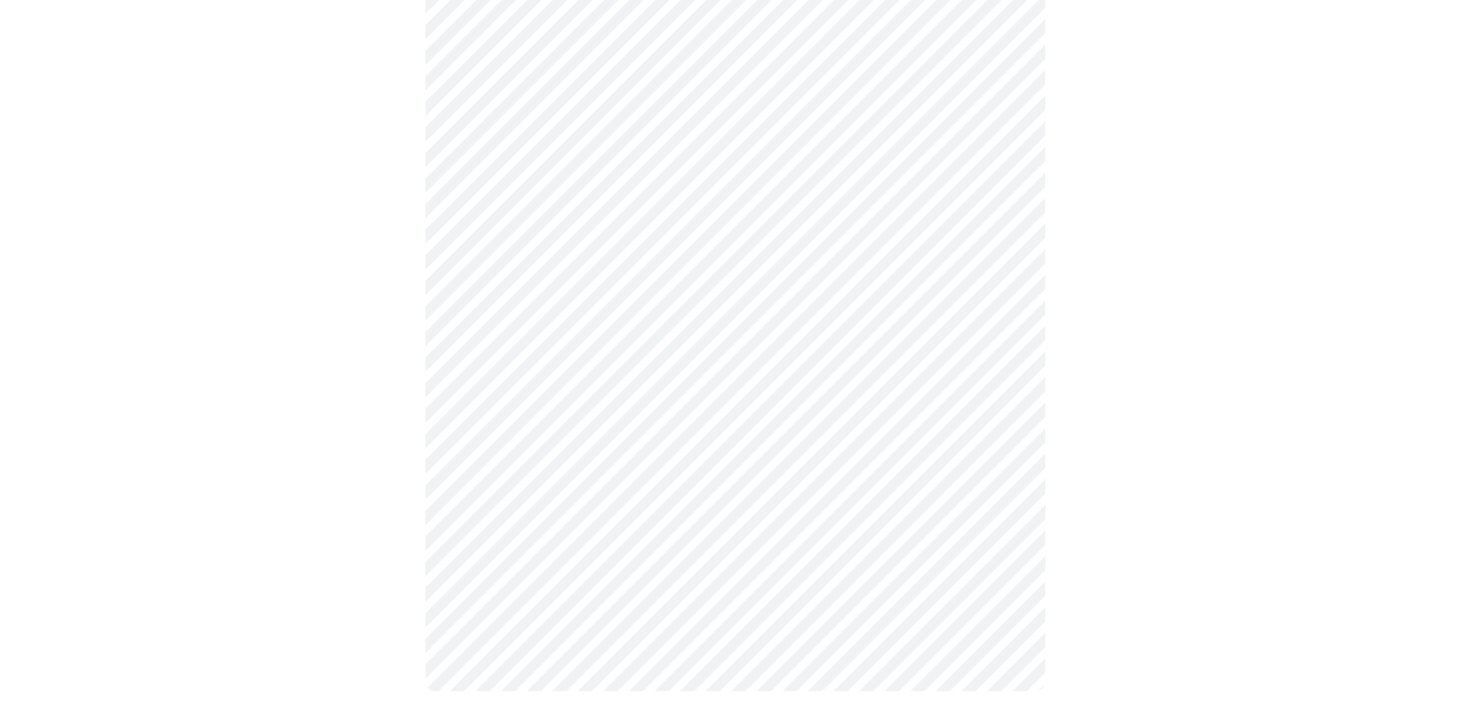
scroll to position [0, 0]
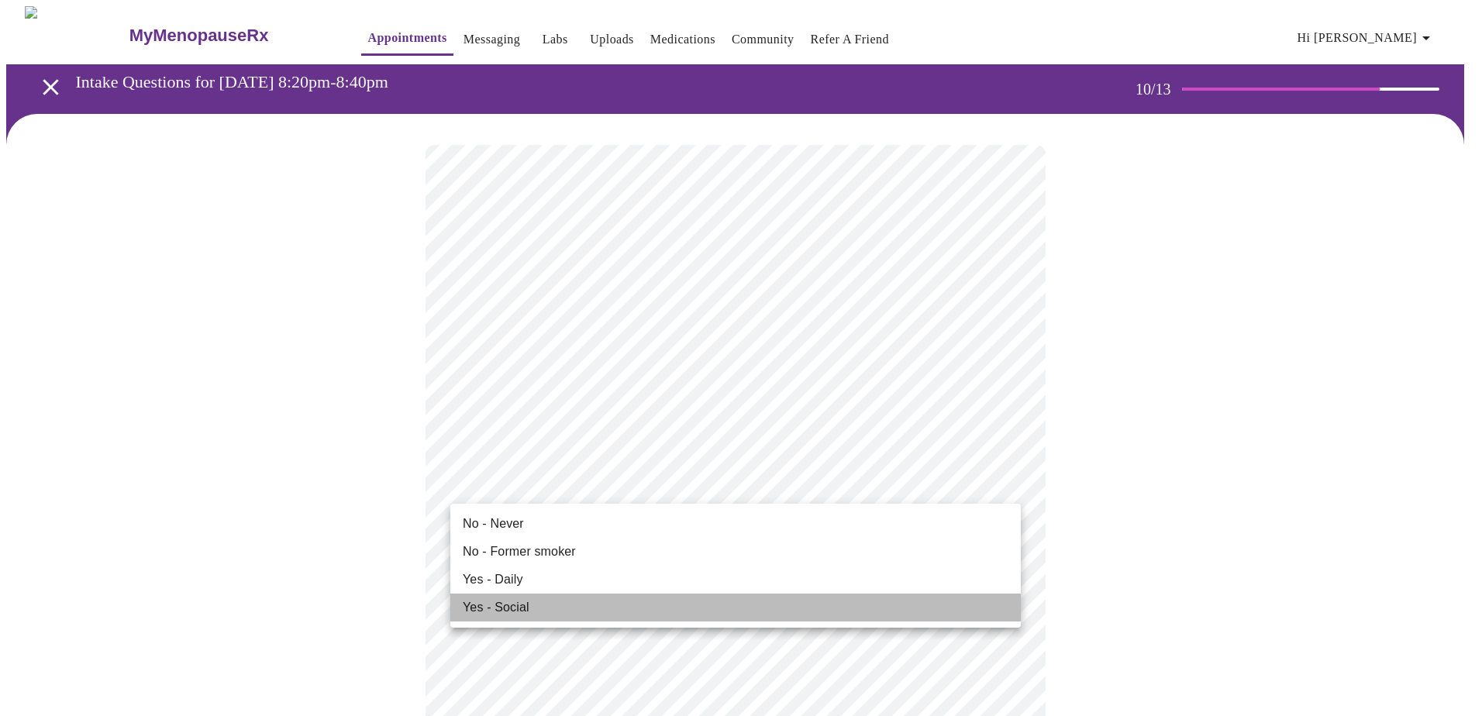
click at [657, 611] on li "Yes - Social" at bounding box center [735, 608] width 570 height 28
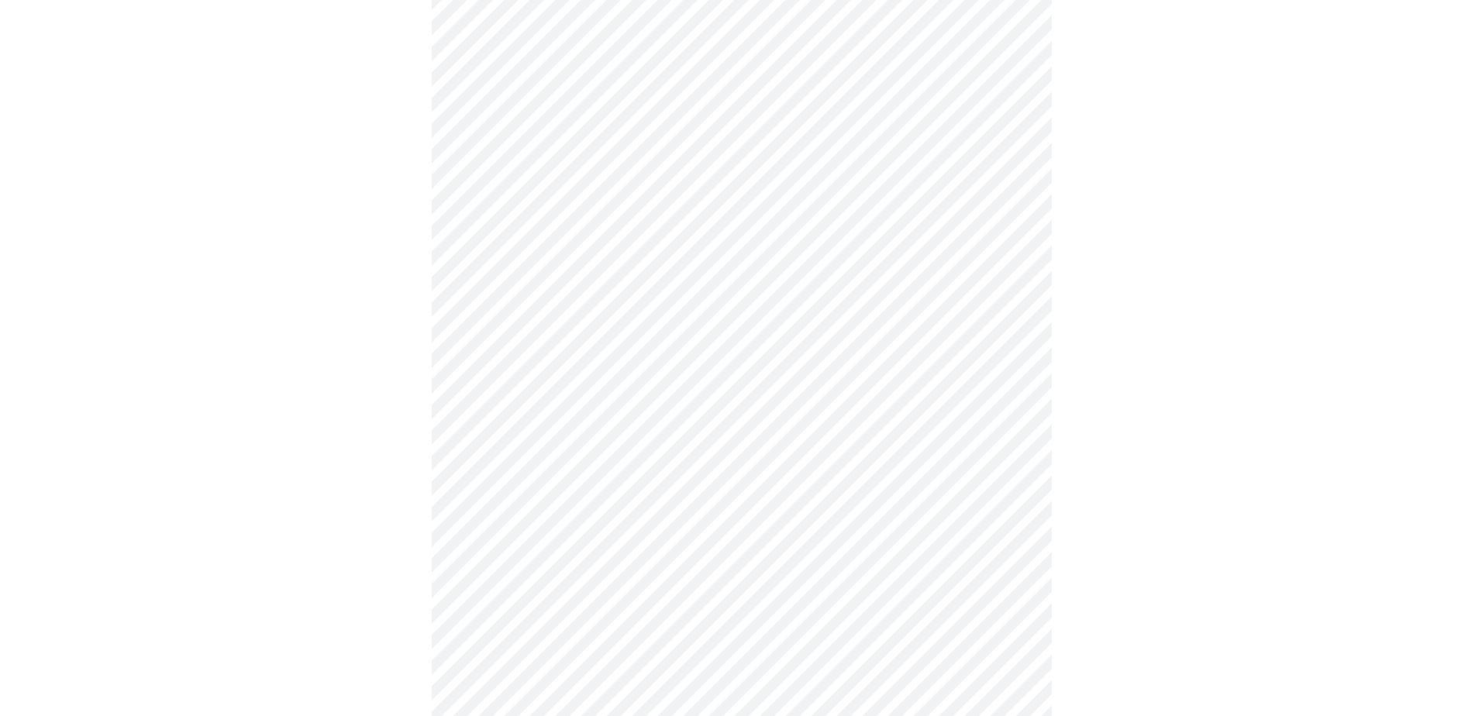
scroll to position [1314, 0]
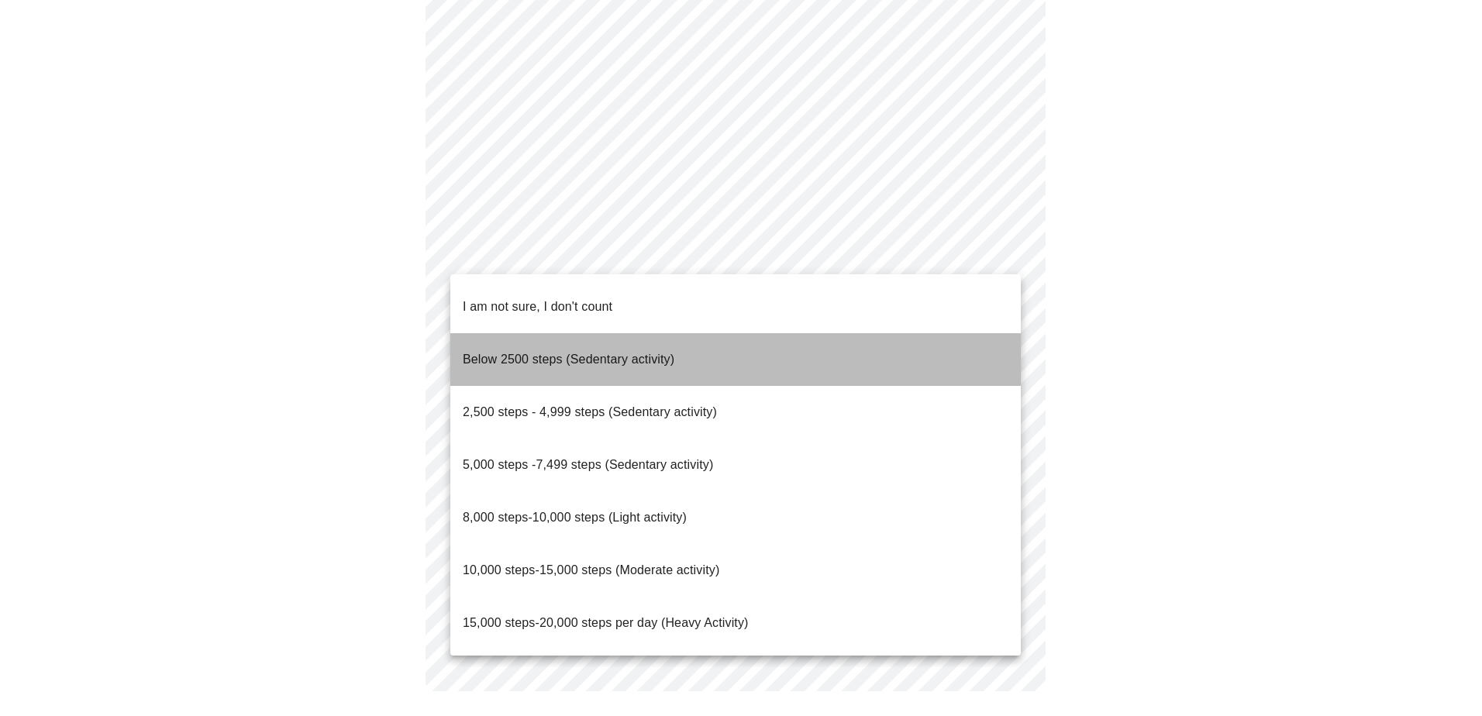
click at [697, 333] on li "Below 2500 steps (Sedentary activity)" at bounding box center [735, 359] width 570 height 53
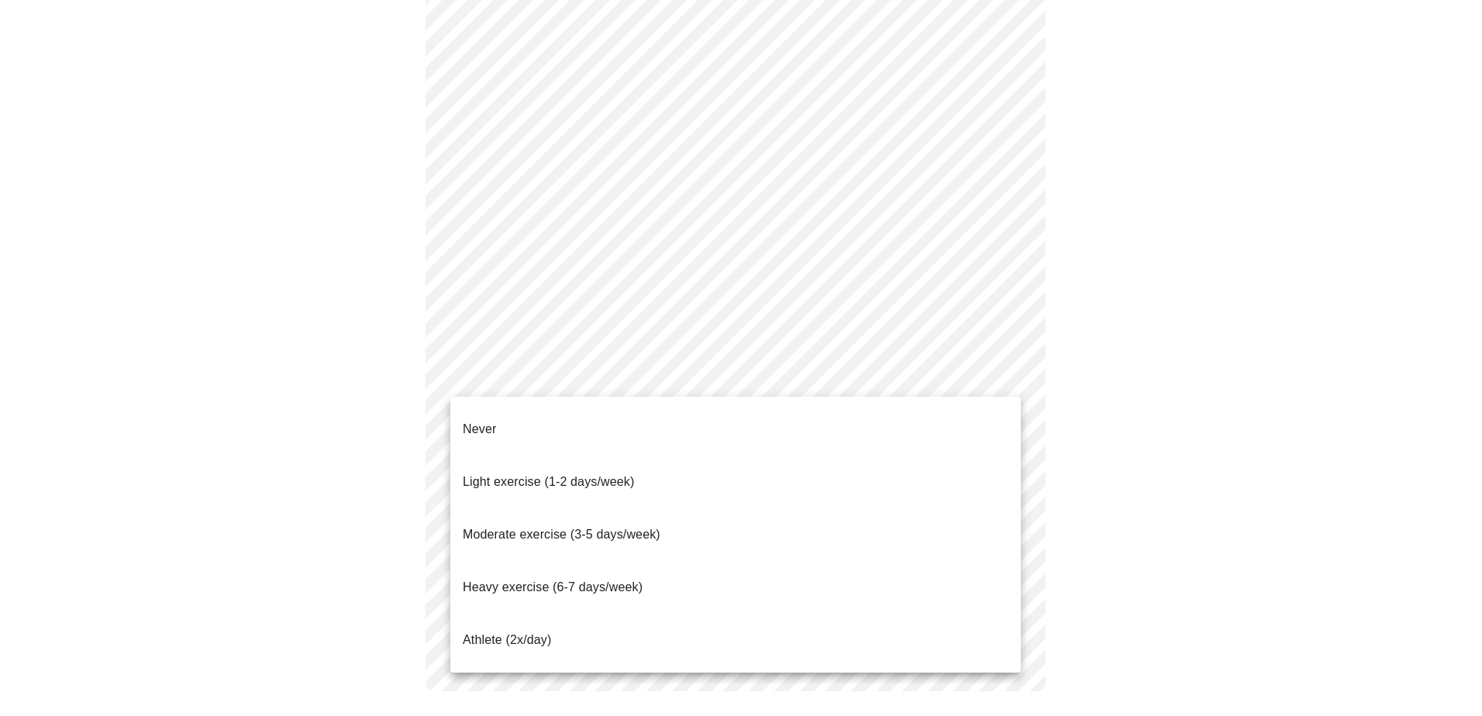
click at [637, 429] on li "Never" at bounding box center [735, 429] width 570 height 53
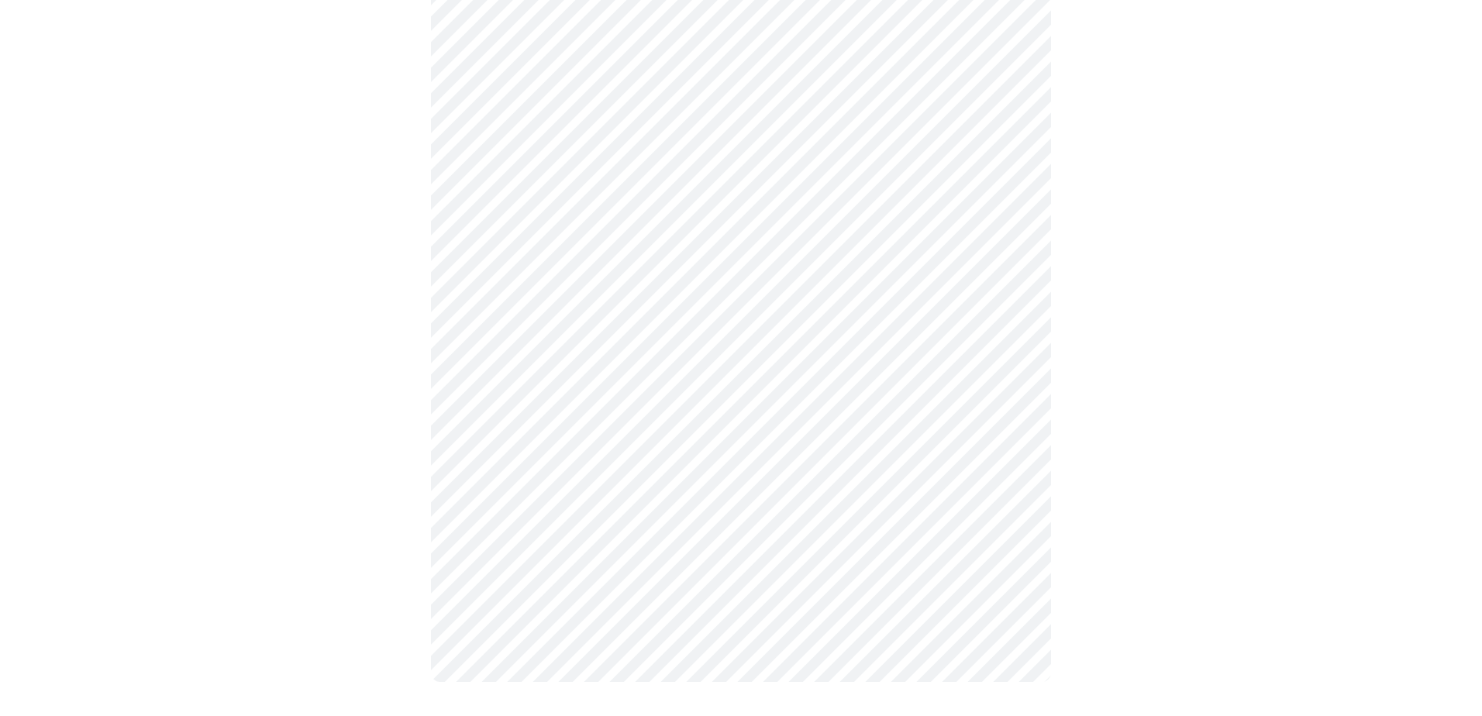
scroll to position [1296, 0]
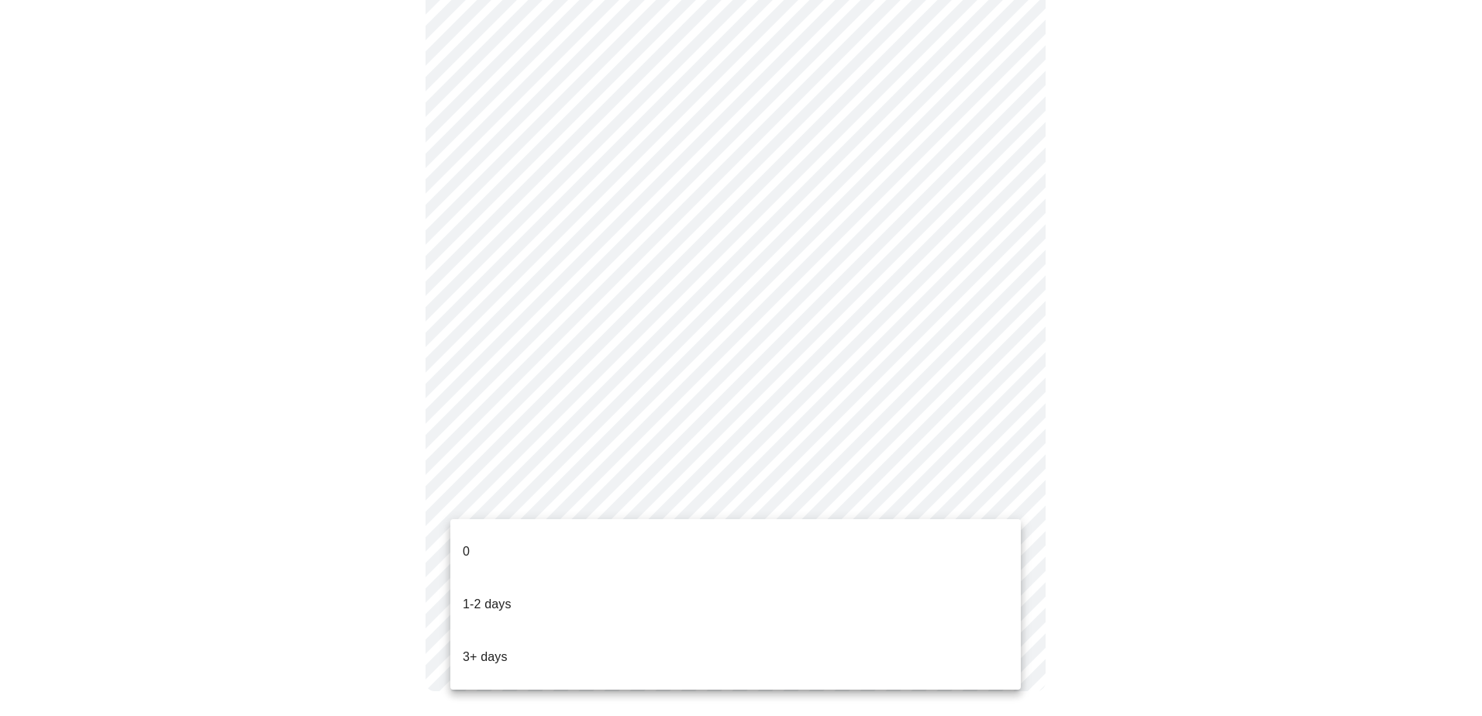
click at [695, 535] on li "0" at bounding box center [735, 551] width 570 height 53
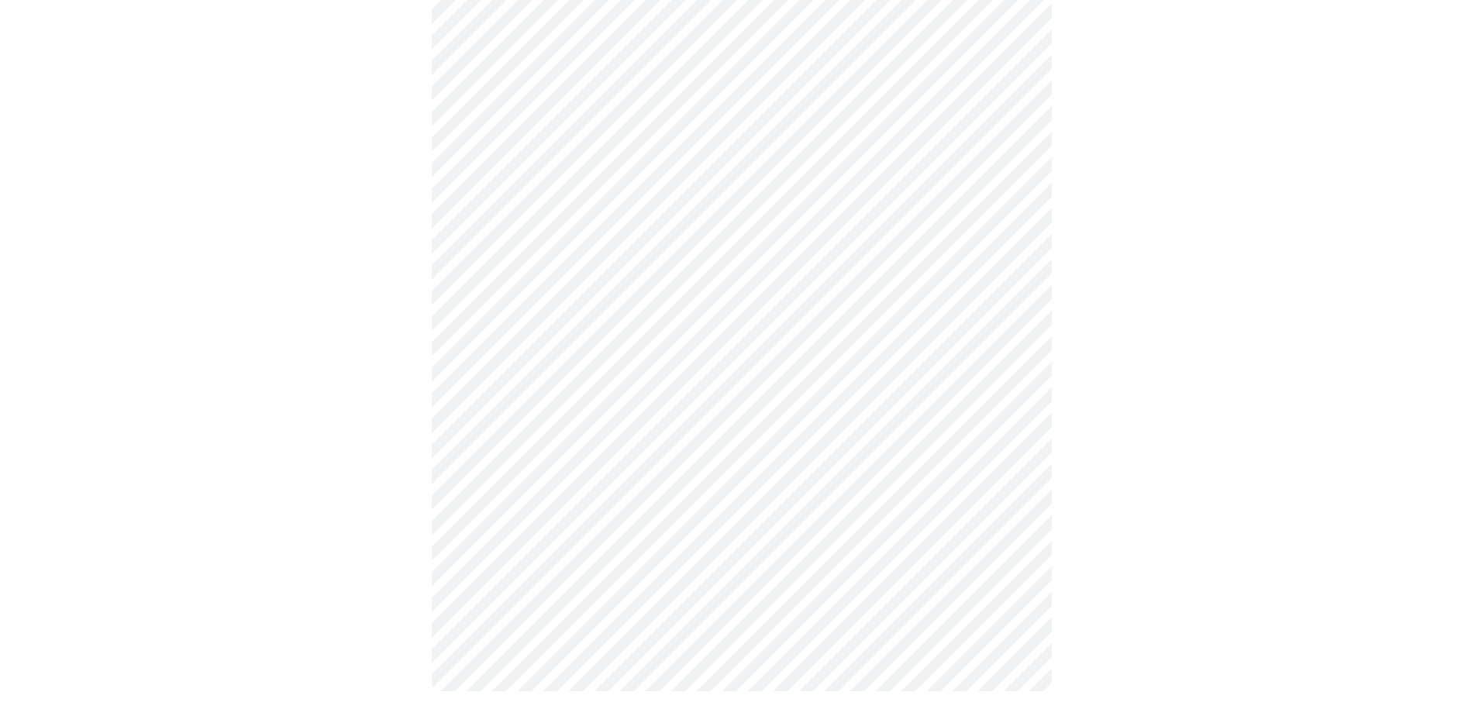
scroll to position [0, 0]
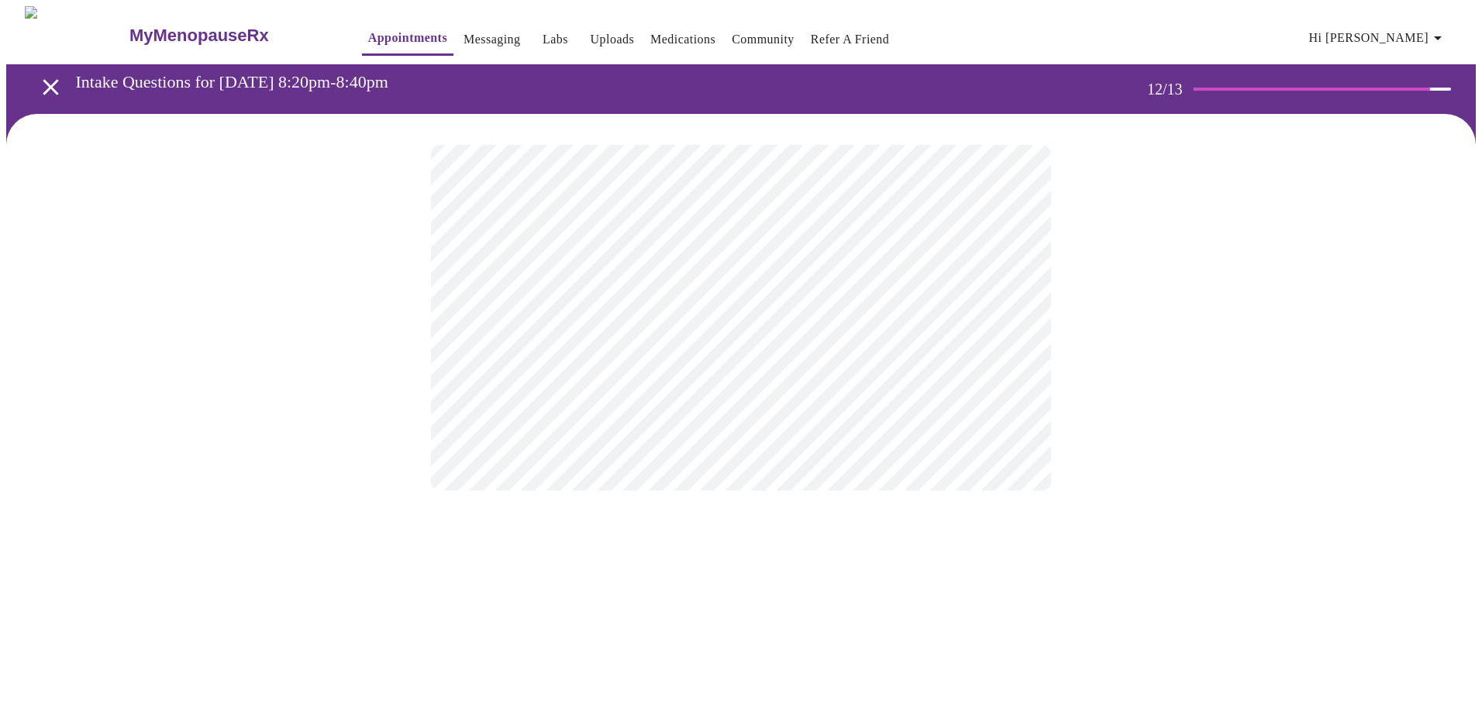
click at [872, 327] on body "MyMenopauseRx Appointments Messaging Labs Uploads Medications Community Refer a…" at bounding box center [740, 263] width 1469 height 515
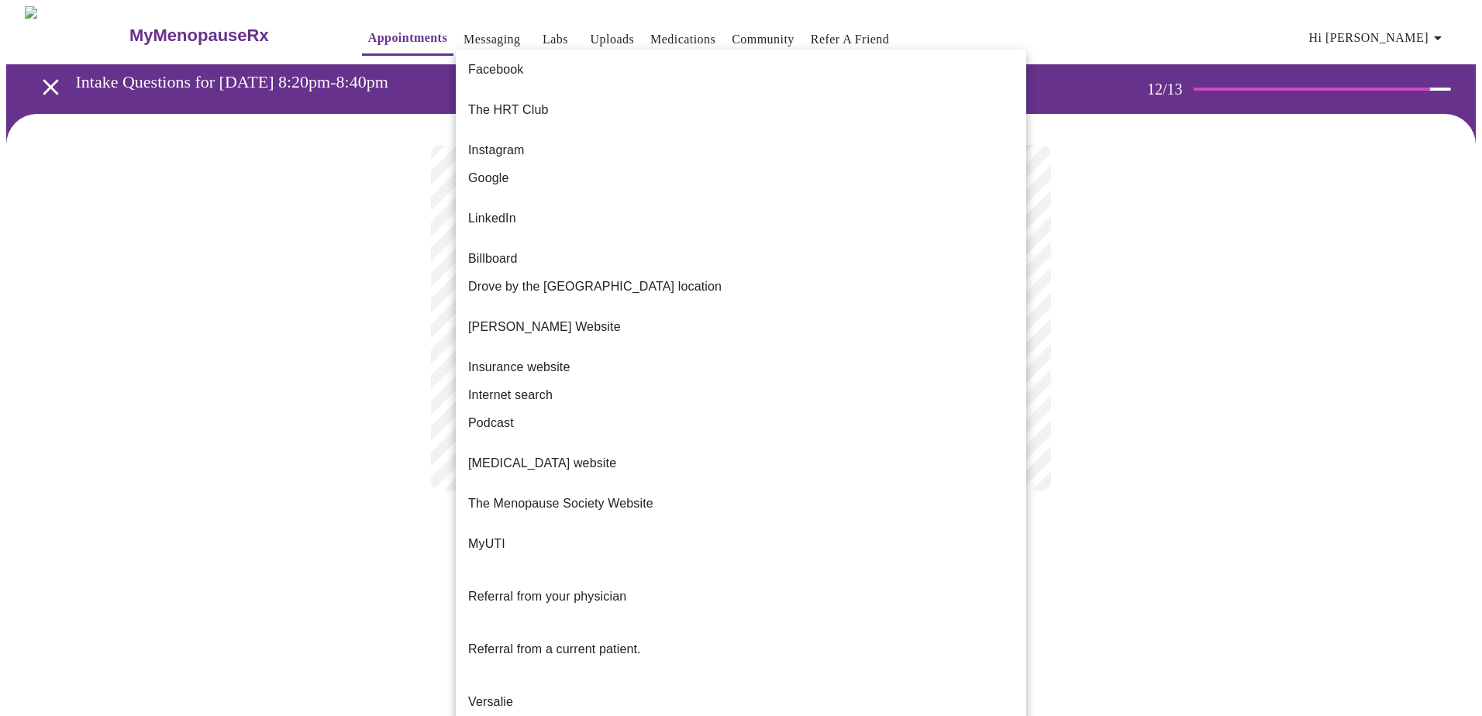
click at [756, 164] on li "Google" at bounding box center [741, 178] width 570 height 28
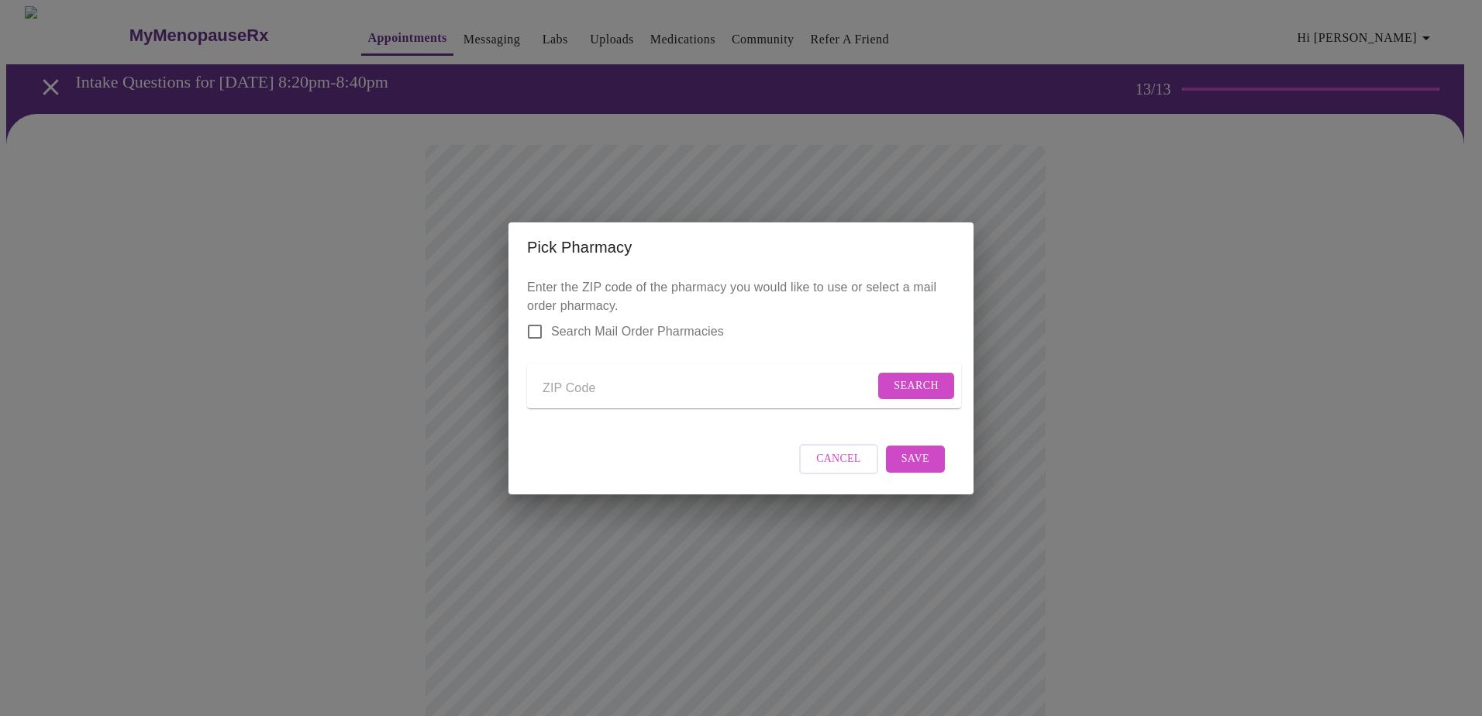
click at [549, 394] on input "Send a message to your care team" at bounding box center [708, 389] width 332 height 25
click at [536, 321] on input "Search Mail Order Pharmacies" at bounding box center [534, 331] width 33 height 33
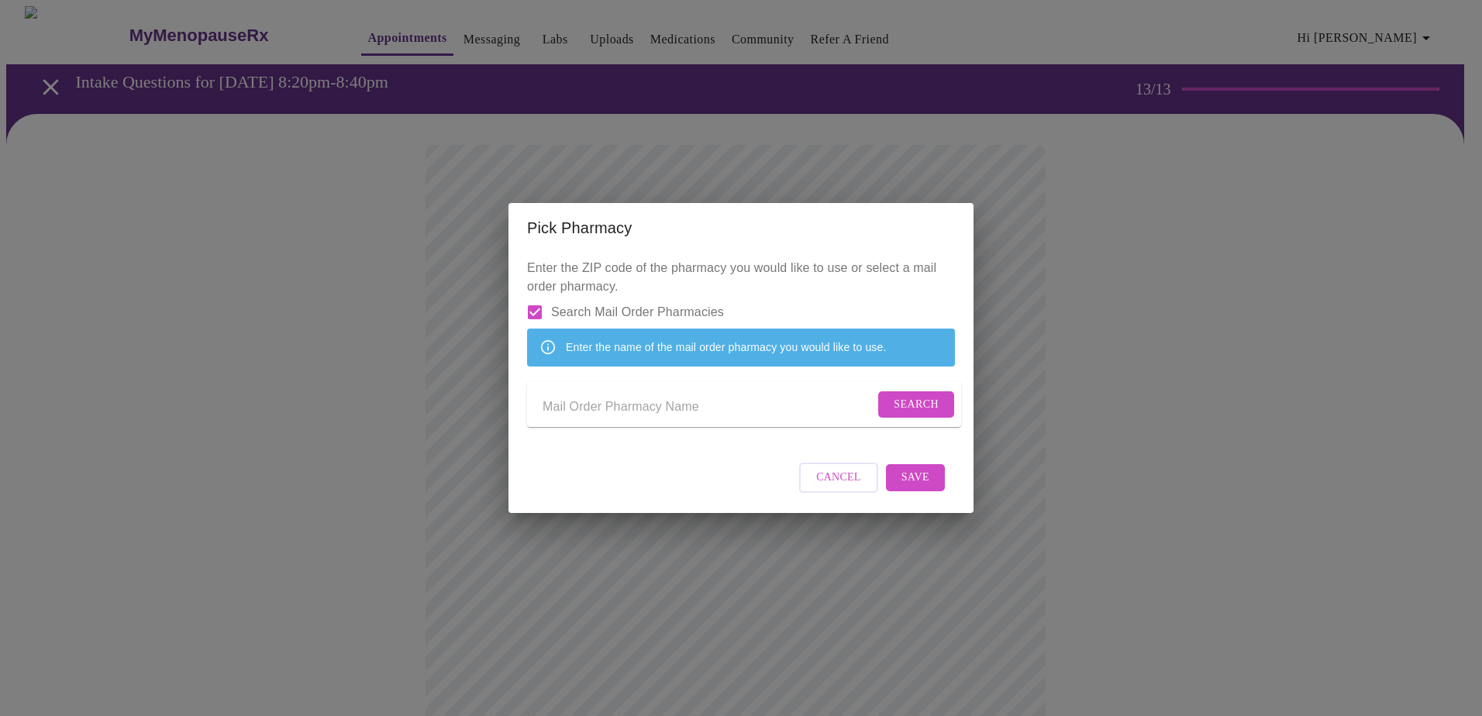
click at [614, 410] on input "Send a message to your care team" at bounding box center [708, 407] width 332 height 25
click at [542, 296] on input "Search Mail Order Pharmacies" at bounding box center [534, 312] width 33 height 33
checkbox input "false"
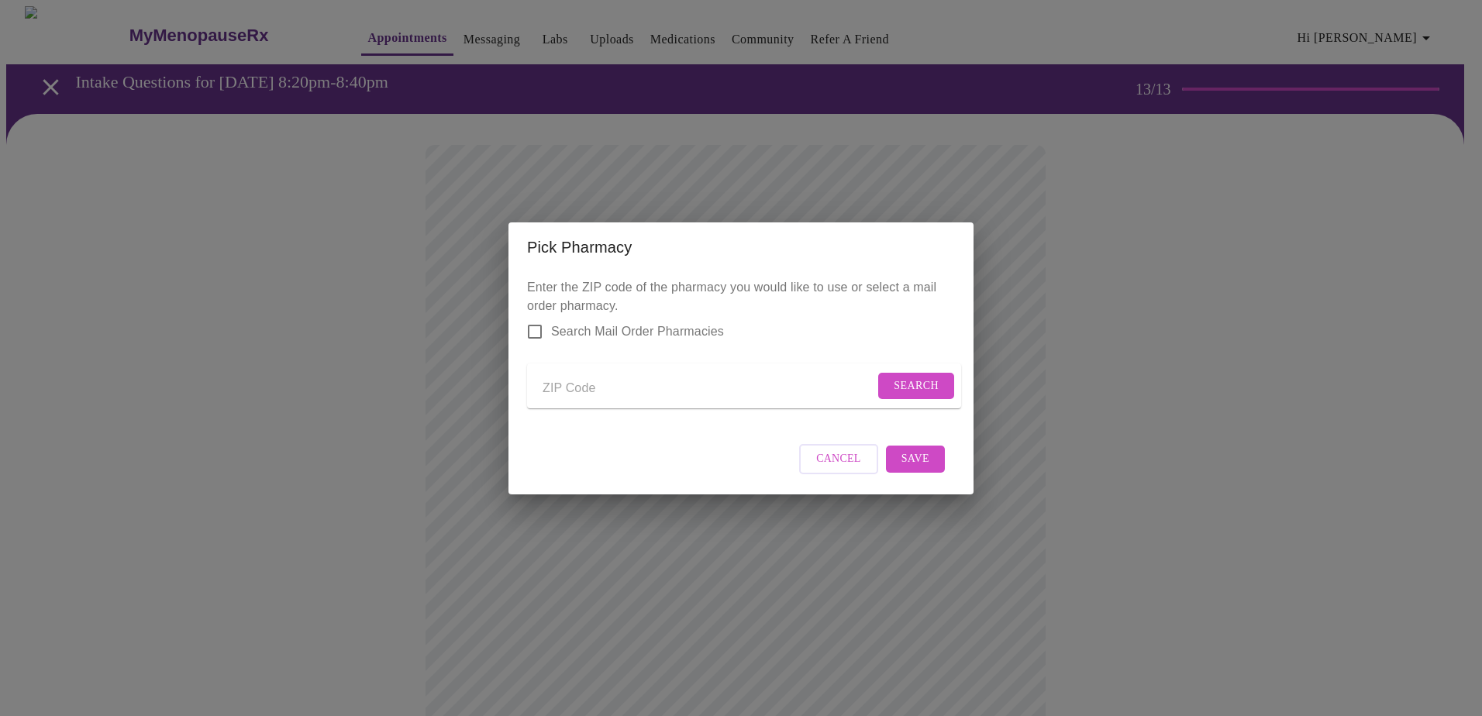
click at [560, 379] on input "Send a message to your care team" at bounding box center [708, 389] width 332 height 25
type input "32825"
click at [893, 377] on span "Search" at bounding box center [915, 386] width 45 height 19
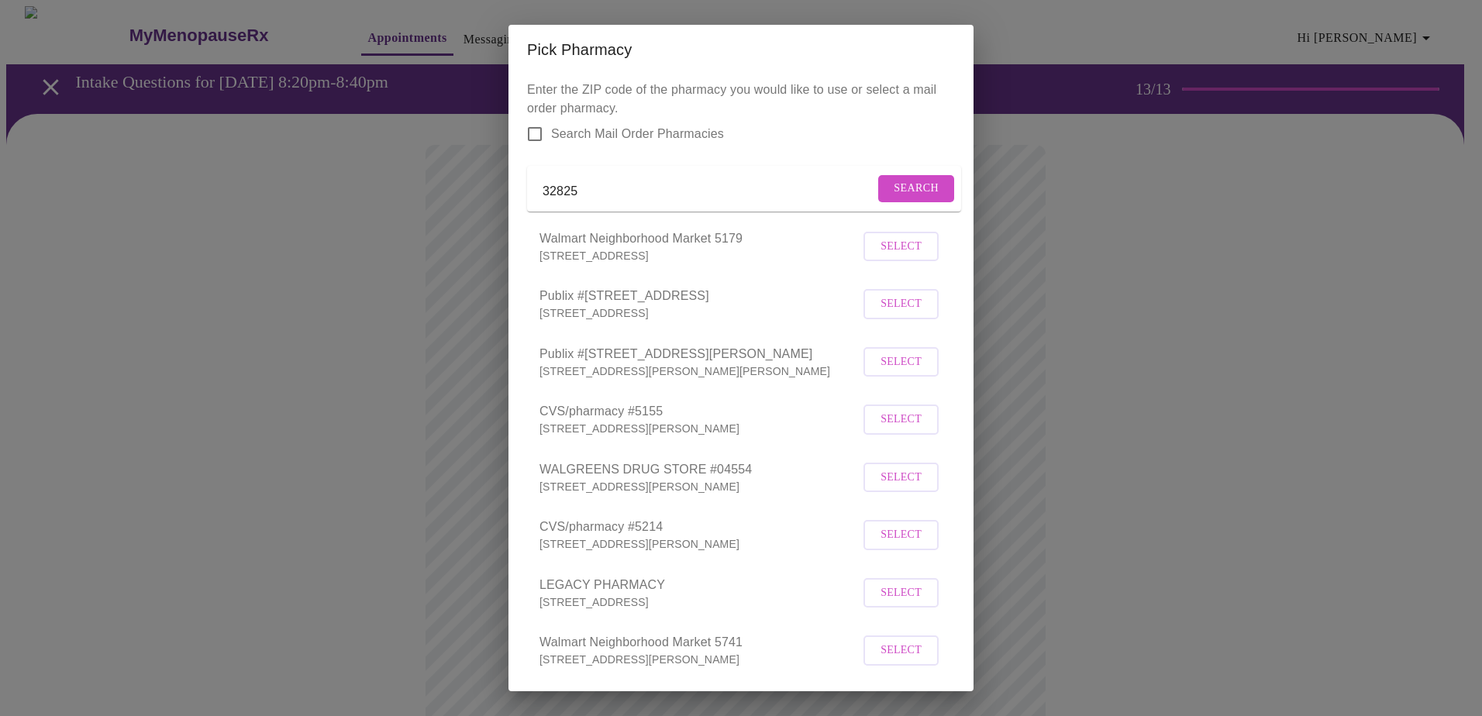
click at [894, 377] on button "Select" at bounding box center [900, 362] width 75 height 30
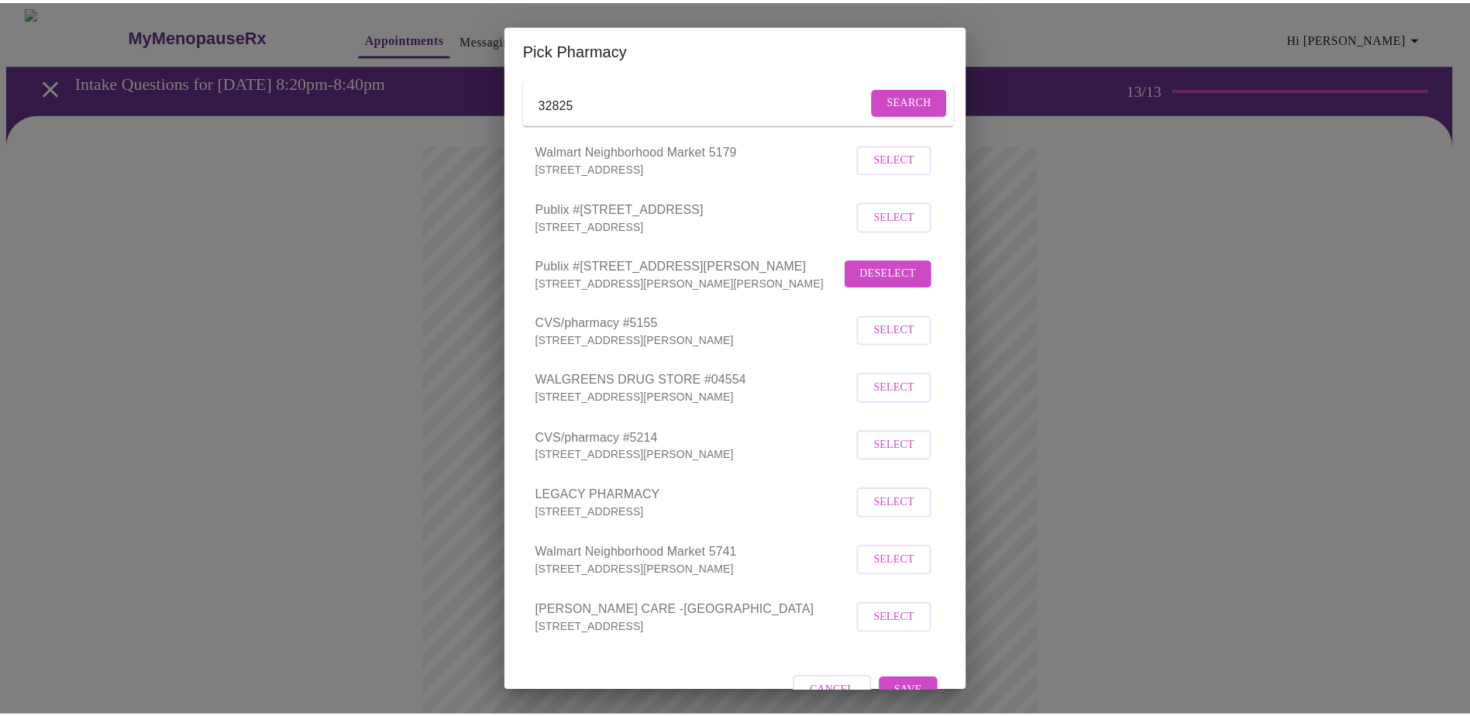
scroll to position [145, 0]
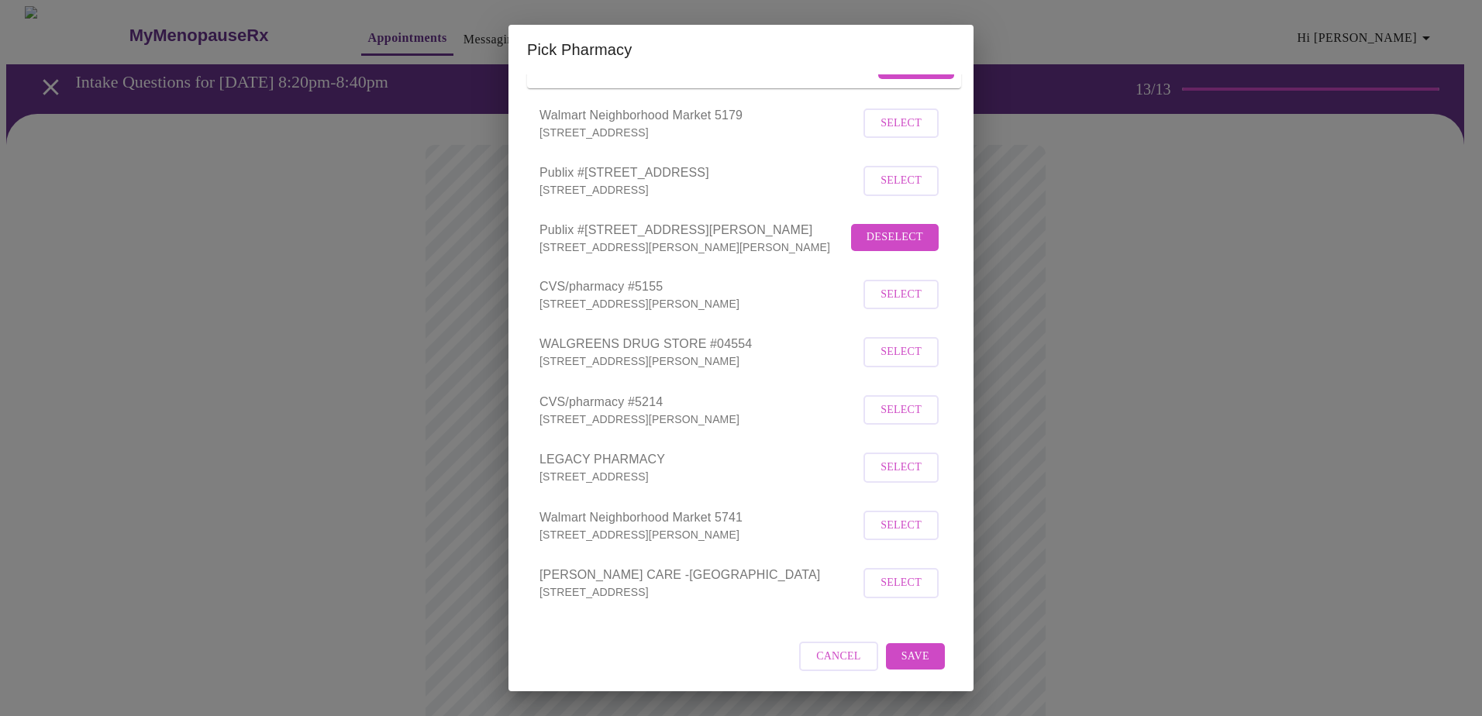
click at [904, 652] on span "Save" at bounding box center [915, 656] width 28 height 19
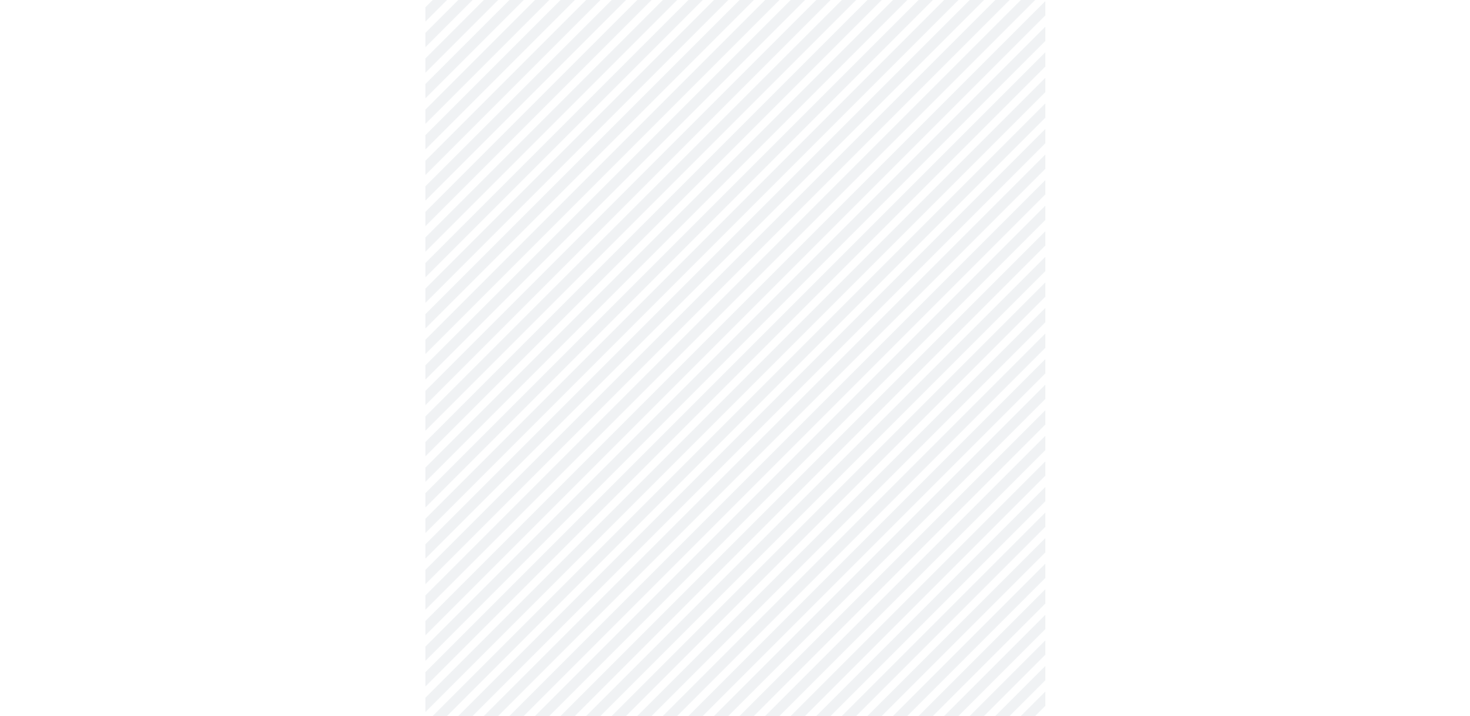
scroll to position [449, 0]
